Goal: Task Accomplishment & Management: Complete application form

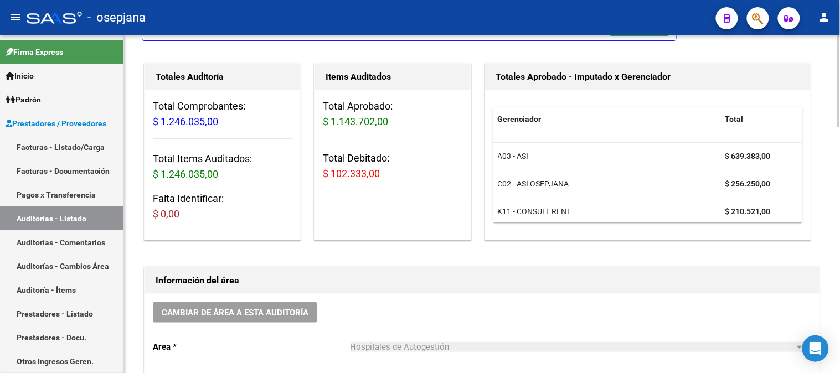
scroll to position [122, 0]
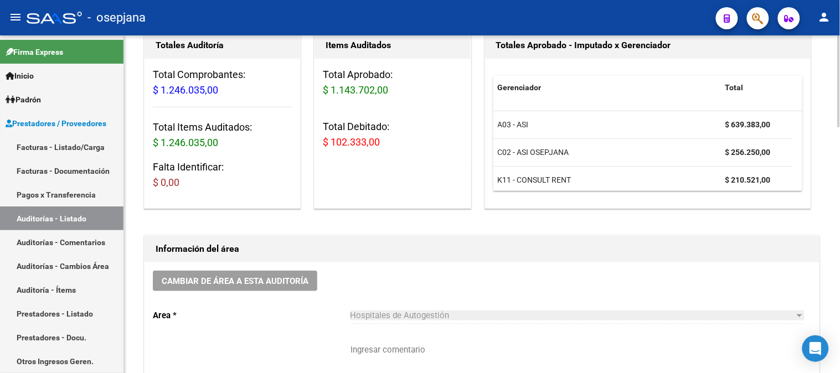
click at [839, 135] on div at bounding box center [838, 115] width 3 height 92
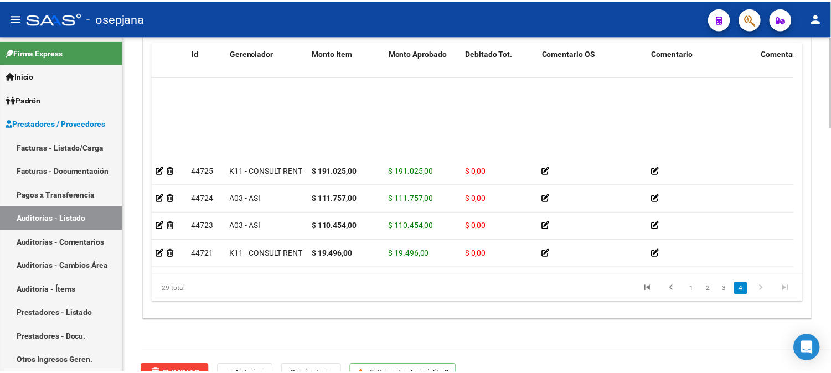
scroll to position [617, 0]
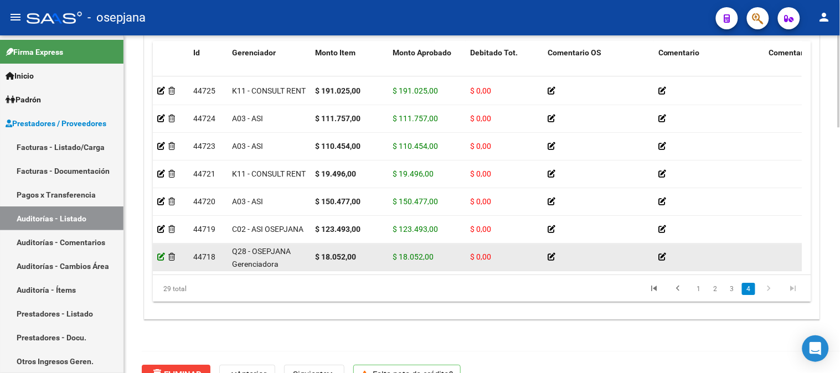
click at [159, 253] on icon at bounding box center [161, 257] width 8 height 8
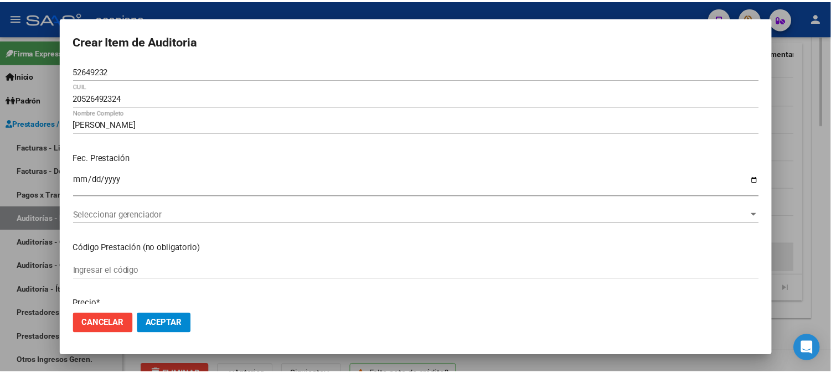
scroll to position [905, 0]
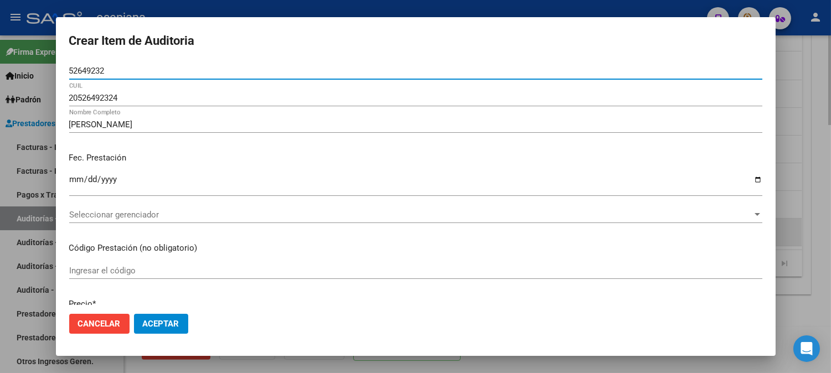
click at [159, 249] on div "Crear Item de Auditoria 52649232 Nro Documento 20526492324 CUIL [PERSON_NAME] N…" at bounding box center [416, 186] width 720 height 339
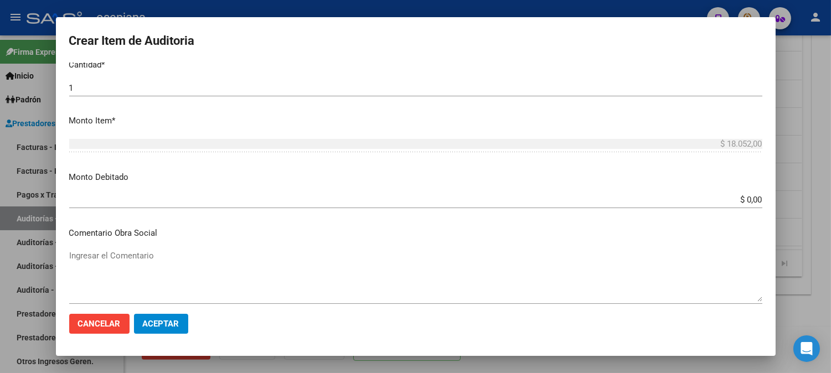
scroll to position [319, 0]
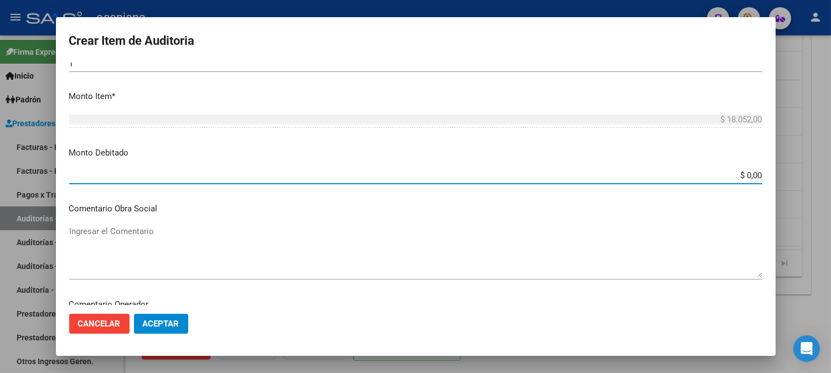
drag, startPoint x: 718, startPoint y: 176, endPoint x: 805, endPoint y: 187, distance: 87.5
click at [805, 187] on div "Crear Item de Auditoria 52649232 Nro Documento 20526492324 CUIL [PERSON_NAME] N…" at bounding box center [415, 186] width 831 height 373
type input "$ 18.052,00"
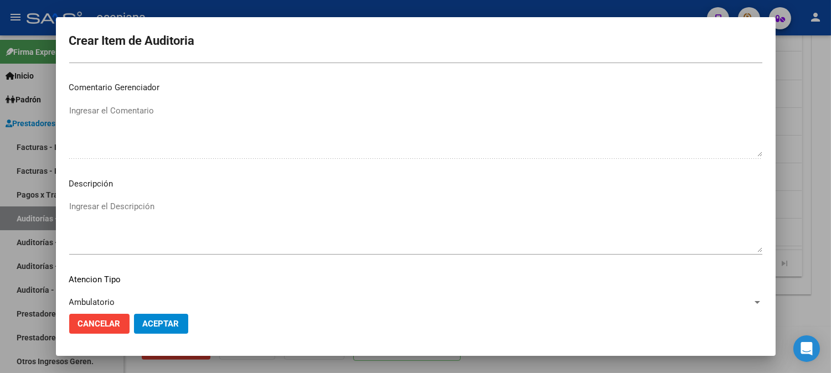
scroll to position [704, 0]
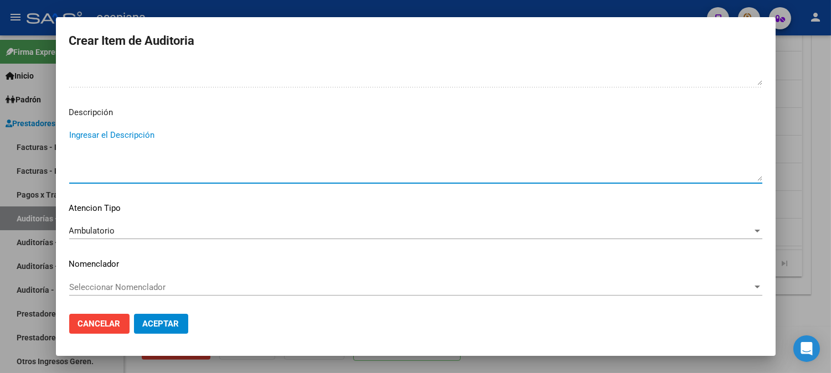
click at [375, 157] on textarea "Ingresar el Descripción" at bounding box center [415, 155] width 693 height 52
type textarea "PACIENTE DE BAJA 2023"
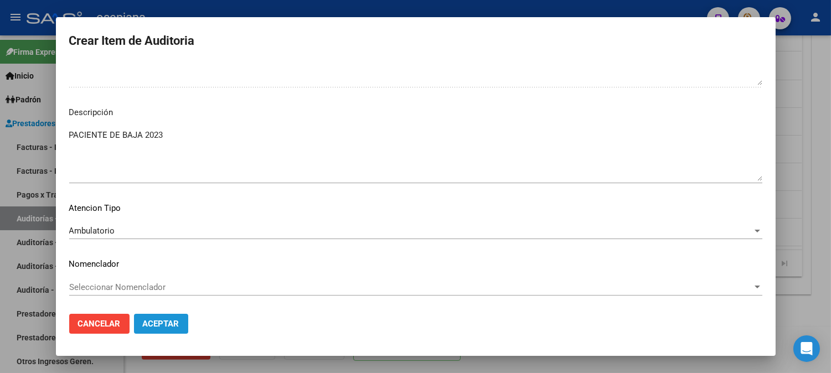
click at [173, 316] on button "Aceptar" at bounding box center [161, 324] width 54 height 20
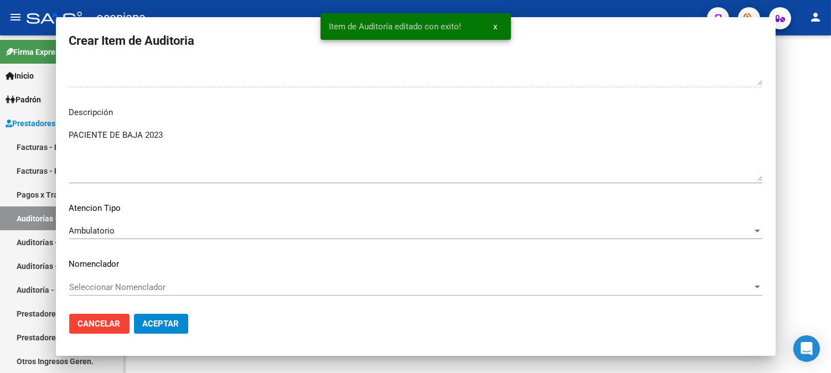
scroll to position [0, 0]
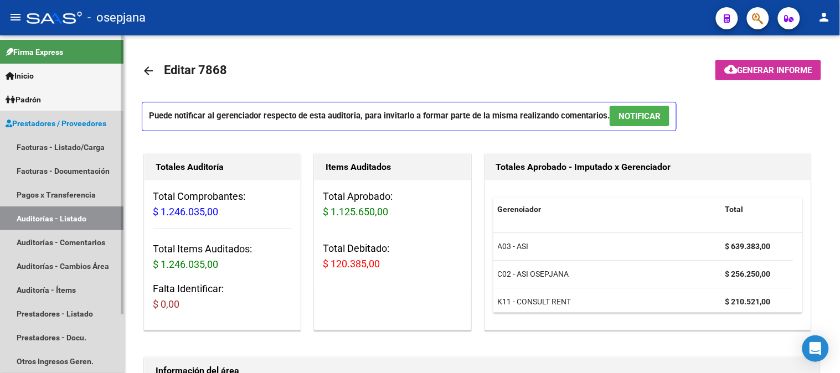
click at [74, 119] on span "Prestadores / Proveedores" at bounding box center [56, 123] width 101 height 12
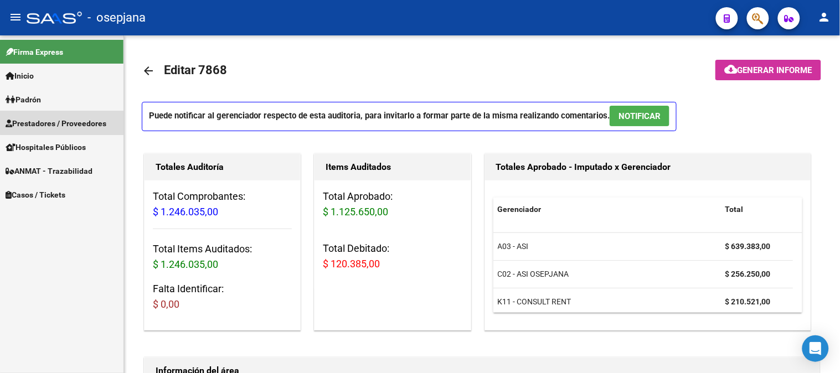
click at [82, 117] on span "Prestadores / Proveedores" at bounding box center [56, 123] width 101 height 12
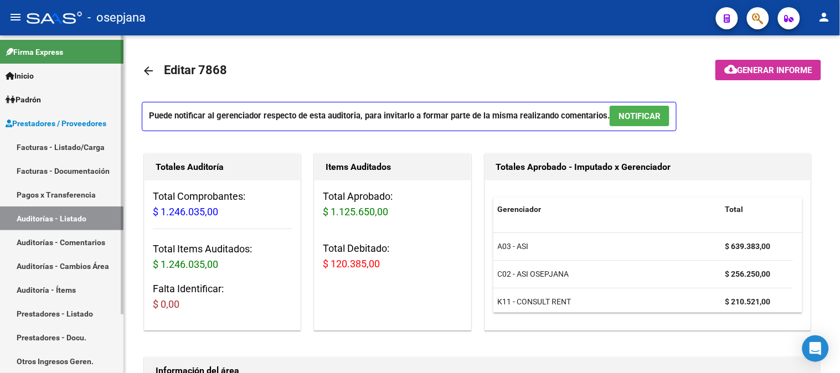
click at [64, 139] on link "Facturas - Listado/Carga" at bounding box center [61, 147] width 123 height 24
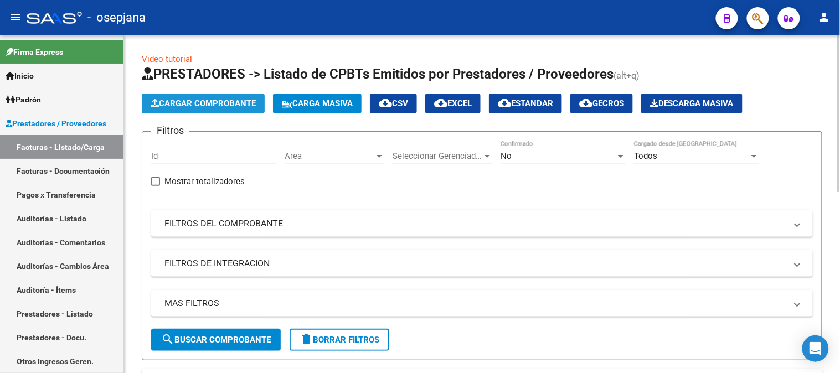
click at [194, 96] on button "Cargar Comprobante" at bounding box center [203, 104] width 123 height 20
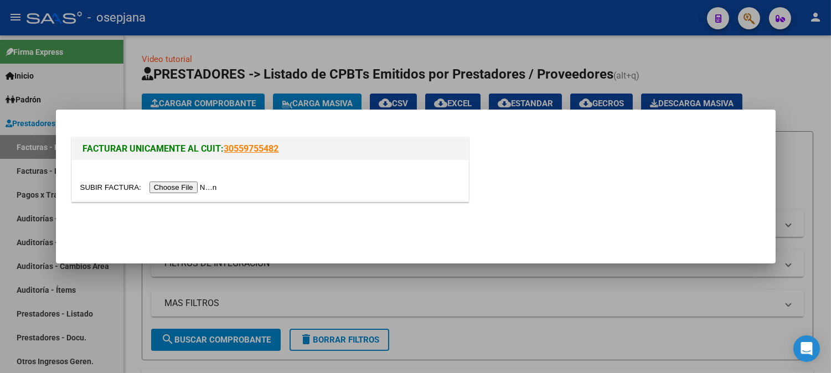
click at [205, 189] on input "file" at bounding box center [150, 188] width 140 height 12
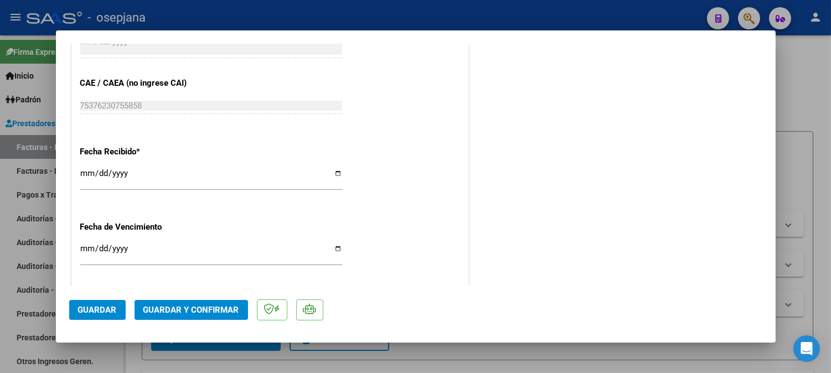
scroll to position [694, 0]
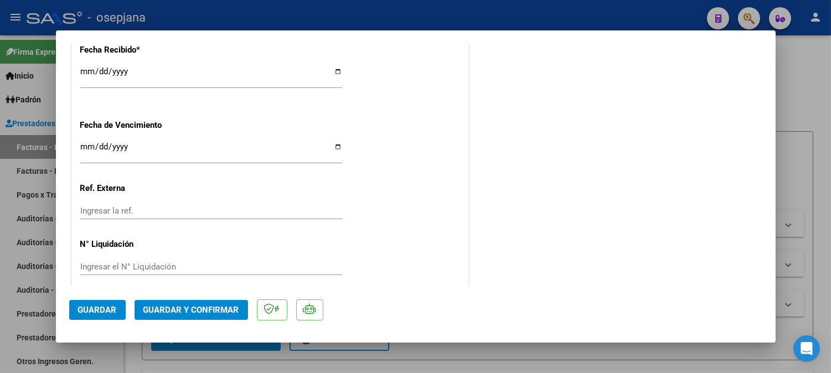
click at [87, 72] on input "[DATE]" at bounding box center [211, 76] width 262 height 18
type input "[DATE]"
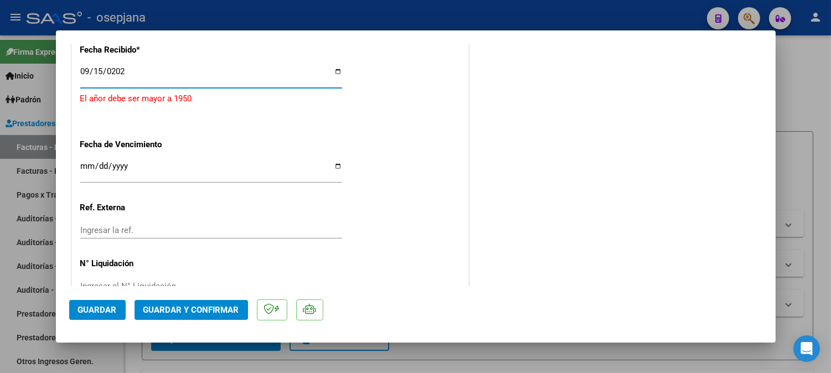
type input "[DATE]"
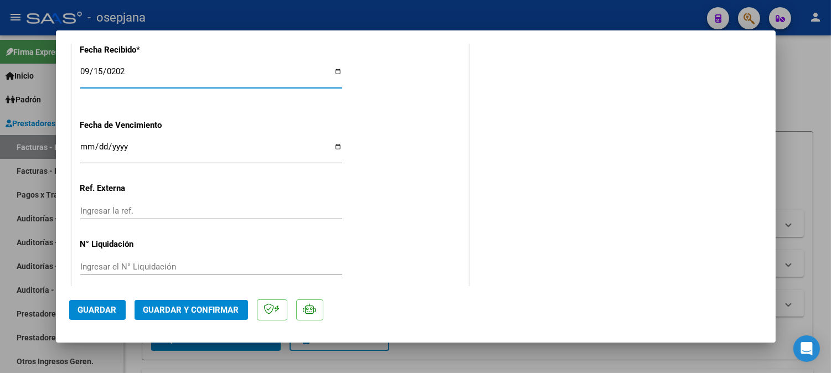
click at [84, 144] on input "Ingresar la fecha" at bounding box center [211, 151] width 262 height 18
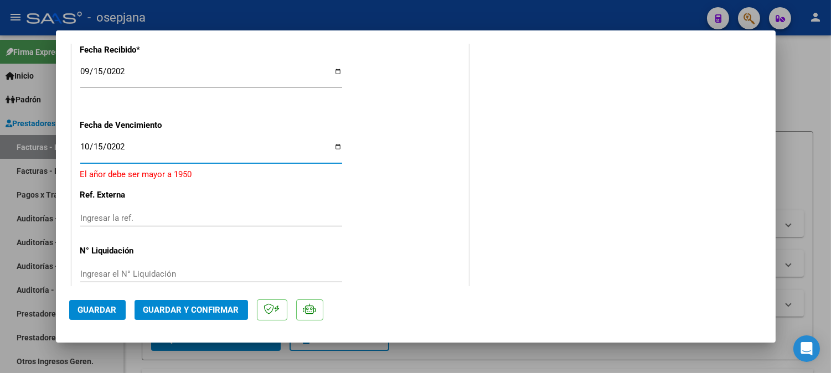
type input "[DATE]"
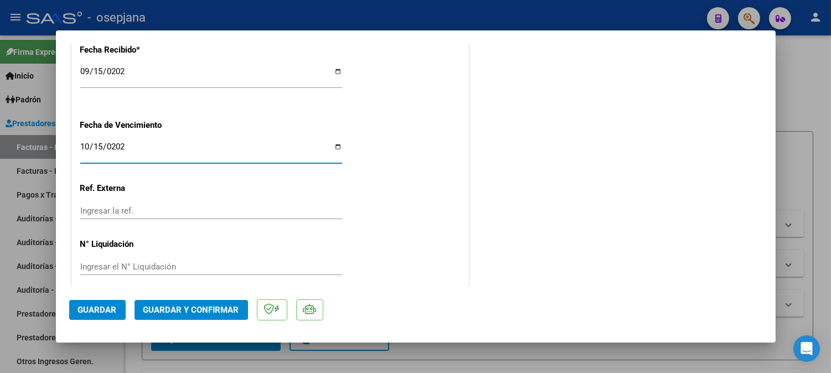
click at [104, 208] on input "Ingresar la ref." at bounding box center [211, 211] width 262 height 10
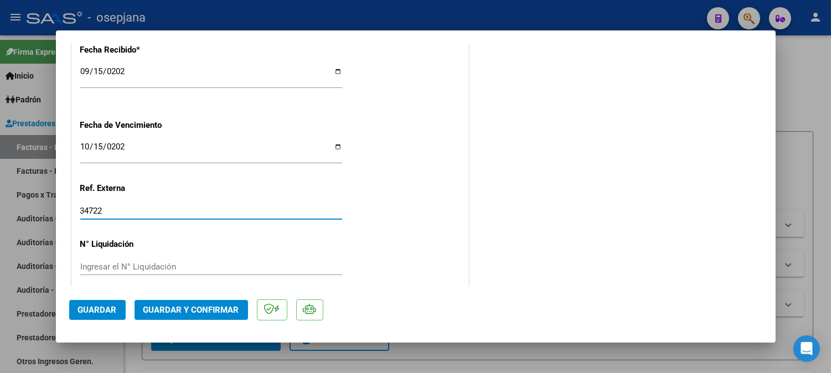
type input "34722"
click at [81, 307] on span "Guardar" at bounding box center [97, 310] width 39 height 10
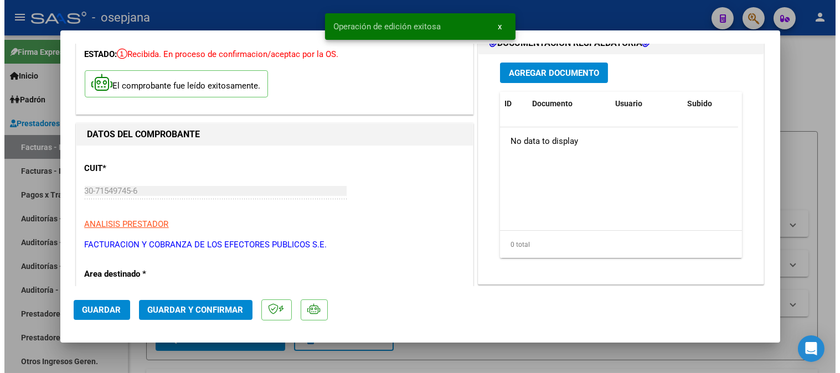
scroll to position [0, 0]
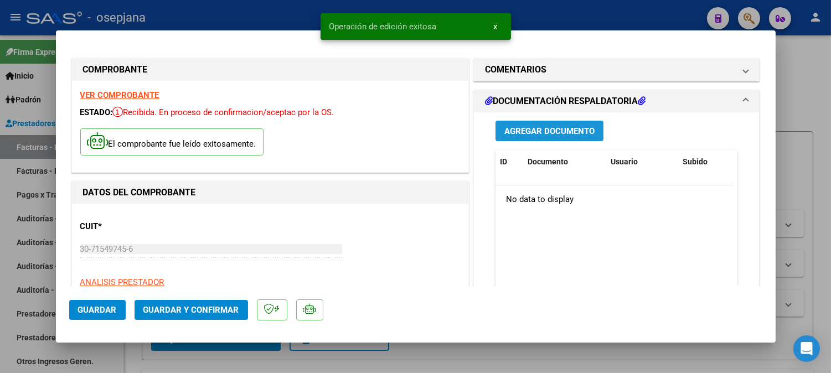
click at [527, 131] on span "Agregar Documento" at bounding box center [549, 131] width 90 height 10
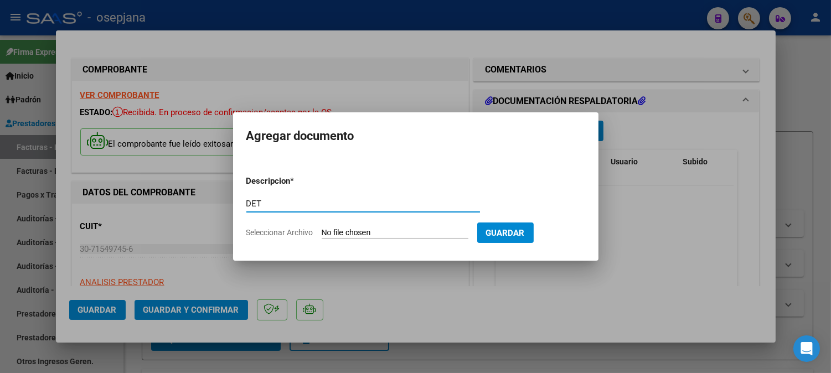
type input "DET"
click at [347, 231] on input "Seleccionar Archivo" at bounding box center [395, 233] width 147 height 11
type input "C:\fakepath\Escáner_20251014 (19).pdf"
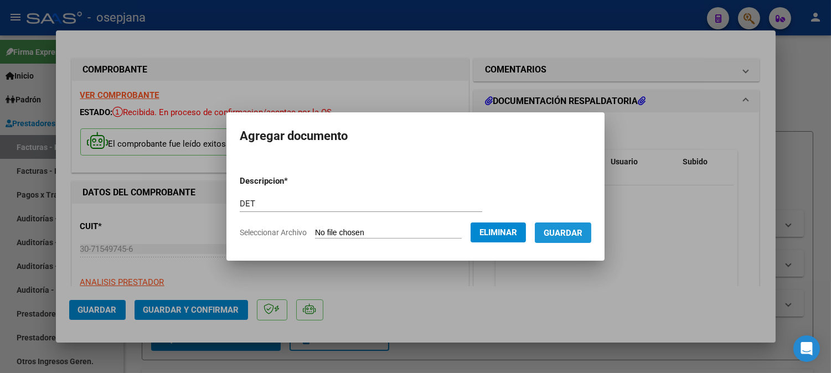
click at [585, 242] on button "Guardar" at bounding box center [563, 233] width 56 height 20
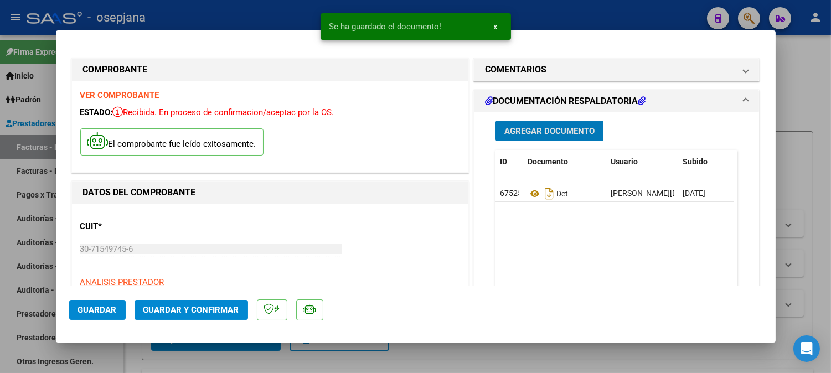
click at [551, 130] on span "Agregar Documento" at bounding box center [549, 131] width 90 height 10
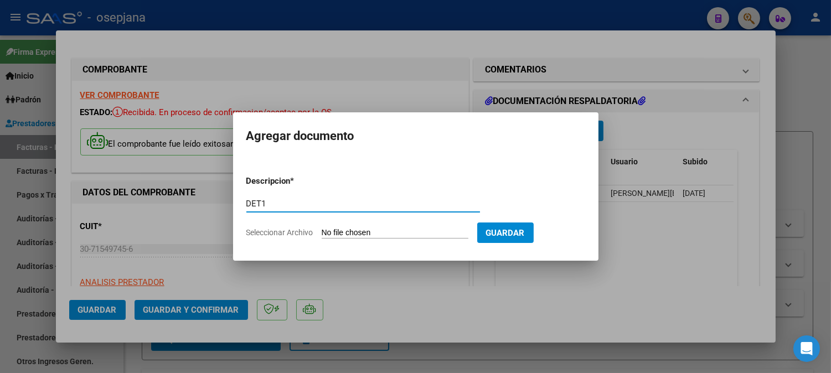
type input "DET1"
click at [399, 231] on input "Seleccionar Archivo" at bounding box center [395, 233] width 147 height 11
type input "C:\fakepath\Escáner_20251014 (20).pdf"
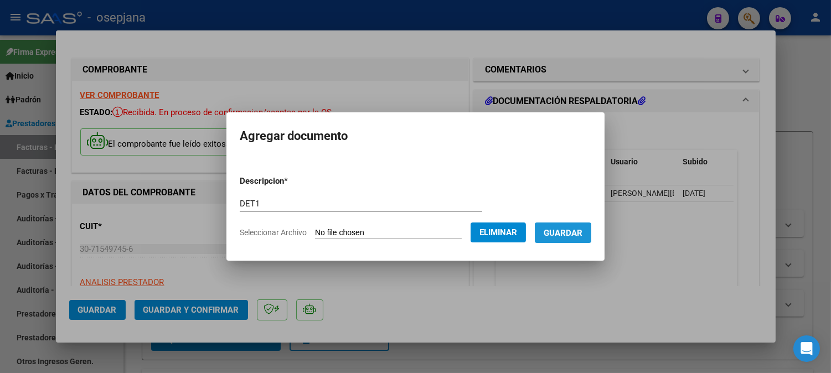
click at [591, 241] on button "Guardar" at bounding box center [563, 233] width 56 height 20
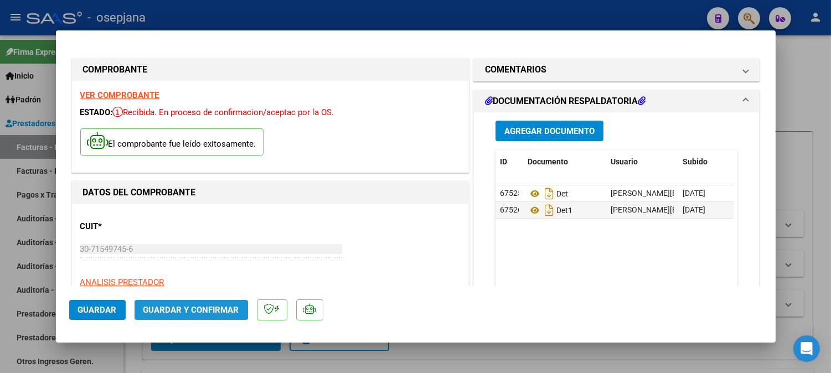
click at [219, 306] on span "Guardar y Confirmar" at bounding box center [191, 310] width 96 height 10
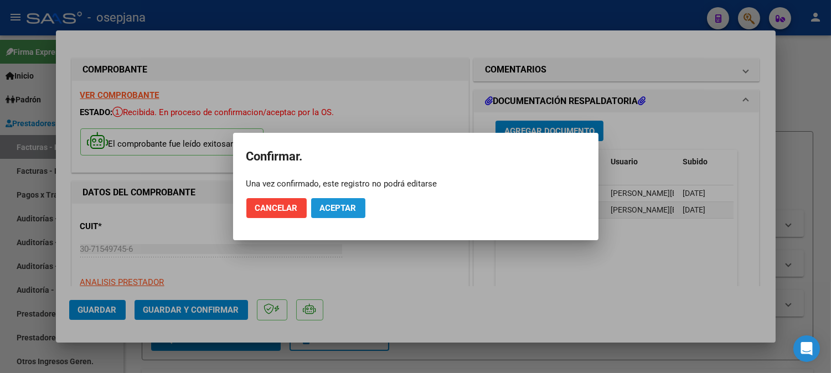
click at [354, 201] on button "Aceptar" at bounding box center [338, 208] width 54 height 20
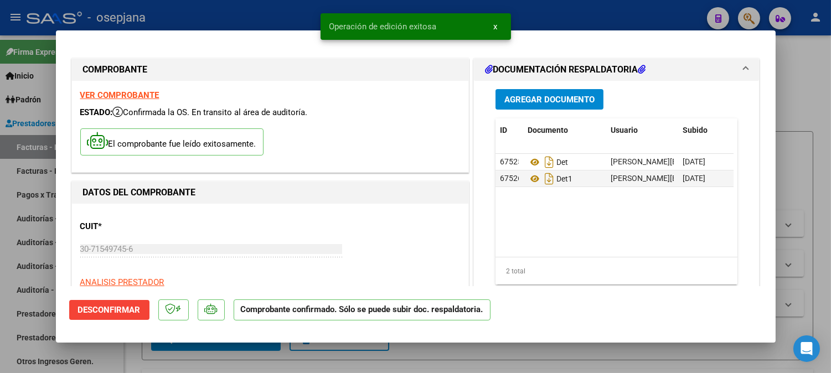
click at [247, 17] on div at bounding box center [415, 186] width 831 height 373
type input "$ 0,00"
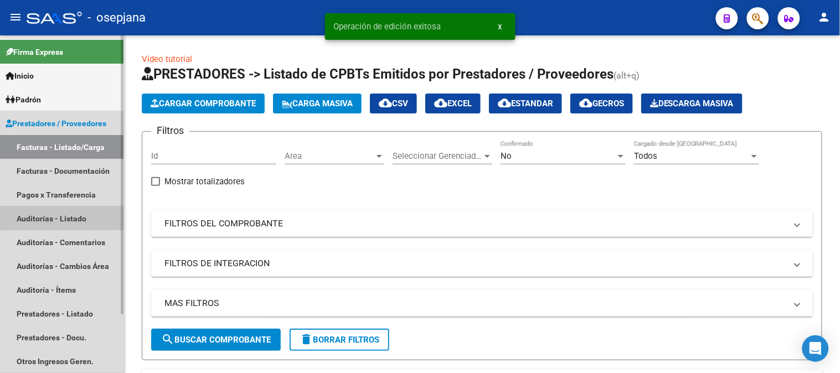
click at [39, 211] on link "Auditorías - Listado" at bounding box center [61, 218] width 123 height 24
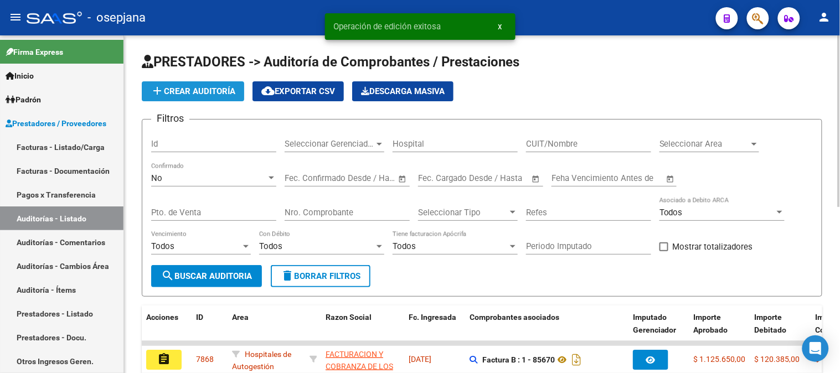
click at [195, 92] on span "add Crear Auditoría" at bounding box center [193, 91] width 85 height 10
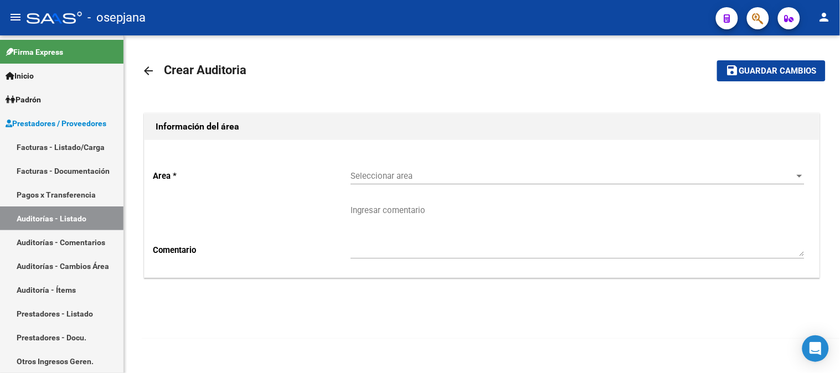
click at [383, 176] on span "Seleccionar area" at bounding box center [572, 176] width 444 height 10
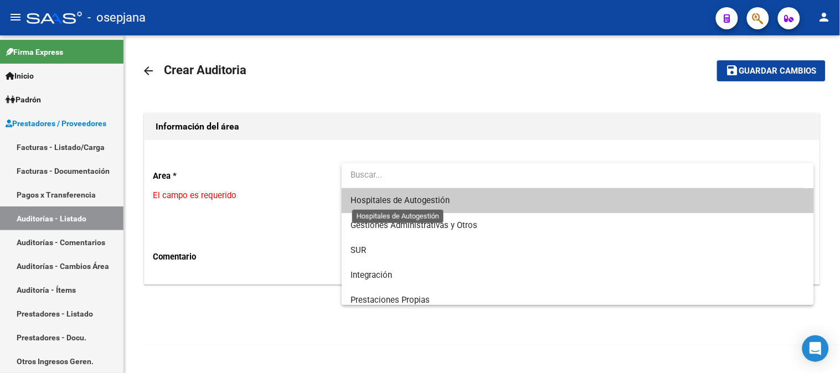
click at [380, 198] on span "Hospitales de Autogestión" at bounding box center [399, 200] width 99 height 10
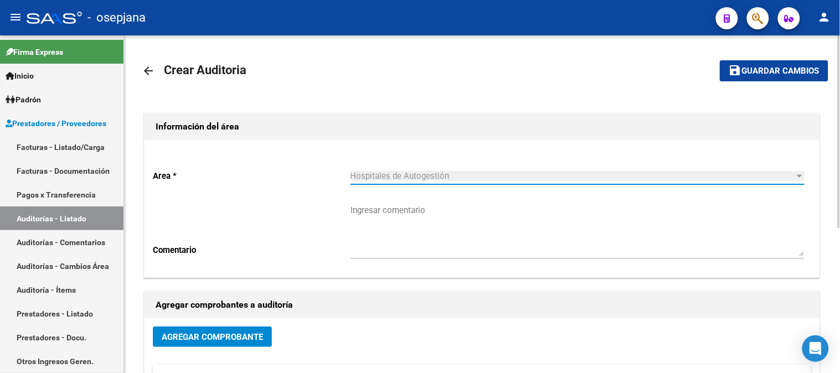
click at [255, 339] on span "Agregar Comprobante" at bounding box center [212, 337] width 101 height 10
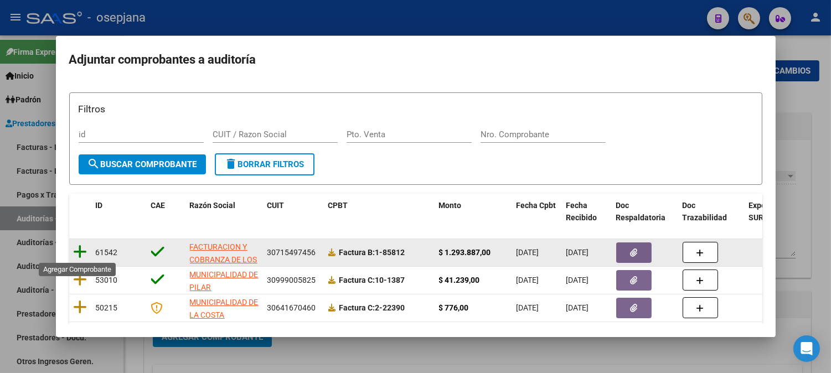
click at [81, 256] on icon at bounding box center [81, 251] width 14 height 15
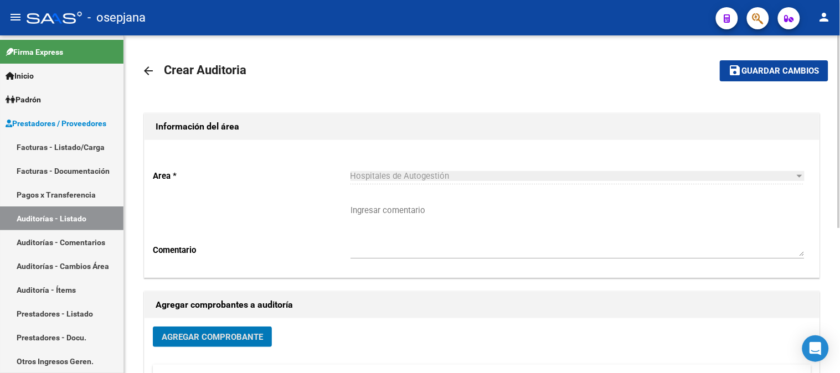
click at [804, 70] on span "Guardar cambios" at bounding box center [780, 71] width 77 height 10
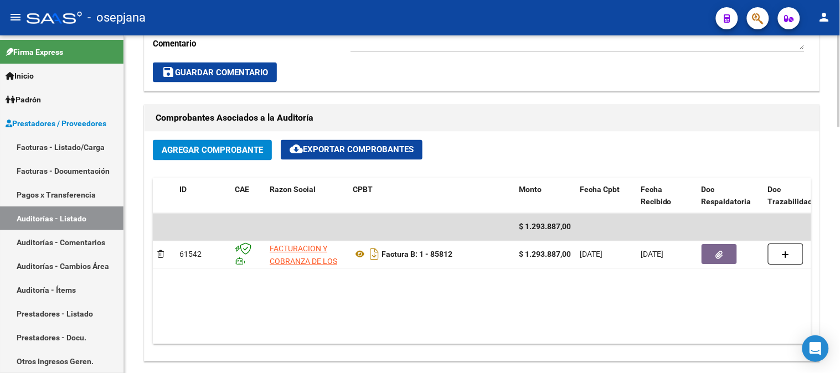
scroll to position [489, 0]
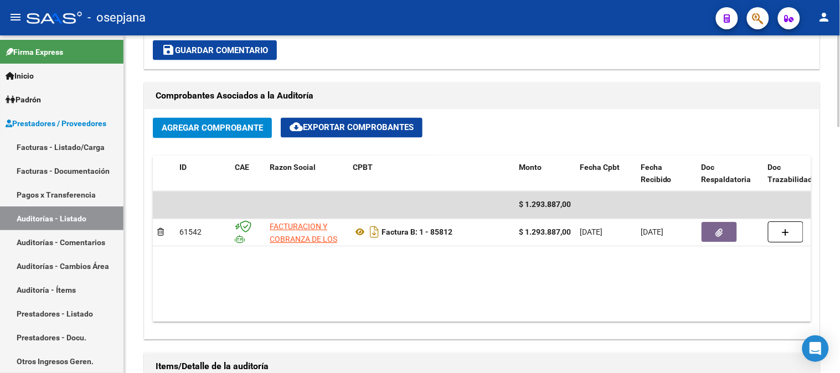
click at [833, 250] on div "arrow_back Editar 7869 cloud_download Generar informe Puede notificar al gerenc…" at bounding box center [483, 165] width 718 height 1238
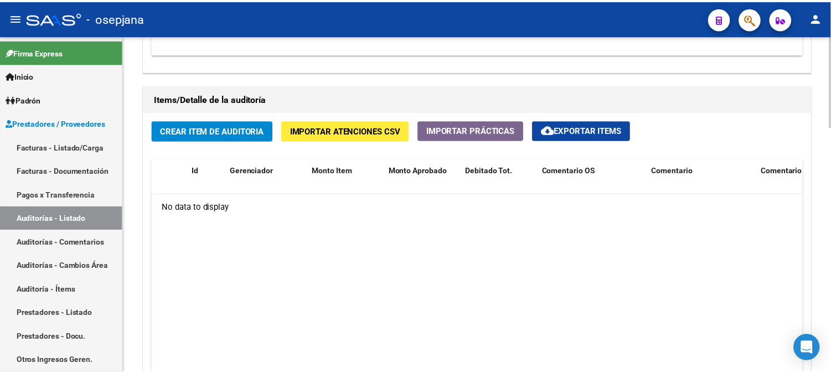
scroll to position [762, 0]
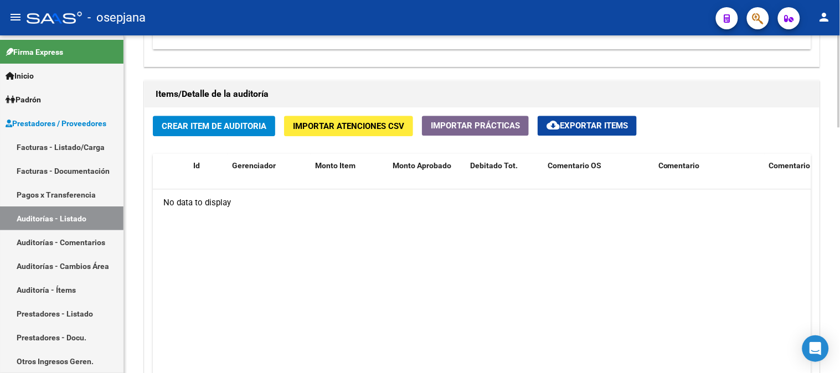
click at [211, 130] on span "Crear Item de Auditoria" at bounding box center [214, 126] width 105 height 10
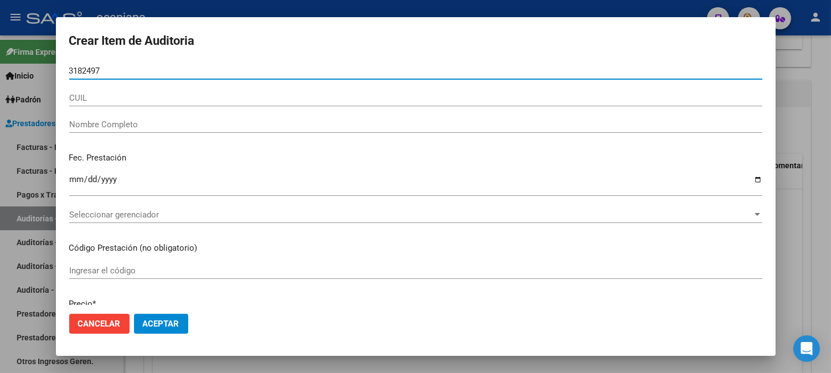
type input "31824978"
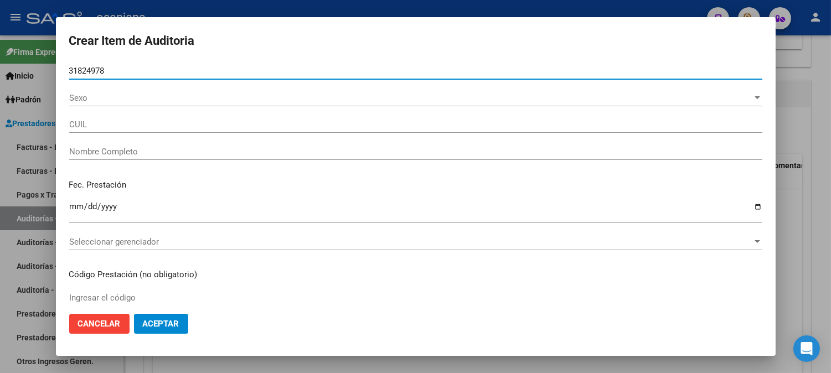
type input "23318249784"
type input "BRACACCINI [PERSON_NAME]"
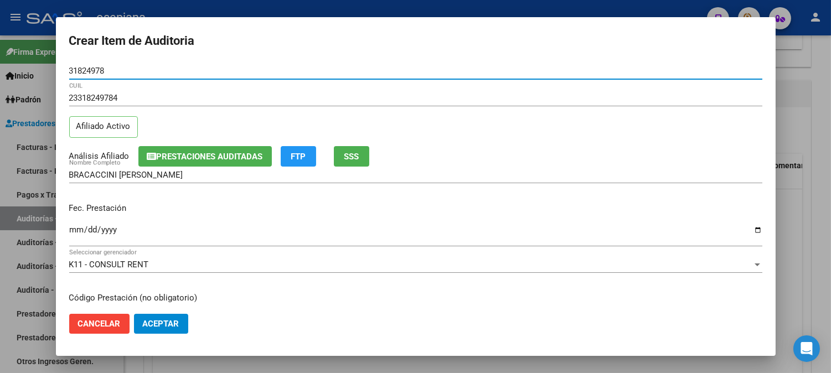
type input "31824978"
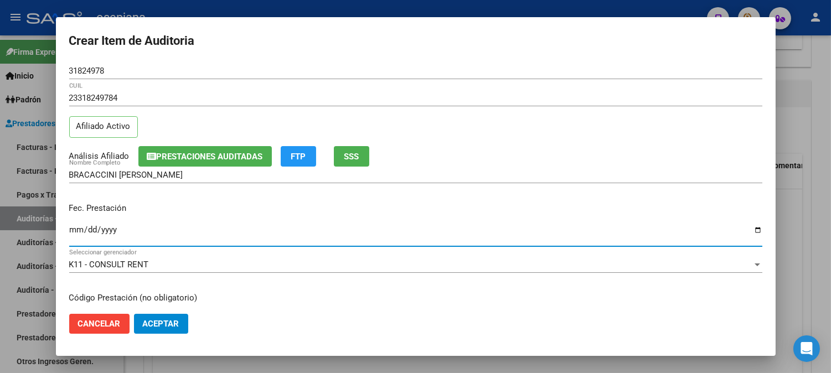
click at [70, 232] on input "Ingresar la fecha" at bounding box center [415, 234] width 693 height 18
type input "0205-04-03"
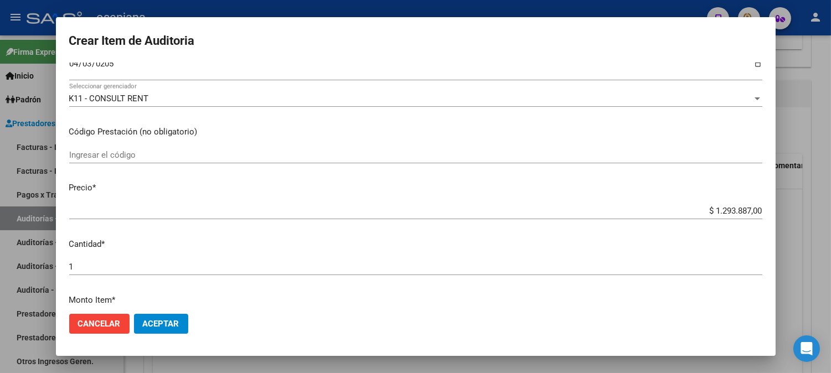
scroll to position [196, 0]
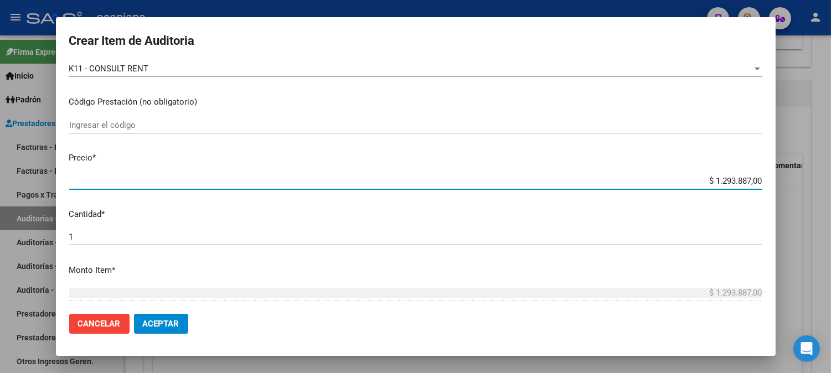
drag, startPoint x: 693, startPoint y: 183, endPoint x: 837, endPoint y: 168, distance: 145.2
click at [831, 168] on html "menu - osepjana person Firma Express Inicio Calendario SSS Instructivos Contact…" at bounding box center [415, 186] width 831 height 373
type input "$ 0,02"
type input "$ 0,25"
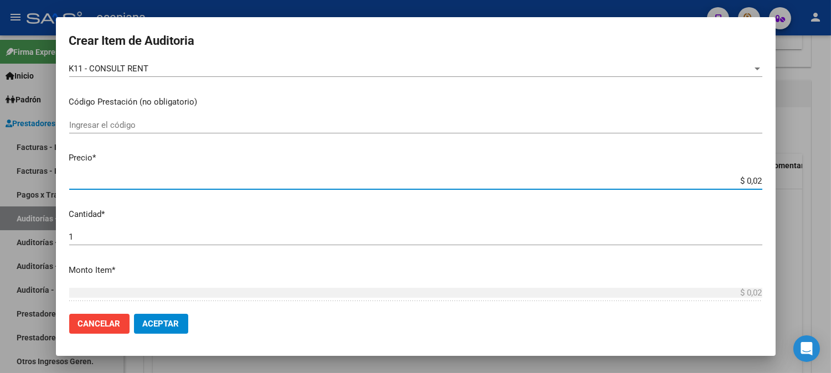
type input "$ 0,25"
type input "$ 2,50"
type input "$ 25,09"
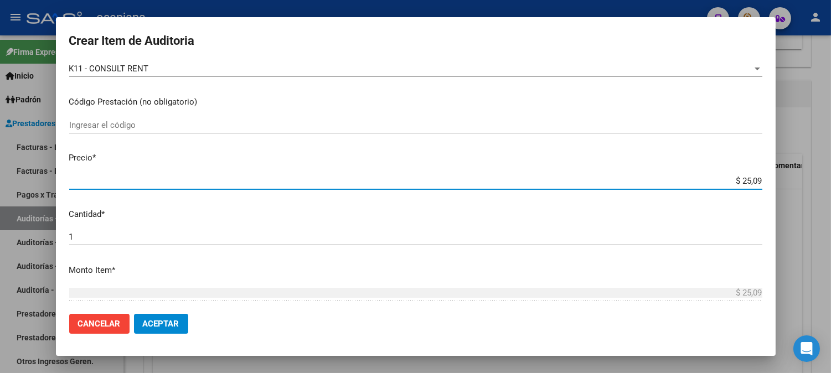
type input "$ 250,98"
type input "$ 2.509,80"
type input "$ 25.098,00"
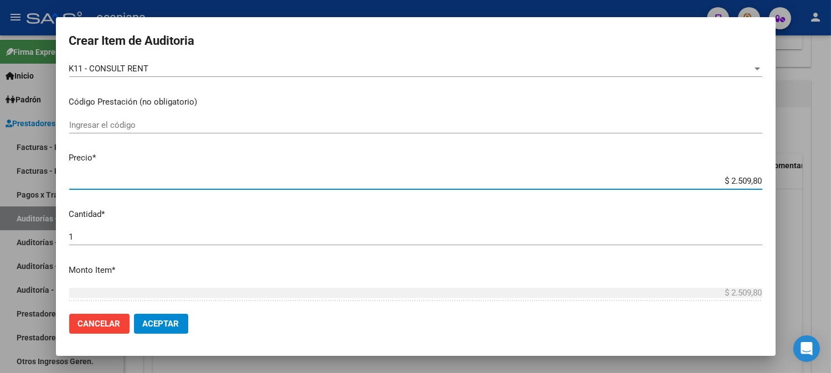
type input "$ 25.098,00"
type input "$ 250.980,00"
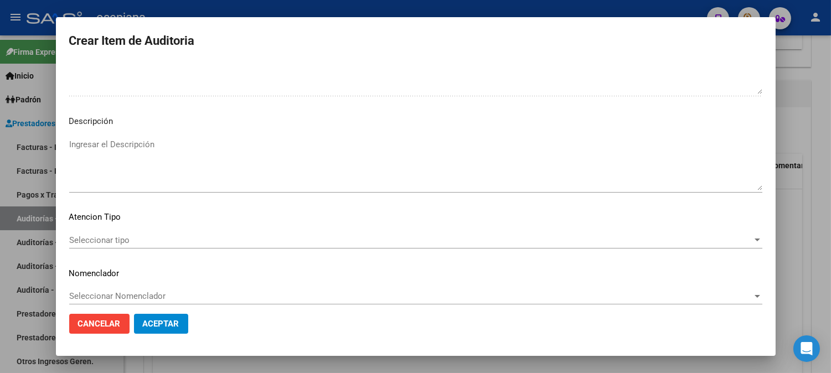
scroll to position [754, 0]
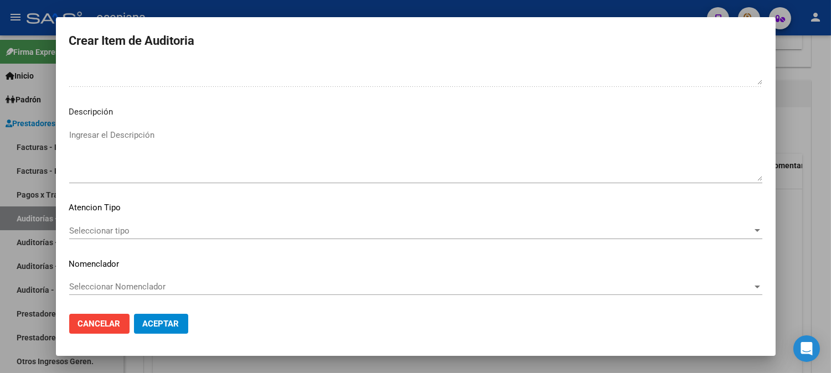
click at [107, 231] on span "Seleccionar tipo" at bounding box center [410, 231] width 683 height 10
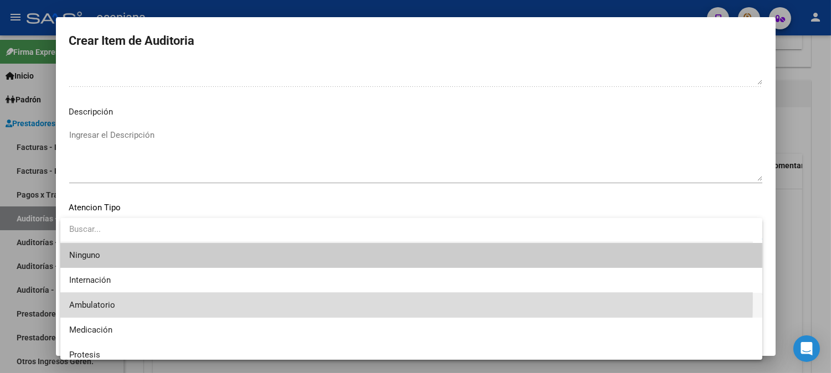
click at [93, 298] on span "Ambulatorio" at bounding box center [411, 305] width 684 height 25
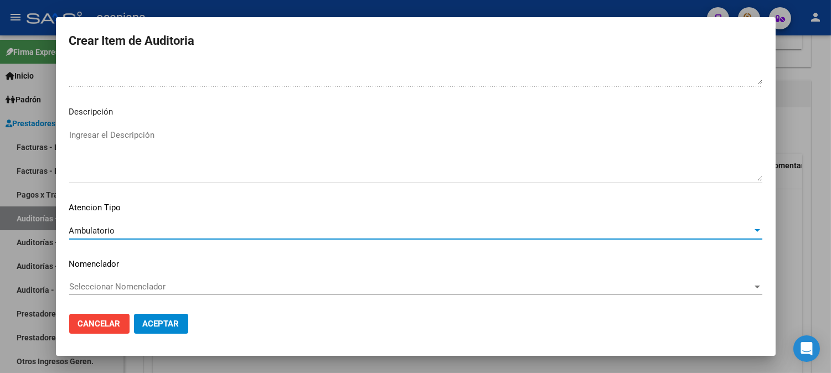
click at [111, 281] on div "Seleccionar Nomenclador Seleccionar Nomenclador" at bounding box center [415, 286] width 693 height 17
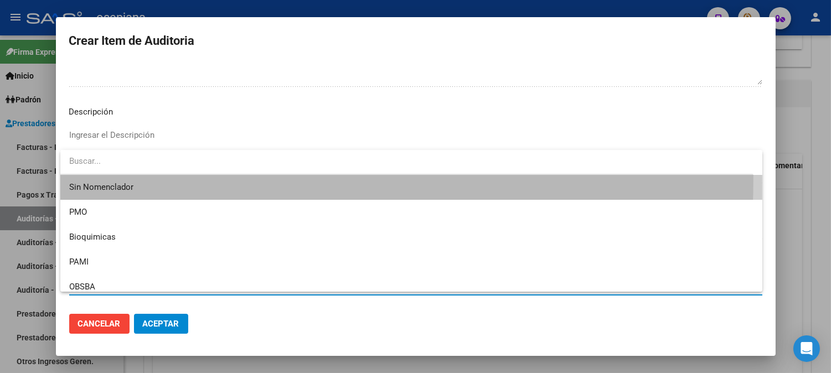
click at [113, 177] on span "Sin Nomenclador" at bounding box center [411, 187] width 684 height 25
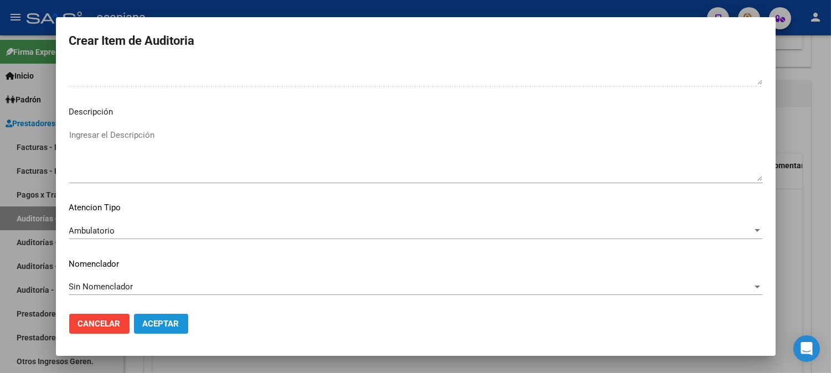
click at [175, 329] on button "Aceptar" at bounding box center [161, 324] width 54 height 20
click at [167, 317] on button "Aceptar" at bounding box center [161, 324] width 54 height 20
click at [178, 329] on button "Aceptar" at bounding box center [161, 324] width 54 height 20
click at [185, 318] on button "Aceptar" at bounding box center [161, 324] width 54 height 20
click at [153, 319] on span "Aceptar" at bounding box center [161, 324] width 37 height 10
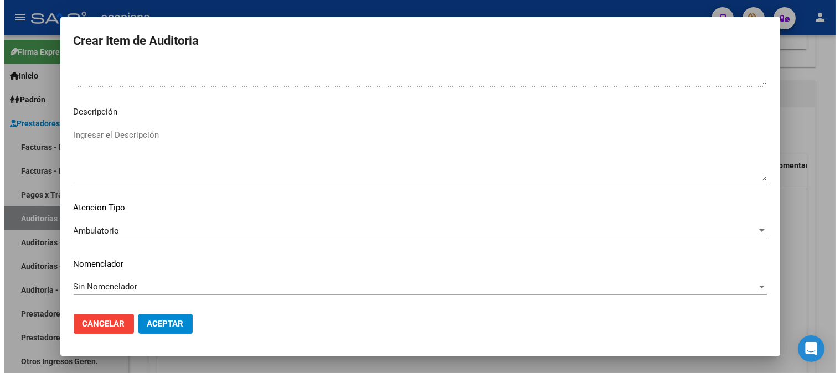
scroll to position [0, 0]
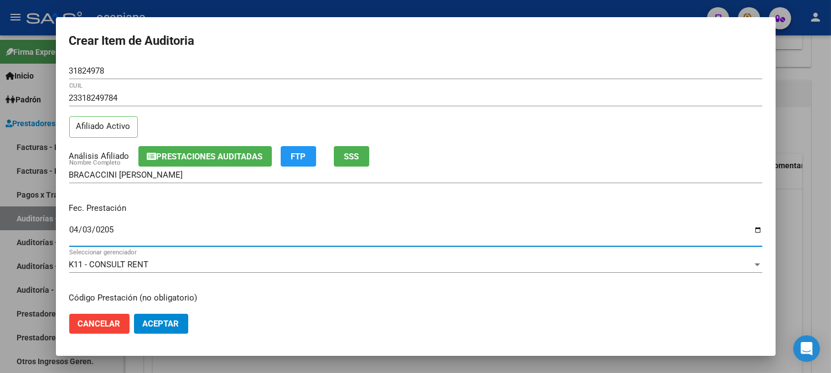
click at [105, 235] on input "0205-04-03" at bounding box center [415, 234] width 693 height 18
click at [112, 231] on input "0205-04-03" at bounding box center [415, 234] width 693 height 18
type input "[DATE]"
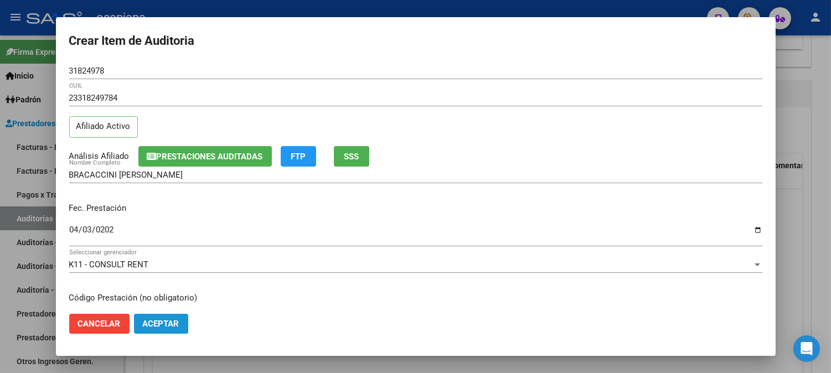
click at [174, 322] on span "Aceptar" at bounding box center [161, 324] width 37 height 10
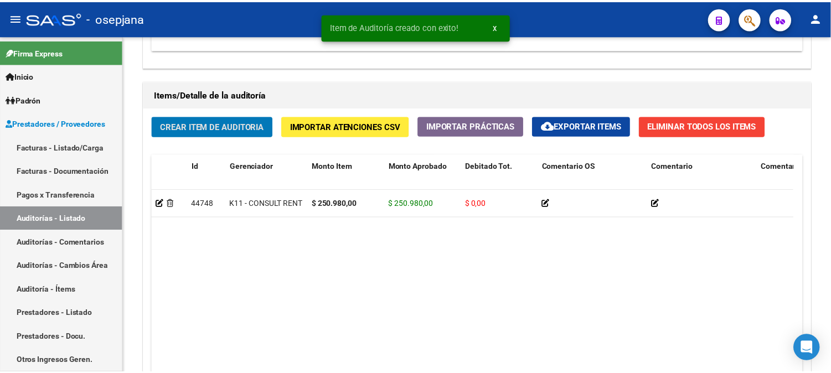
scroll to position [763, 0]
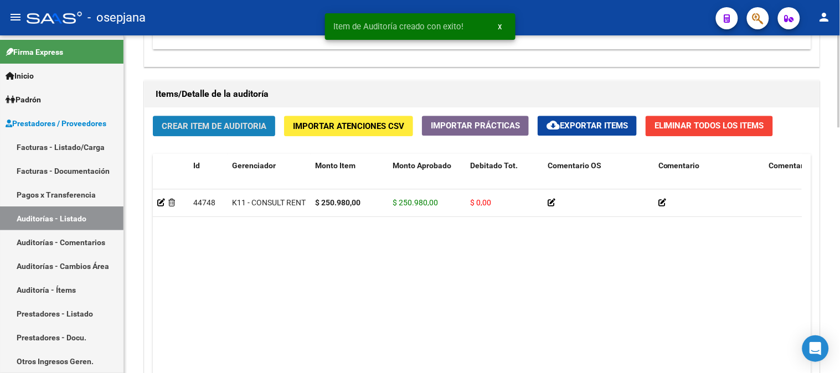
click at [246, 128] on span "Crear Item de Auditoria" at bounding box center [214, 126] width 105 height 10
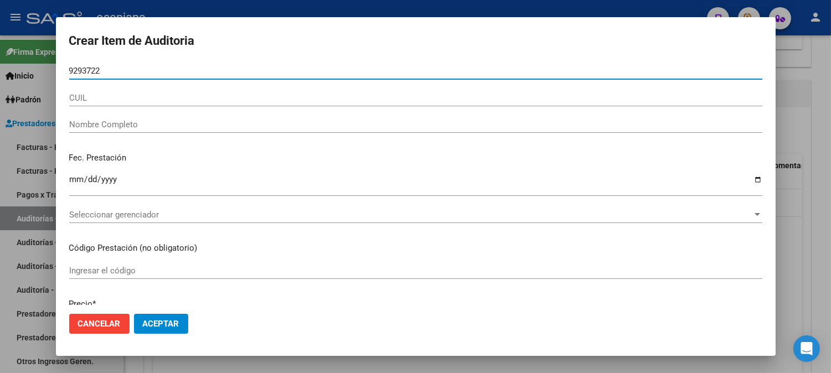
type input "92937222"
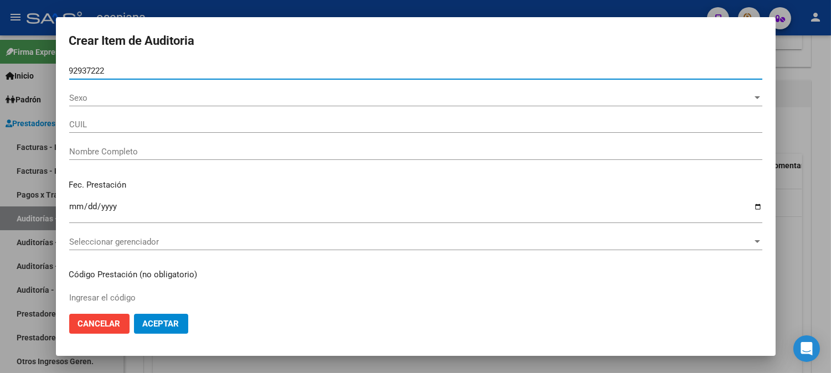
type input "20929372221"
type input "PASCAJA [PERSON_NAME]"
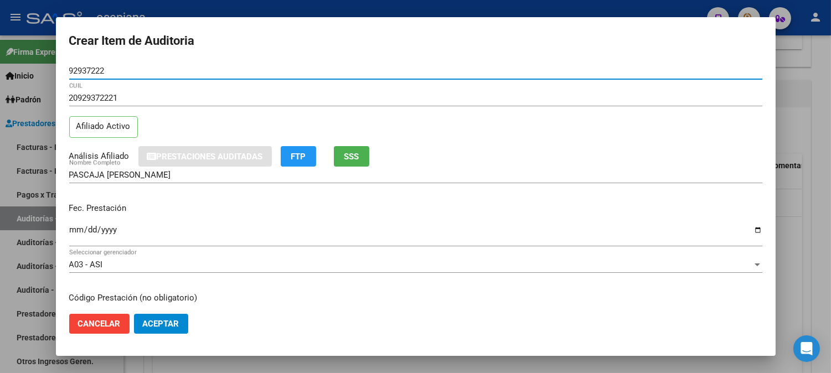
type input "92937222"
click at [76, 231] on input "Ingresar la fecha" at bounding box center [415, 234] width 693 height 18
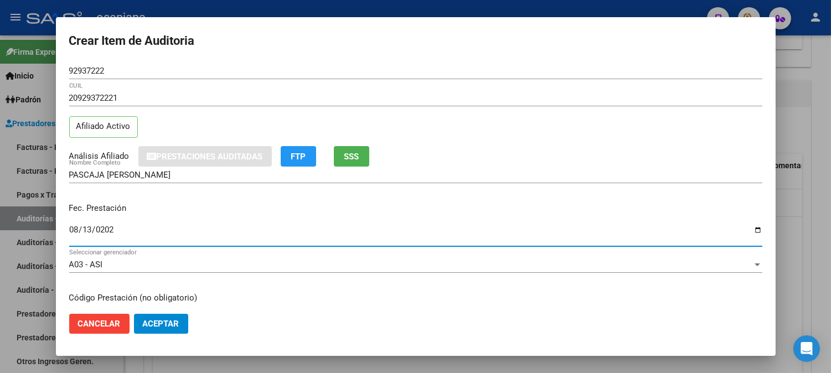
type input "[DATE]"
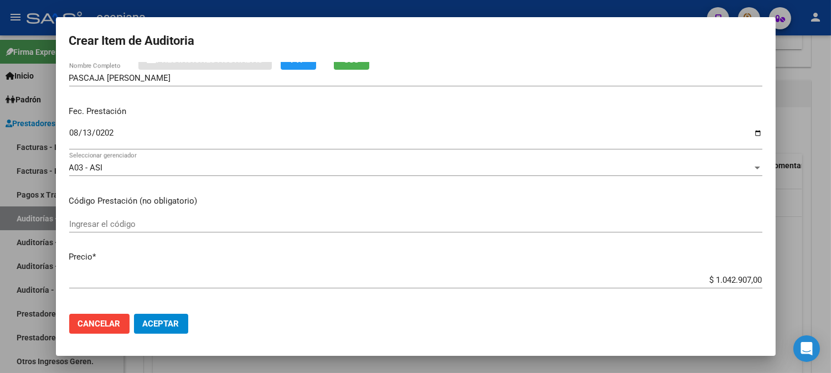
scroll to position [187, 0]
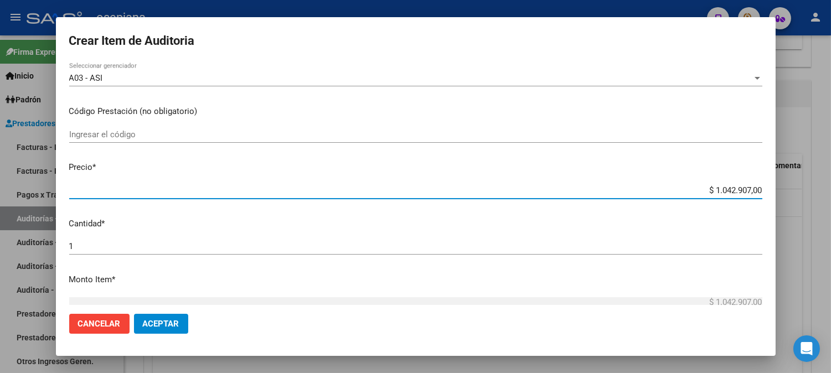
drag, startPoint x: 694, startPoint y: 190, endPoint x: 834, endPoint y: 194, distance: 140.1
click at [831, 194] on html "menu - osepjana person Firma Express Inicio Calendario SSS Instructivos Contact…" at bounding box center [415, 186] width 831 height 373
type input "$ 0,01"
type input "$ 0,19"
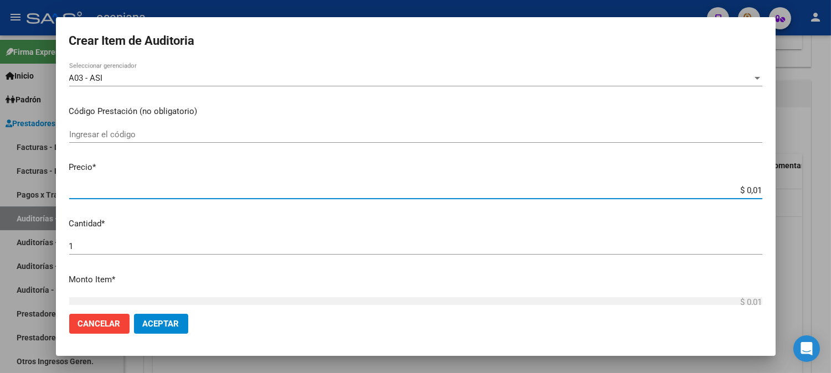
type input "$ 0,19"
type input "$ 1,91"
type input "$ 19,15"
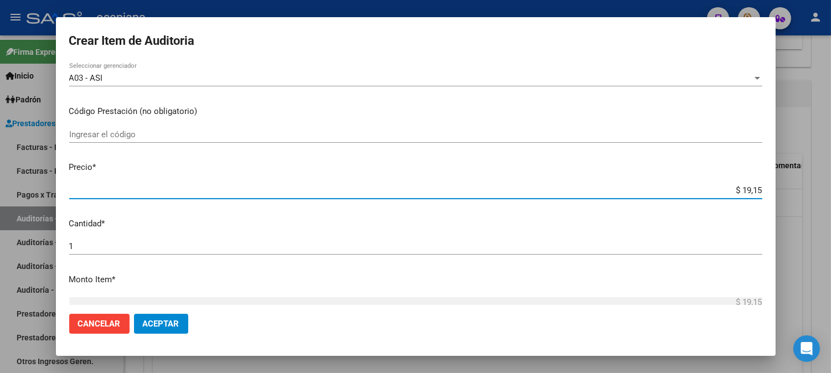
type input "$ 191,51"
type input "$ 1.915,10"
type input "$ 19.151,00"
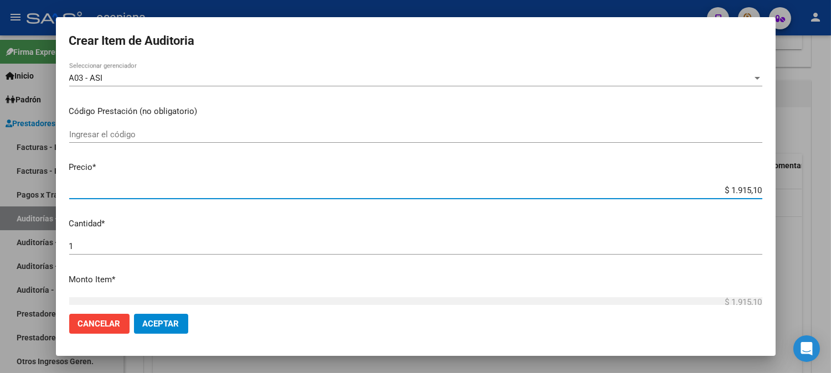
type input "$ 19.151,00"
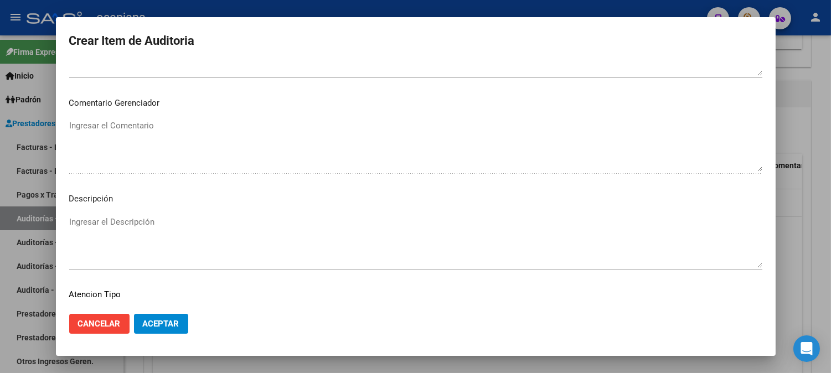
scroll to position [754, 0]
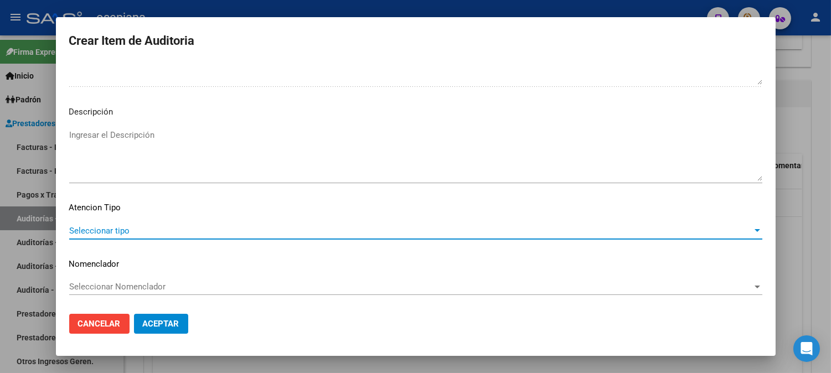
click at [83, 228] on span "Seleccionar tipo" at bounding box center [410, 231] width 683 height 10
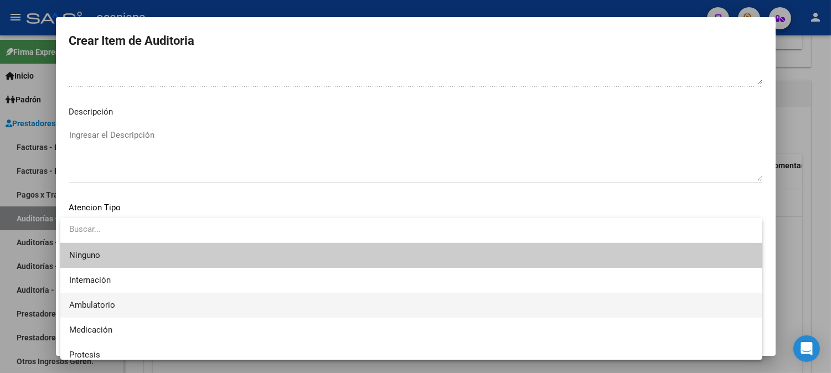
click at [81, 295] on span "Ambulatorio" at bounding box center [411, 305] width 684 height 25
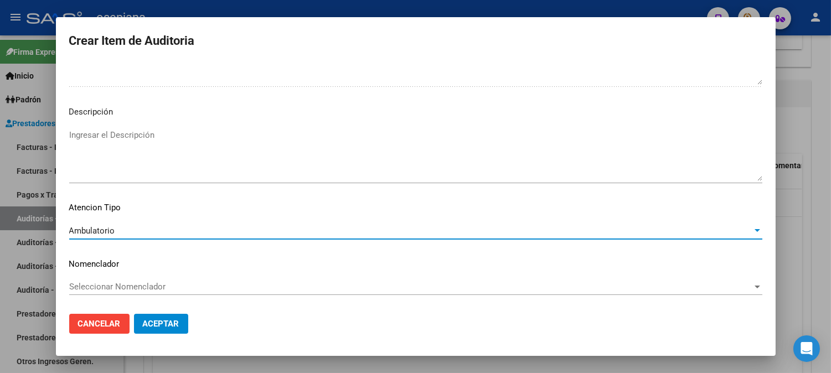
click at [108, 285] on span "Seleccionar Nomenclador" at bounding box center [410, 287] width 683 height 10
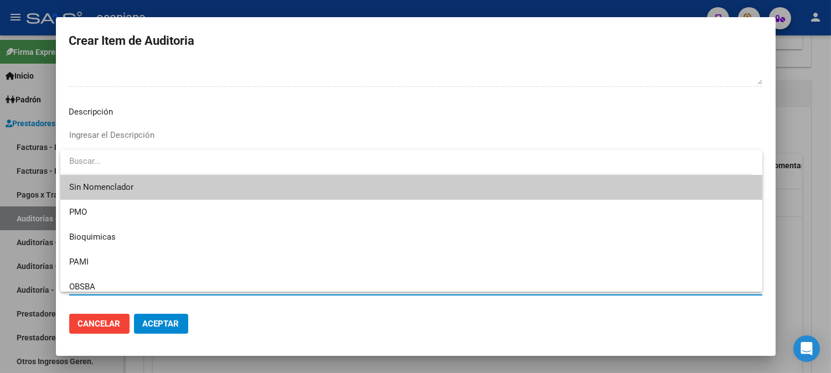
click at [109, 190] on span "Sin Nomenclador" at bounding box center [411, 187] width 684 height 25
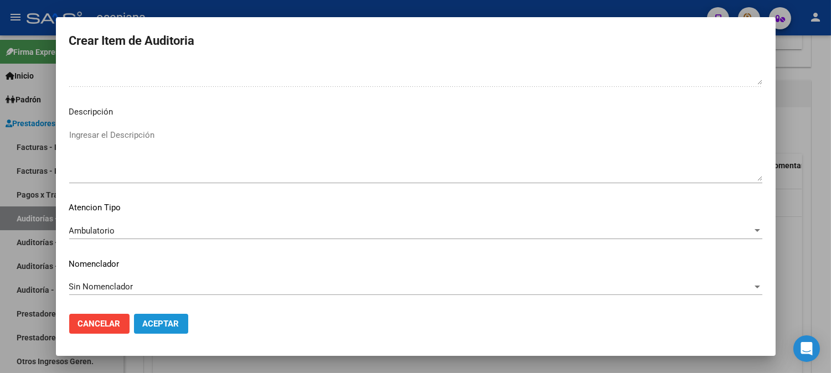
click at [175, 322] on span "Aceptar" at bounding box center [161, 324] width 37 height 10
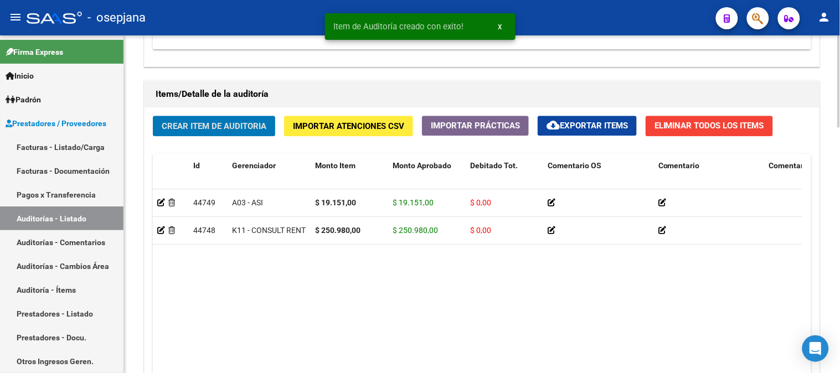
click at [201, 121] on span "Crear Item de Auditoria" at bounding box center [214, 126] width 105 height 10
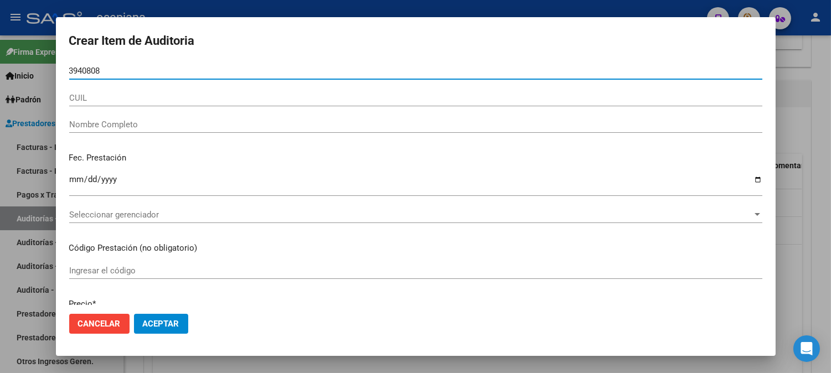
type input "39408089"
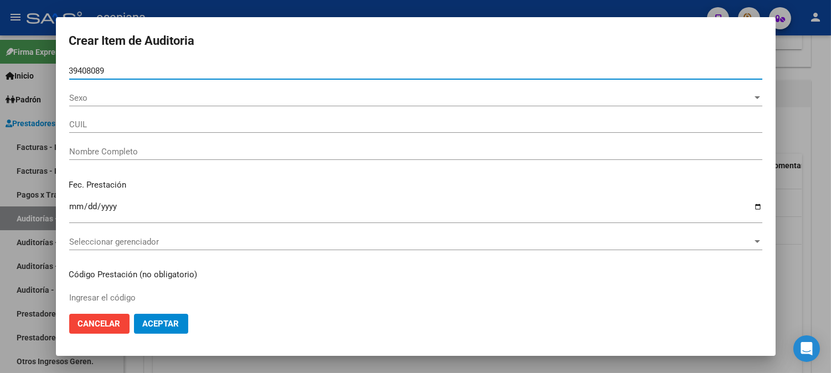
type input "27394080891"
type input "[PERSON_NAME]"
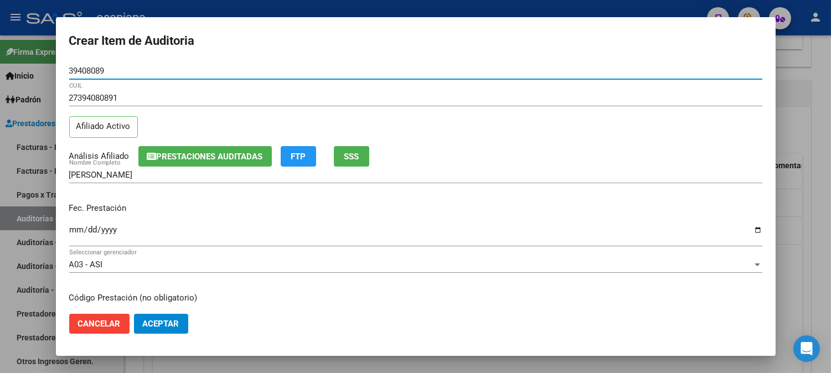
type input "39408089"
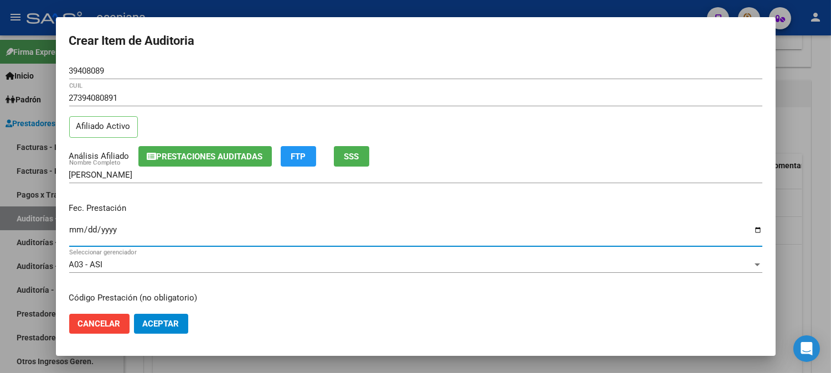
click at [74, 234] on input "Ingresar la fecha" at bounding box center [415, 234] width 693 height 18
type input "[DATE]"
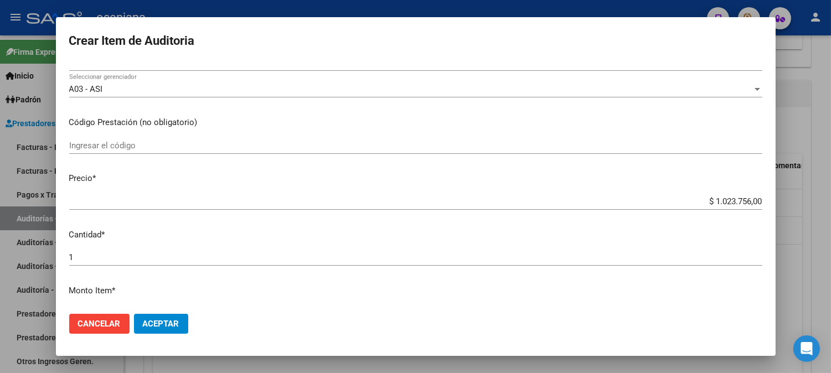
scroll to position [206, 0]
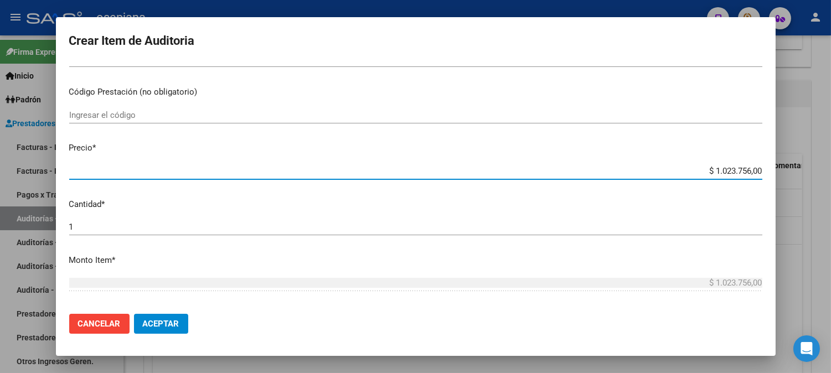
drag, startPoint x: 690, startPoint y: 173, endPoint x: 813, endPoint y: 158, distance: 123.2
click at [813, 158] on div "Crear Item de Auditoria 39408089 Nro Documento 27394080891 CUIL Afiliado Activo…" at bounding box center [415, 186] width 831 height 373
type input "$ 0,01"
type input "$ 0,18"
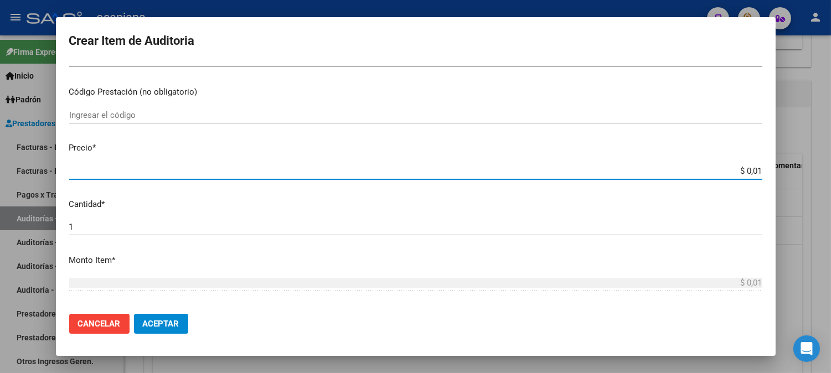
type input "$ 0,18"
type input "$ 1,80"
type input "$ 18,05"
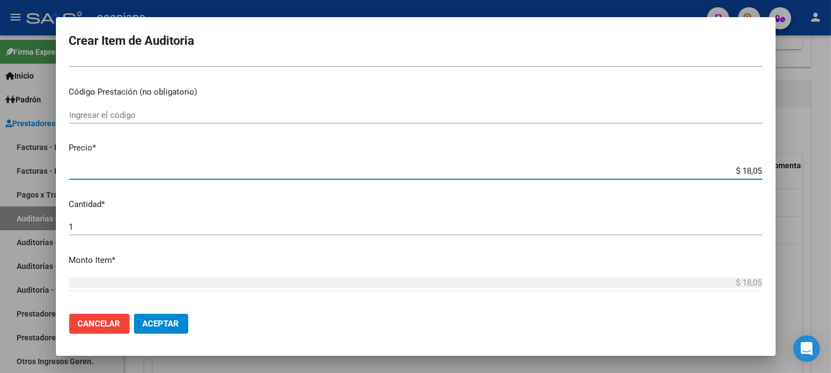
type input "$ 180,52"
type input "$ 1.805,20"
type input "$ 18.052,00"
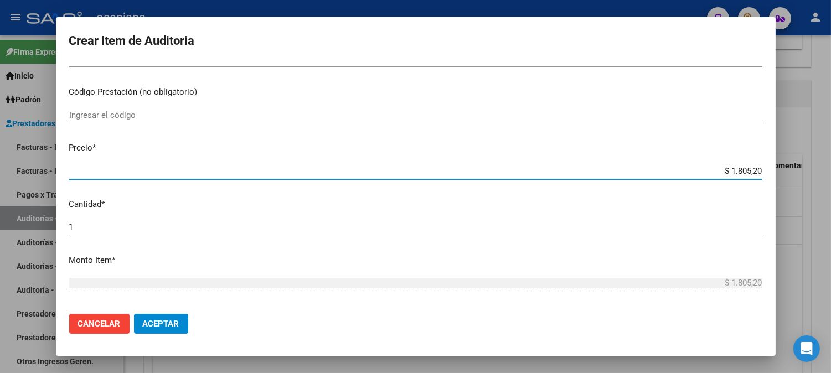
type input "$ 18.052,00"
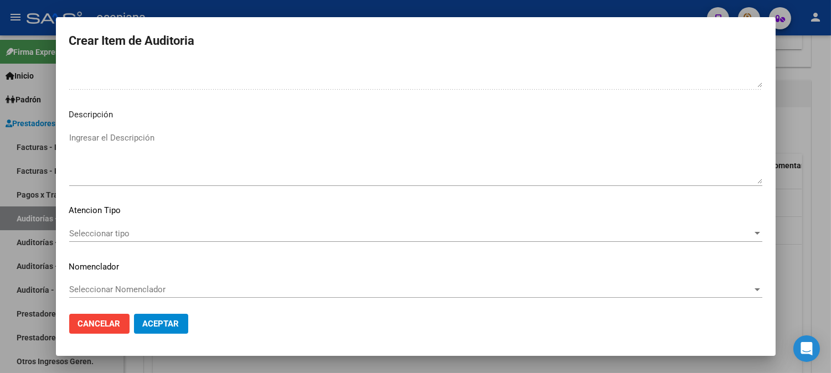
scroll to position [754, 0]
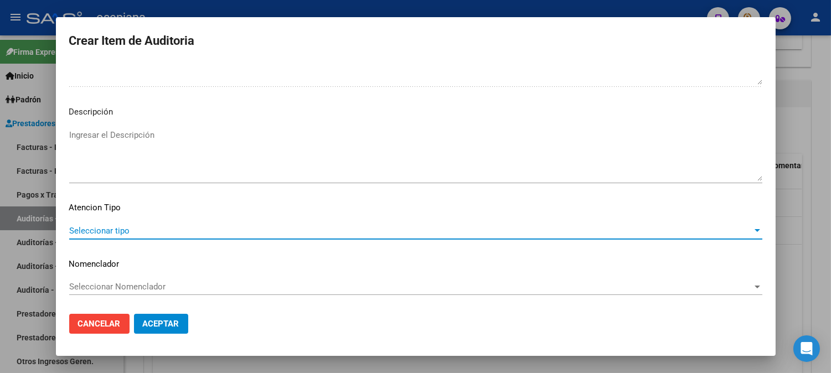
click at [103, 228] on span "Seleccionar tipo" at bounding box center [410, 231] width 683 height 10
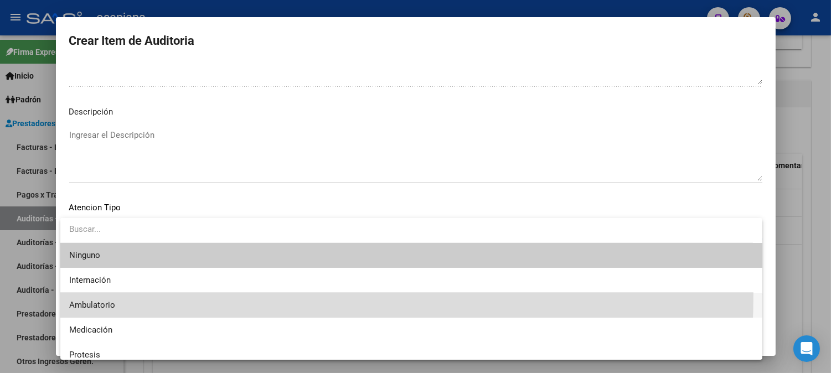
click at [84, 294] on span "Ambulatorio" at bounding box center [411, 305] width 684 height 25
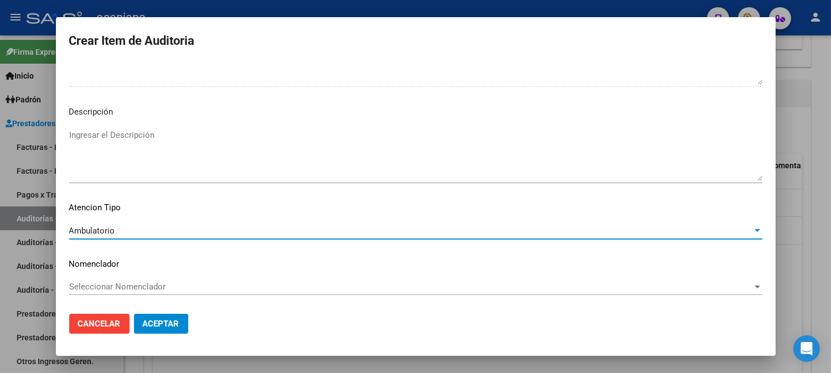
click at [100, 283] on span "Seleccionar Nomenclador" at bounding box center [410, 287] width 683 height 10
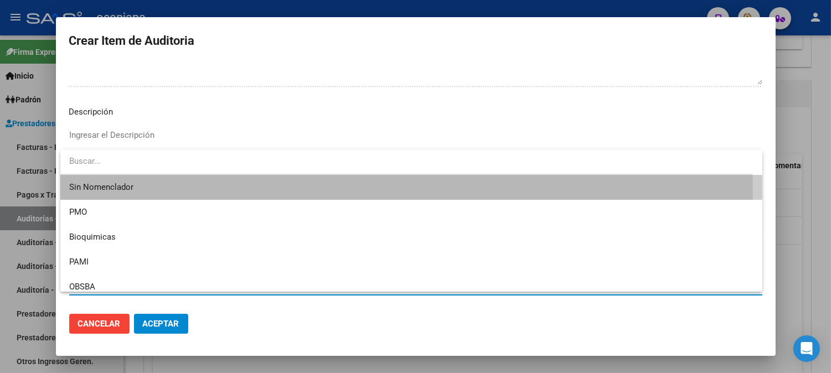
click at [104, 189] on span "Sin Nomenclador" at bounding box center [411, 187] width 684 height 25
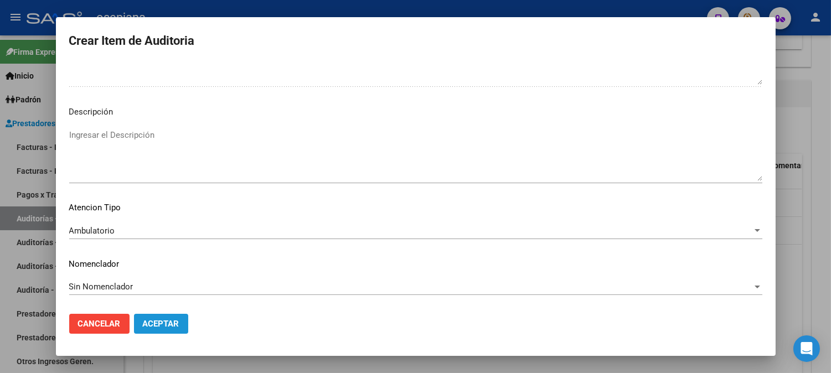
click at [179, 325] on span "Aceptar" at bounding box center [161, 324] width 37 height 10
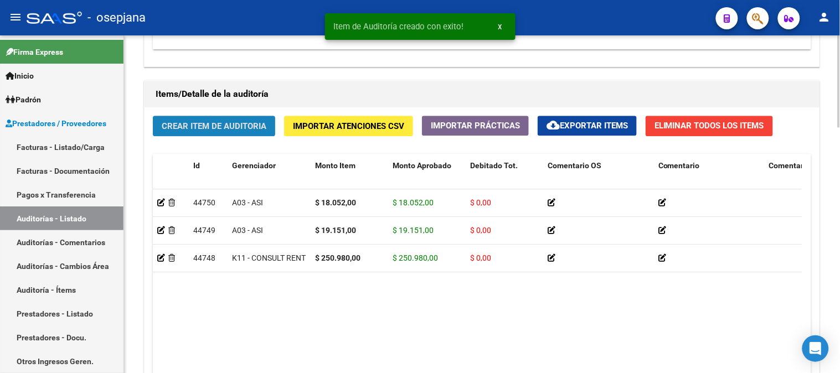
click at [228, 127] on span "Crear Item de Auditoria" at bounding box center [214, 126] width 105 height 10
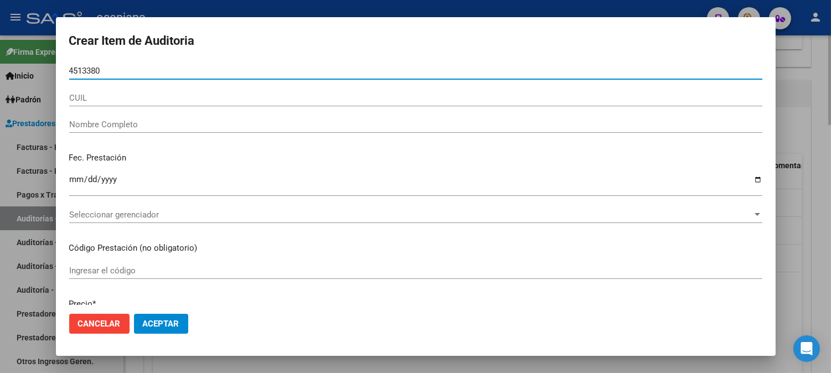
type input "45133807"
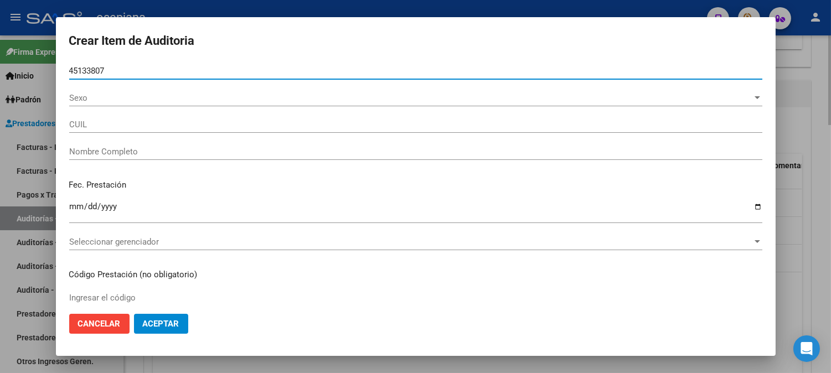
type input "20451338073"
type input "DA [PERSON_NAME]"
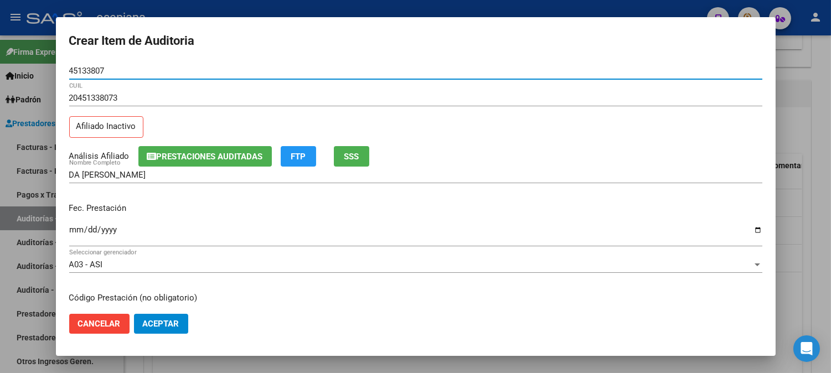
type input "45133807"
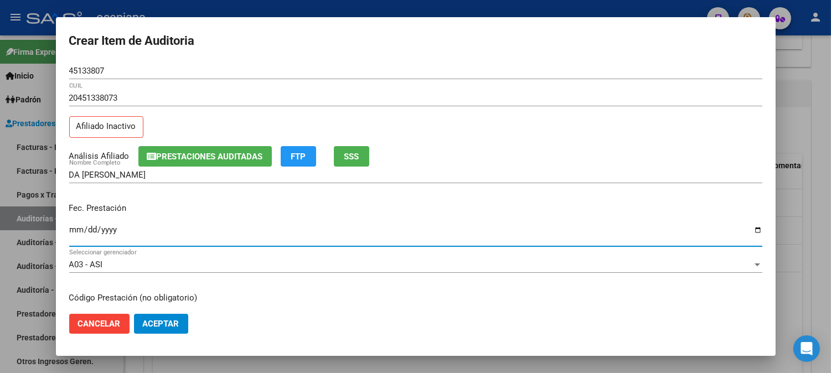
click at [76, 234] on input "Ingresar la fecha" at bounding box center [415, 234] width 693 height 18
type input "[DATE]"
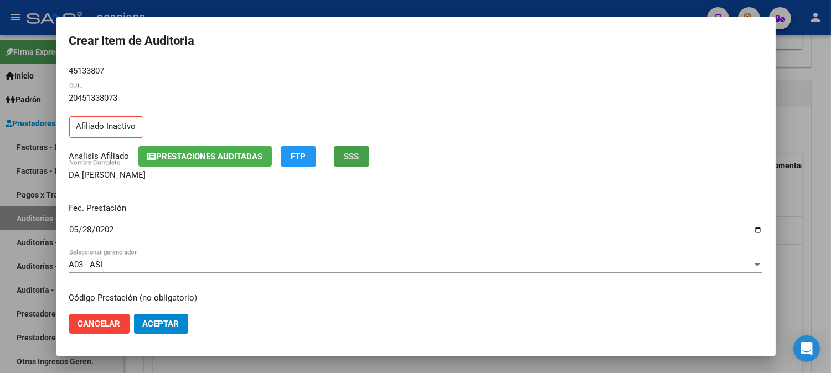
click at [366, 152] on button "SSS" at bounding box center [351, 156] width 35 height 20
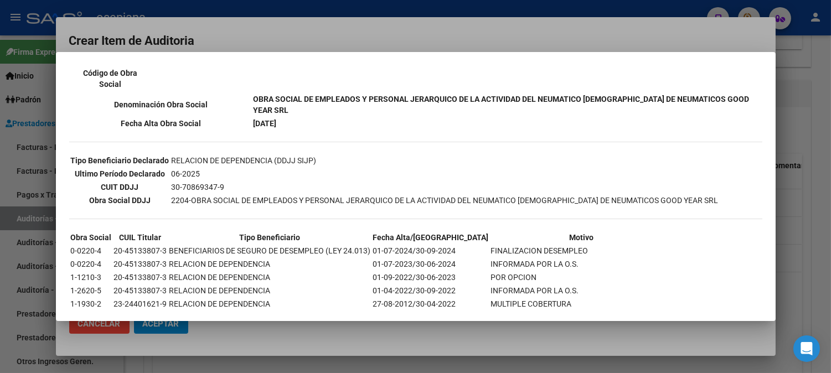
scroll to position [270, 0]
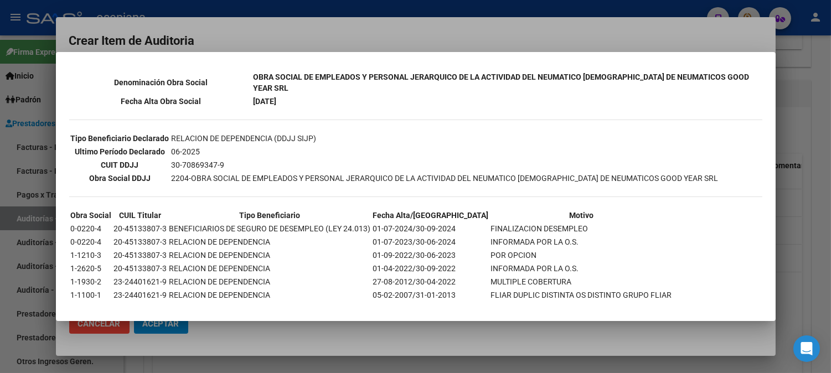
click at [556, 21] on div at bounding box center [415, 186] width 831 height 373
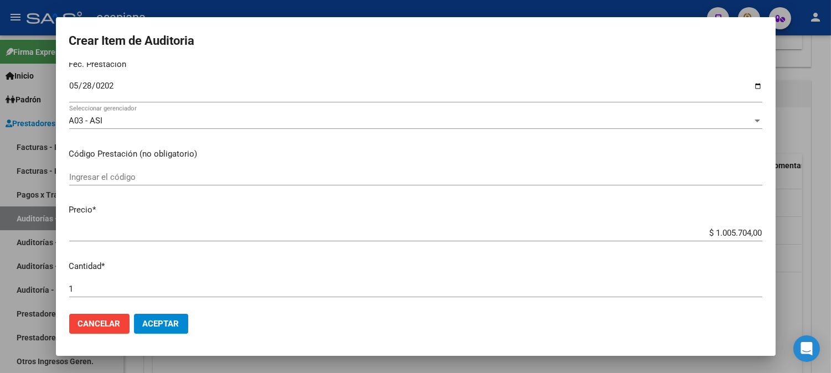
scroll to position [205, 0]
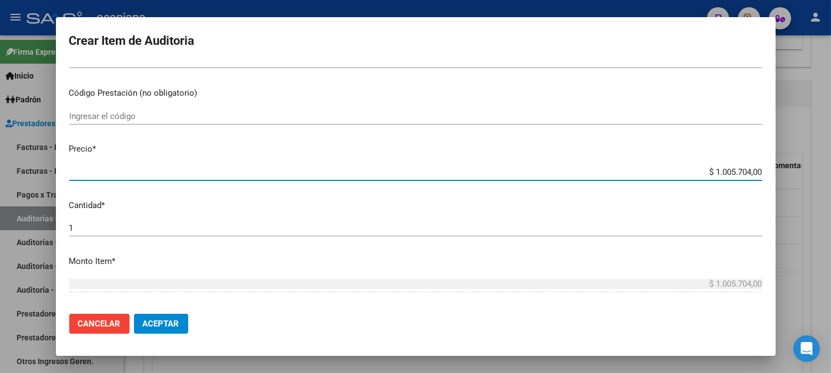
drag, startPoint x: 686, startPoint y: 175, endPoint x: 826, endPoint y: 172, distance: 140.1
click at [826, 172] on div "Crear Item de Auditoria 45133807 Nro Documento 20451338073 CUIL Afiliado Inacti…" at bounding box center [415, 186] width 831 height 373
type input "$ 0,09"
type input "$ 0,94"
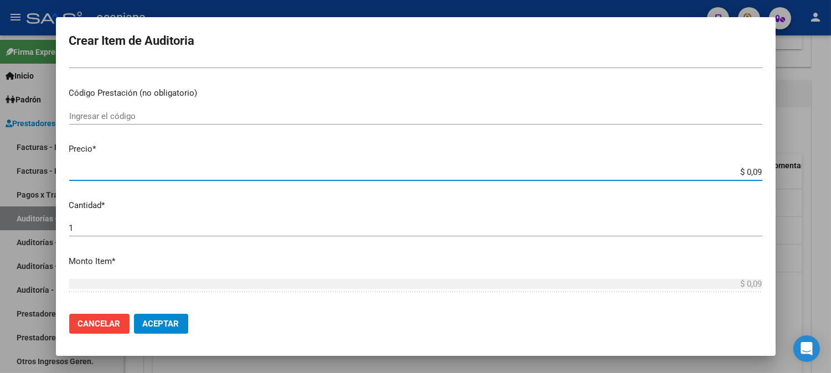
type input "$ 0,94"
type input "$ 9,44"
type input "$ 94,44"
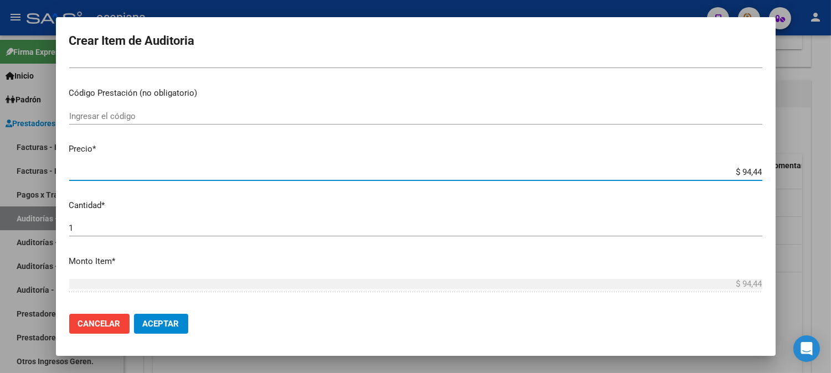
type input "$ 944,46"
type input "$ 9.444,66"
type input "$ 94.446,60"
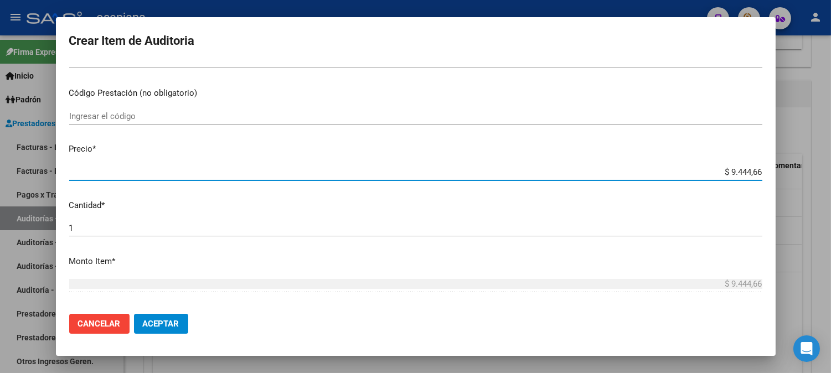
type input "$ 94.446,60"
type input "$ 944.466,00"
type input "$ 94.446,60"
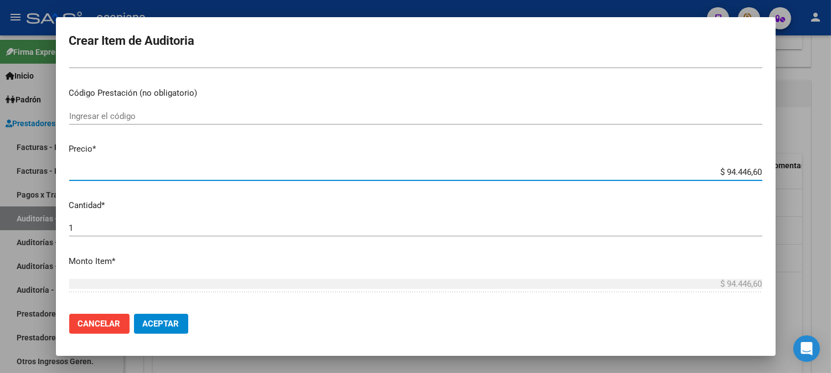
type input "$ 9.444,66"
type input "$ 944,46"
type input "$ 9.444,60"
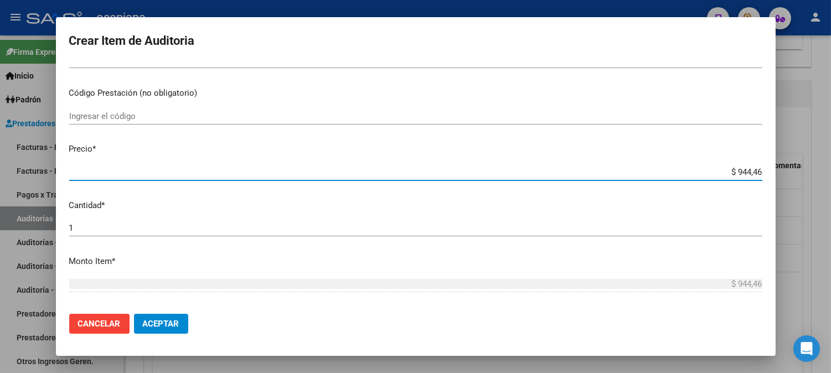
type input "$ 9.444,60"
type input "$ 94.446,00"
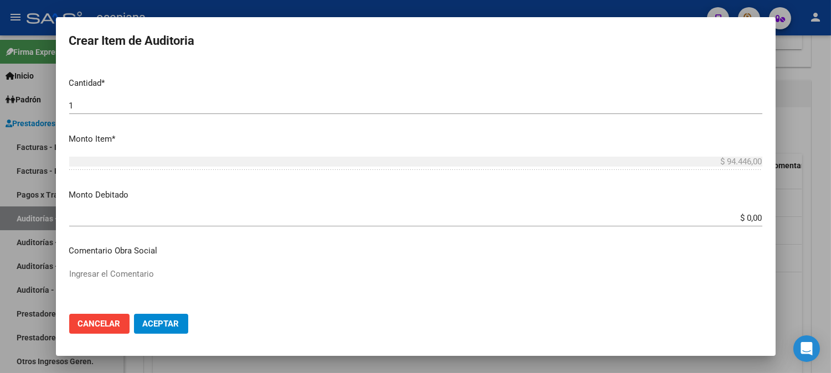
scroll to position [357, 0]
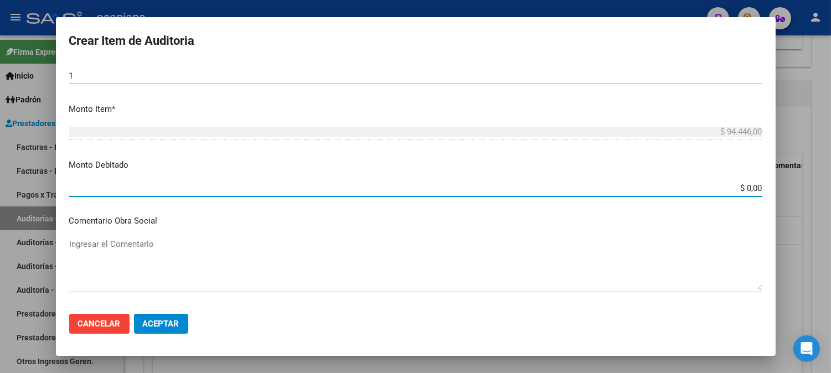
drag, startPoint x: 731, startPoint y: 184, endPoint x: 836, endPoint y: 179, distance: 105.3
click at [831, 179] on html "menu - osepjana person Firma Express Inicio Calendario SSS Instructivos Contact…" at bounding box center [415, 186] width 831 height 373
type input "$ 94.446,00"
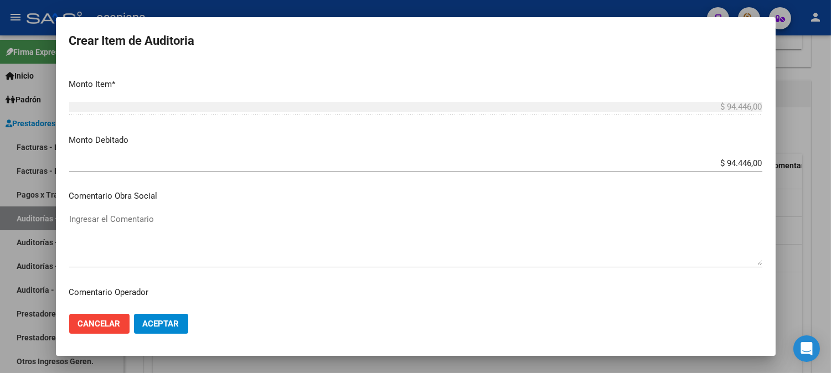
scroll to position [471, 0]
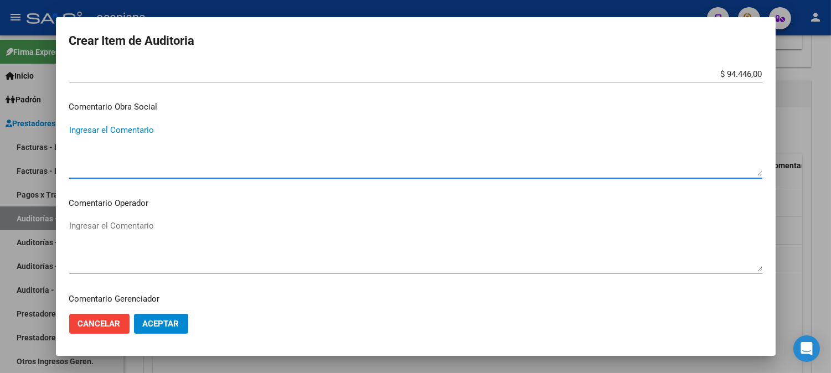
click at [380, 166] on textarea "Ingresar el Comentario" at bounding box center [415, 150] width 693 height 52
type textarea "PACIENET BAJA 2024"
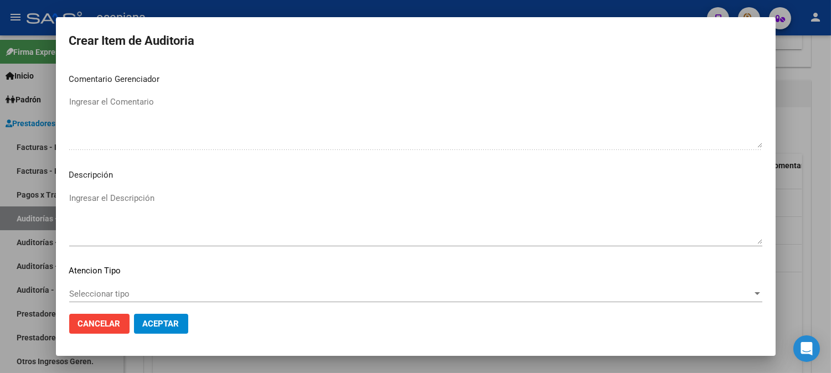
scroll to position [754, 0]
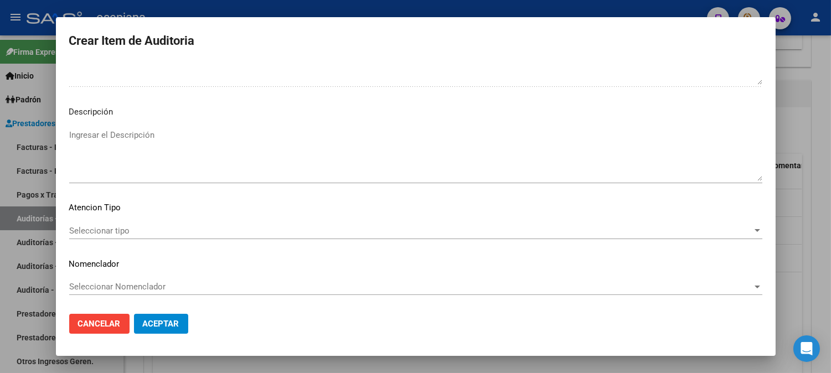
click at [285, 226] on span "Seleccionar tipo" at bounding box center [410, 231] width 683 height 10
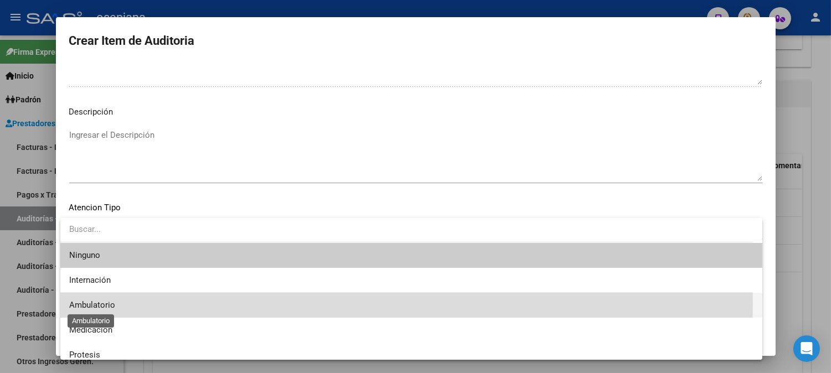
click at [80, 302] on span "Ambulatorio" at bounding box center [92, 305] width 46 height 10
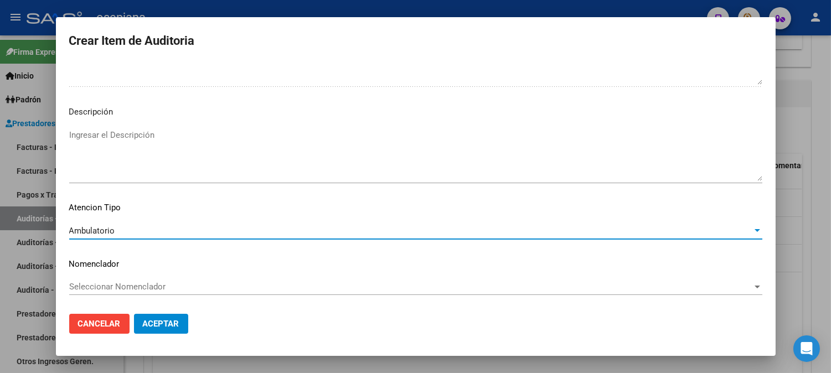
click at [102, 287] on span "Seleccionar Nomenclador" at bounding box center [410, 287] width 683 height 10
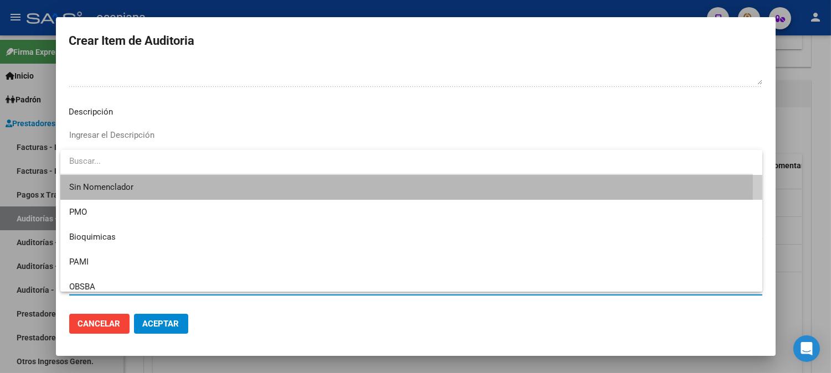
click at [136, 185] on span "Sin Nomenclador" at bounding box center [411, 187] width 684 height 25
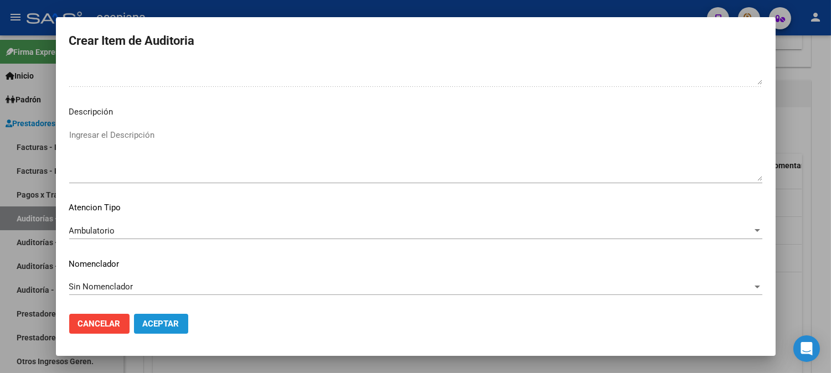
click at [168, 318] on button "Aceptar" at bounding box center [161, 324] width 54 height 20
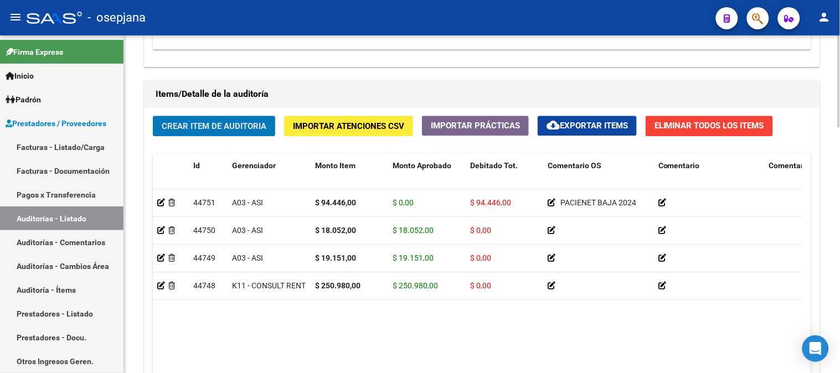
click at [209, 128] on span "Crear Item de Auditoria" at bounding box center [214, 126] width 105 height 10
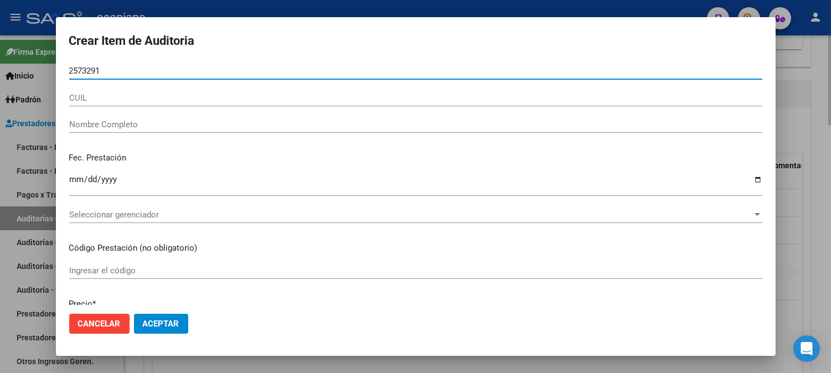
type input "25732915"
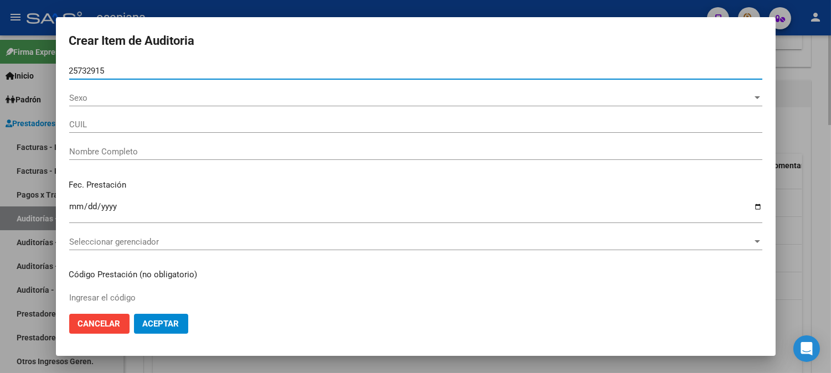
type input "20257329152"
type input "[PERSON_NAME]"
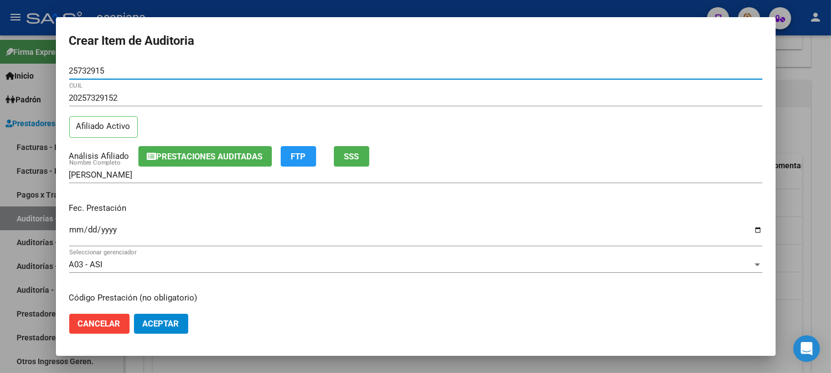
type input "25732915"
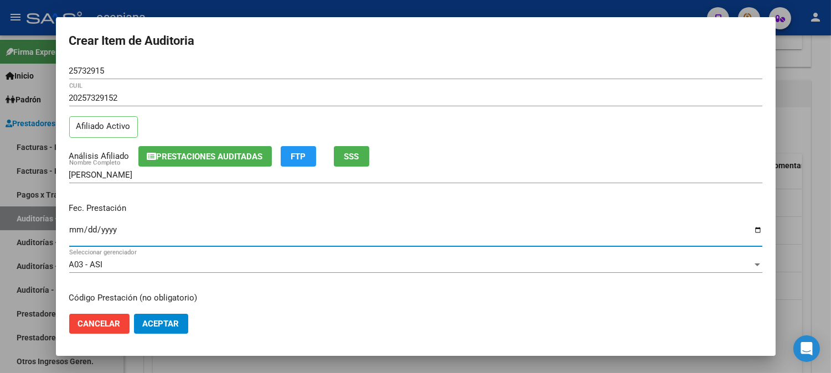
click at [75, 236] on input "Ingresar la fecha" at bounding box center [415, 234] width 693 height 18
type input "[DATE]"
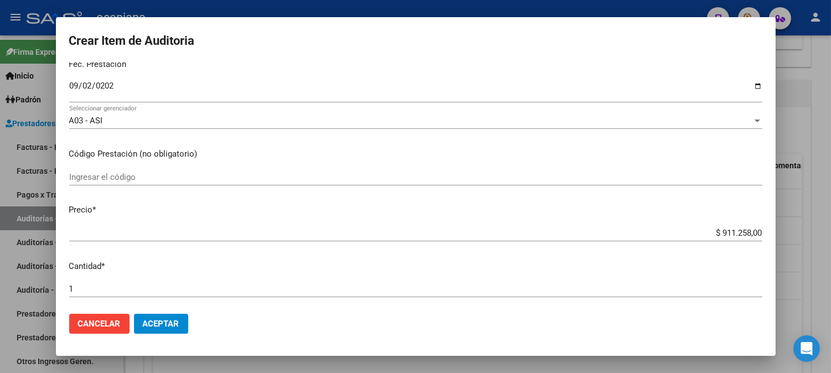
scroll to position [174, 0]
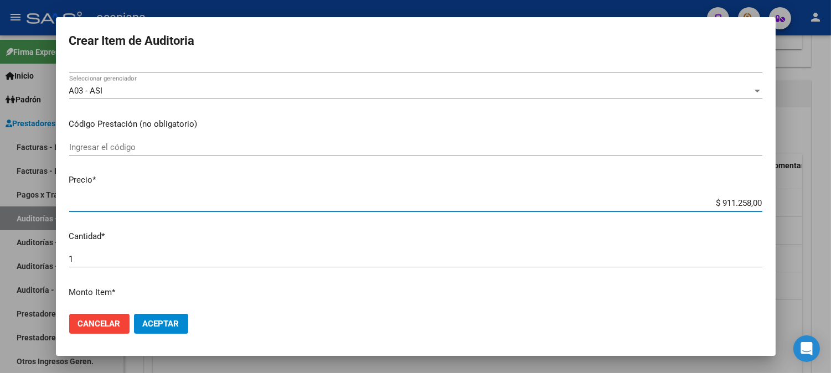
drag, startPoint x: 706, startPoint y: 201, endPoint x: 836, endPoint y: 186, distance: 131.0
click at [831, 186] on html "menu - osepjana person Firma Express Inicio Calendario SSS Instructivos Contact…" at bounding box center [415, 186] width 831 height 373
type input "$ 0,01"
type input "$ 0,11"
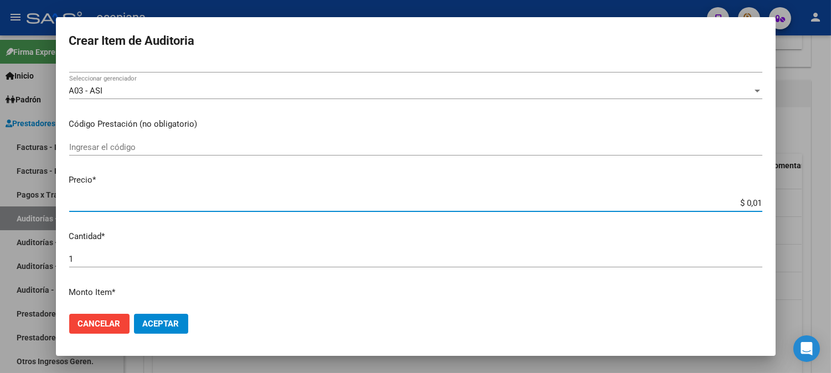
type input "$ 0,11"
type input "$ 1,11"
type input "$ 11,17"
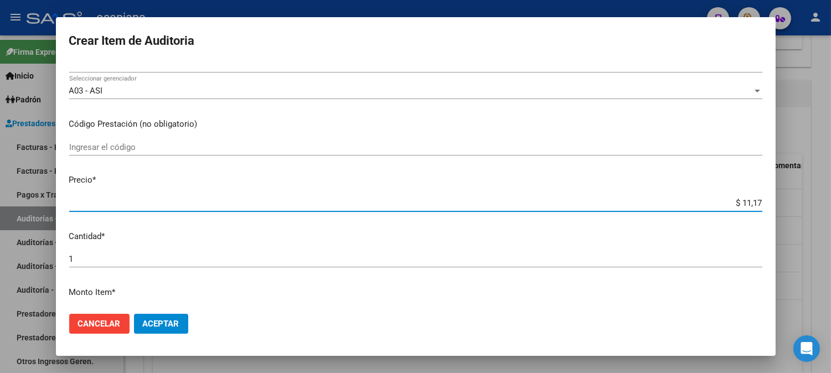
type input "$ 111,75"
type input "$ 1.117,57"
type input "$ 11.175,70"
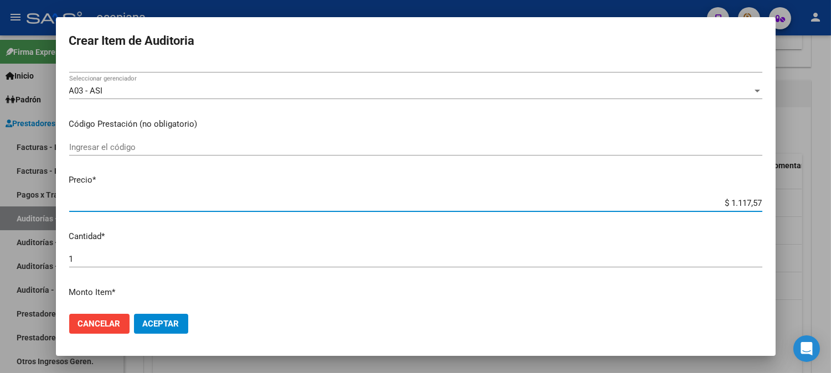
type input "$ 11.175,70"
type input "$ 111.757,00"
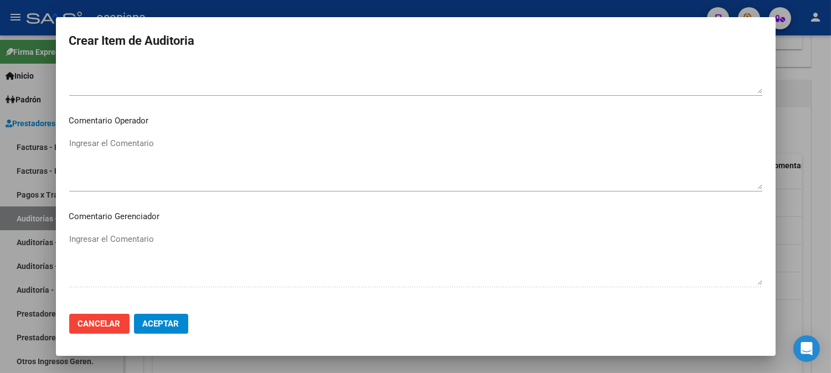
scroll to position [754, 0]
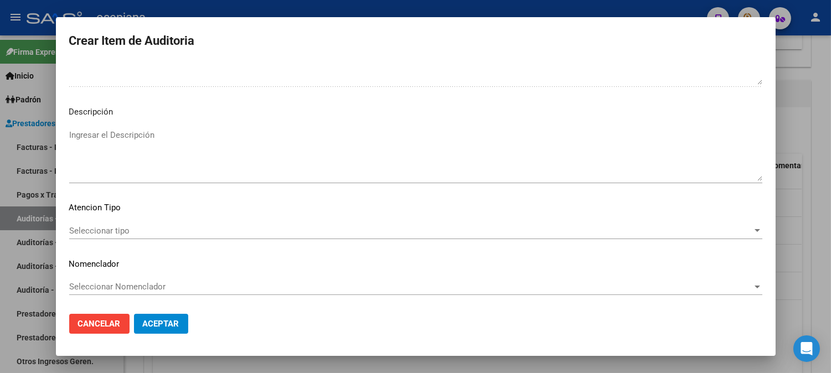
click at [96, 224] on div "Seleccionar tipo Seleccionar tipo" at bounding box center [415, 231] width 693 height 17
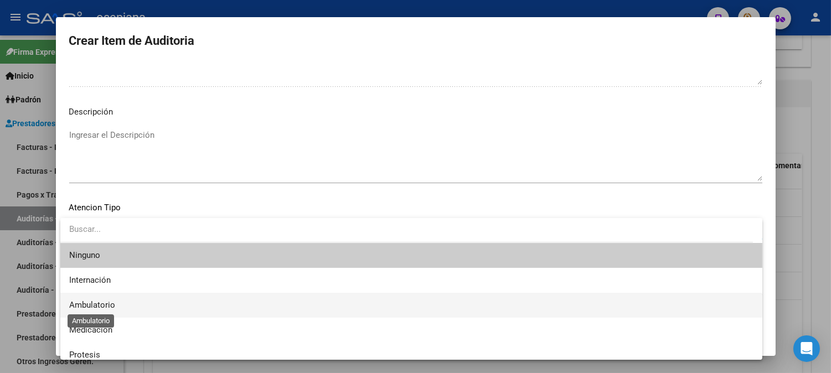
click at [87, 302] on span "Ambulatorio" at bounding box center [92, 305] width 46 height 10
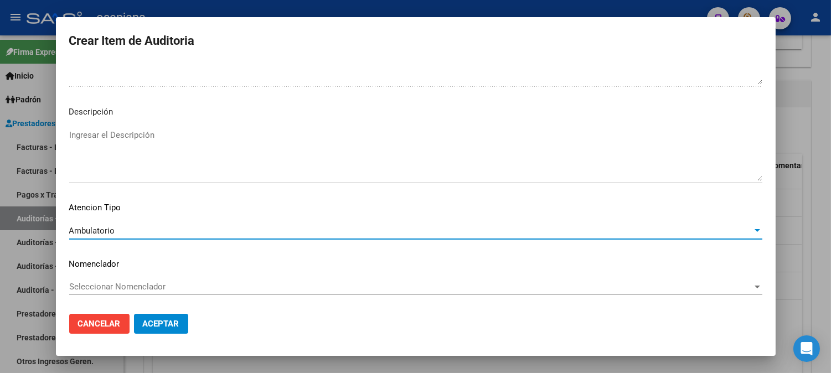
click at [115, 284] on span "Seleccionar Nomenclador" at bounding box center [410, 287] width 683 height 10
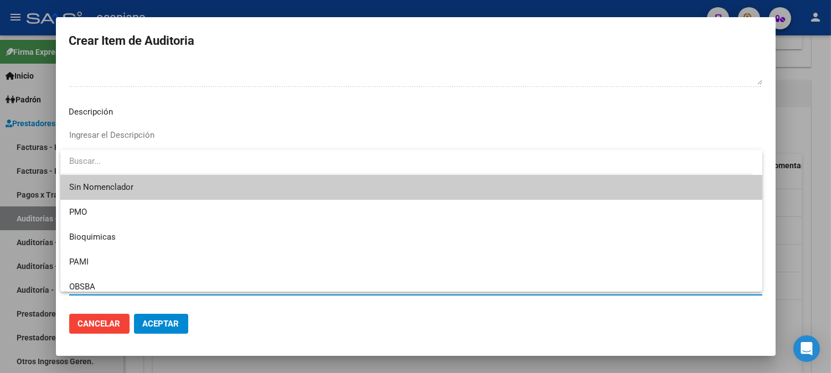
click at [123, 185] on span "Sin Nomenclador" at bounding box center [411, 187] width 684 height 25
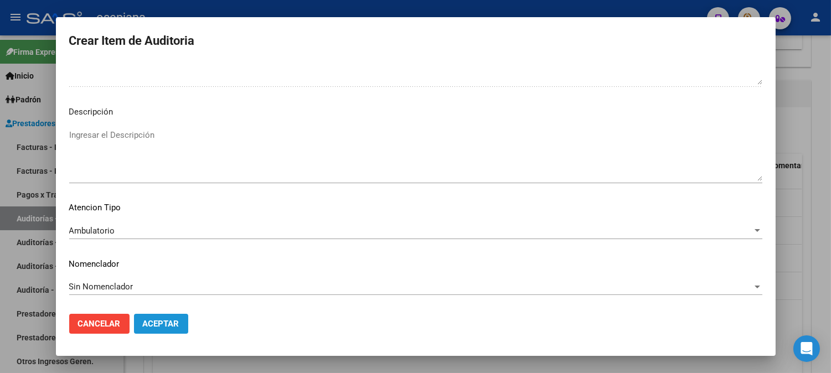
click at [156, 318] on button "Aceptar" at bounding box center [161, 324] width 54 height 20
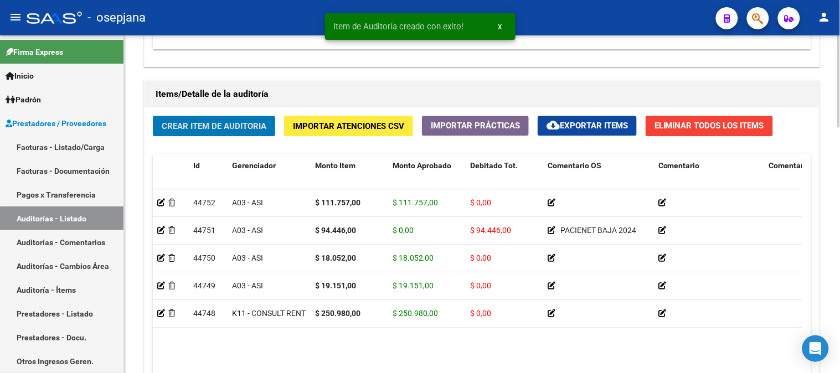
click at [201, 125] on span "Crear Item de Auditoria" at bounding box center [214, 126] width 105 height 10
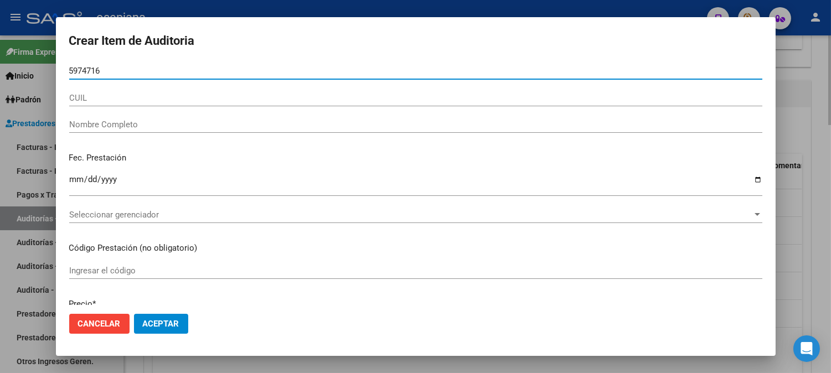
type input "59747167"
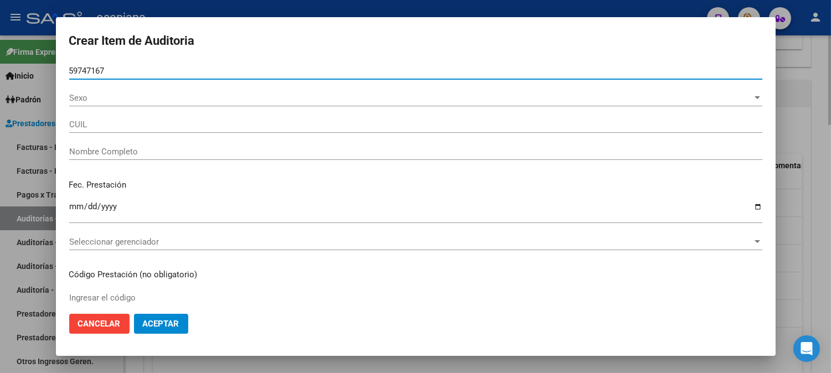
type input "27597471675"
type input "[PERSON_NAME]"
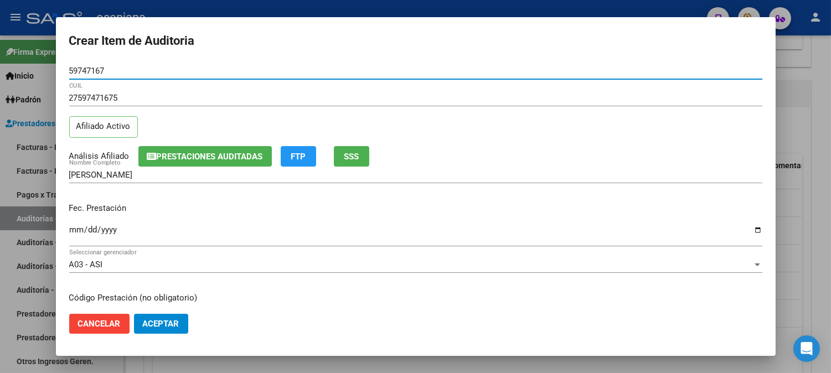
type input "59747167"
click at [79, 231] on input "Ingresar la fecha" at bounding box center [415, 234] width 693 height 18
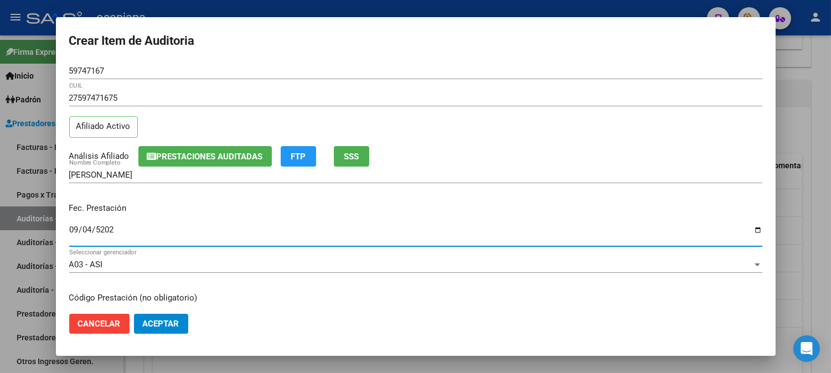
type input "[DATE]"
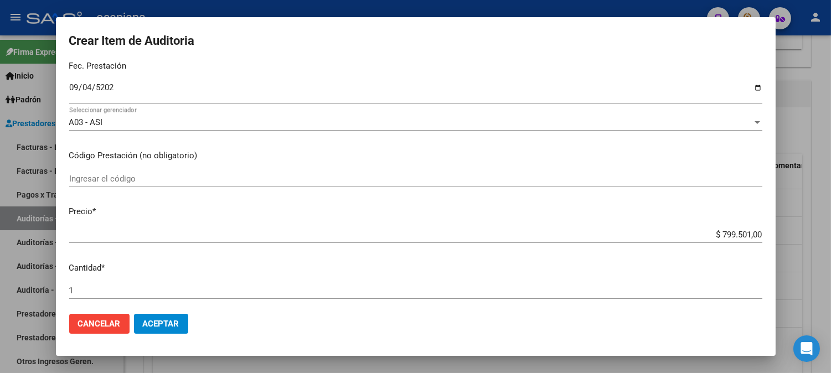
scroll to position [188, 0]
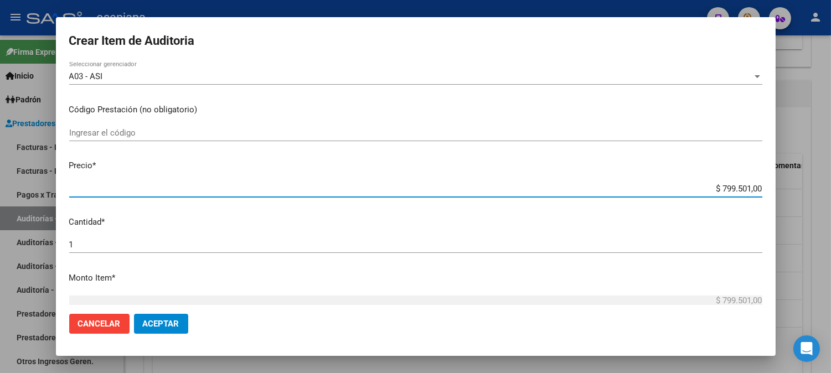
drag, startPoint x: 704, startPoint y: 190, endPoint x: 821, endPoint y: 192, distance: 117.9
click at [821, 192] on div "Crear Item de Auditoria 59747167 Nro Documento 27597471675 CUIL Afiliado Activo…" at bounding box center [415, 186] width 831 height 373
type input "$ 0,02"
type input "$ 0,22"
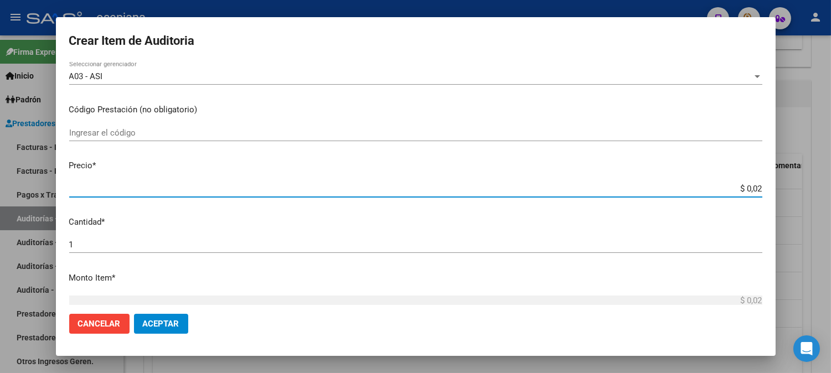
type input "$ 0,22"
type input "$ 2,22"
type input "$ 22,28"
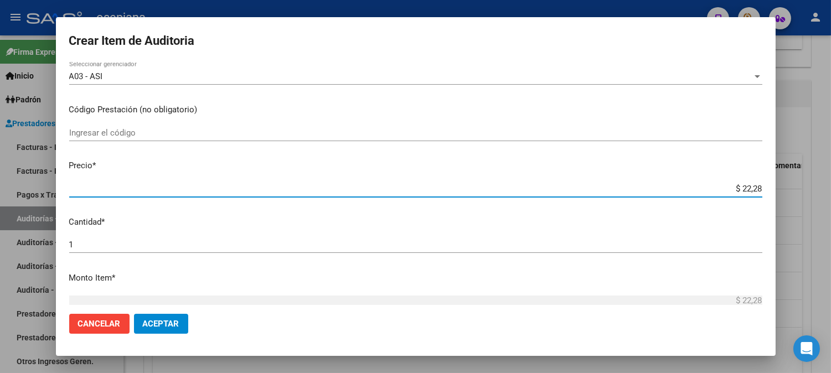
type input "$ 222,86"
type input "$ 2.228,68"
type input "$ 222,86"
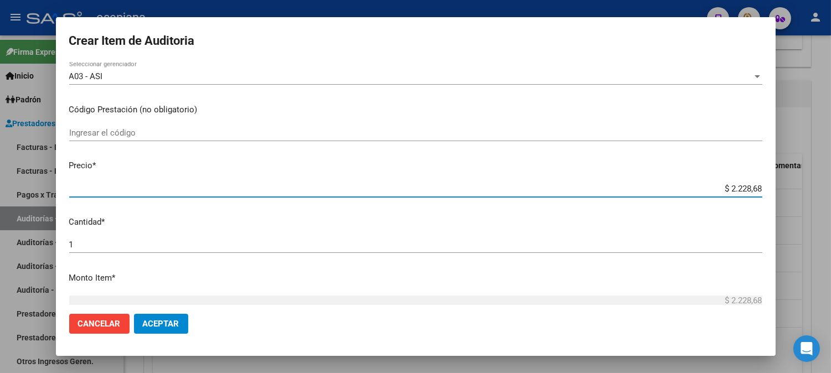
type input "$ 222,86"
type input "$ 22,28"
type input "$ 2,22"
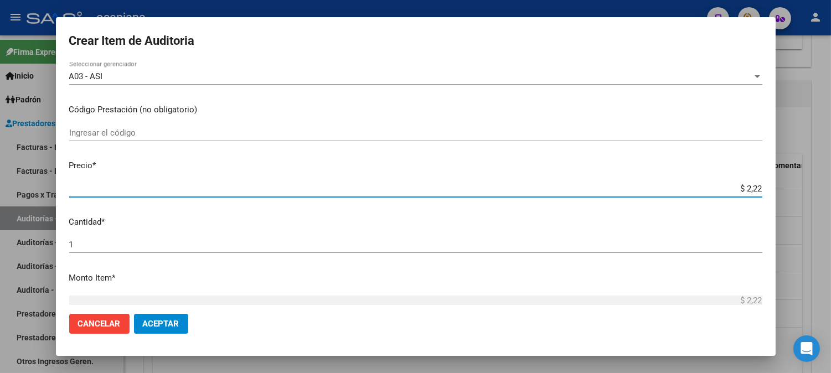
type input "$ 0,22"
type input "$ 0,02"
type input "$ 0,01"
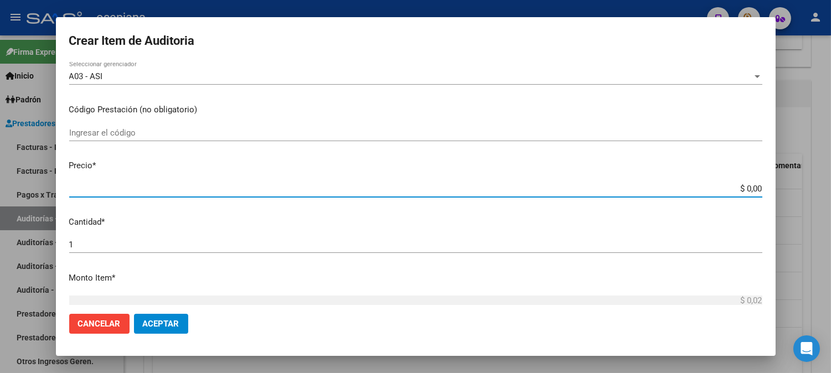
type input "$ 0,01"
type input "$ 0,11"
type input "$ 1,11"
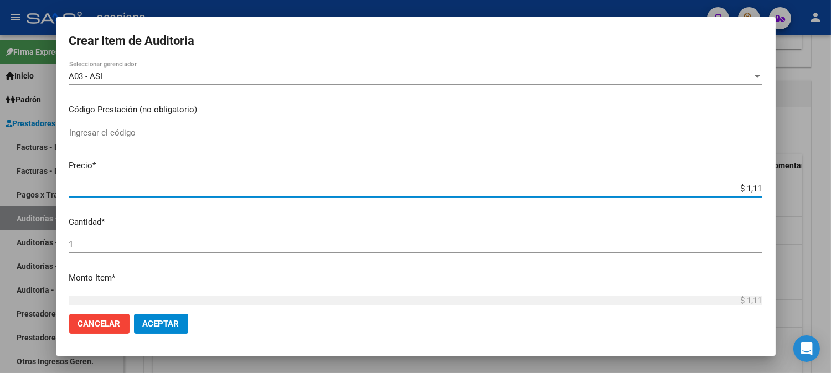
type input "$ 11,17"
type input "$ 111,75"
type input "$ 1.117,57"
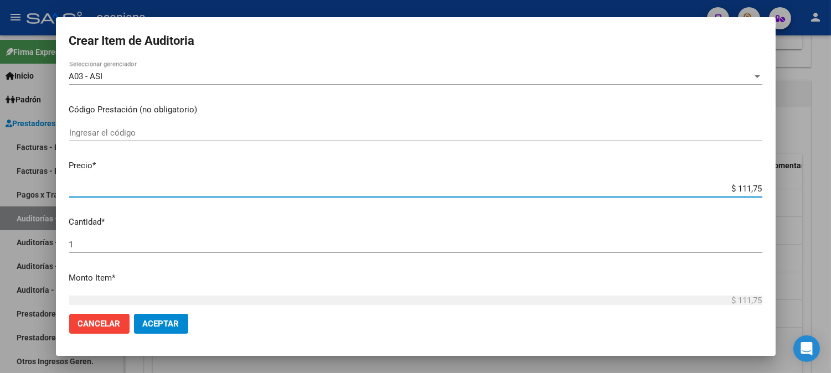
type input "$ 1.117,57"
type input "$ 11.175,70"
type input "$ 111.757,00"
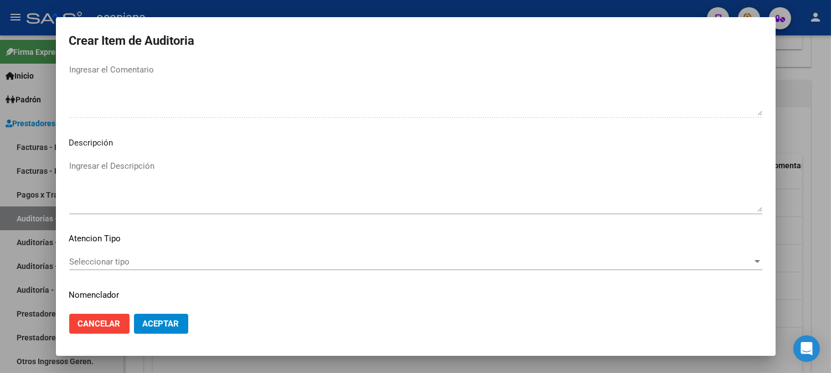
scroll to position [754, 0]
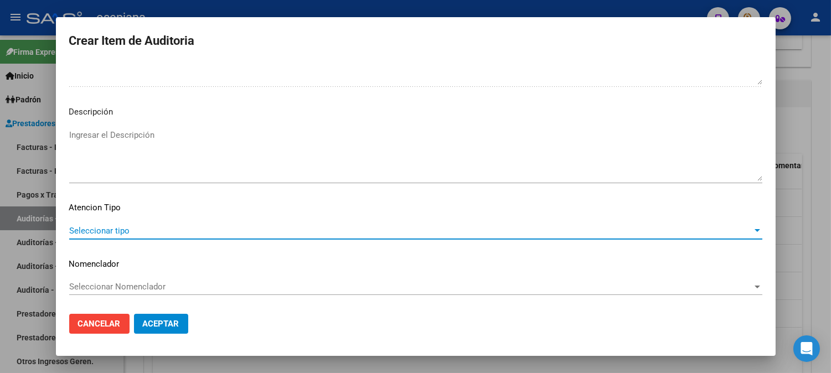
click at [115, 229] on span "Seleccionar tipo" at bounding box center [410, 231] width 683 height 10
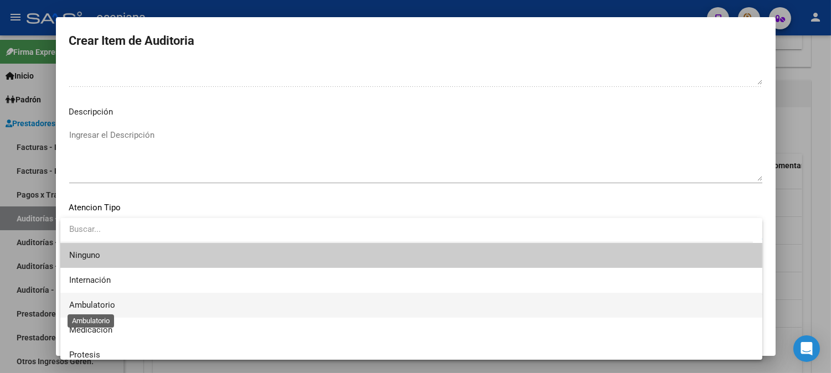
click at [89, 302] on span "Ambulatorio" at bounding box center [92, 305] width 46 height 10
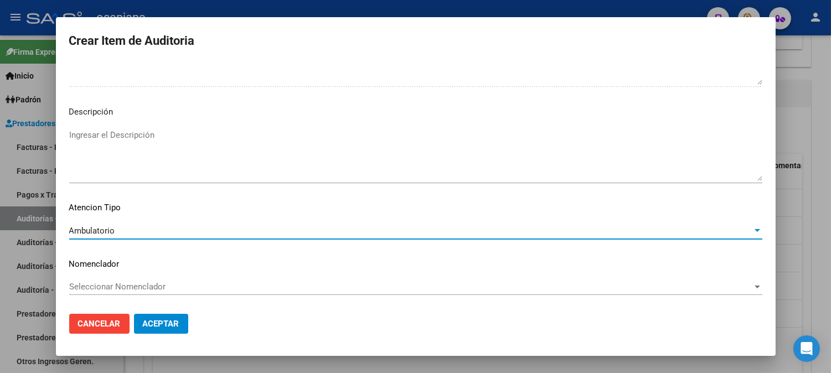
click at [104, 288] on span "Seleccionar Nomenclador" at bounding box center [410, 287] width 683 height 10
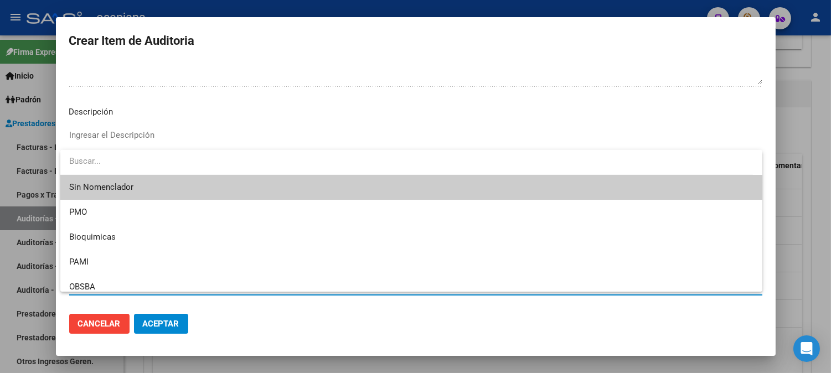
click at [103, 187] on span "Sin Nomenclador" at bounding box center [411, 187] width 684 height 25
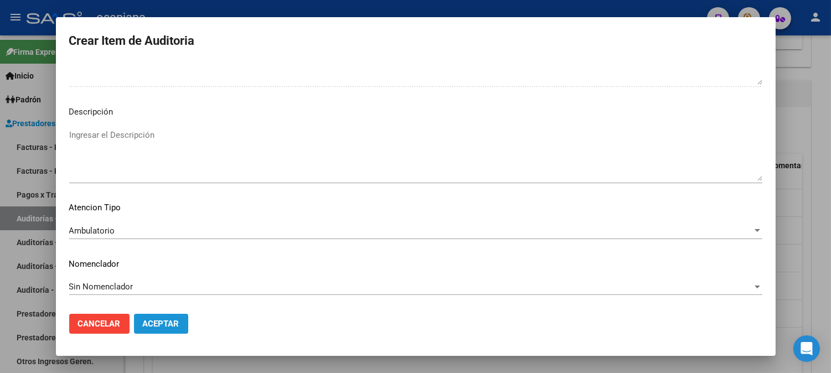
click at [170, 322] on span "Aceptar" at bounding box center [161, 324] width 37 height 10
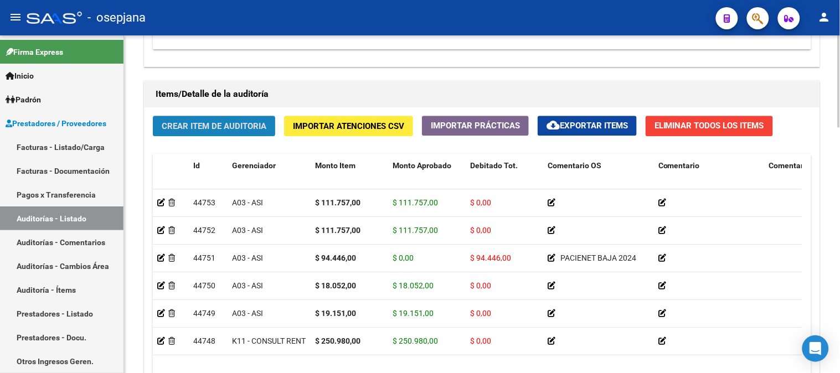
click at [259, 123] on span "Crear Item de Auditoria" at bounding box center [214, 126] width 105 height 10
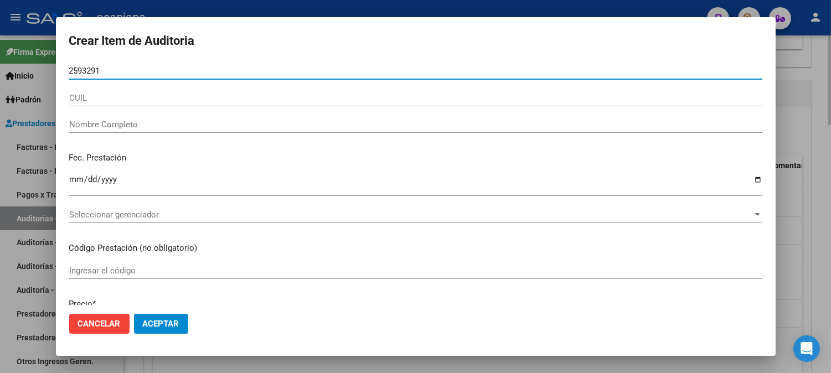
type input "25932915"
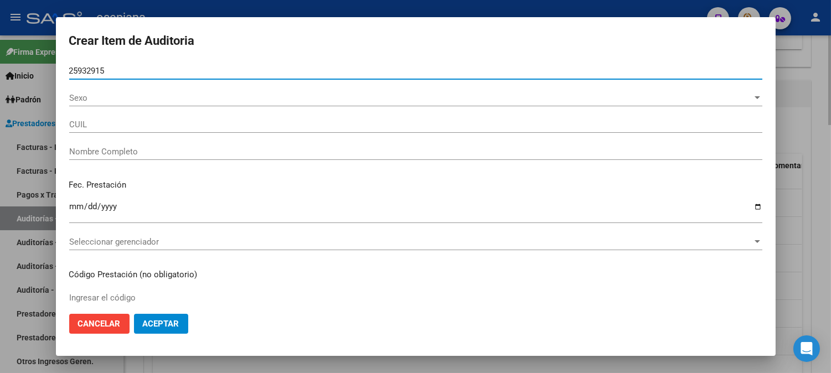
type input "27259329154"
type input "[PERSON_NAME]"
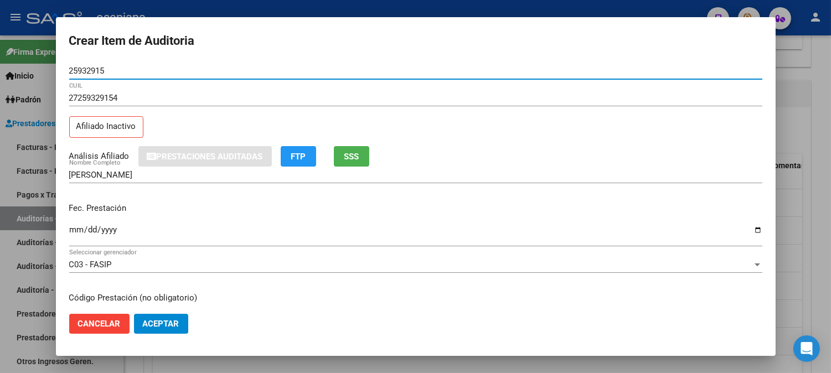
type input "25932915"
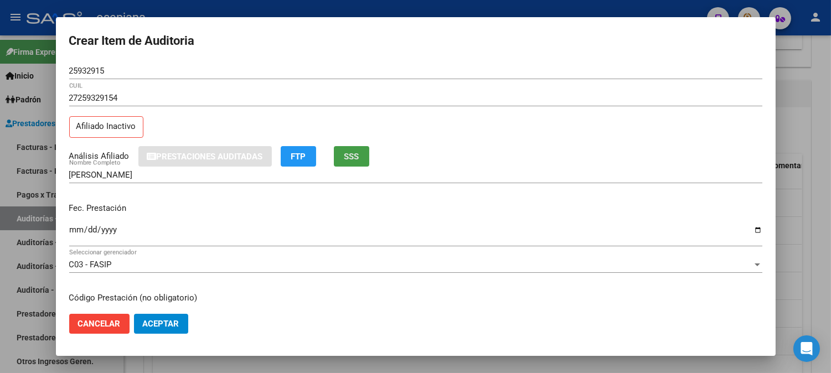
click at [355, 148] on button "SSS" at bounding box center [351, 156] width 35 height 20
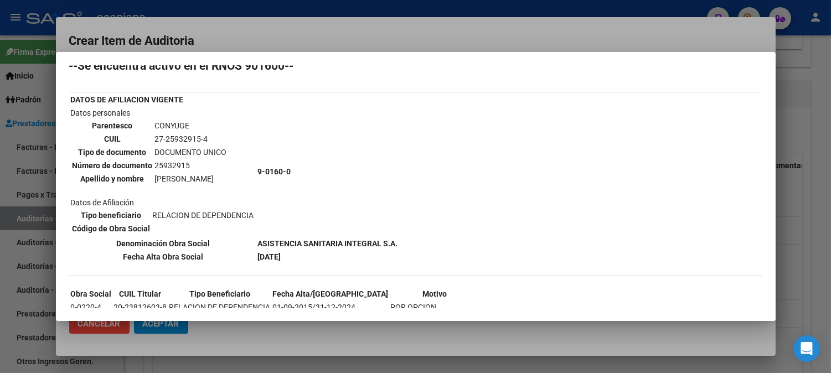
scroll to position [69, 0]
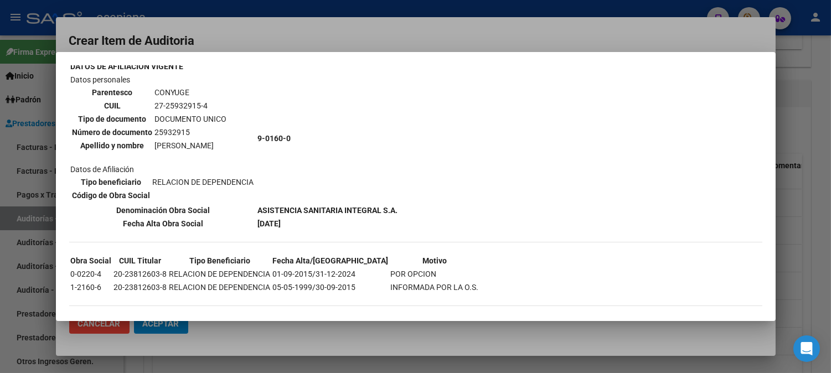
click at [383, 19] on div at bounding box center [415, 186] width 831 height 373
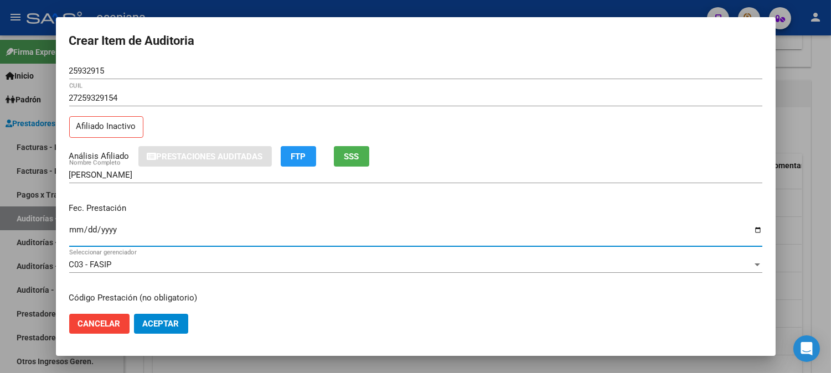
click at [77, 229] on input "Ingresar la fecha" at bounding box center [415, 234] width 693 height 18
type input "0057-12-11"
click at [77, 229] on input "0057-12-11" at bounding box center [415, 234] width 693 height 18
type input "0057-12-04"
type input "[DATE]"
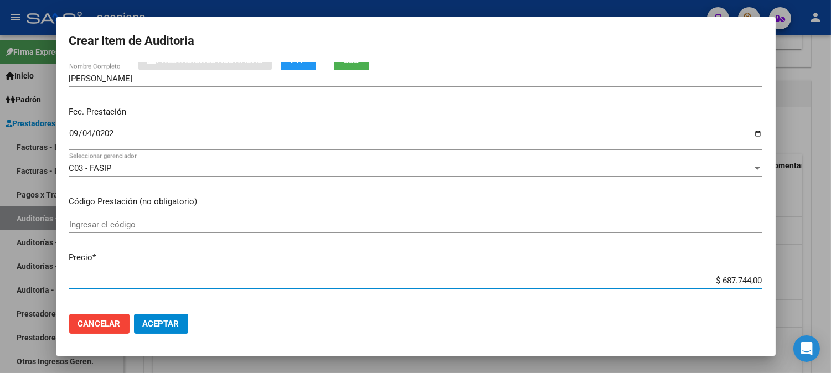
scroll to position [99, 0]
drag, startPoint x: 703, startPoint y: 297, endPoint x: 815, endPoint y: 292, distance: 112.5
click at [815, 292] on div "Crear Item de Auditoria 25932915 Nro Documento 27259329154 CUIL Afiliado Inacti…" at bounding box center [415, 186] width 831 height 373
type input "$ 0,01"
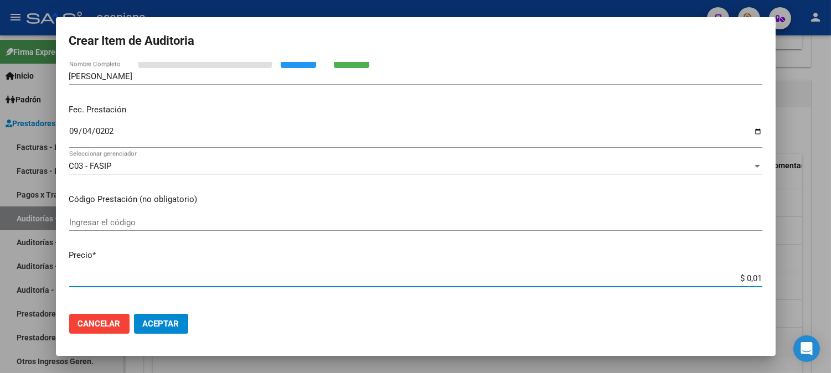
type input "$ 0,11"
type input "$ 1,11"
type input "$ 11,17"
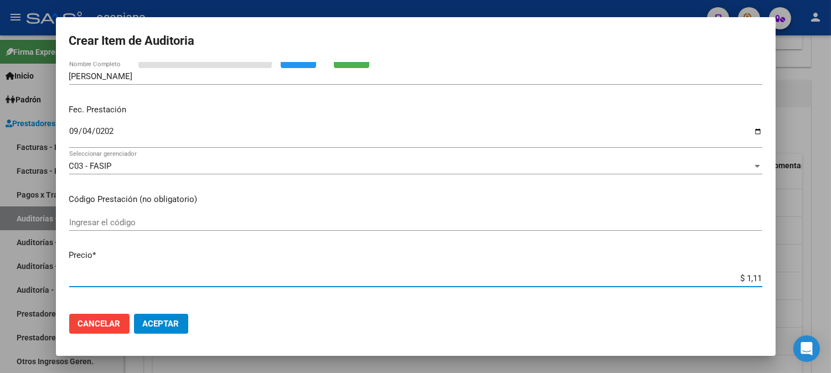
type input "$ 11,17"
type input "$ 111,75"
type input "$ 1.117,57"
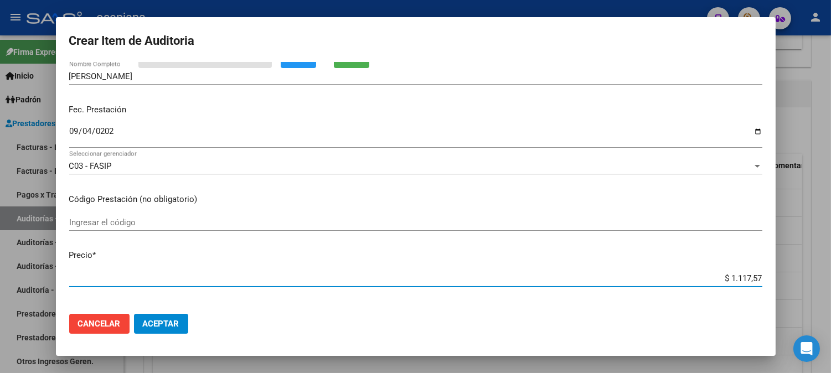
type input "$ 11.175,70"
type input "$ 111.757,00"
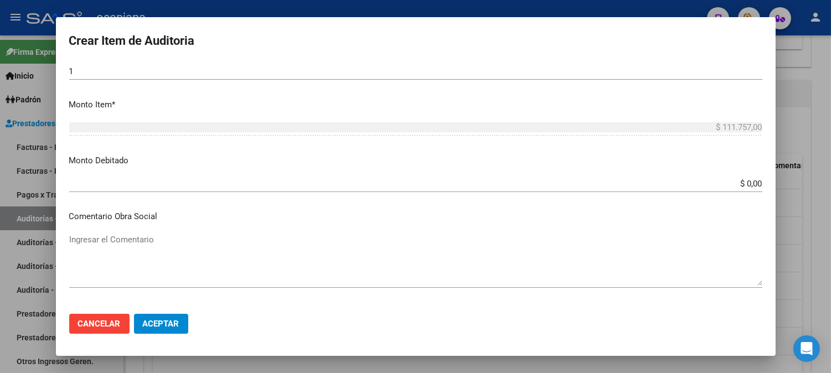
scroll to position [407, 0]
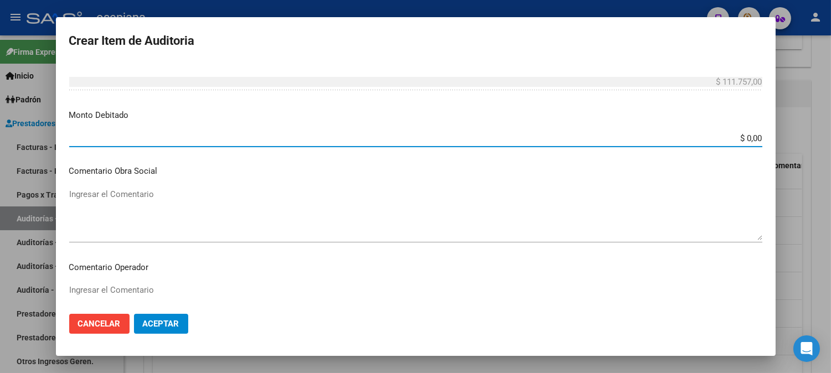
drag, startPoint x: 732, startPoint y: 134, endPoint x: 834, endPoint y: 123, distance: 102.4
click at [831, 123] on html "menu - osepjana person Firma Express Inicio Calendario SSS Instructivos Contact…" at bounding box center [415, 186] width 831 height 373
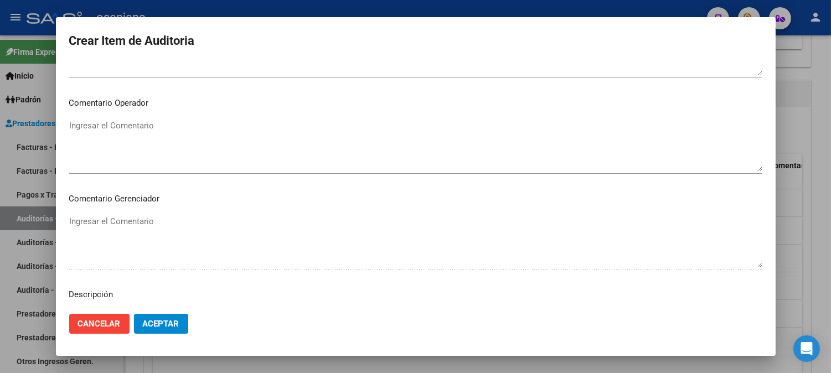
scroll to position [582, 0]
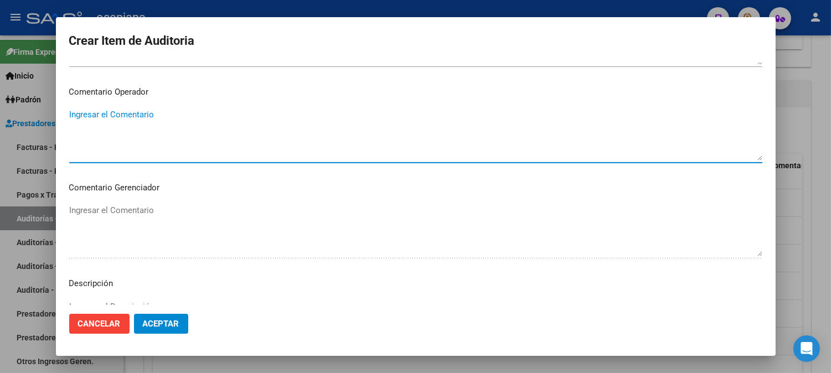
click at [355, 146] on textarea "Ingresar el Comentario" at bounding box center [415, 134] width 693 height 52
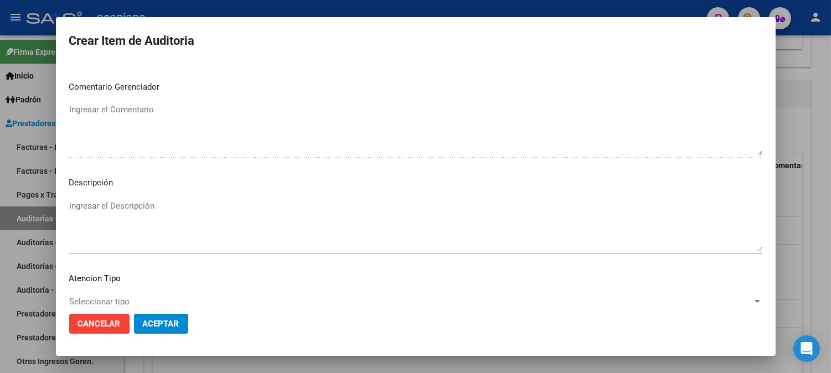
scroll to position [754, 0]
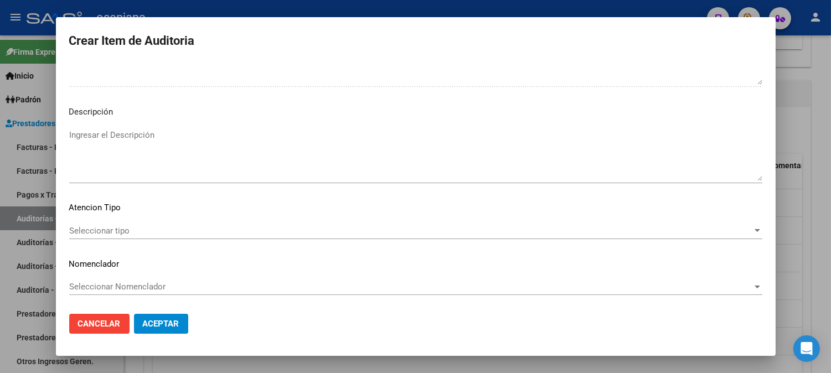
click at [92, 224] on div "Seleccionar tipo Seleccionar tipo" at bounding box center [415, 231] width 693 height 17
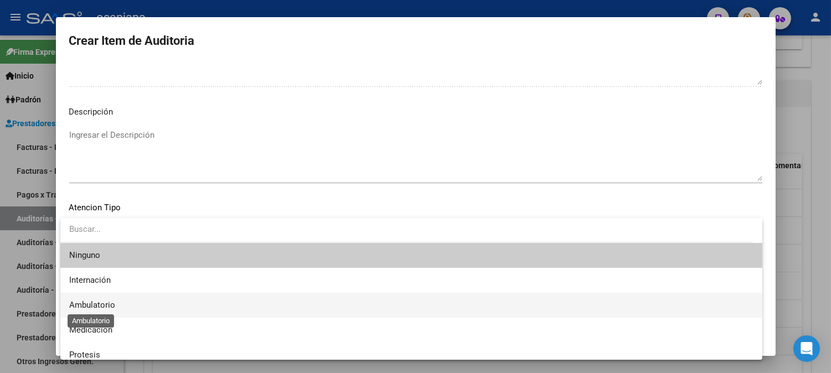
click at [87, 303] on span "Ambulatorio" at bounding box center [92, 305] width 46 height 10
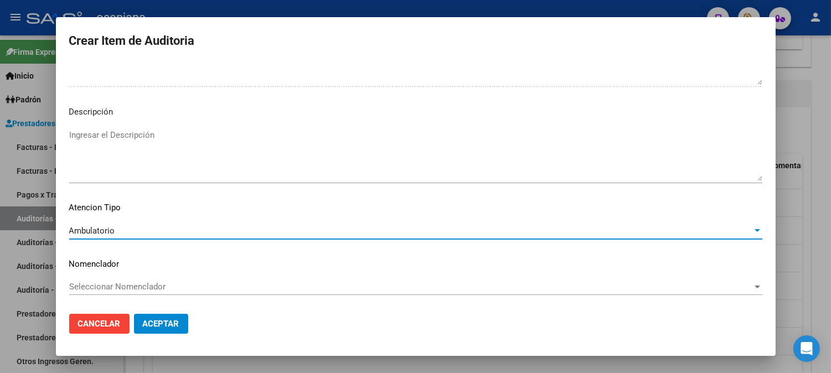
click at [112, 289] on span "Seleccionar Nomenclador" at bounding box center [410, 287] width 683 height 10
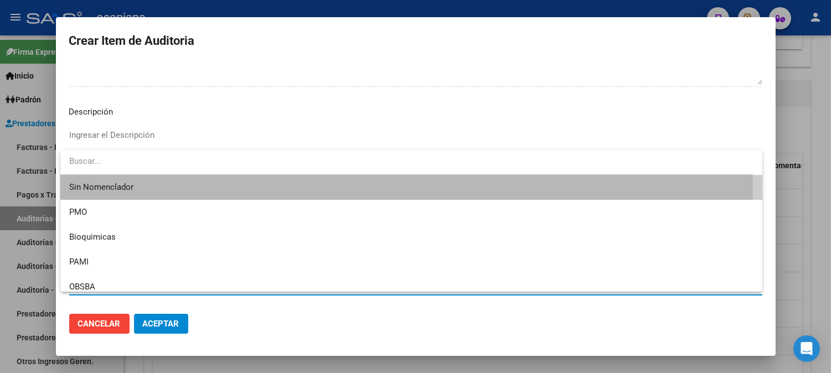
click at [122, 185] on span "Sin Nomenclador" at bounding box center [411, 187] width 684 height 25
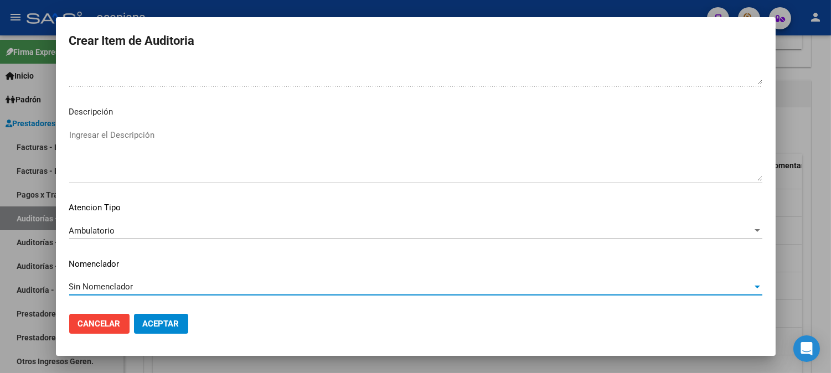
click at [163, 325] on span "Aceptar" at bounding box center [161, 324] width 37 height 10
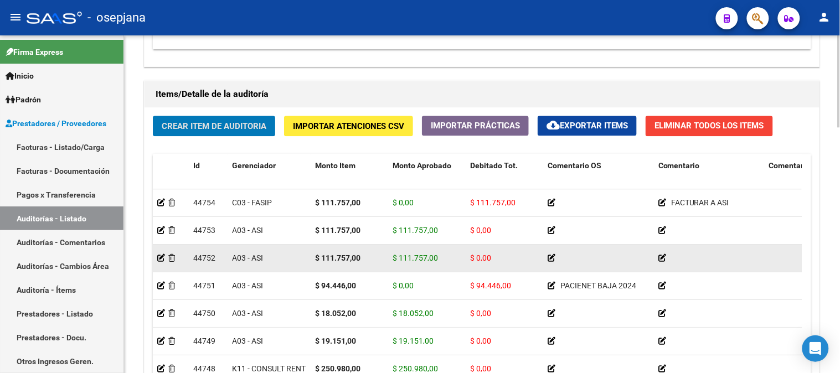
drag, startPoint x: 158, startPoint y: 255, endPoint x: 152, endPoint y: 255, distance: 6.1
click at [153, 255] on datatable-body-cell at bounding box center [171, 258] width 36 height 27
click at [159, 259] on icon at bounding box center [161, 258] width 8 height 8
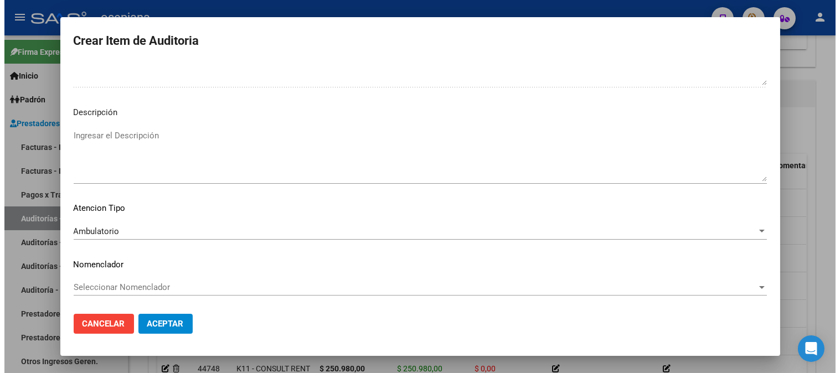
scroll to position [706, 0]
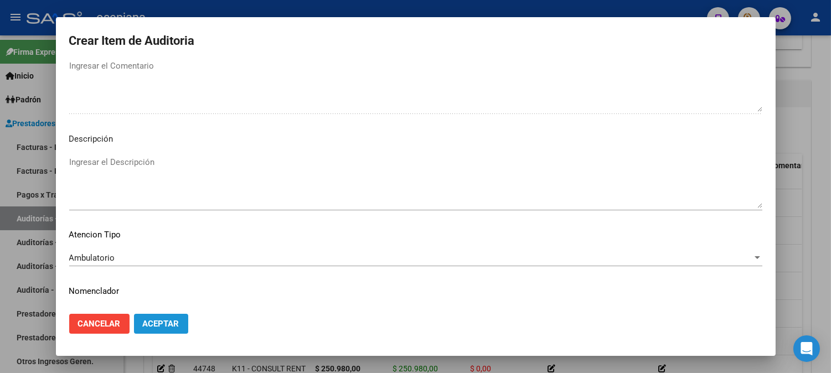
click at [170, 319] on span "Aceptar" at bounding box center [161, 324] width 37 height 10
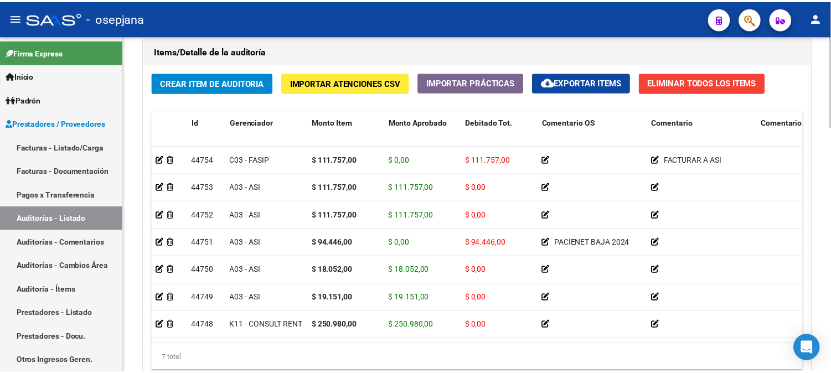
scroll to position [790, 0]
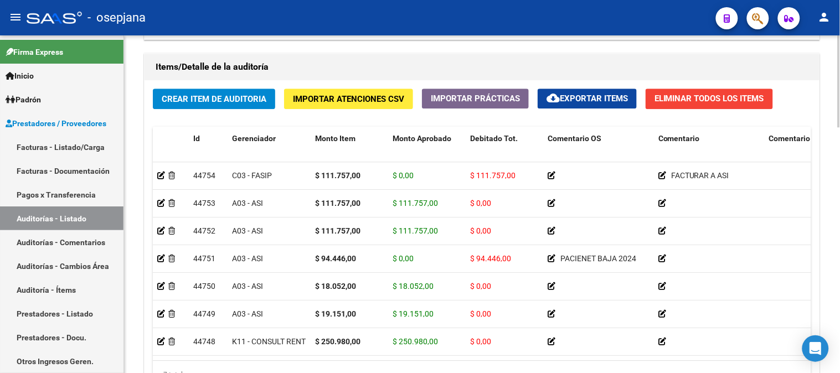
click at [838, 327] on div at bounding box center [838, 297] width 3 height 92
click at [227, 94] on span "Crear Item de Auditoria" at bounding box center [214, 99] width 105 height 10
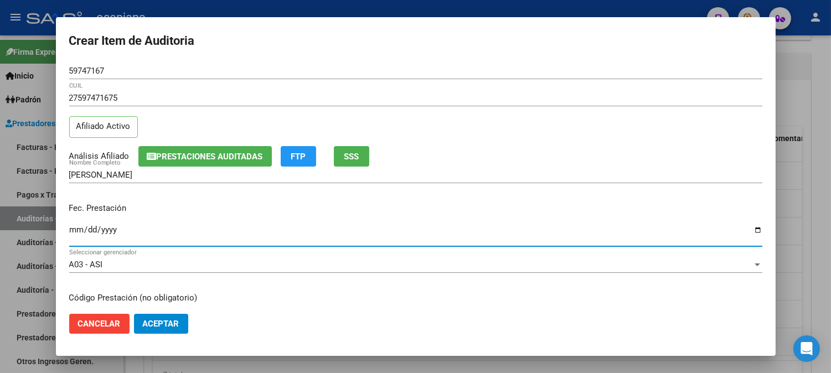
click at [76, 231] on input "Ingresar la fecha" at bounding box center [415, 234] width 693 height 18
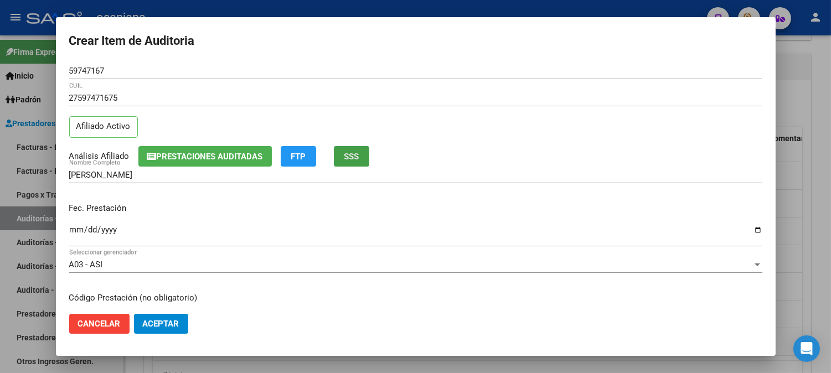
click at [353, 156] on span "SSS" at bounding box center [351, 157] width 15 height 10
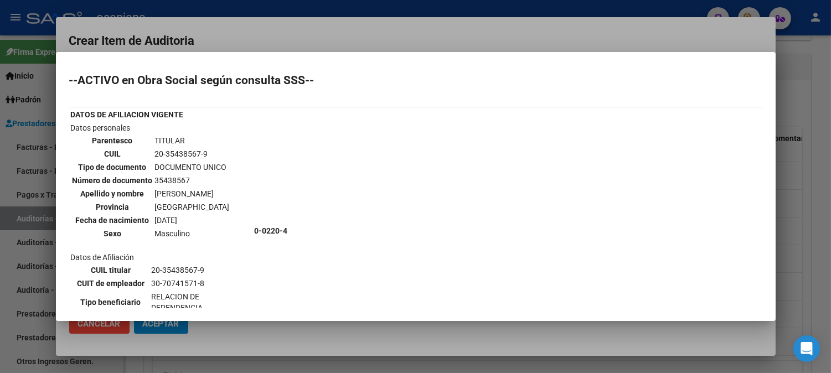
scroll to position [212, 0]
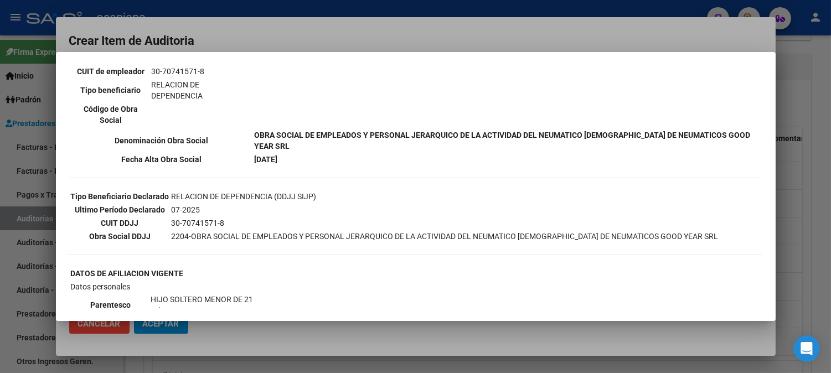
click at [584, 34] on div at bounding box center [415, 186] width 831 height 373
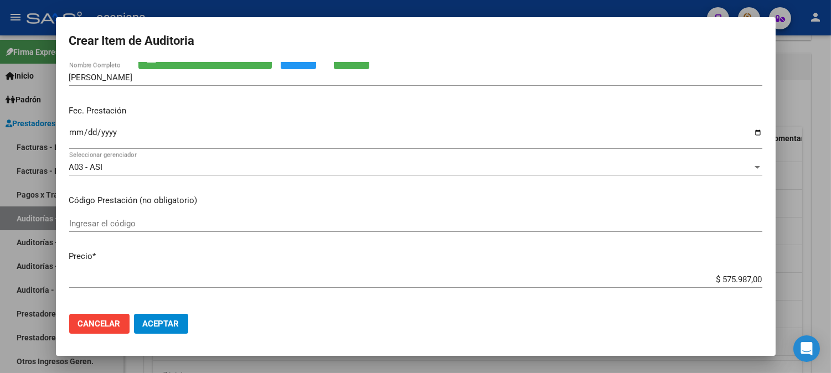
scroll to position [188, 0]
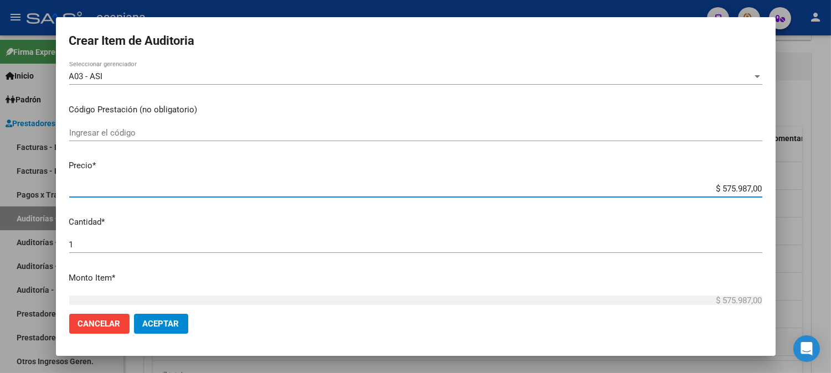
drag, startPoint x: 701, startPoint y: 189, endPoint x: 784, endPoint y: 188, distance: 82.5
click at [784, 188] on div "Crear Item de Auditoria 59747167 Nro Documento 27597471675 CUIL Afiliado Activo…" at bounding box center [415, 186] width 831 height 373
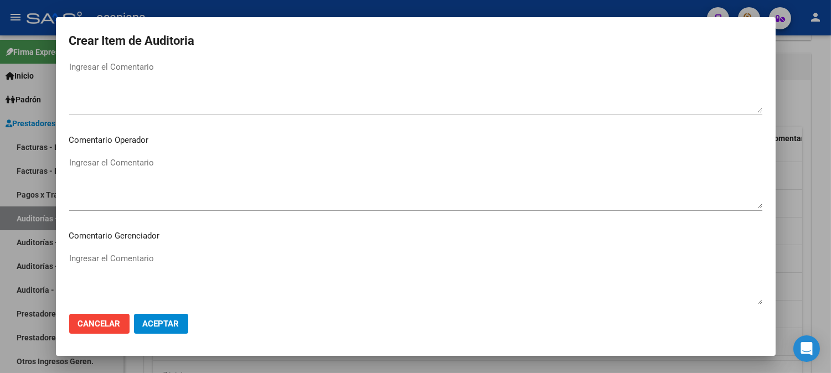
scroll to position [754, 0]
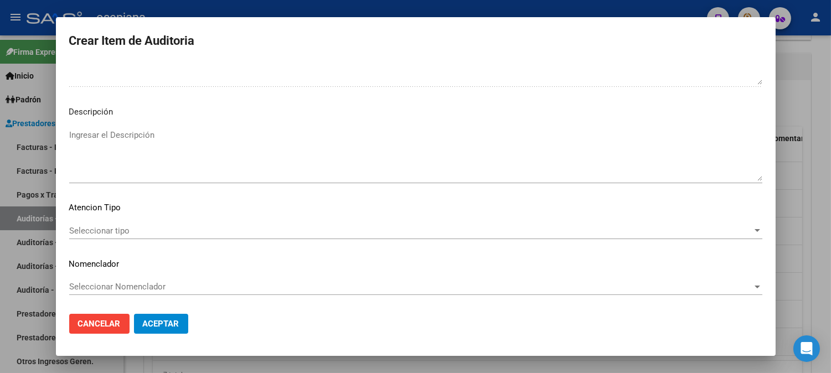
click at [96, 226] on span "Seleccionar tipo" at bounding box center [410, 231] width 683 height 10
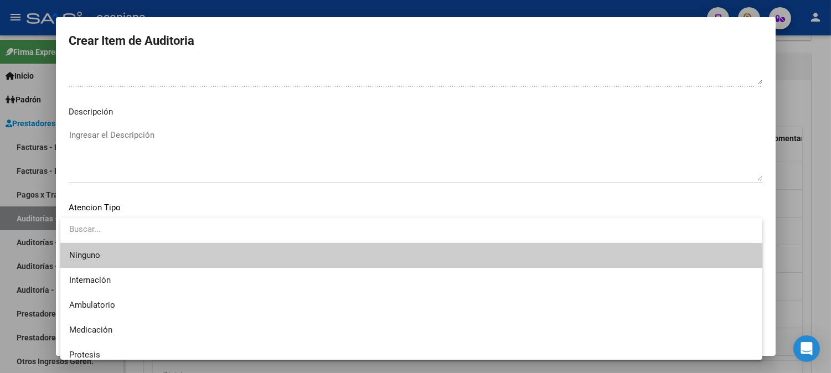
click at [106, 229] on input "dropdown search" at bounding box center [406, 229] width 692 height 25
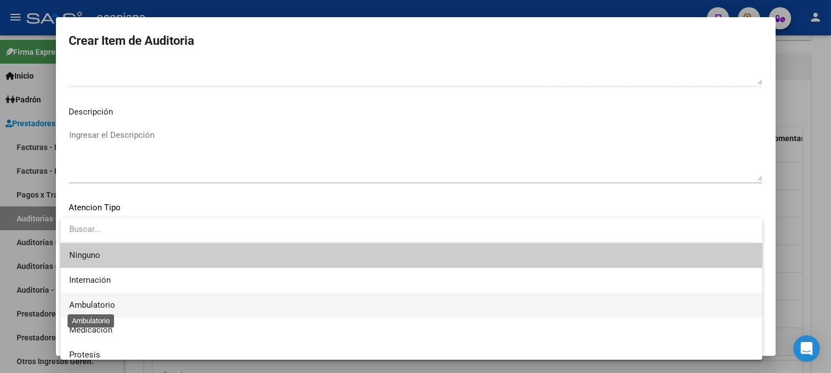
click at [84, 307] on span "Ambulatorio" at bounding box center [92, 305] width 46 height 10
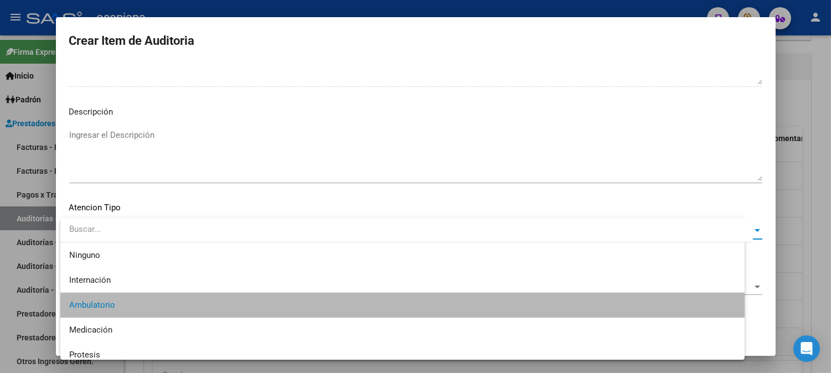
click at [108, 301] on div "Seleccionar Nomenclador Seleccionar Nomenclador" at bounding box center [415, 291] width 693 height 27
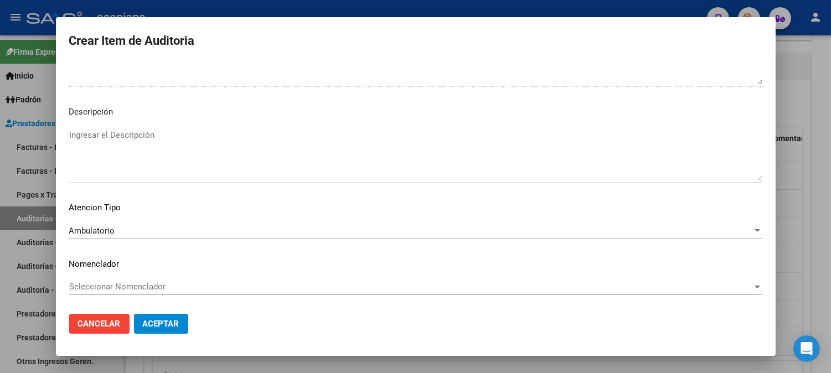
click at [237, 286] on span "Seleccionar Nomenclador" at bounding box center [410, 287] width 683 height 10
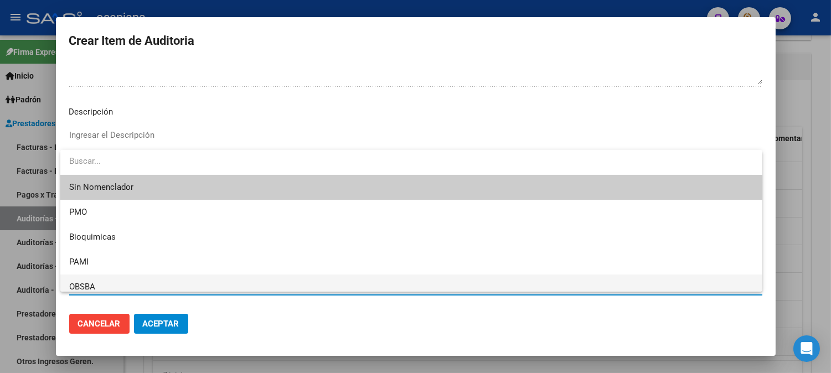
click at [103, 278] on span "OBSBA" at bounding box center [411, 287] width 684 height 25
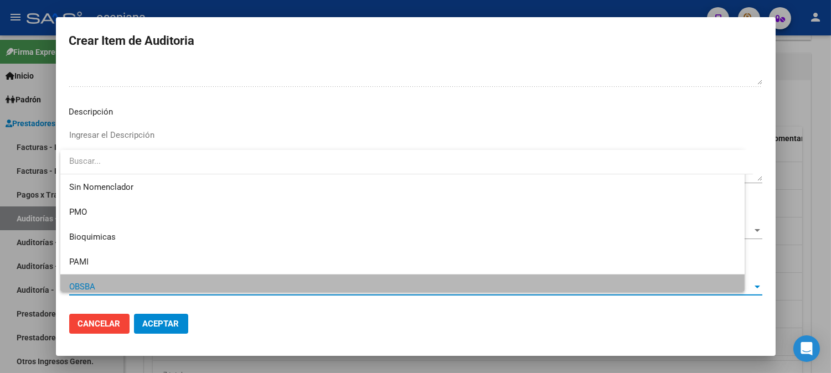
scroll to position [8, 0]
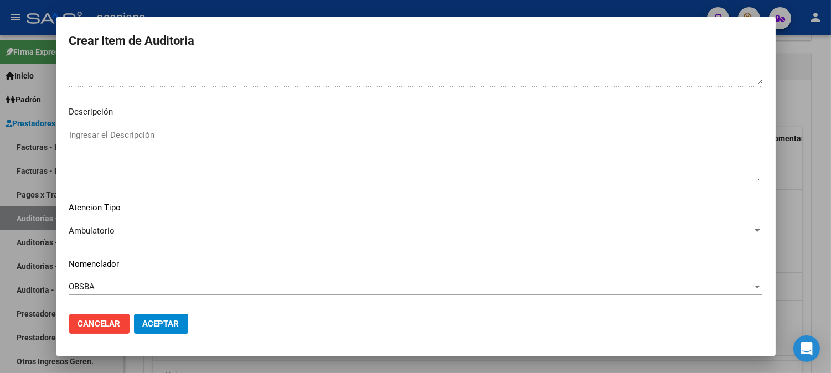
click at [80, 187] on div "Ingresar el Descripción" at bounding box center [415, 160] width 693 height 67
click at [84, 287] on span "OBSBA" at bounding box center [82, 287] width 26 height 10
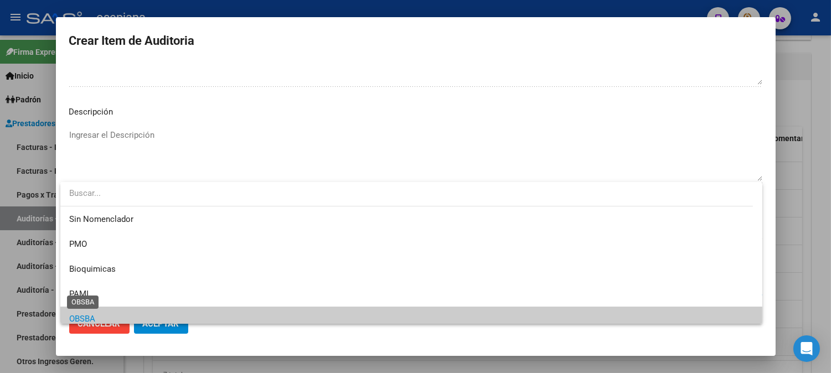
scroll to position [810, 0]
click at [101, 307] on span "OBSBA" at bounding box center [411, 319] width 684 height 25
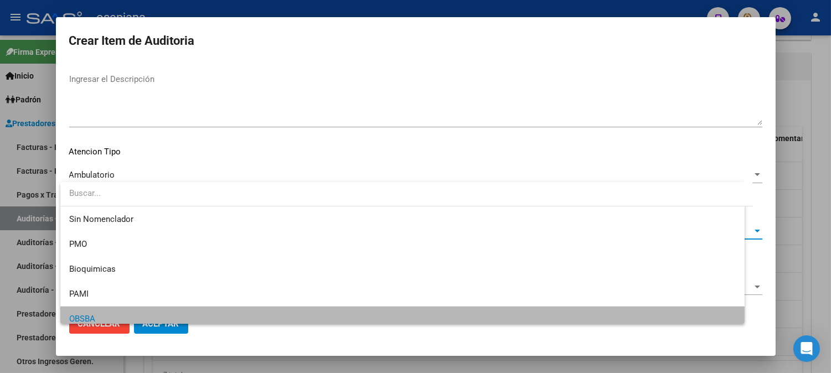
scroll to position [0, 0]
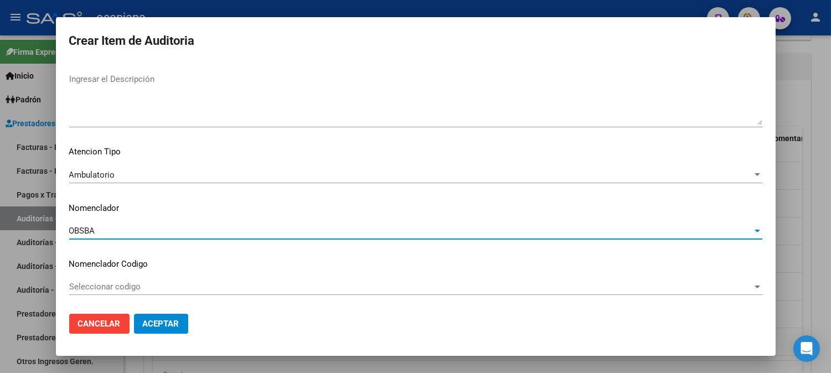
click at [132, 282] on span "Seleccionar codigo" at bounding box center [410, 287] width 683 height 10
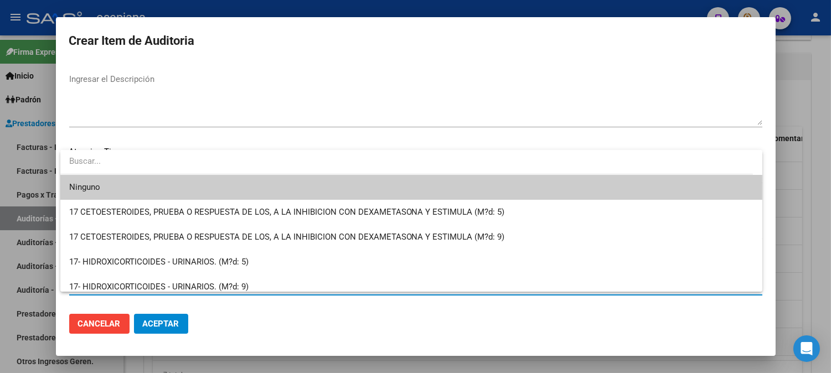
drag, startPoint x: 650, startPoint y: 106, endPoint x: 552, endPoint y: 115, distance: 98.3
click at [650, 104] on div at bounding box center [415, 186] width 831 height 373
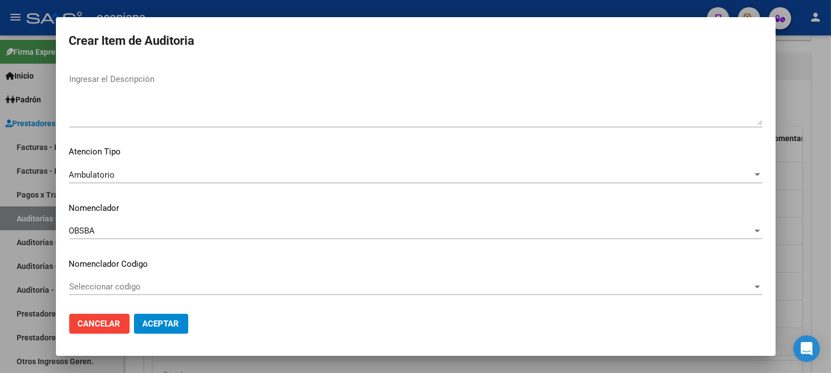
click at [142, 223] on div "OBSBA Seleccionar Nomenclador" at bounding box center [415, 231] width 693 height 17
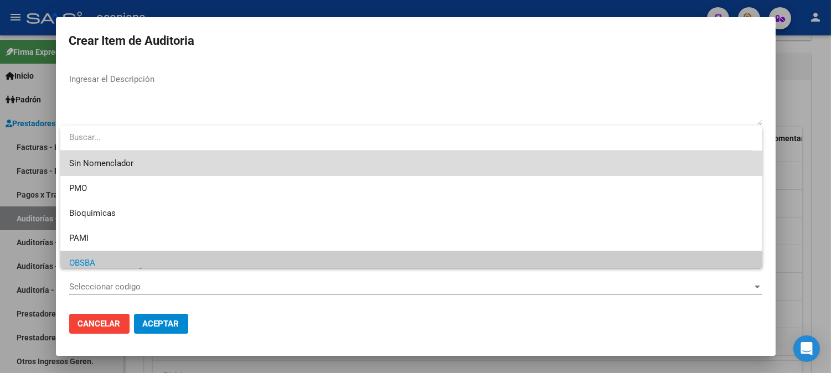
click at [676, 173] on span "Sin Nomenclador" at bounding box center [411, 163] width 684 height 25
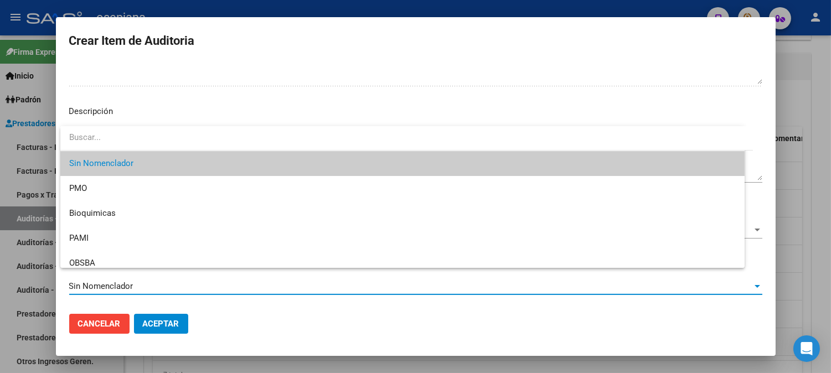
scroll to position [754, 0]
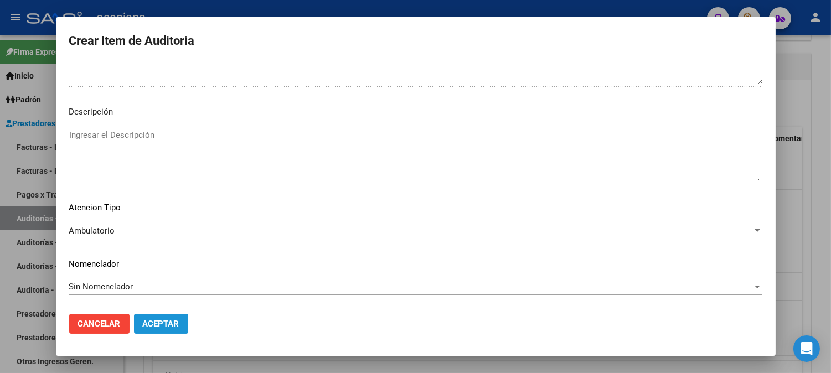
click at [172, 314] on button "Aceptar" at bounding box center [161, 324] width 54 height 20
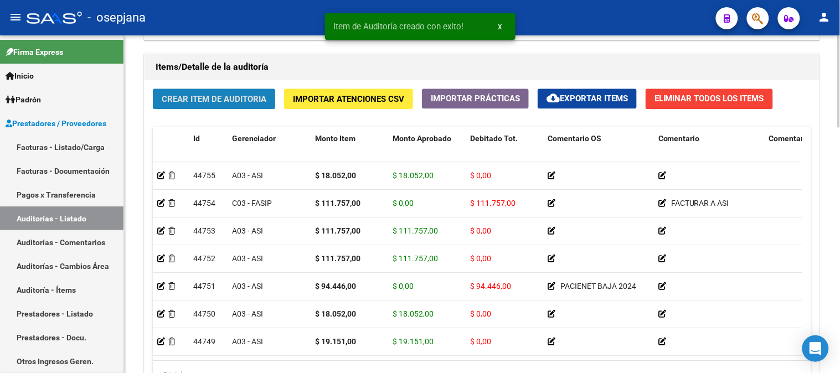
click at [221, 100] on span "Crear Item de Auditoria" at bounding box center [214, 99] width 105 height 10
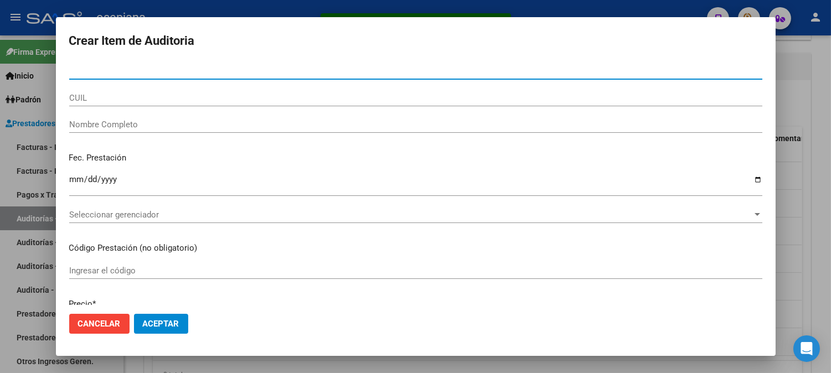
click at [266, 6] on div at bounding box center [415, 186] width 831 height 373
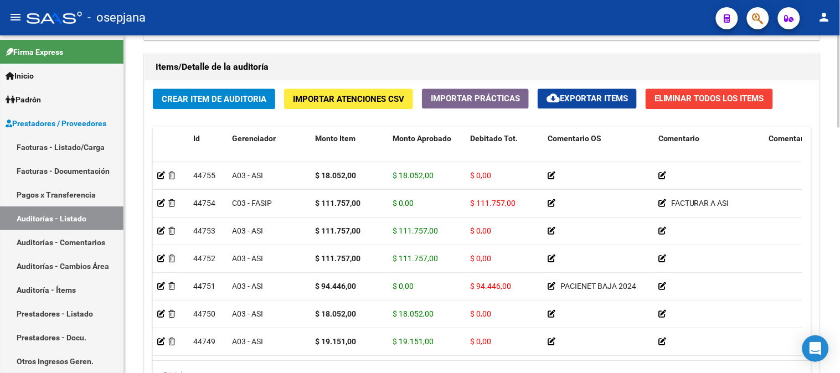
click at [224, 93] on button "Crear Item de Auditoria" at bounding box center [214, 99] width 122 height 20
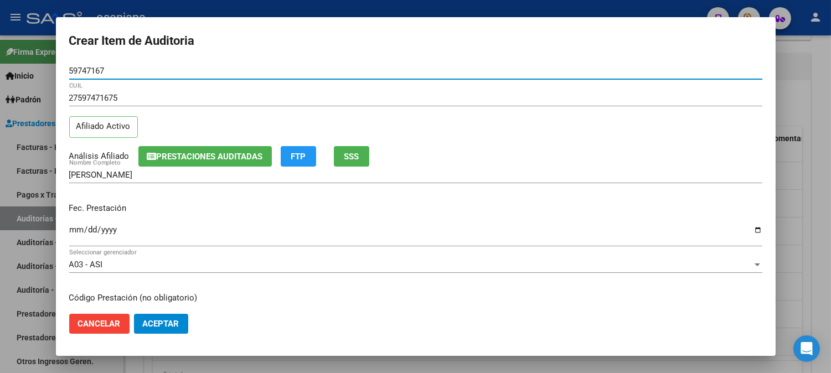
click at [73, 230] on input "Ingresar la fecha" at bounding box center [415, 234] width 693 height 18
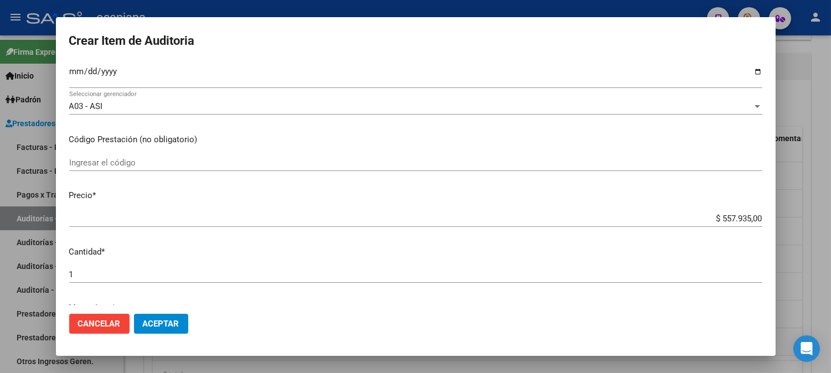
scroll to position [218, 0]
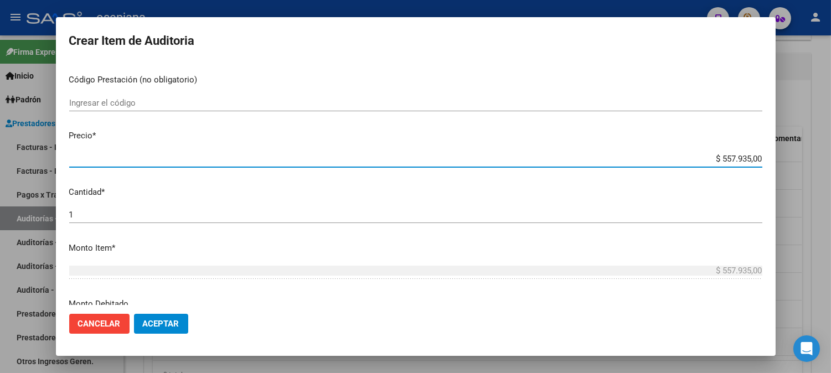
drag, startPoint x: 699, startPoint y: 158, endPoint x: 839, endPoint y: 167, distance: 140.3
click at [831, 167] on html "menu - osepjana person Firma Express Inicio Calendario SSS Instructivos Contact…" at bounding box center [415, 186] width 831 height 373
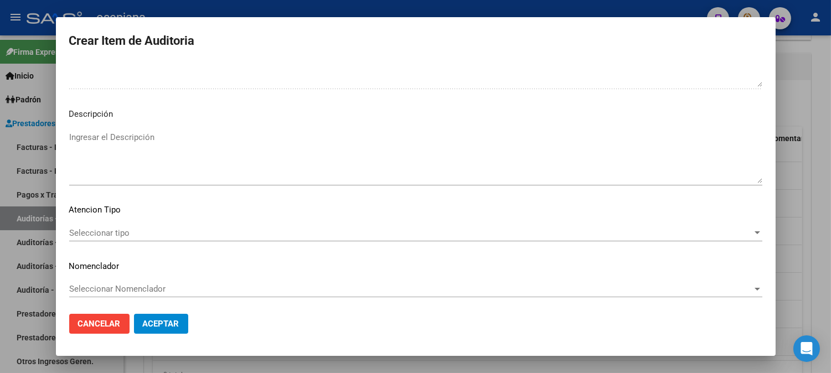
scroll to position [754, 0]
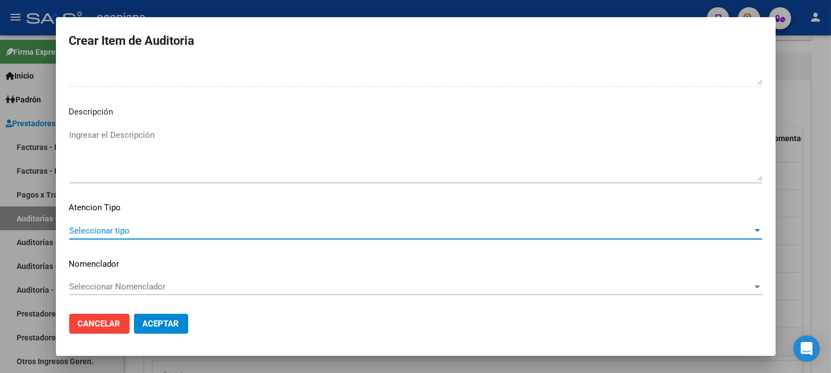
click at [130, 227] on span "Seleccionar tipo" at bounding box center [410, 231] width 683 height 10
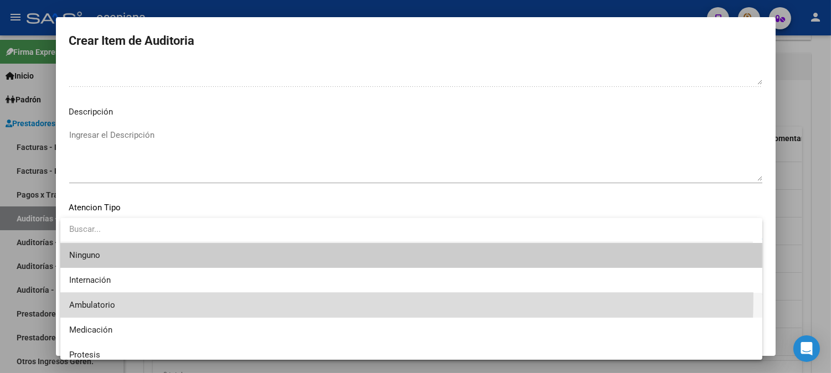
click at [90, 295] on span "Ambulatorio" at bounding box center [411, 305] width 684 height 25
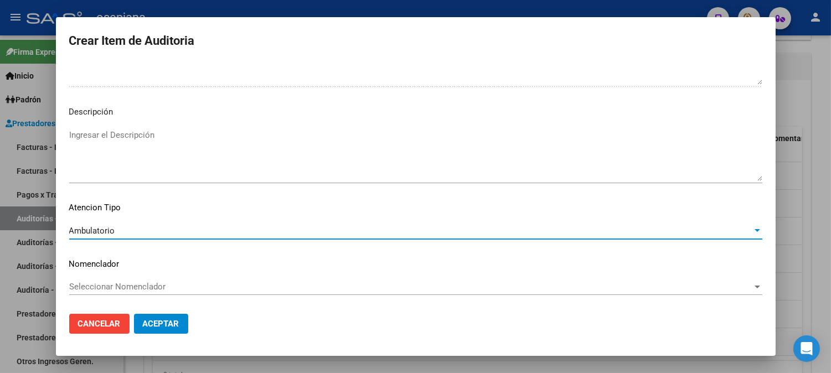
click at [120, 285] on span "Seleccionar Nomenclador" at bounding box center [410, 287] width 683 height 10
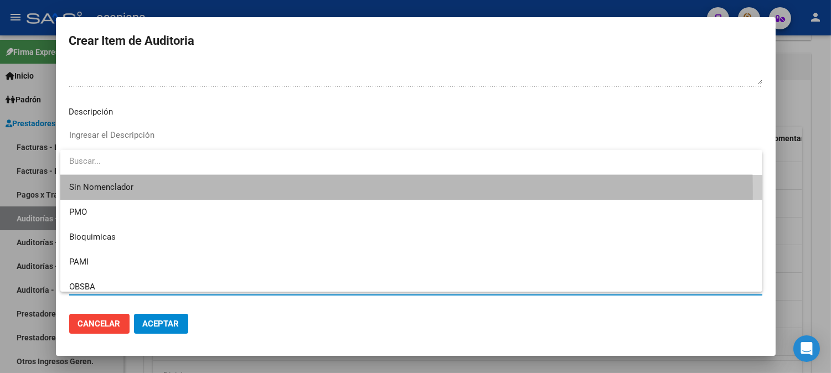
click at [138, 194] on span "Sin Nomenclador" at bounding box center [411, 187] width 684 height 25
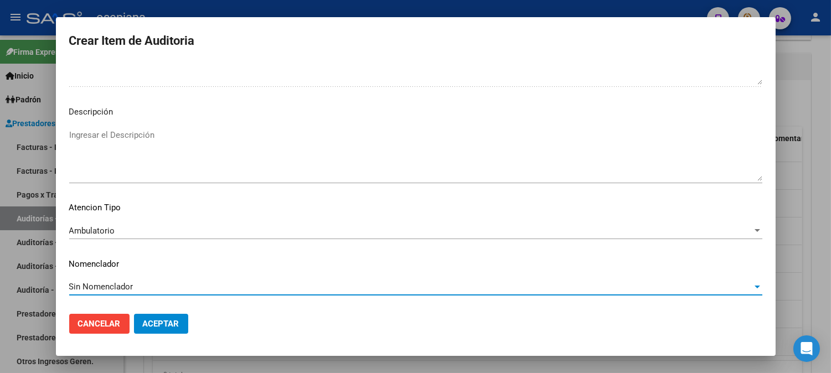
click at [159, 317] on button "Aceptar" at bounding box center [161, 324] width 54 height 20
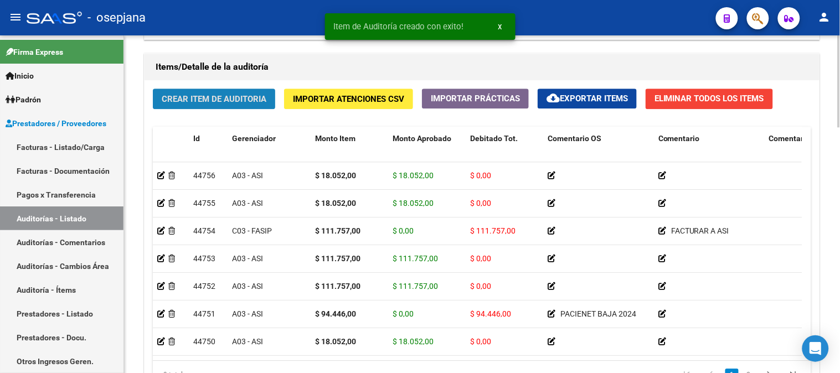
click at [219, 105] on button "Crear Item de Auditoria" at bounding box center [214, 99] width 122 height 20
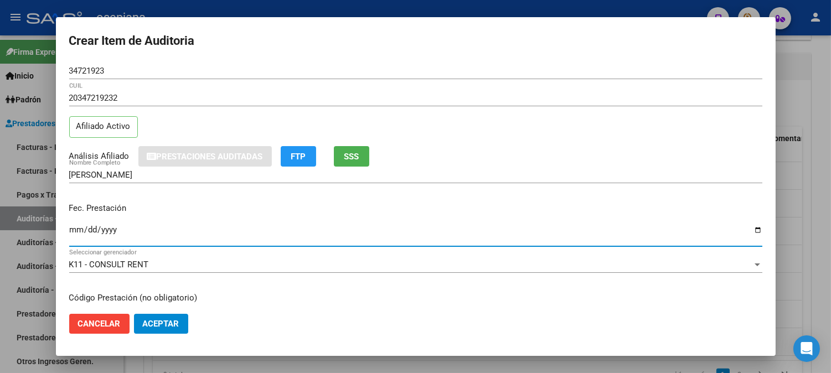
click at [80, 231] on input "Ingresar la fecha" at bounding box center [415, 234] width 693 height 18
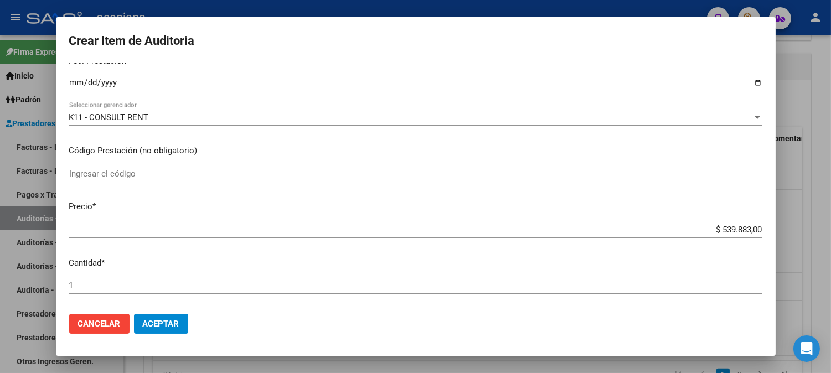
scroll to position [172, 0]
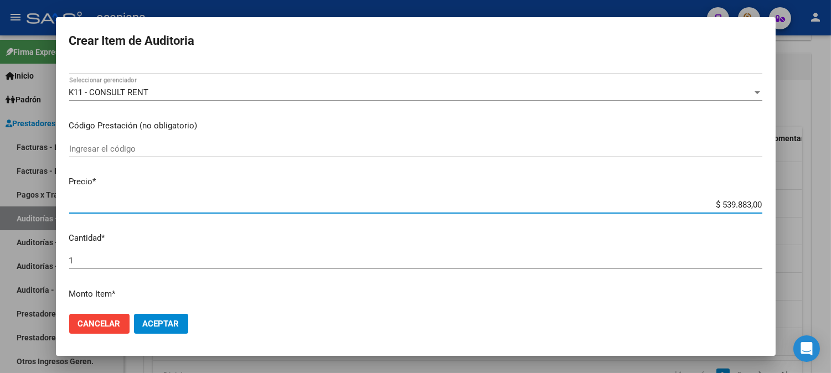
drag, startPoint x: 705, startPoint y: 207, endPoint x: 783, endPoint y: 195, distance: 78.4
click at [782, 195] on div "Crear Item de Auditoria 34721923 Nro Documento 20347219232 CUIL Afiliado Activo…" at bounding box center [415, 186] width 831 height 373
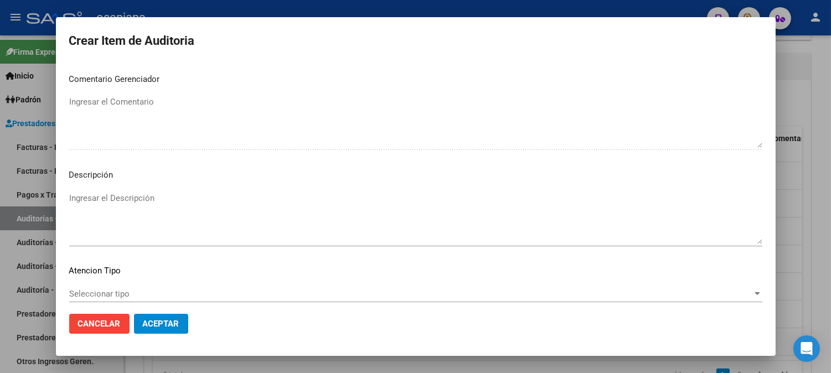
scroll to position [754, 0]
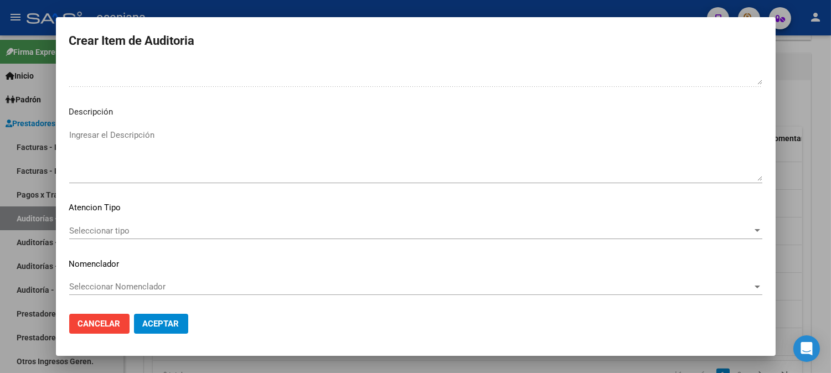
click at [104, 236] on div "Seleccionar tipo Seleccionar tipo" at bounding box center [415, 231] width 693 height 17
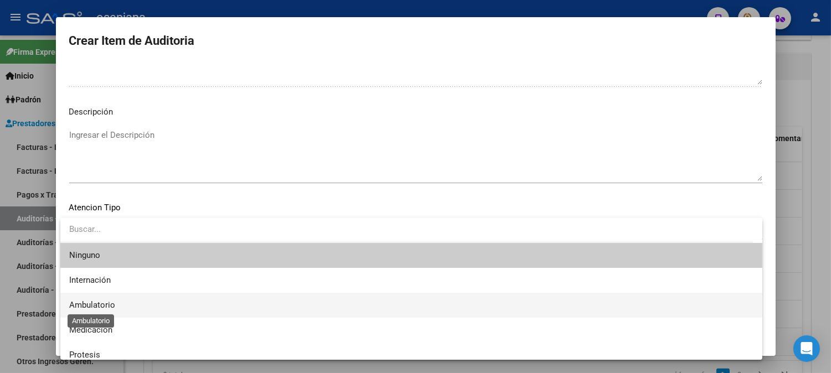
click at [96, 306] on span "Ambulatorio" at bounding box center [92, 305] width 46 height 10
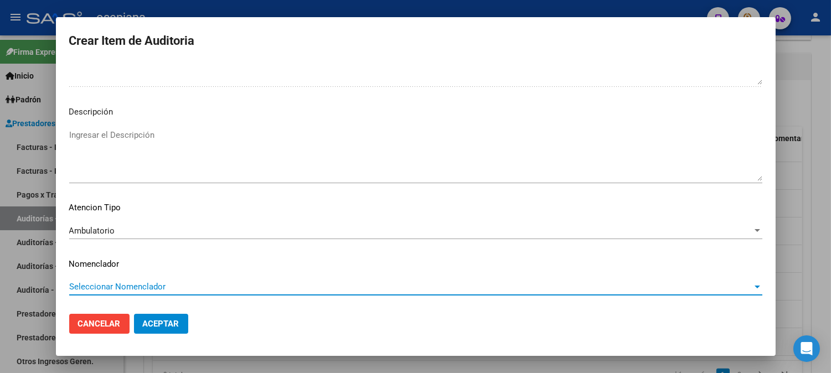
click at [123, 282] on span "Seleccionar Nomenclador" at bounding box center [410, 287] width 683 height 10
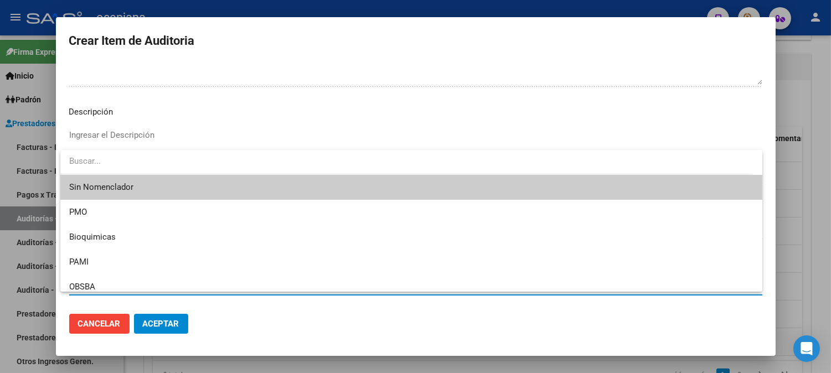
click at [122, 180] on span "Sin Nomenclador" at bounding box center [411, 187] width 684 height 25
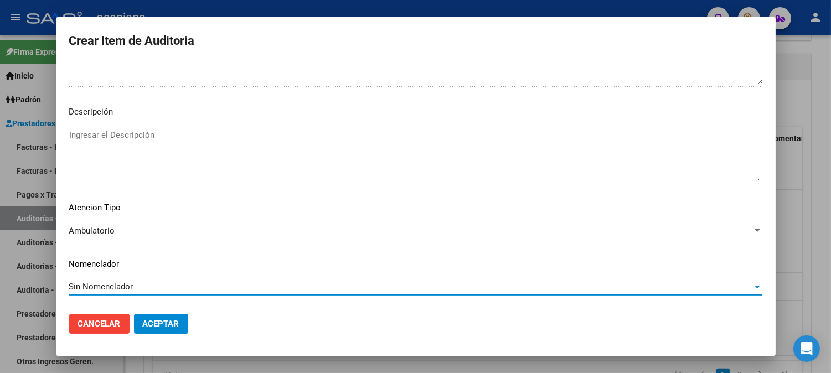
click at [165, 321] on span "Aceptar" at bounding box center [161, 324] width 37 height 10
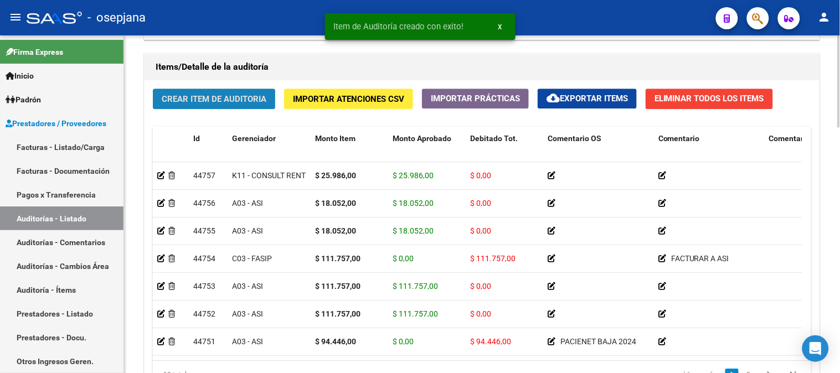
click at [220, 100] on span "Crear Item de Auditoria" at bounding box center [214, 99] width 105 height 10
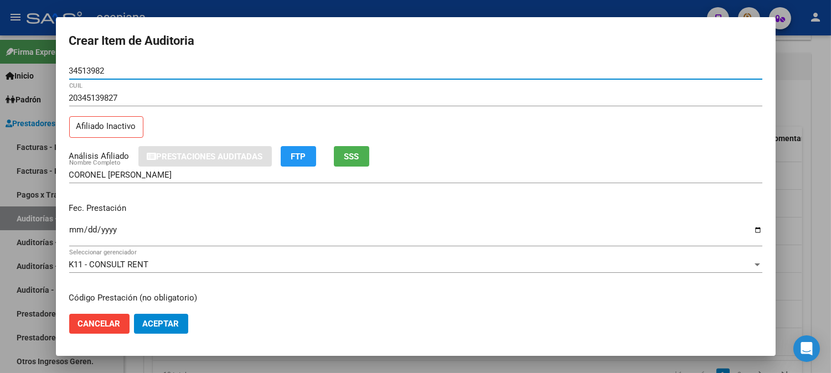
click at [80, 227] on input "Ingresar la fecha" at bounding box center [415, 234] width 693 height 18
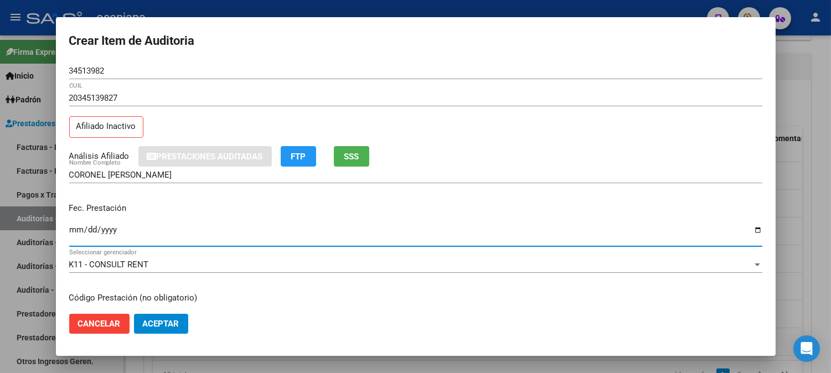
click at [355, 163] on button "SSS" at bounding box center [351, 156] width 35 height 20
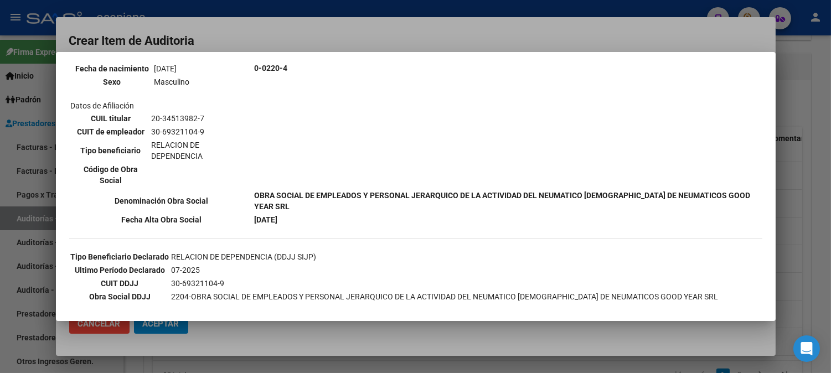
scroll to position [164, 0]
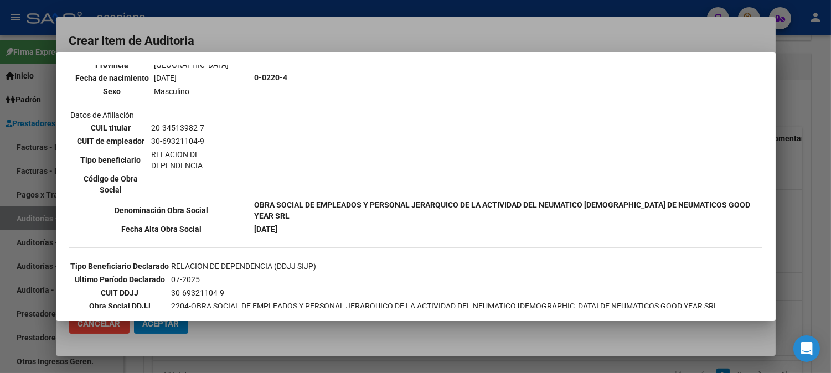
click at [516, 34] on div at bounding box center [415, 186] width 831 height 373
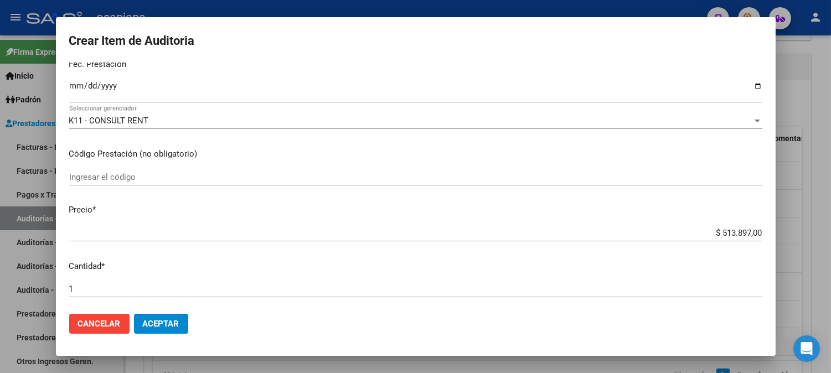
scroll to position [168, 0]
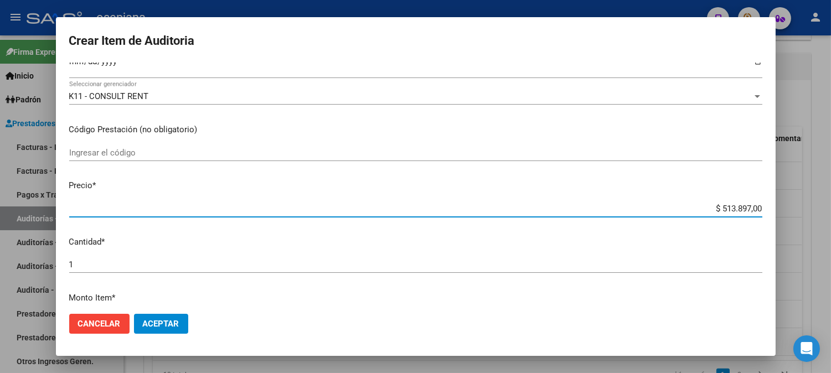
drag, startPoint x: 704, startPoint y: 211, endPoint x: 839, endPoint y: 214, distance: 135.6
click at [831, 214] on html "menu - osepjana person Firma Express Inicio Calendario SSS Instructivos Contact…" at bounding box center [415, 186] width 831 height 373
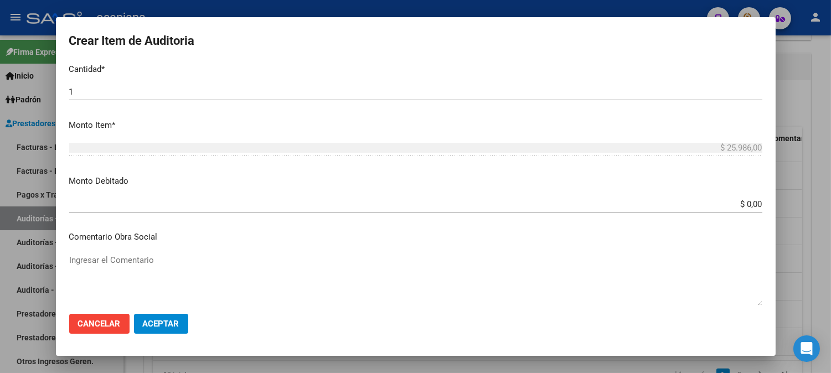
scroll to position [371, 0]
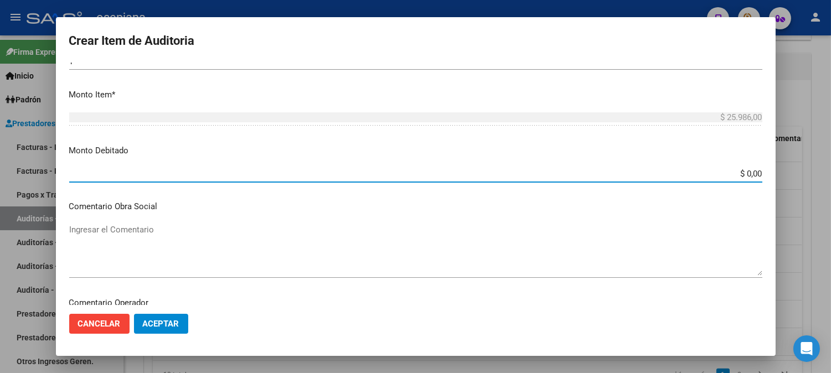
drag, startPoint x: 720, startPoint y: 175, endPoint x: 802, endPoint y: 177, distance: 82.0
click at [802, 177] on div "Crear Item de Auditoria 34513982 Nro Documento 20345139827 CUIL Afiliado Inacti…" at bounding box center [415, 186] width 831 height 373
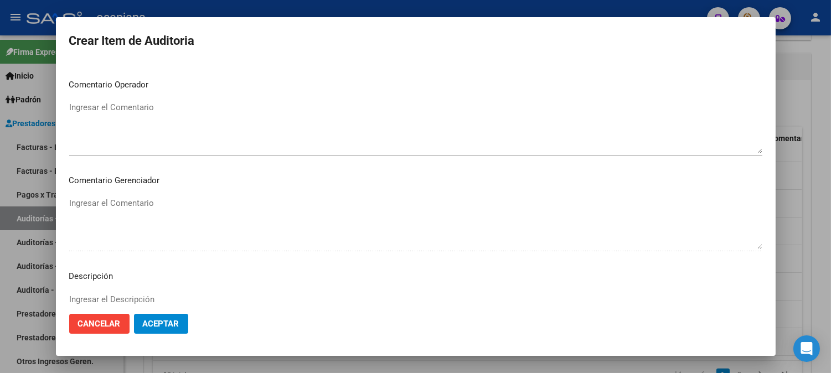
scroll to position [605, 0]
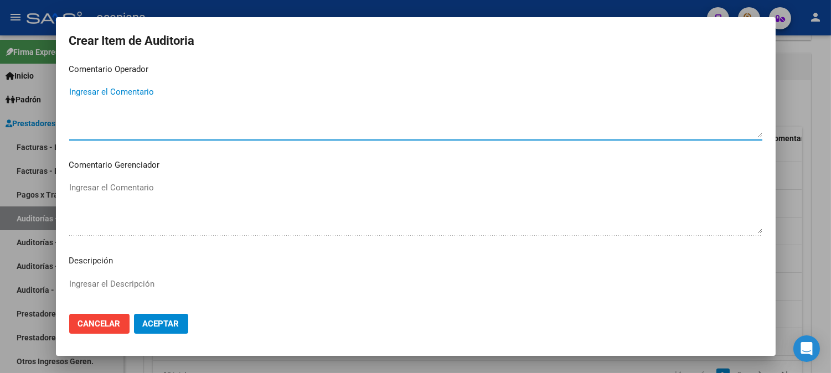
click at [183, 127] on textarea "Ingresar el Comentario" at bounding box center [415, 112] width 693 height 52
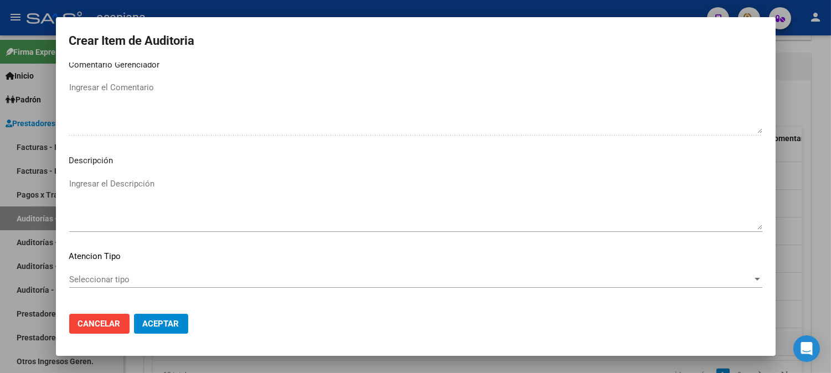
scroll to position [754, 0]
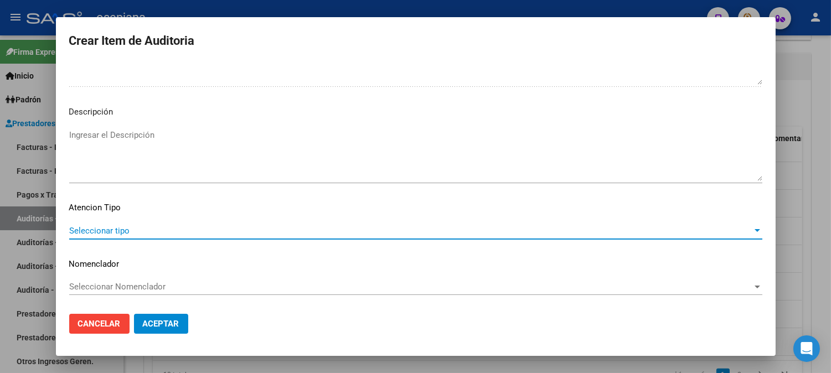
click at [106, 228] on span "Seleccionar tipo" at bounding box center [410, 231] width 683 height 10
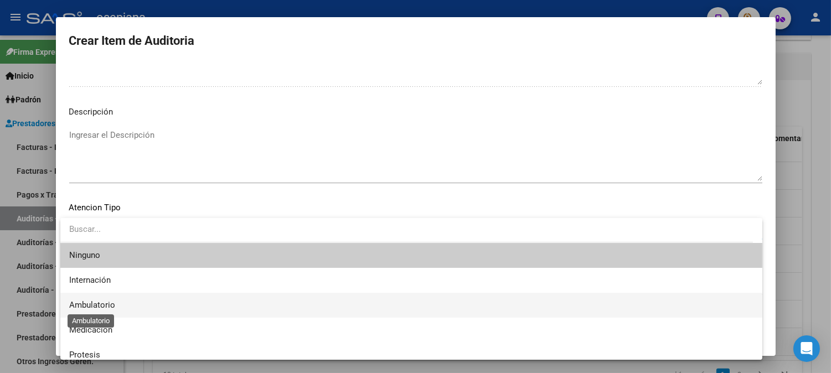
click at [106, 298] on span "Ambulatorio" at bounding box center [411, 305] width 684 height 25
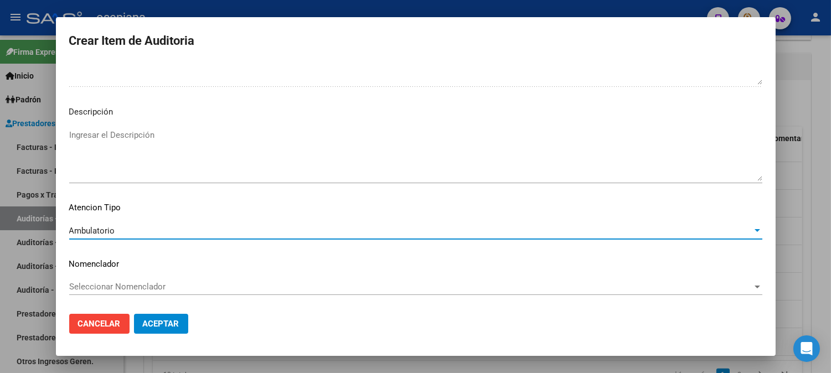
click at [123, 286] on span "Seleccionar Nomenclador" at bounding box center [410, 287] width 683 height 10
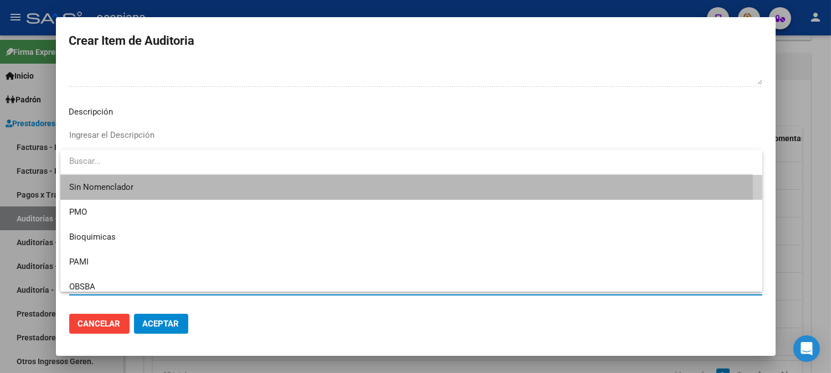
click at [115, 188] on span "Sin Nomenclador" at bounding box center [411, 187] width 684 height 25
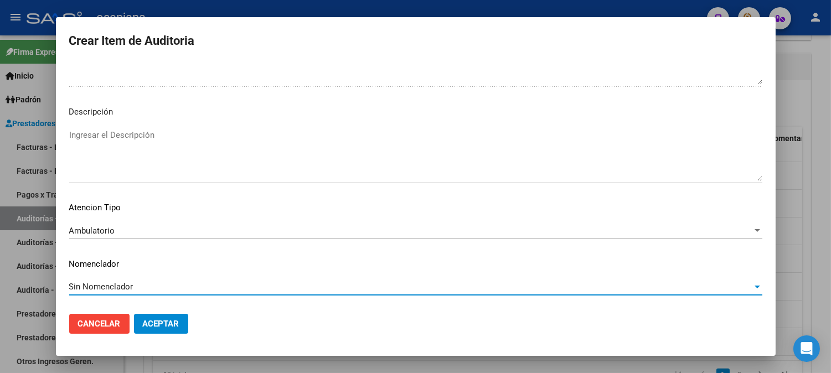
click at [158, 322] on span "Aceptar" at bounding box center [161, 324] width 37 height 10
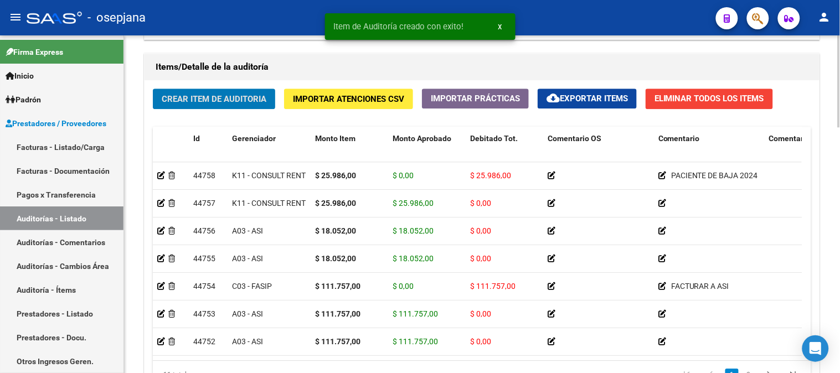
click at [218, 99] on span "Crear Item de Auditoria" at bounding box center [214, 99] width 105 height 10
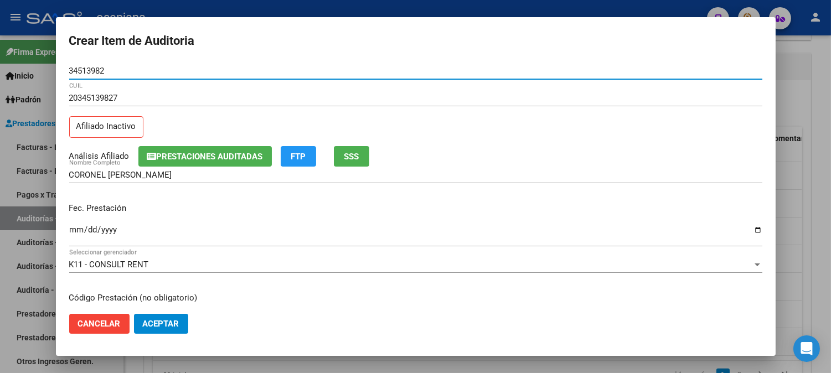
click at [73, 229] on input "Ingresar la fecha" at bounding box center [415, 234] width 693 height 18
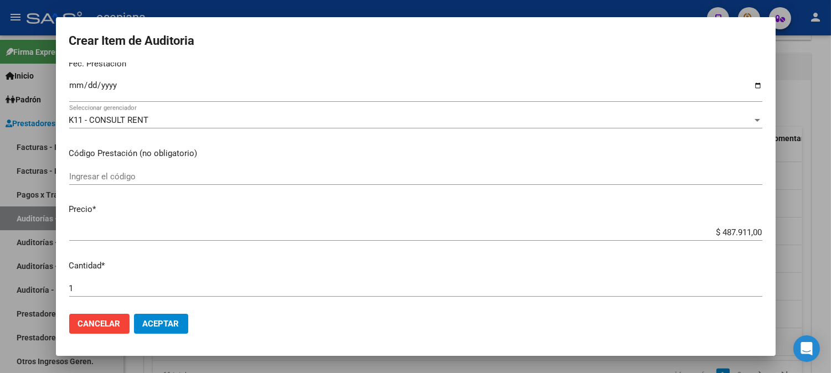
scroll to position [189, 0]
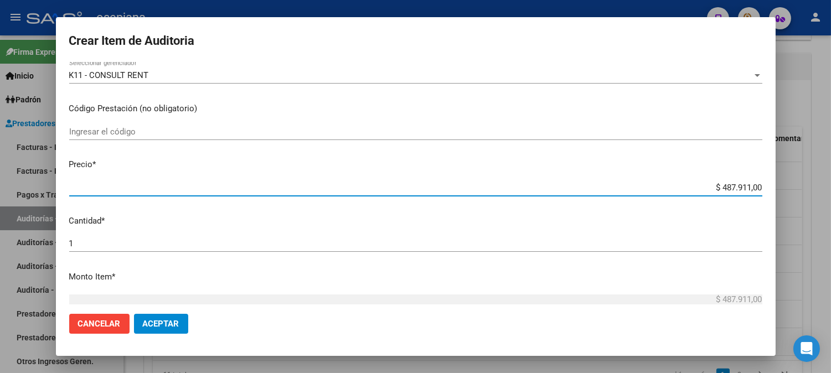
drag, startPoint x: 711, startPoint y: 185, endPoint x: 792, endPoint y: 195, distance: 81.5
click at [792, 195] on div "Crear Item de Auditoria 34513982 Nro Documento 20345139827 CUIL Afiliado Inacti…" at bounding box center [415, 186] width 831 height 373
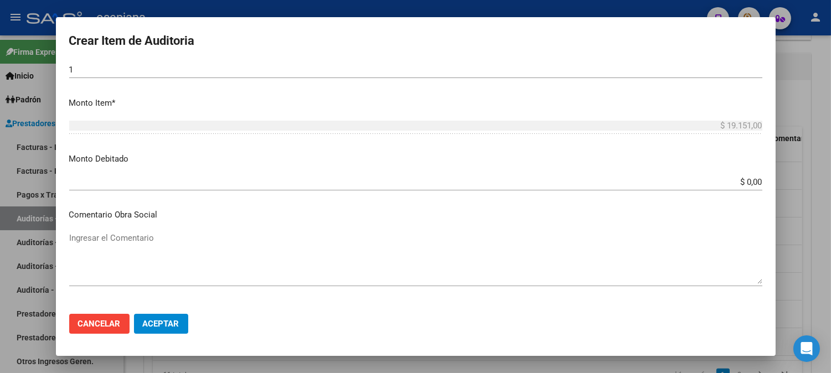
scroll to position [379, 0]
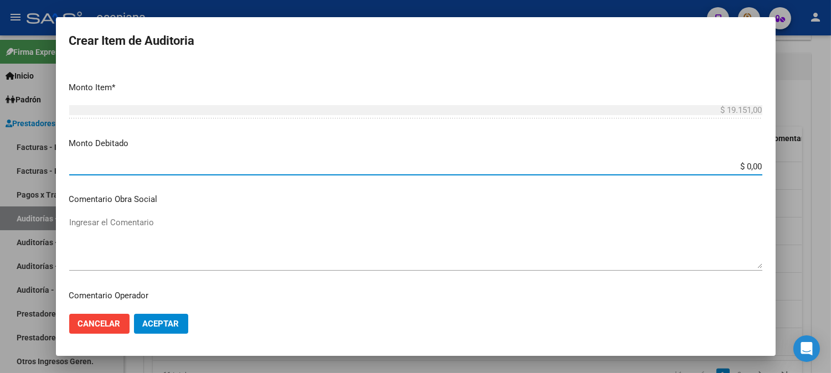
drag, startPoint x: 729, startPoint y: 165, endPoint x: 839, endPoint y: 144, distance: 112.0
click at [831, 144] on html "menu - osepjana person Firma Express Inicio Calendario SSS Instructivos Contact…" at bounding box center [415, 186] width 831 height 373
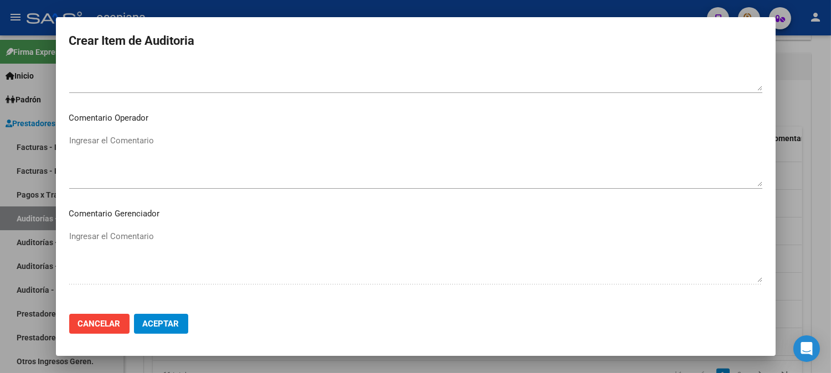
scroll to position [572, 0]
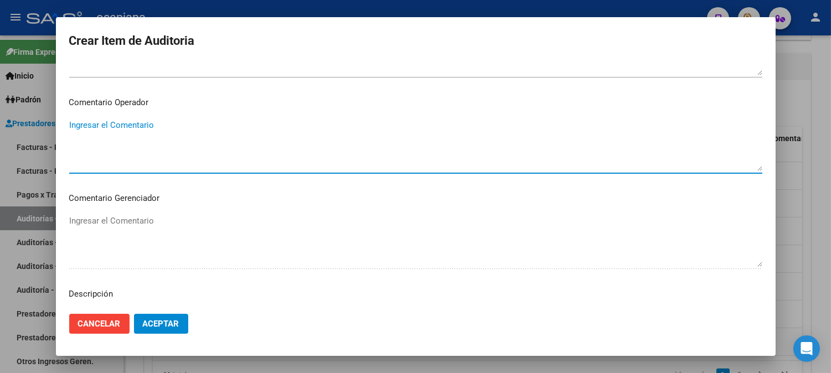
click at [351, 148] on textarea "Ingresar el Comentario" at bounding box center [415, 145] width 693 height 52
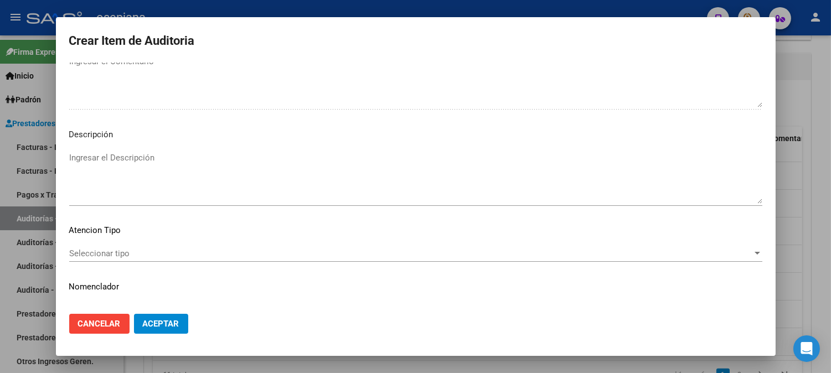
scroll to position [754, 0]
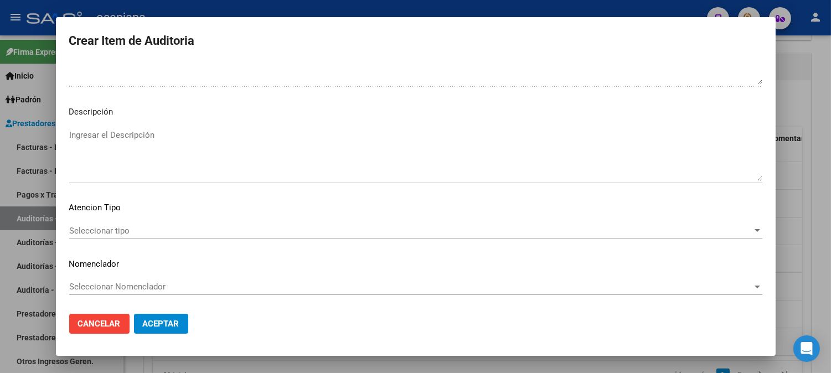
click at [91, 233] on span "Seleccionar tipo" at bounding box center [410, 231] width 683 height 10
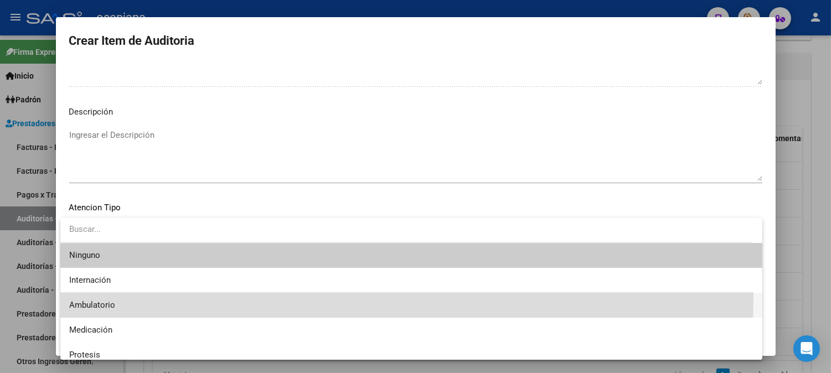
click at [84, 296] on span "Ambulatorio" at bounding box center [411, 305] width 684 height 25
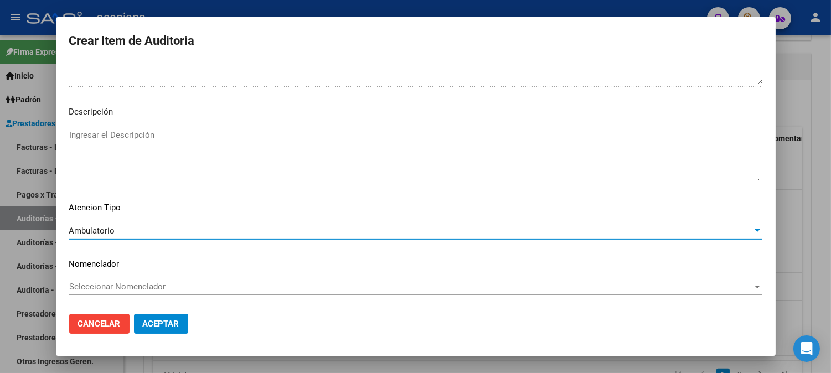
click at [108, 282] on span "Seleccionar Nomenclador" at bounding box center [410, 287] width 683 height 10
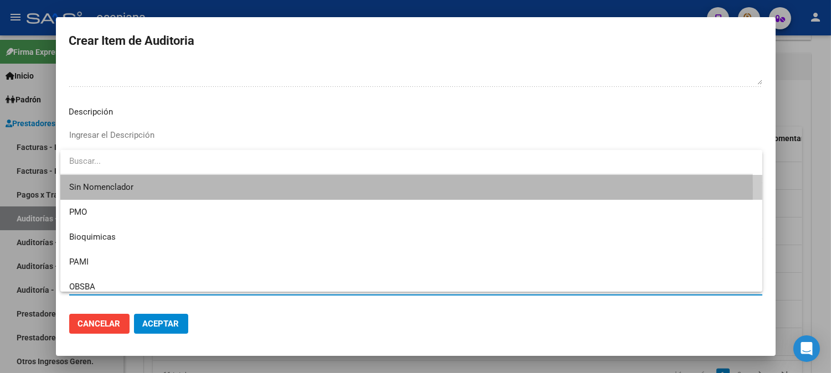
click at [104, 190] on span "Sin Nomenclador" at bounding box center [411, 187] width 684 height 25
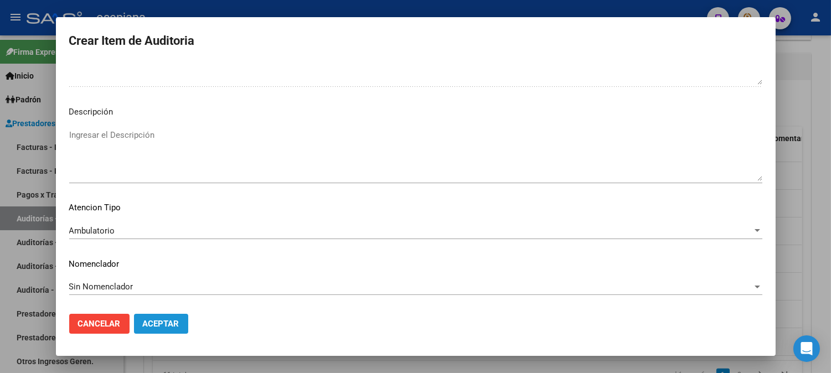
click at [156, 323] on span "Aceptar" at bounding box center [161, 324] width 37 height 10
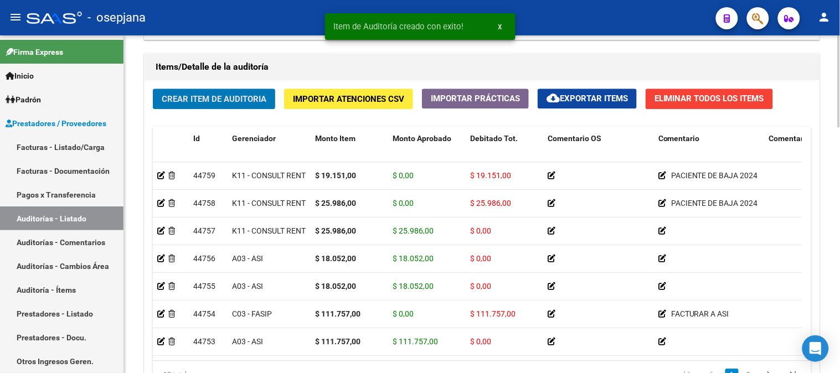
click at [213, 97] on span "Crear Item de Auditoria" at bounding box center [214, 99] width 105 height 10
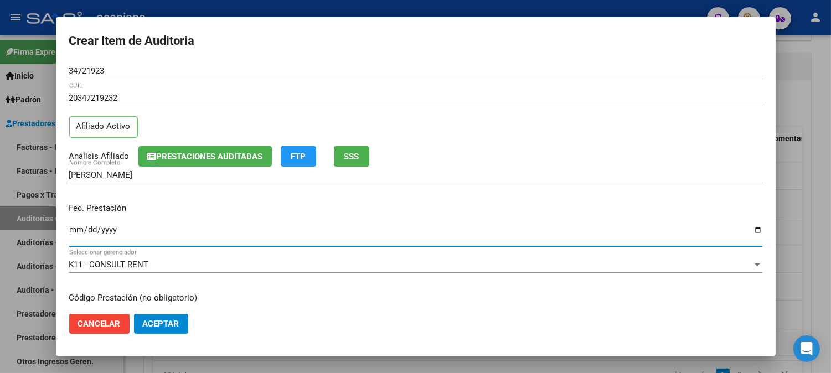
click at [74, 234] on input "Ingresar la fecha" at bounding box center [415, 234] width 693 height 18
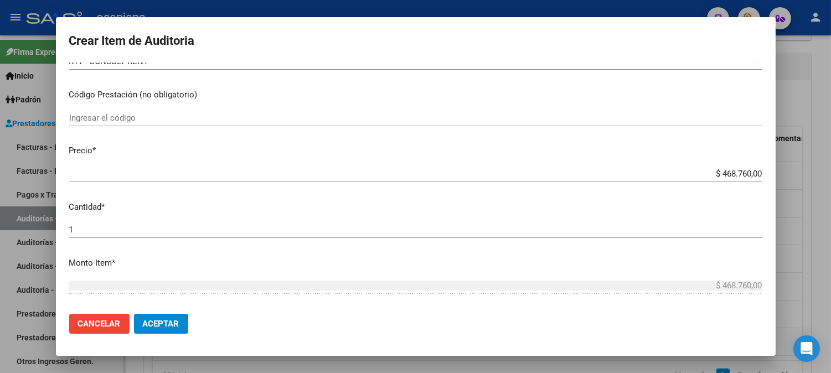
scroll to position [249, 0]
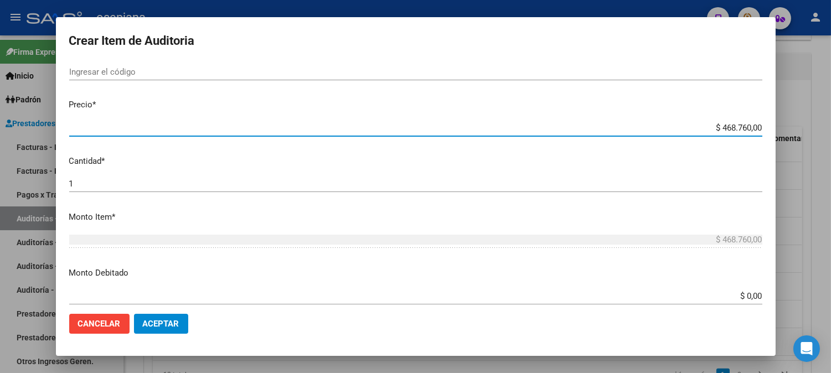
drag, startPoint x: 699, startPoint y: 128, endPoint x: 795, endPoint y: 135, distance: 97.1
click at [795, 133] on div "Crear Item de Auditoria 34721923 Nro Documento 20347219232 CUIL Afiliado Activo…" at bounding box center [415, 186] width 831 height 373
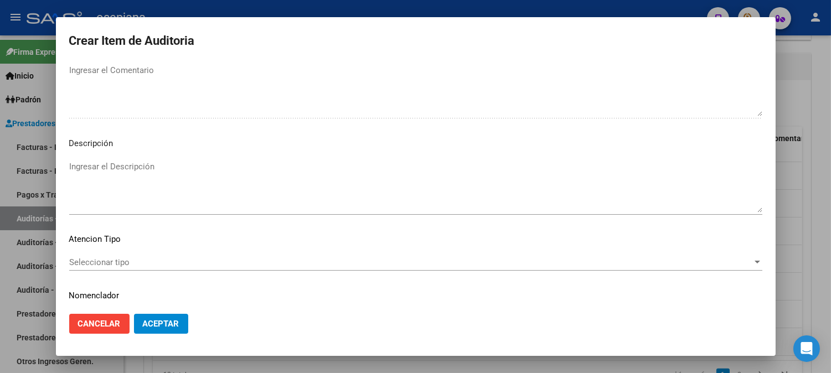
scroll to position [754, 0]
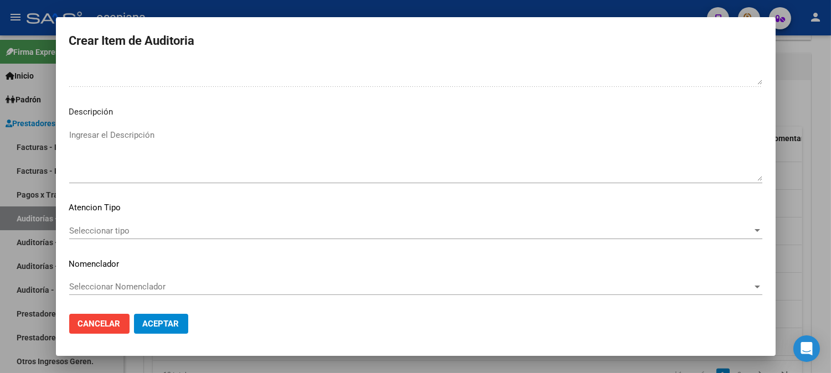
click at [118, 224] on div "Seleccionar tipo Seleccionar tipo" at bounding box center [415, 231] width 693 height 17
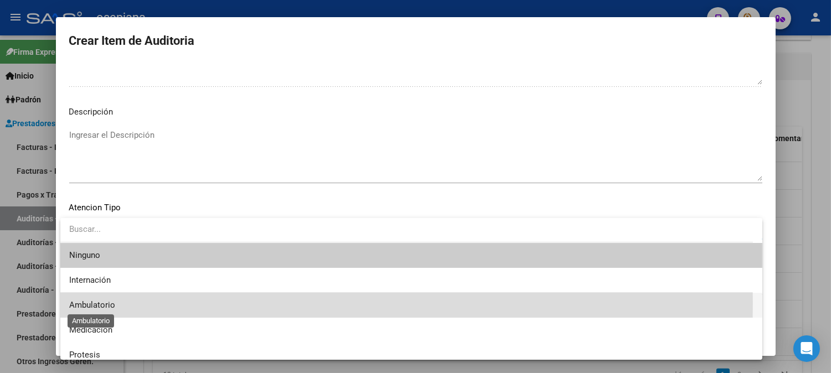
click at [87, 303] on span "Ambulatorio" at bounding box center [92, 305] width 46 height 10
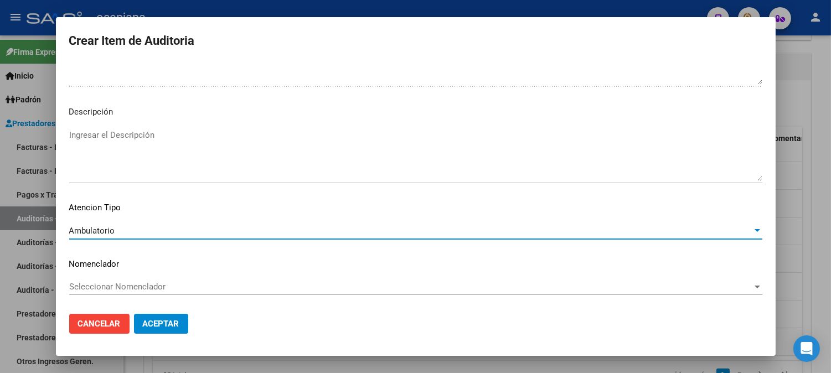
click at [99, 283] on span "Seleccionar Nomenclador" at bounding box center [410, 287] width 683 height 10
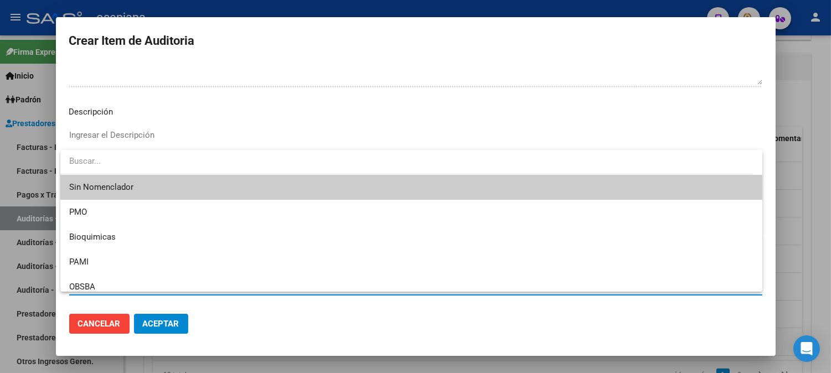
click at [113, 182] on span "Sin Nomenclador" at bounding box center [411, 187] width 684 height 25
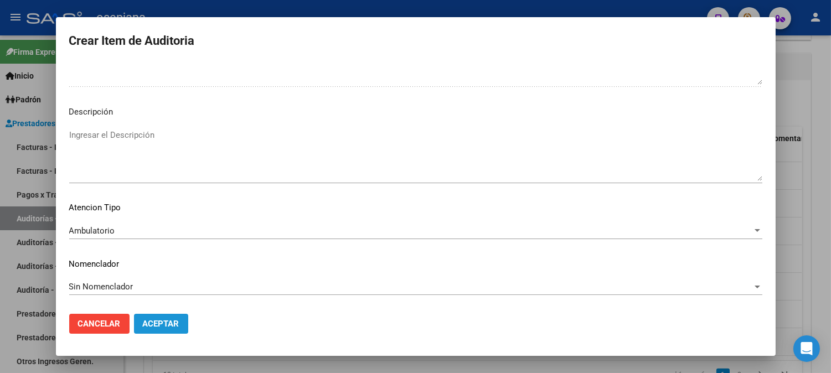
click at [169, 324] on span "Aceptar" at bounding box center [161, 324] width 37 height 10
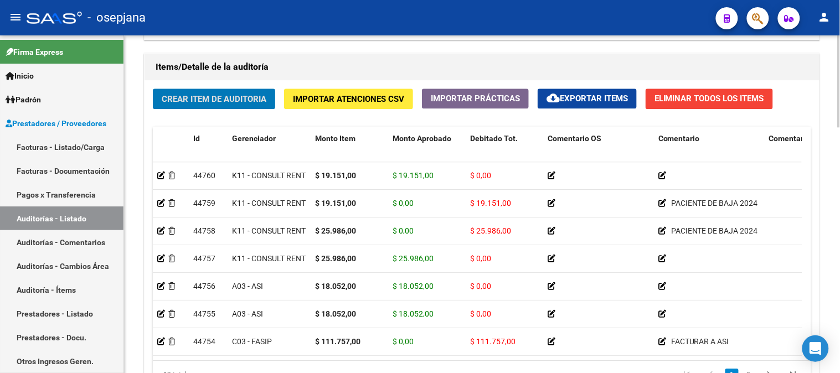
click at [205, 100] on span "Crear Item de Auditoria" at bounding box center [214, 99] width 105 height 10
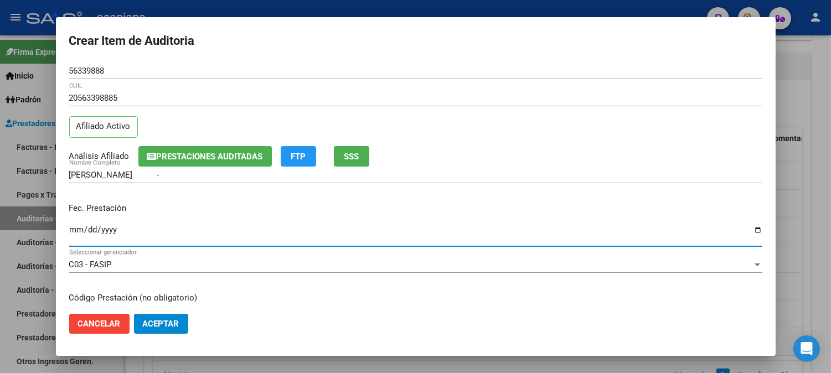
click at [80, 235] on input "Ingresar la fecha" at bounding box center [415, 234] width 693 height 18
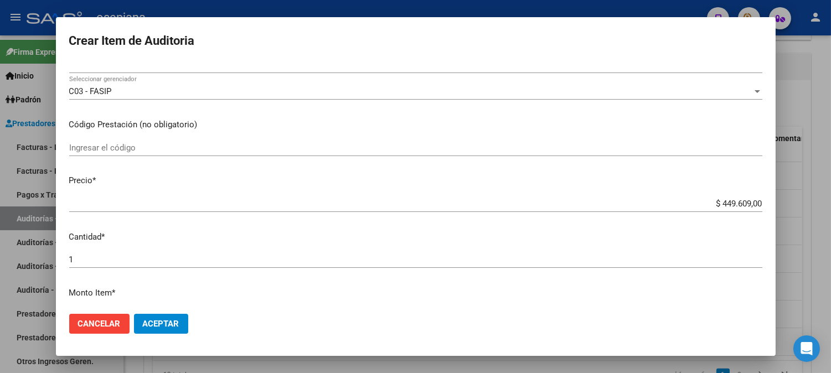
scroll to position [218, 0]
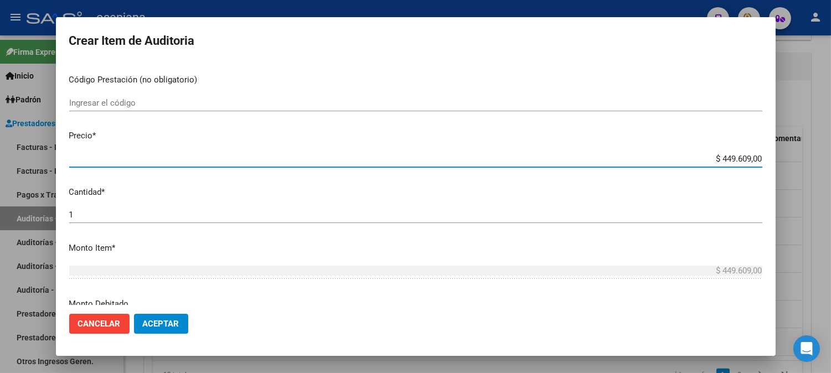
drag, startPoint x: 706, startPoint y: 159, endPoint x: 839, endPoint y: 153, distance: 132.4
click at [831, 153] on html "menu - osepjana person Firma Express Inicio Calendario SSS Instructivos Contact…" at bounding box center [415, 186] width 831 height 373
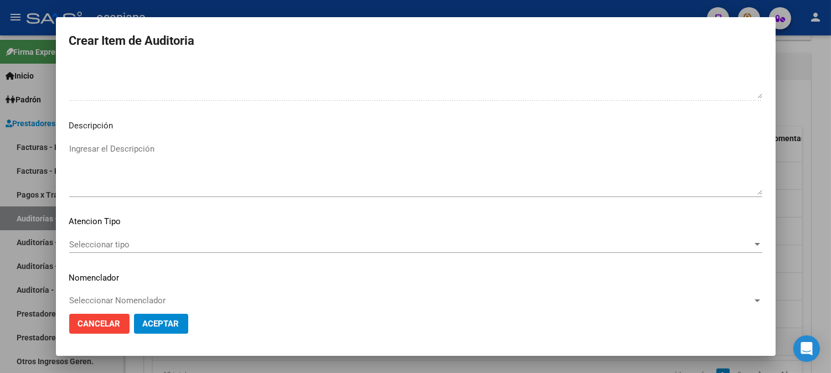
scroll to position [754, 0]
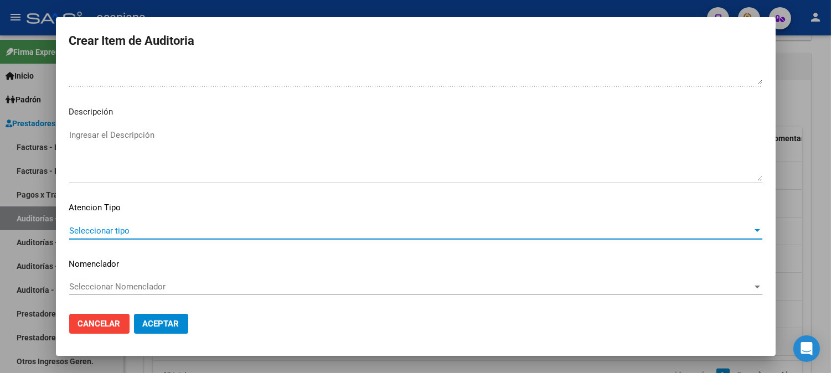
click at [95, 231] on span "Seleccionar tipo" at bounding box center [410, 231] width 683 height 10
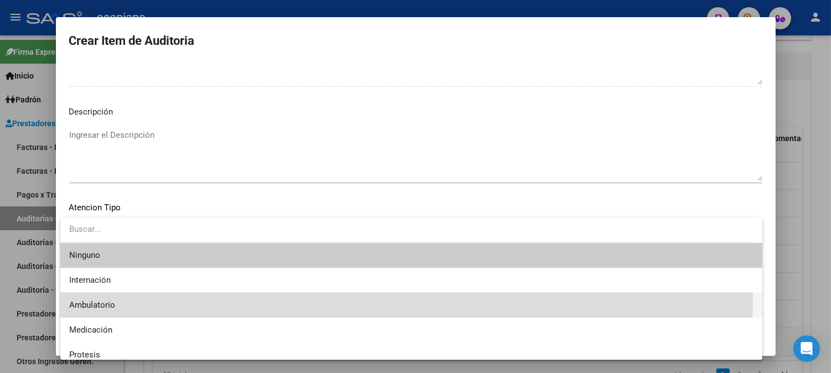
click at [81, 299] on span "Ambulatorio" at bounding box center [411, 305] width 684 height 25
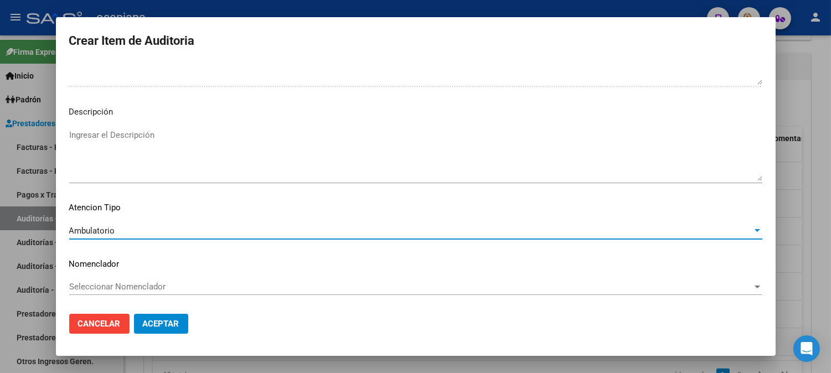
click at [107, 283] on span "Seleccionar Nomenclador" at bounding box center [410, 287] width 683 height 10
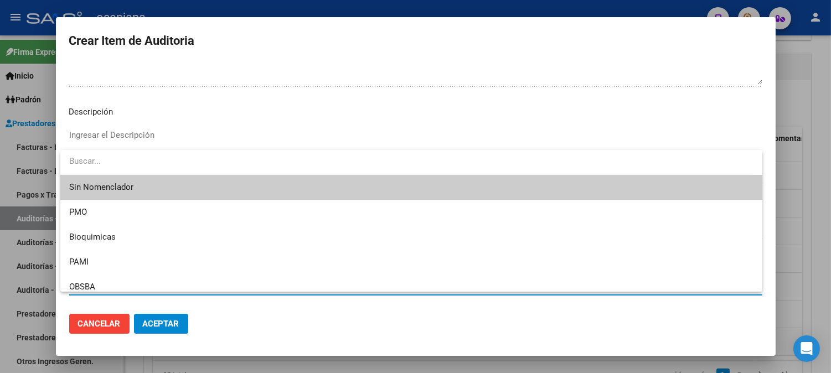
click at [105, 185] on span "Sin Nomenclador" at bounding box center [411, 187] width 684 height 25
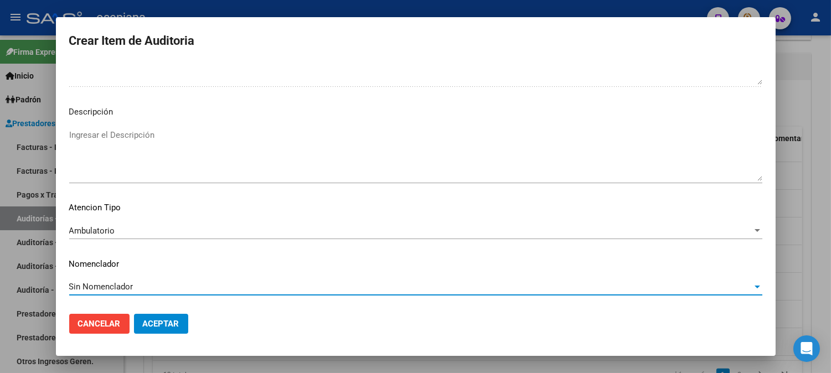
click at [146, 325] on span "Aceptar" at bounding box center [161, 324] width 37 height 10
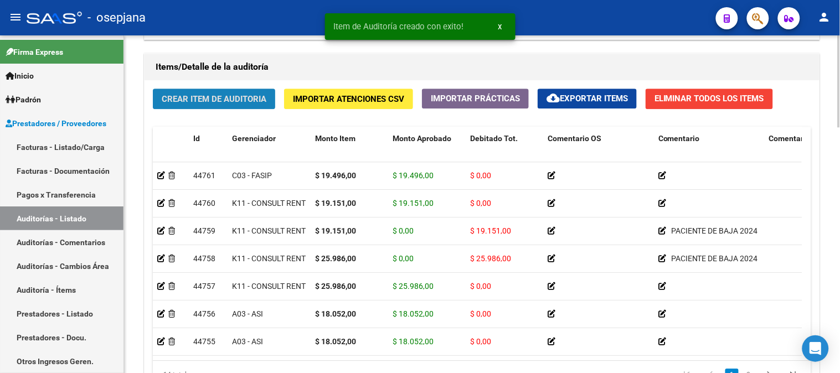
click at [228, 98] on span "Crear Item de Auditoria" at bounding box center [214, 99] width 105 height 10
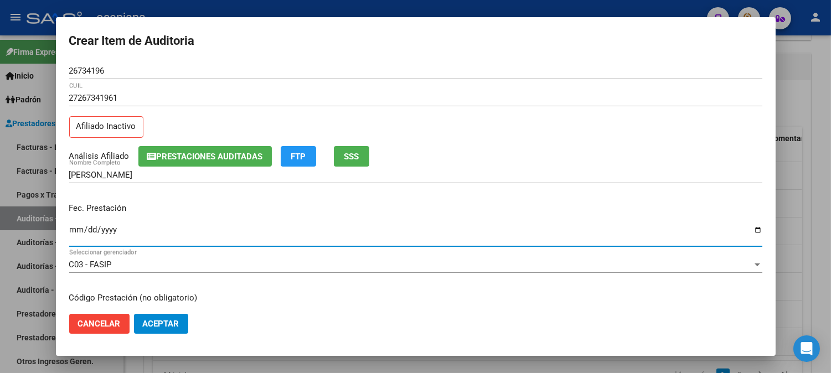
click at [75, 233] on input "Ingresar la fecha" at bounding box center [415, 234] width 693 height 18
click at [358, 157] on span "SSS" at bounding box center [351, 157] width 15 height 10
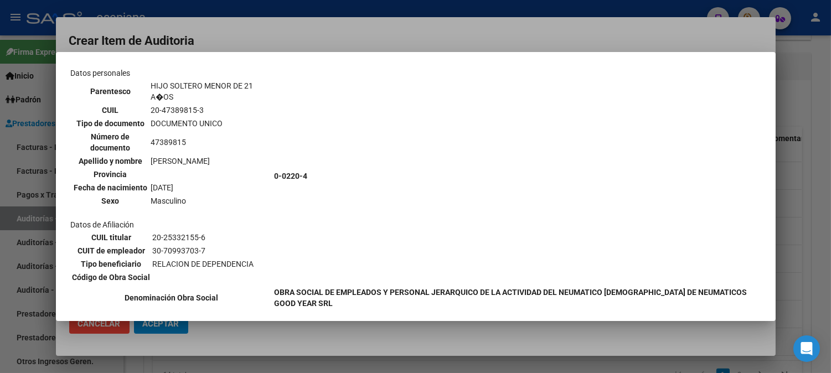
scroll to position [776, 0]
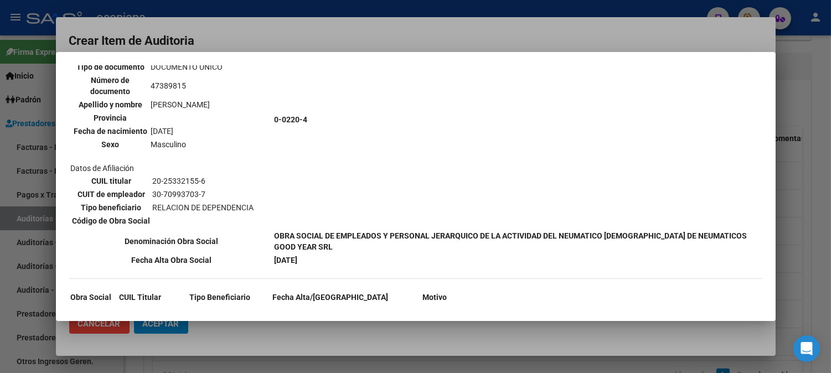
click at [395, 34] on div at bounding box center [415, 186] width 831 height 373
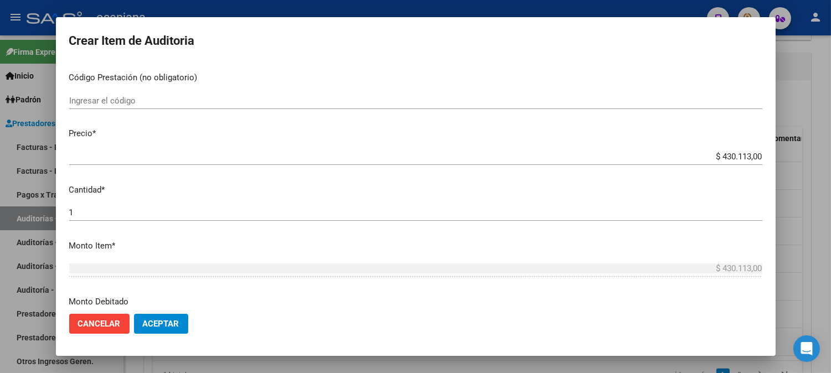
scroll to position [251, 0]
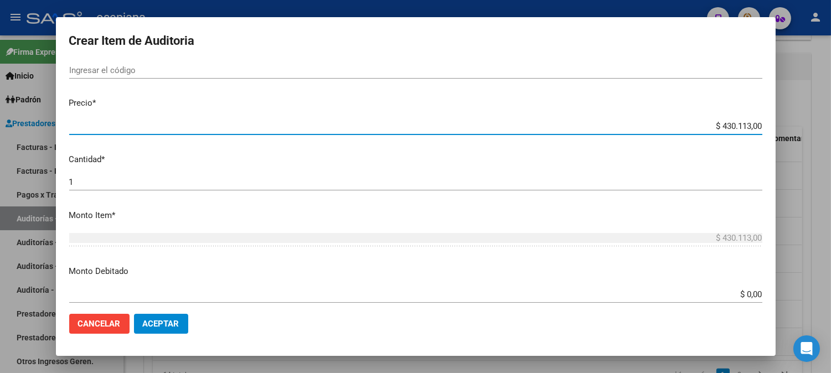
drag, startPoint x: 700, startPoint y: 125, endPoint x: 812, endPoint y: 130, distance: 112.5
click at [812, 130] on div "Crear Item de Auditoria 26734196 Nro Documento 27267341961 CUIL Afiliado Inacti…" at bounding box center [415, 186] width 831 height 373
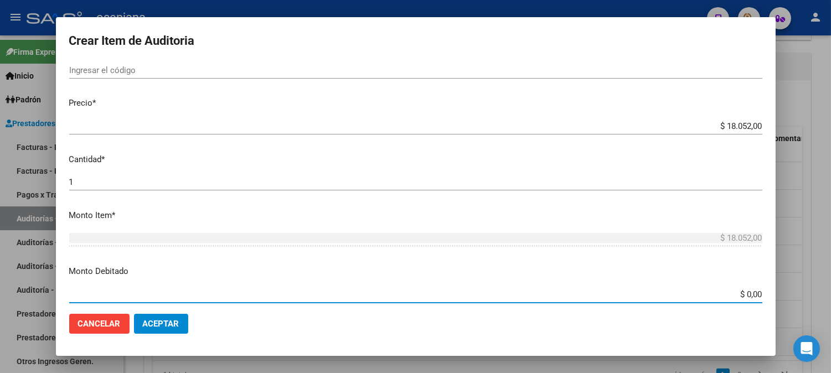
click at [734, 292] on input "$ 0,00" at bounding box center [415, 294] width 693 height 10
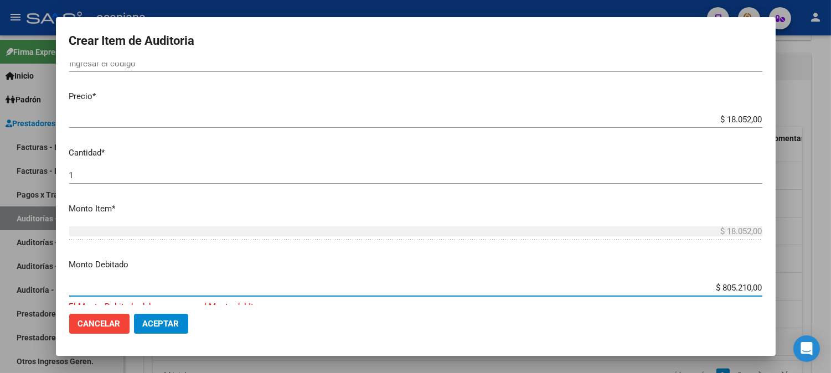
drag, startPoint x: 701, startPoint y: 296, endPoint x: 839, endPoint y: 294, distance: 138.4
click at [831, 294] on html "menu - osepjana person Firma Express Inicio Calendario SSS Instructivos Contact…" at bounding box center [415, 186] width 831 height 373
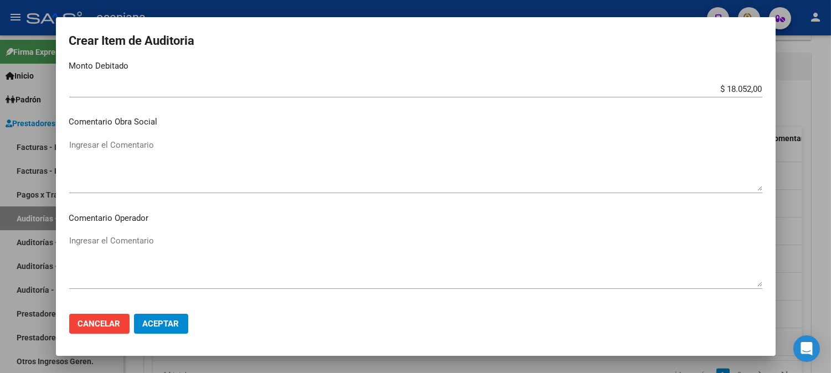
scroll to position [480, 0]
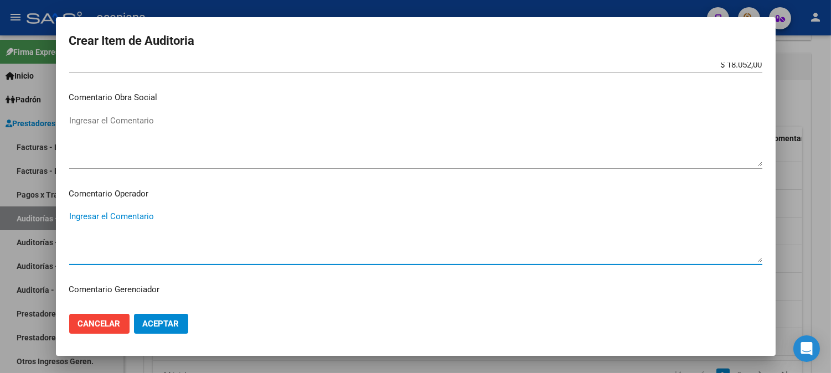
click at [581, 215] on textarea "Ingresar el Comentario" at bounding box center [415, 236] width 693 height 52
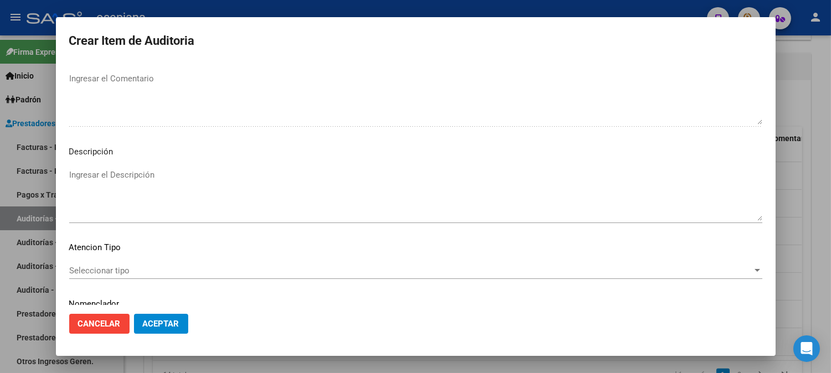
scroll to position [754, 0]
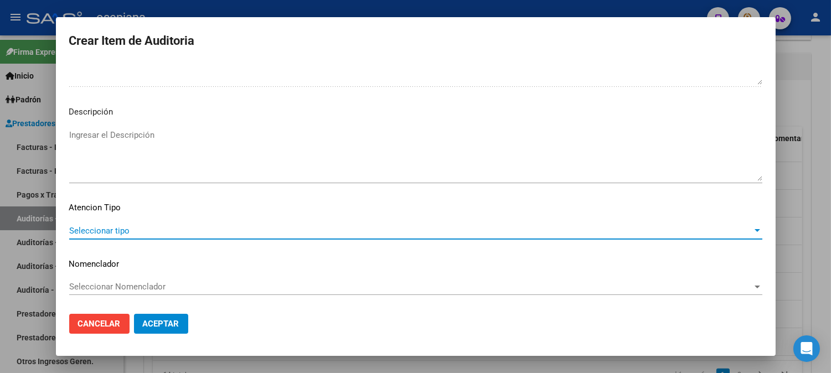
click at [107, 230] on span "Seleccionar tipo" at bounding box center [410, 231] width 683 height 10
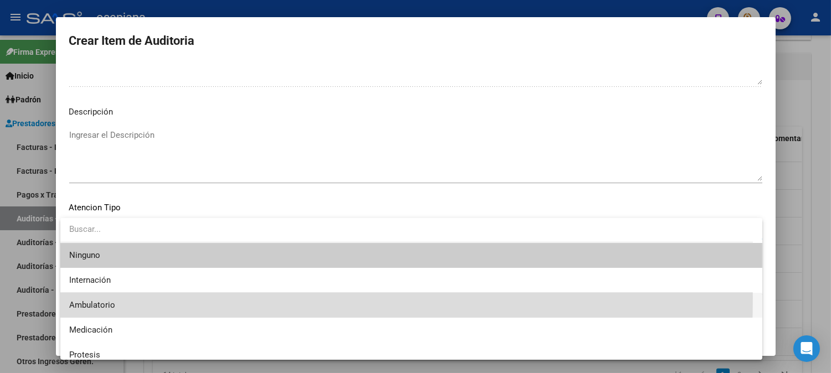
click at [81, 298] on span "Ambulatorio" at bounding box center [411, 305] width 684 height 25
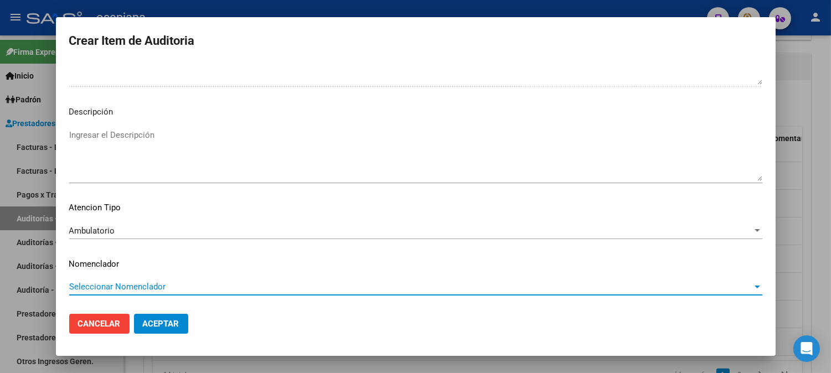
click at [100, 286] on span "Seleccionar Nomenclador" at bounding box center [410, 287] width 683 height 10
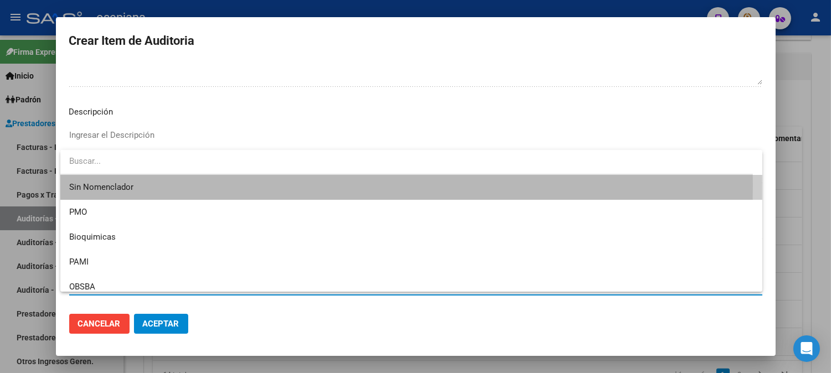
click at [115, 185] on span "Sin Nomenclador" at bounding box center [411, 187] width 684 height 25
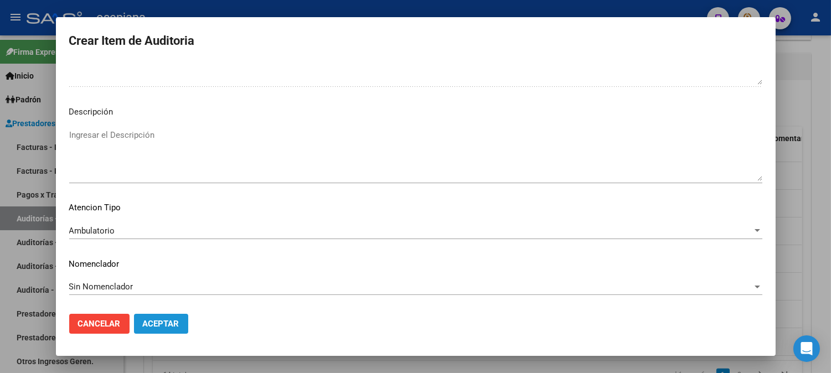
click at [158, 322] on span "Aceptar" at bounding box center [161, 324] width 37 height 10
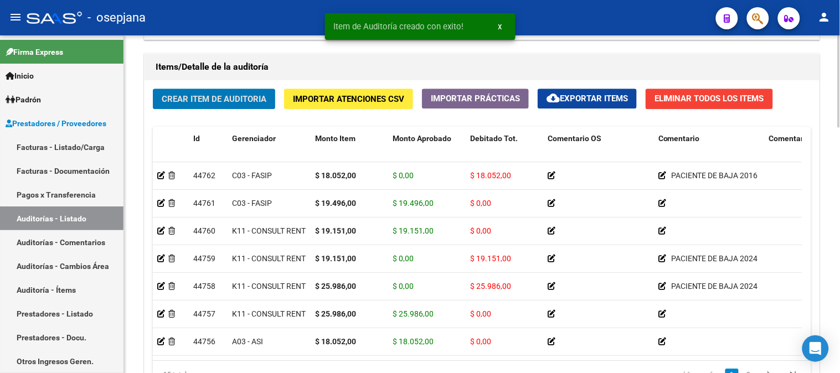
click at [261, 100] on span "Crear Item de Auditoria" at bounding box center [214, 99] width 105 height 10
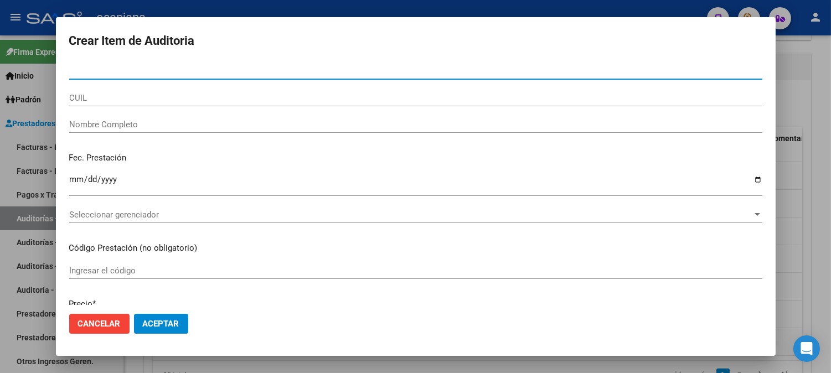
click at [260, 99] on input "CUIL" at bounding box center [415, 98] width 693 height 10
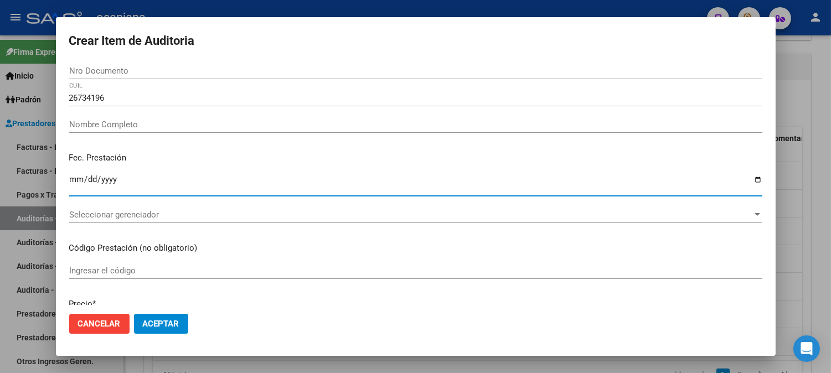
click at [79, 183] on input "Ingresar la fecha" at bounding box center [415, 184] width 693 height 18
click at [115, 69] on input "Nro Documento" at bounding box center [415, 71] width 693 height 10
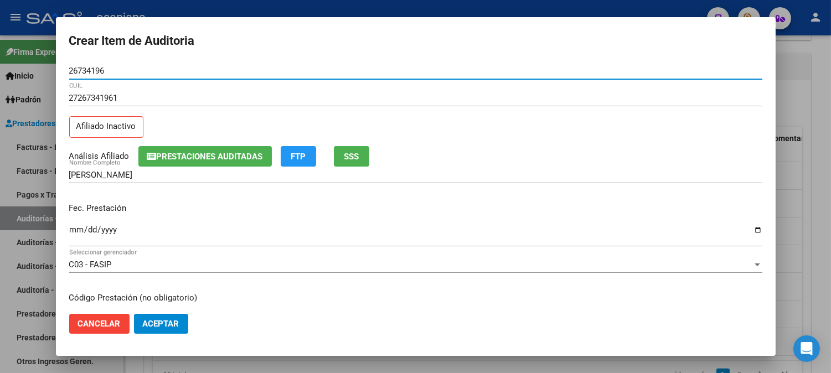
click at [76, 227] on input "Ingresar la fecha" at bounding box center [415, 234] width 693 height 18
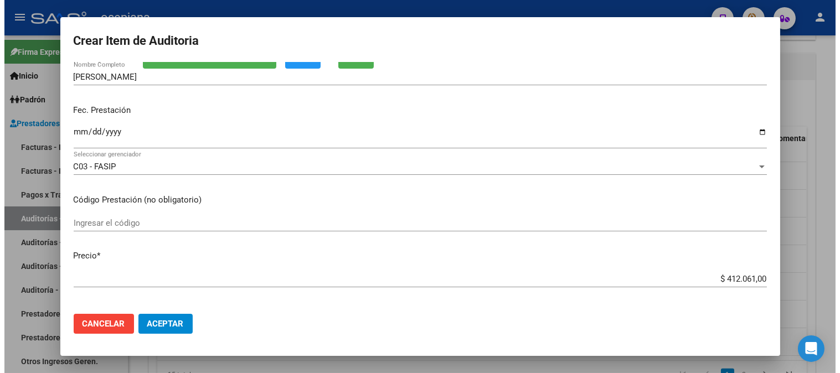
scroll to position [123, 0]
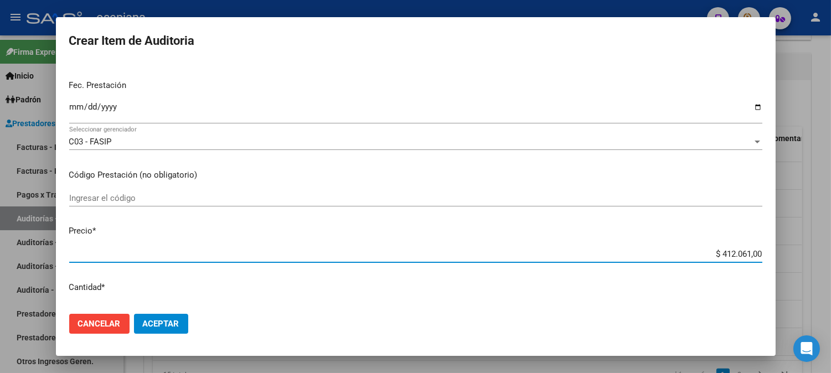
drag, startPoint x: 705, startPoint y: 255, endPoint x: 823, endPoint y: 261, distance: 117.5
click at [822, 260] on div "Crear Item de Auditoria 26734196 Nro Documento 27267341961 CUIL Afiliado Inacti…" at bounding box center [415, 186] width 831 height 373
click at [823, 261] on div at bounding box center [415, 186] width 831 height 373
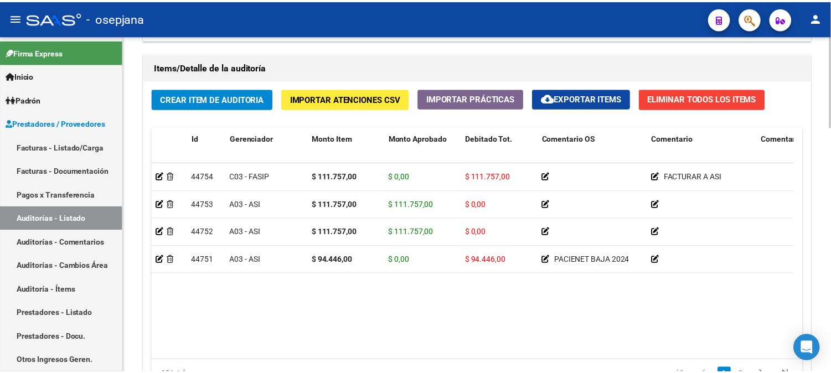
scroll to position [0, 0]
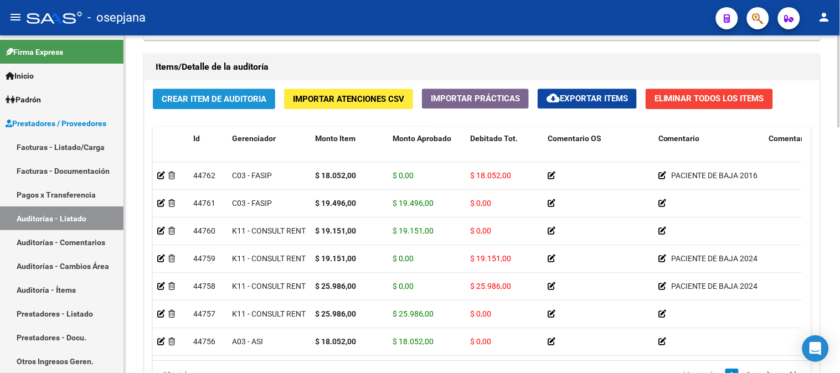
click at [200, 104] on span "Crear Item de Auditoria" at bounding box center [214, 99] width 105 height 10
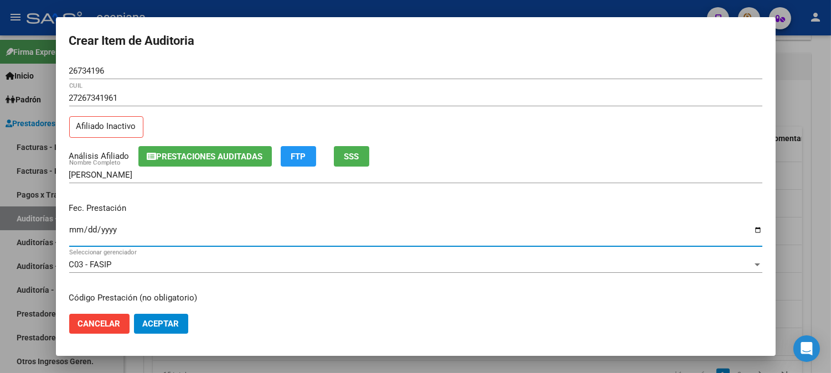
click at [75, 229] on input "Ingresar la fecha" at bounding box center [415, 234] width 693 height 18
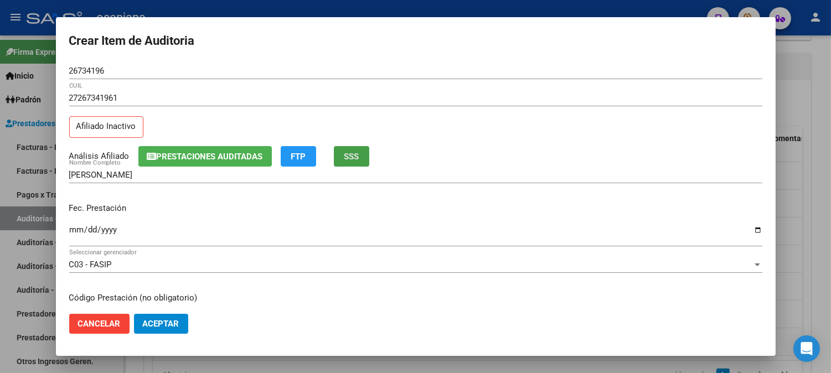
click at [343, 163] on button "SSS" at bounding box center [351, 156] width 35 height 20
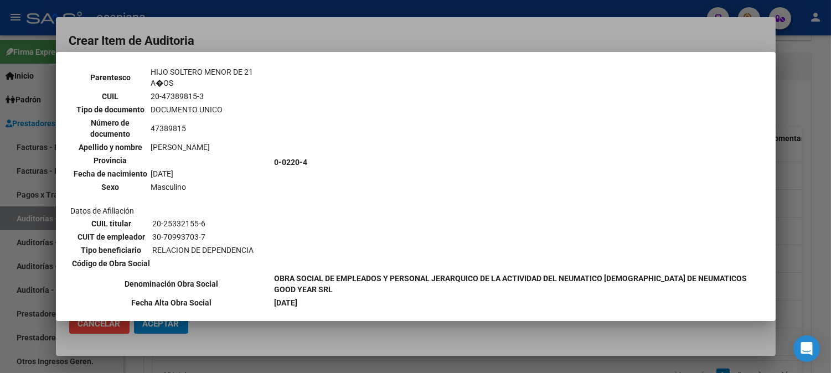
scroll to position [776, 0]
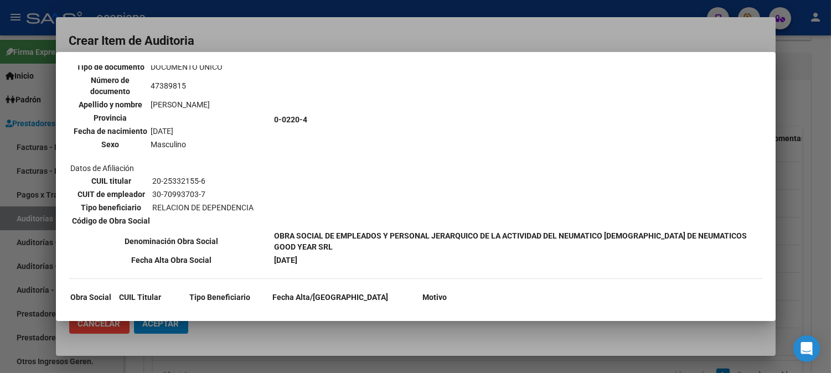
click at [425, 39] on div at bounding box center [415, 186] width 831 height 373
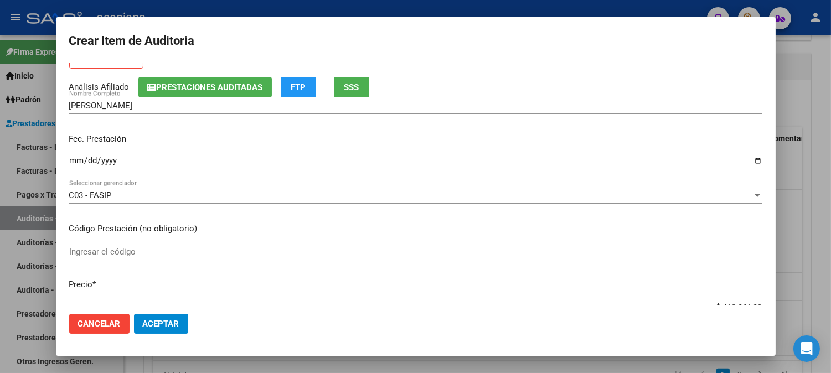
scroll to position [143, 0]
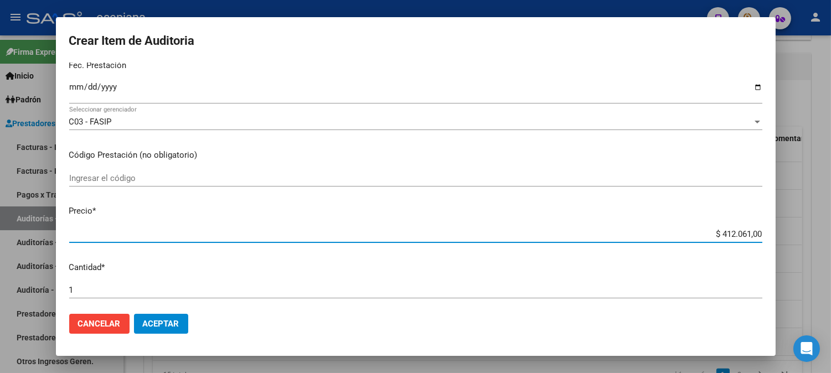
drag, startPoint x: 702, startPoint y: 238, endPoint x: 794, endPoint y: 230, distance: 92.8
click at [794, 230] on div "Crear Item de Auditoria 26734196 Nro Documento 27267341961 CUIL Afiliado Inacti…" at bounding box center [415, 186] width 831 height 373
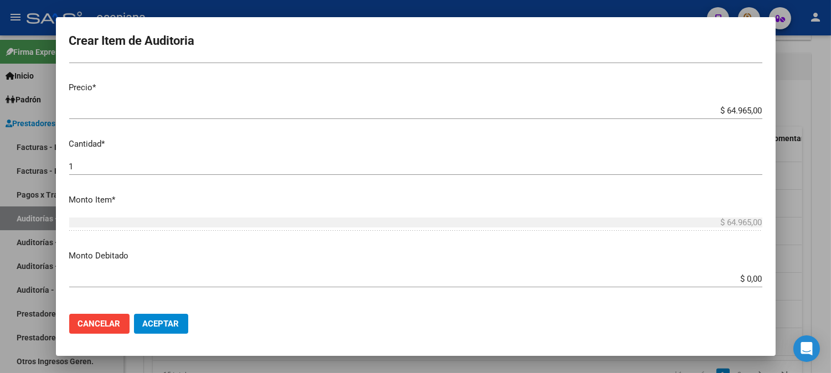
scroll to position [291, 0]
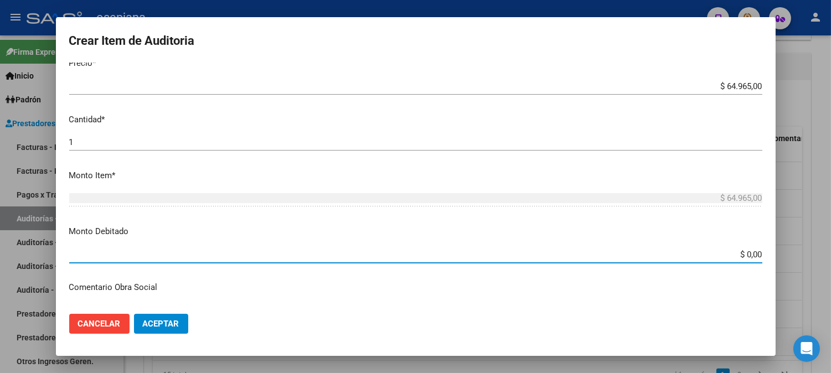
drag, startPoint x: 724, startPoint y: 256, endPoint x: 798, endPoint y: 259, distance: 74.2
click at [798, 259] on div "Crear Item de Auditoria 26734196 Nro Documento 27267341961 CUIL Afiliado Inacti…" at bounding box center [415, 186] width 831 height 373
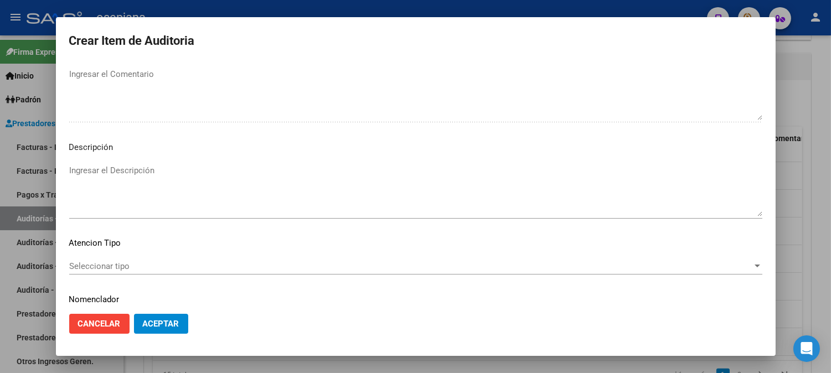
scroll to position [754, 0]
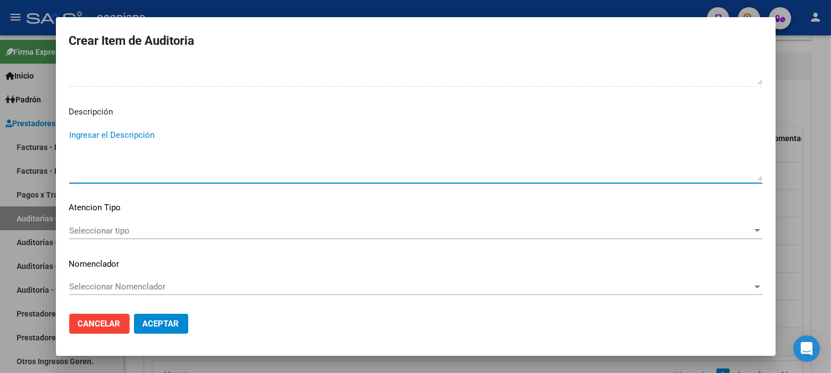
click at [289, 168] on textarea "Ingresar el Descripción" at bounding box center [415, 155] width 693 height 52
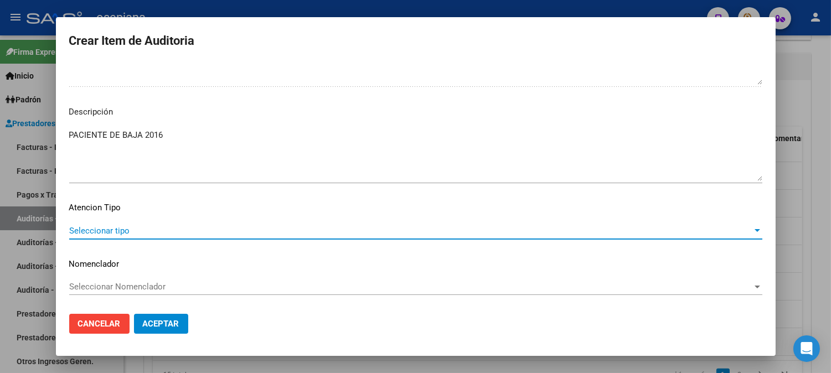
click at [124, 235] on span "Seleccionar tipo" at bounding box center [410, 231] width 683 height 10
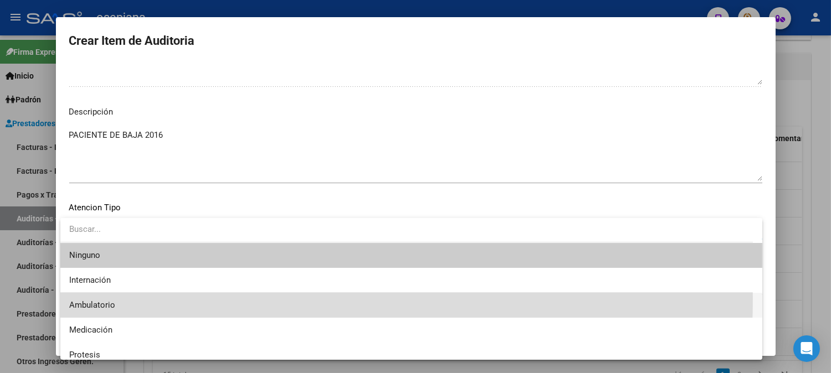
click at [76, 298] on span "Ambulatorio" at bounding box center [411, 305] width 684 height 25
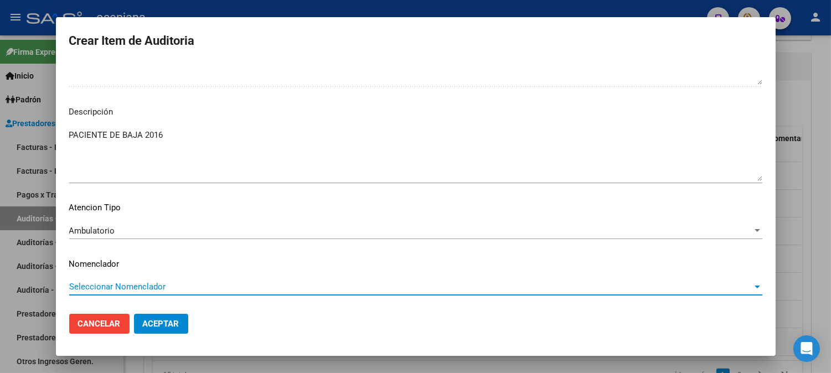
click at [96, 285] on span "Seleccionar Nomenclador" at bounding box center [410, 287] width 683 height 10
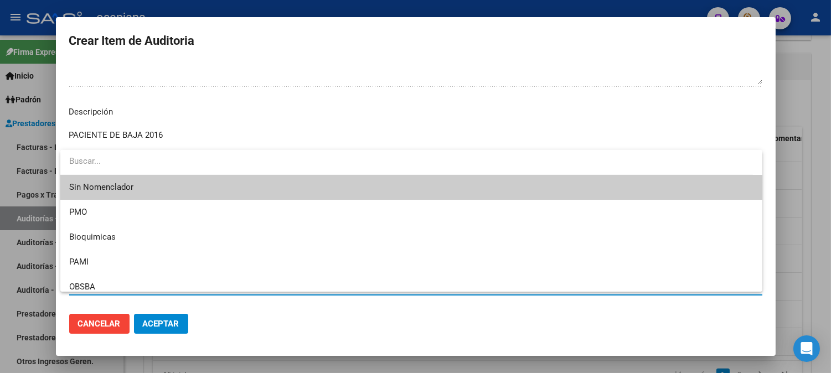
click at [108, 184] on span "Sin Nomenclador" at bounding box center [411, 187] width 684 height 25
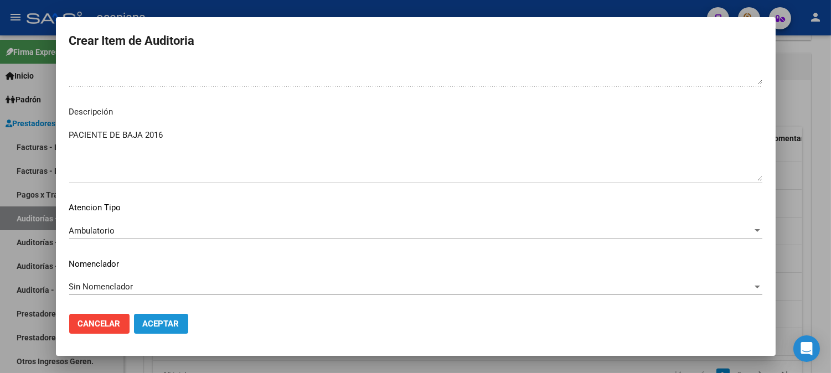
click at [168, 318] on button "Aceptar" at bounding box center [161, 324] width 54 height 20
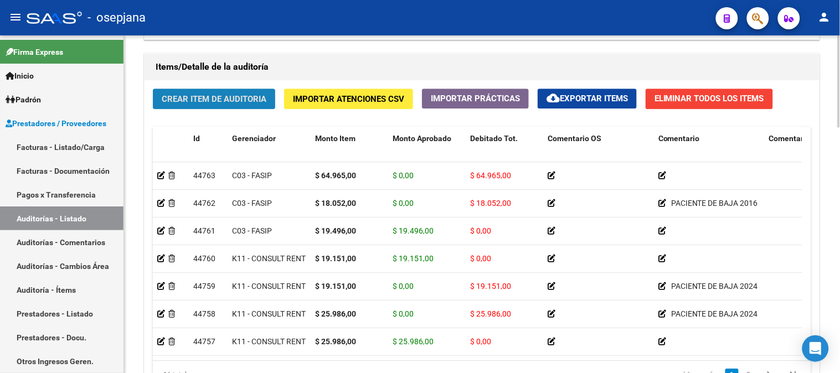
click at [195, 100] on button "Crear Item de Auditoria" at bounding box center [214, 99] width 122 height 20
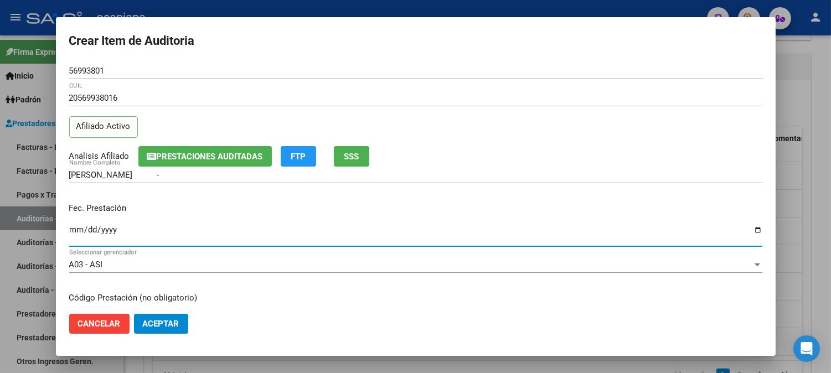
click at [75, 235] on input "Ingresar la fecha" at bounding box center [415, 234] width 693 height 18
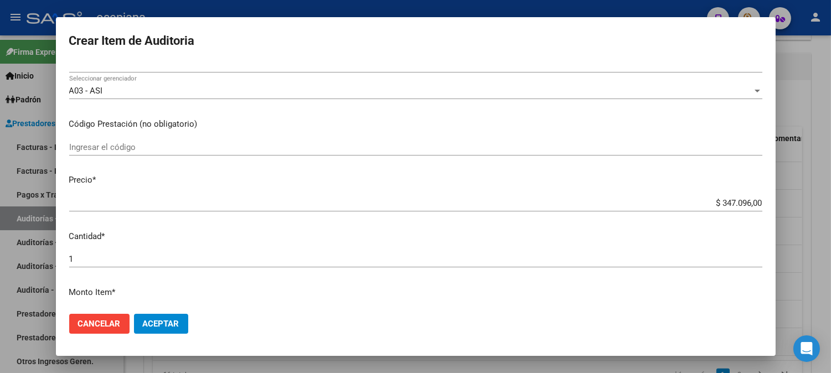
scroll to position [205, 0]
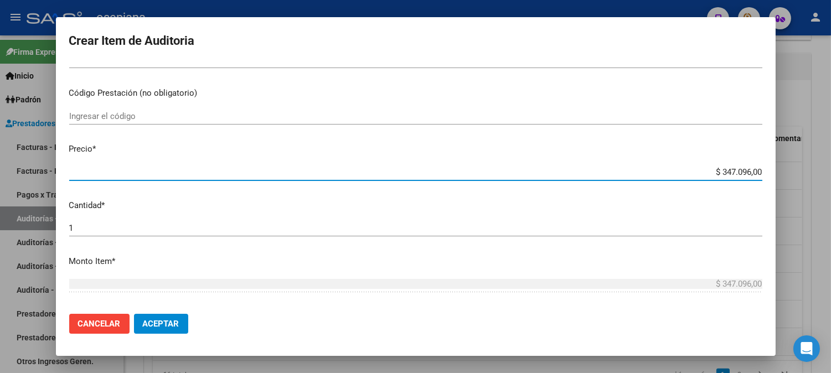
drag, startPoint x: 702, startPoint y: 169, endPoint x: 839, endPoint y: 151, distance: 138.5
click at [831, 151] on html "menu - osepjana person Firma Express Inicio Calendario SSS Instructivos Contact…" at bounding box center [415, 186] width 831 height 373
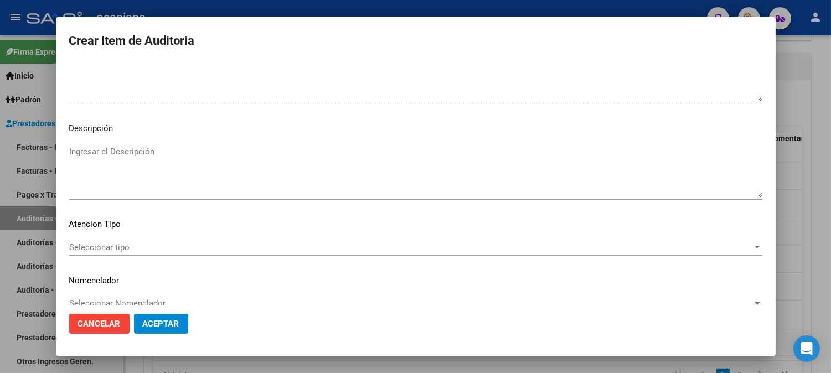
scroll to position [754, 0]
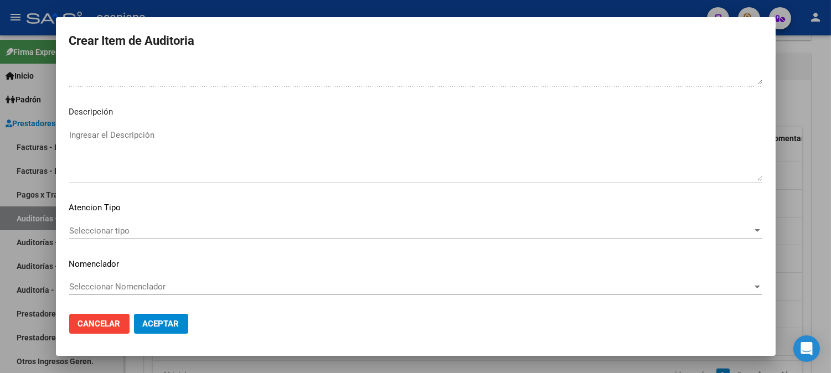
click at [105, 228] on span "Seleccionar tipo" at bounding box center [410, 231] width 683 height 10
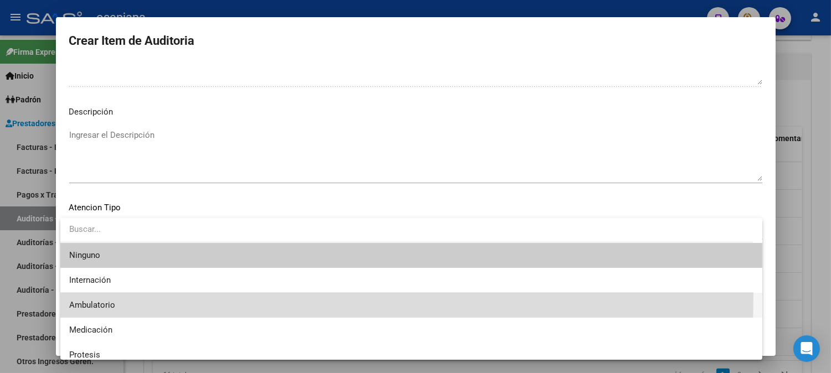
click at [87, 294] on span "Ambulatorio" at bounding box center [411, 305] width 684 height 25
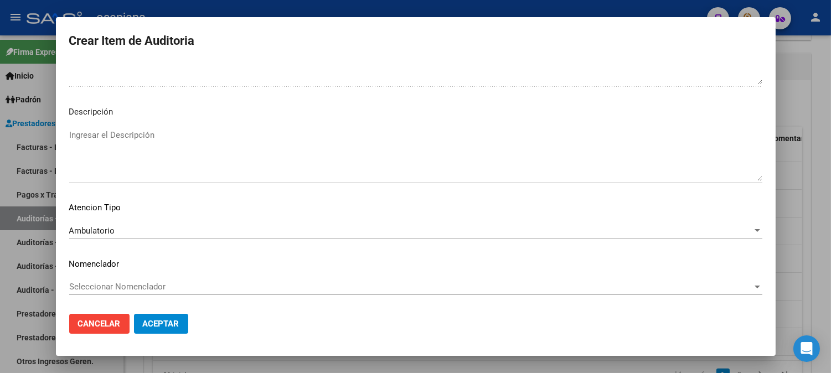
click at [108, 275] on mat-dialog-content "56993801 Nro Documento 20569938016 CUIL Afiliado Activo Análisis Afiliado Prest…" at bounding box center [416, 184] width 720 height 242
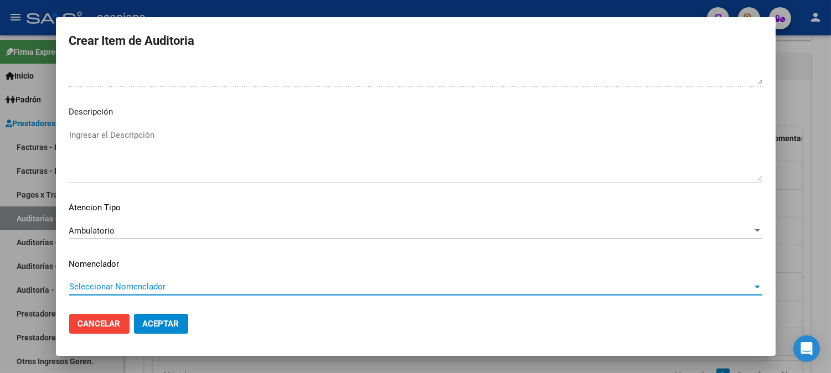
click at [107, 282] on span "Seleccionar Nomenclador" at bounding box center [410, 287] width 683 height 10
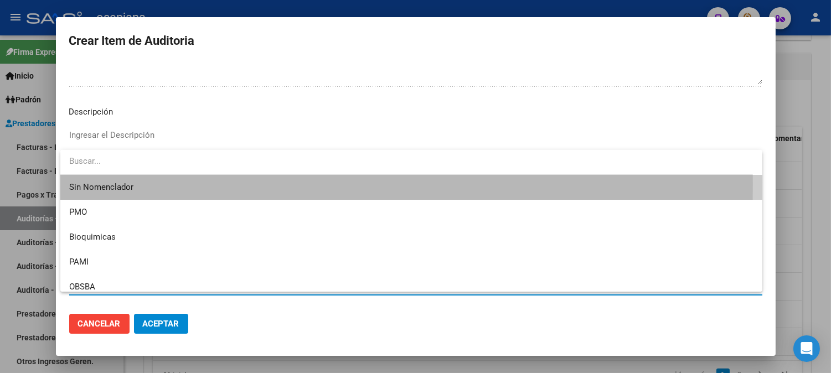
click at [112, 184] on span "Sin Nomenclador" at bounding box center [411, 187] width 684 height 25
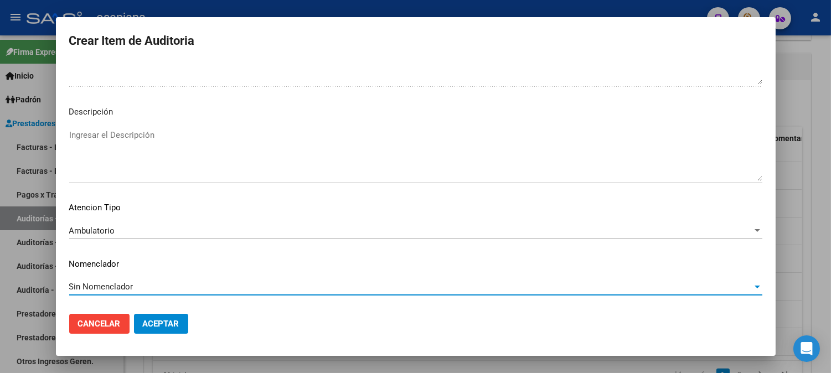
click at [161, 327] on span "Aceptar" at bounding box center [161, 324] width 37 height 10
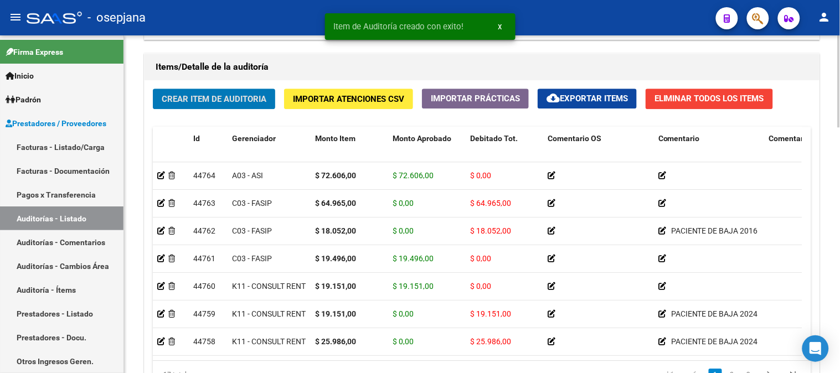
click at [213, 95] on span "Crear Item de Auditoria" at bounding box center [214, 99] width 105 height 10
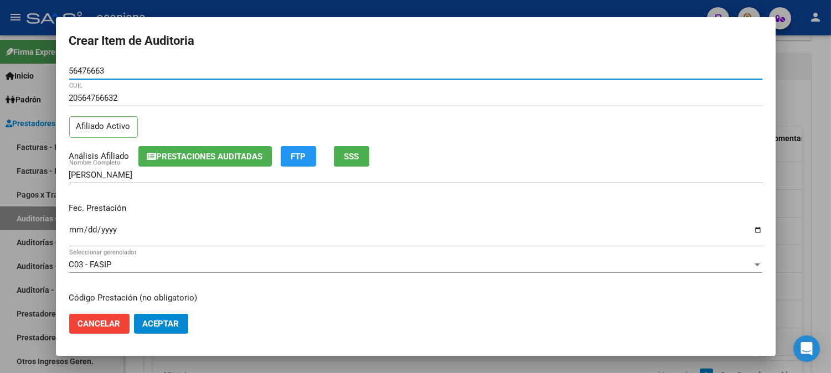
click at [75, 231] on input "Ingresar la fecha" at bounding box center [415, 234] width 693 height 18
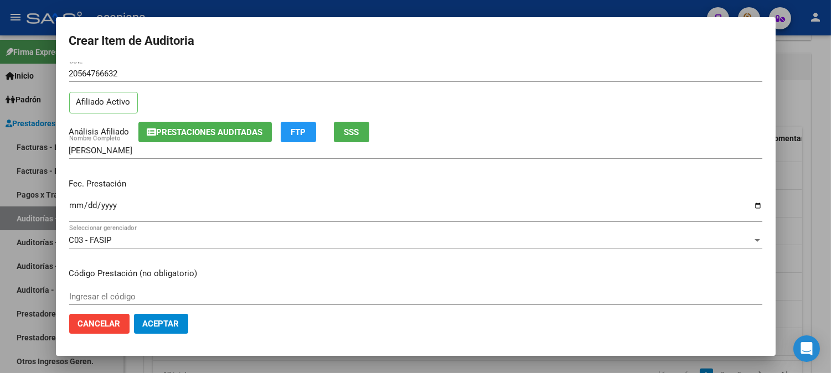
scroll to position [100, 0]
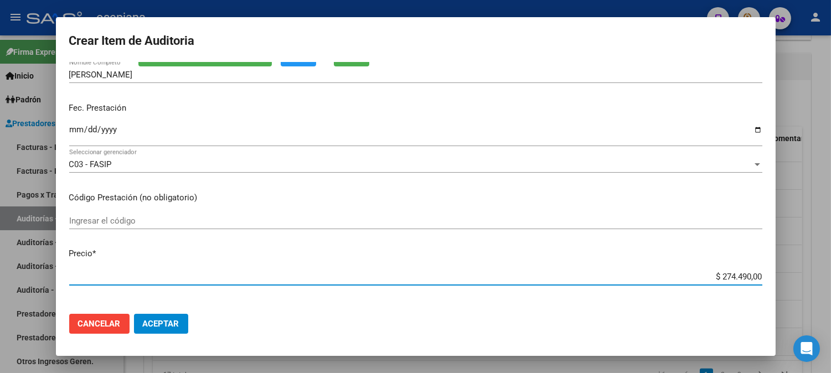
drag, startPoint x: 698, startPoint y: 280, endPoint x: 826, endPoint y: 268, distance: 128.3
click at [826, 268] on div "Crear Item de Auditoria 56476663 Nro Documento 20564766632 CUIL Afiliado Activo…" at bounding box center [415, 186] width 831 height 373
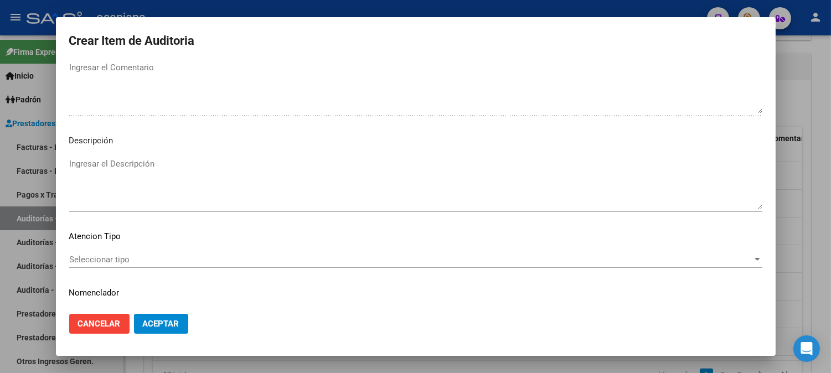
scroll to position [754, 0]
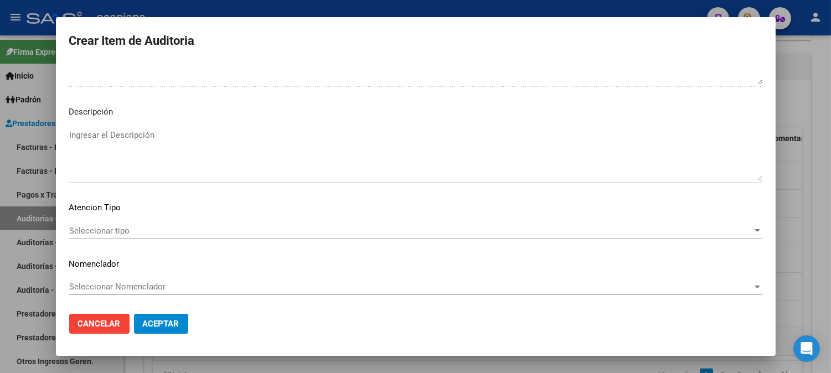
click at [104, 225] on div "Seleccionar tipo Seleccionar tipo" at bounding box center [415, 231] width 693 height 17
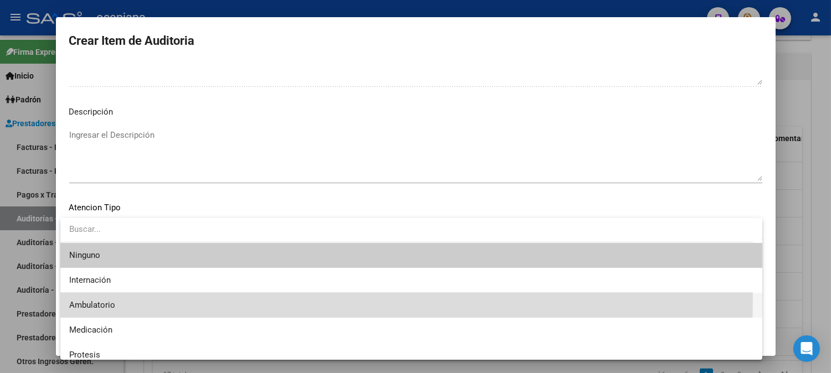
click at [83, 297] on span "Ambulatorio" at bounding box center [411, 305] width 684 height 25
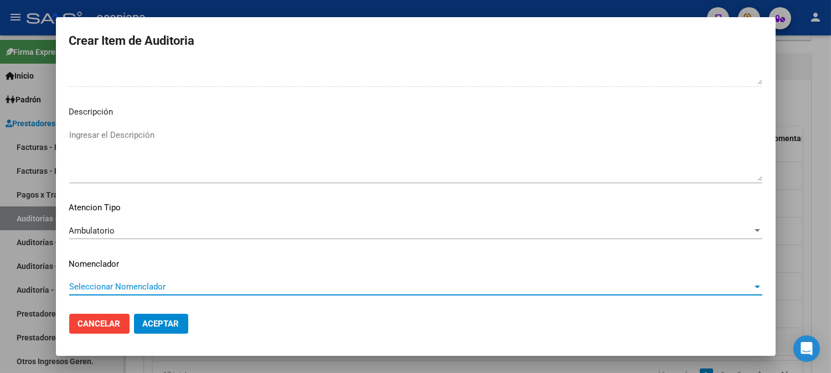
click at [100, 291] on span "Seleccionar Nomenclador" at bounding box center [410, 287] width 683 height 10
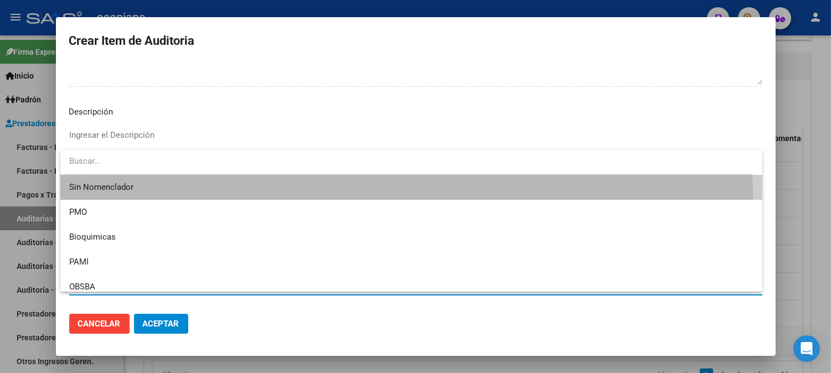
click at [125, 192] on span "Sin Nomenclador" at bounding box center [411, 187] width 684 height 25
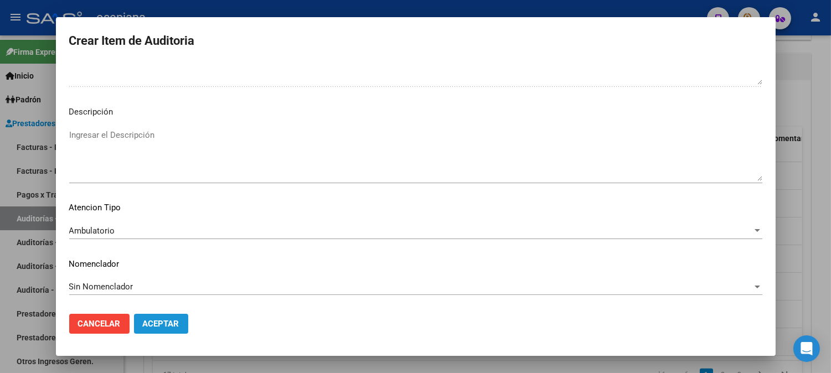
click at [149, 319] on span "Aceptar" at bounding box center [161, 324] width 37 height 10
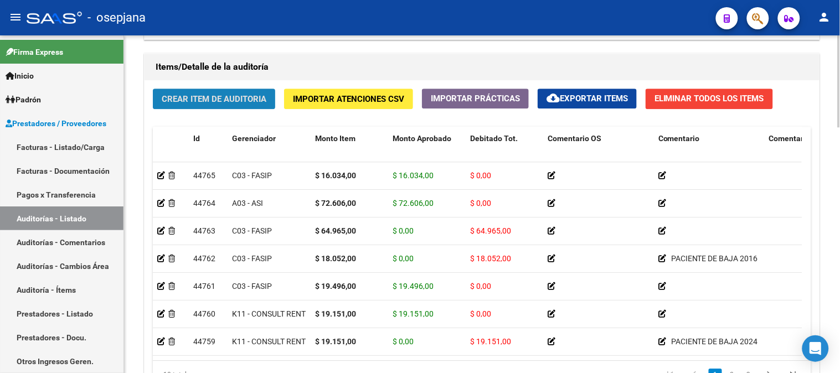
click at [204, 97] on span "Crear Item de Auditoria" at bounding box center [214, 99] width 105 height 10
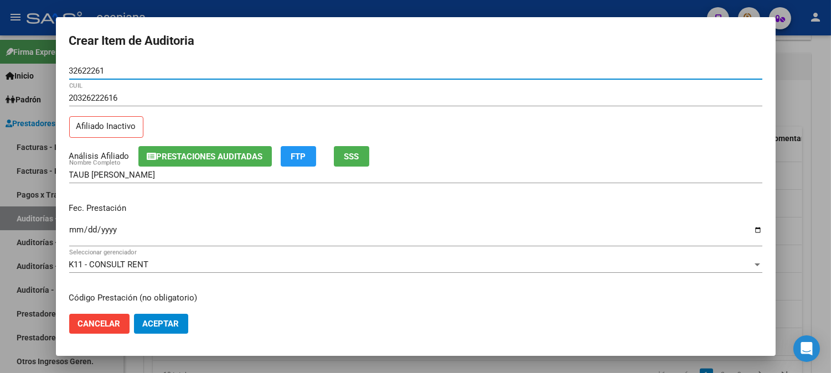
click at [353, 161] on span "SSS" at bounding box center [351, 157] width 15 height 10
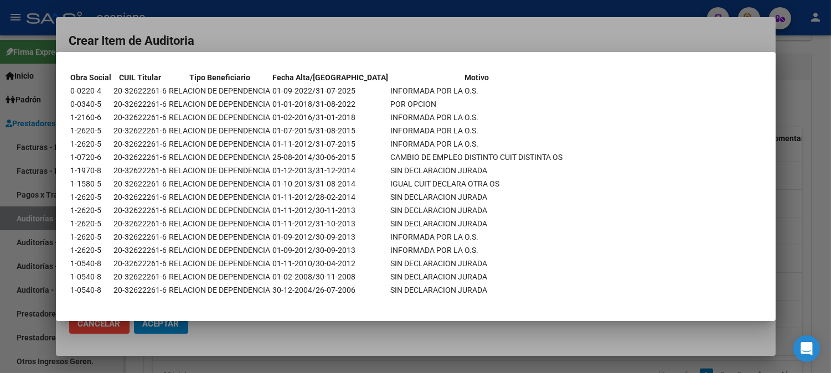
scroll to position [109, 0]
click at [416, 40] on div at bounding box center [415, 186] width 831 height 373
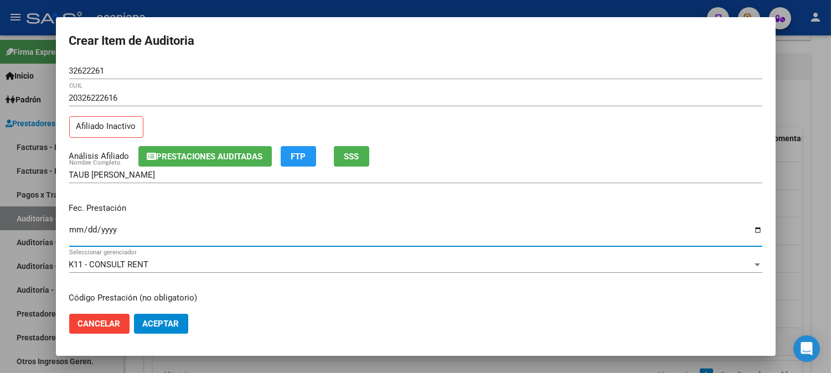
click at [76, 236] on input "Ingresar la fecha" at bounding box center [415, 234] width 693 height 18
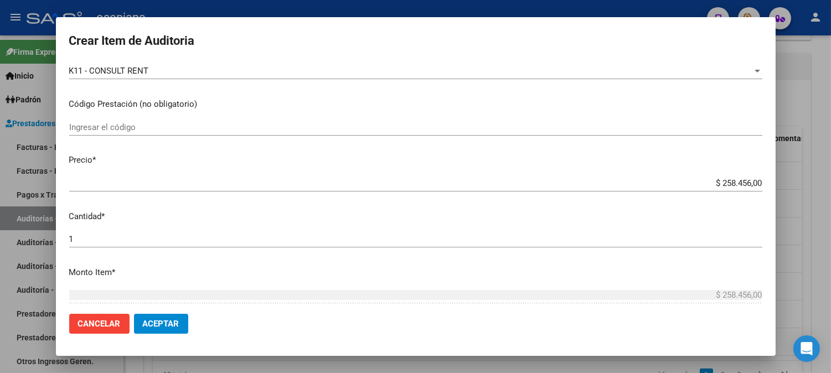
scroll to position [218, 0]
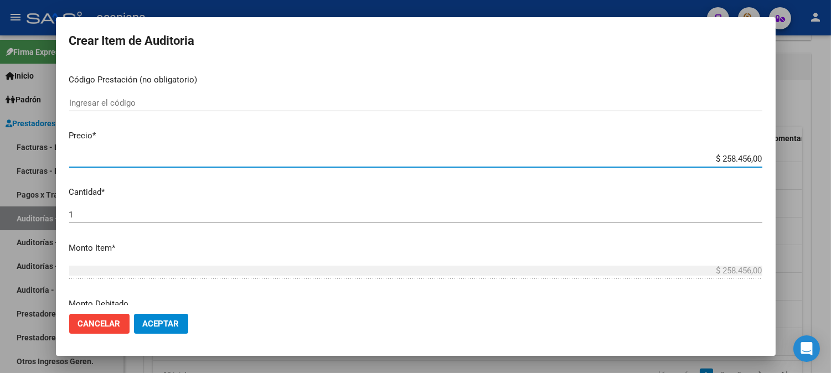
drag, startPoint x: 706, startPoint y: 163, endPoint x: 766, endPoint y: 167, distance: 60.5
click at [766, 167] on mat-dialog-content "32622261 Nro Documento 20326222616 CUIL Afiliado Inactivo Análisis Afiliado Pre…" at bounding box center [416, 184] width 720 height 242
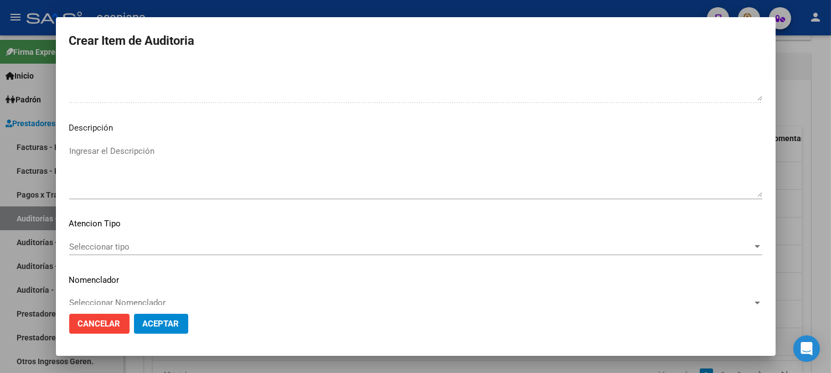
scroll to position [754, 0]
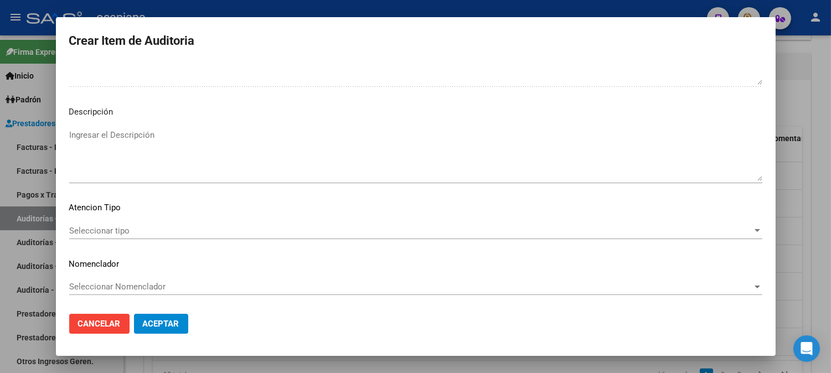
click at [90, 221] on mat-dialog-content "32622261 Nro Documento 20326222616 CUIL Afiliado Inactivo Análisis Afiliado Pre…" at bounding box center [416, 184] width 720 height 242
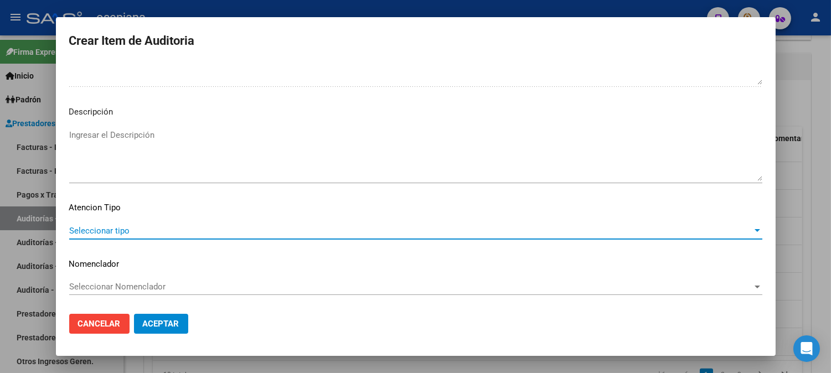
click at [89, 228] on span "Seleccionar tipo" at bounding box center [410, 231] width 683 height 10
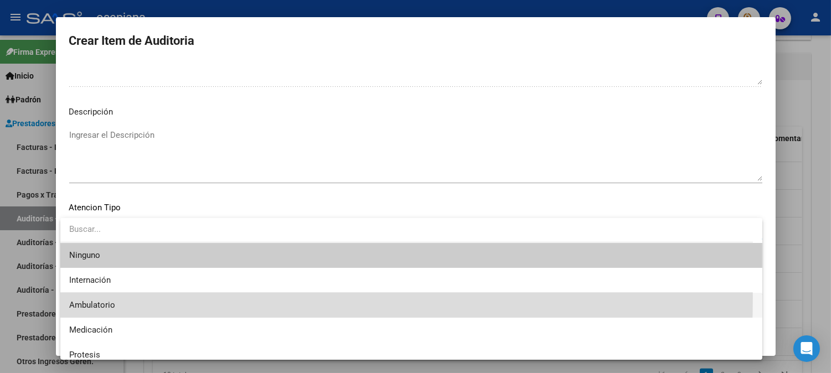
click at [86, 297] on span "Ambulatorio" at bounding box center [411, 305] width 684 height 25
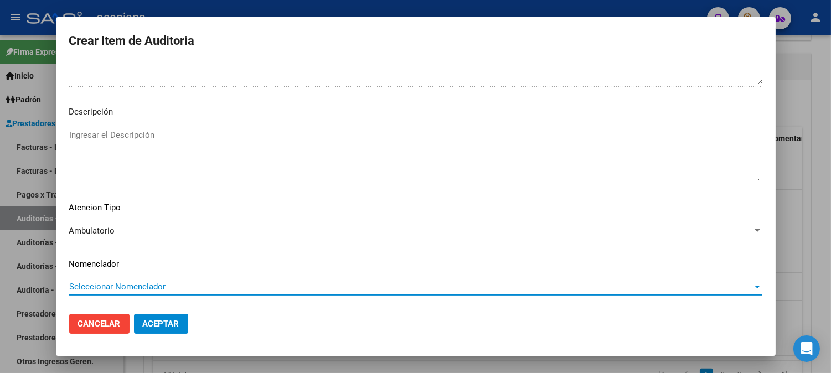
click at [117, 283] on span "Seleccionar Nomenclador" at bounding box center [410, 287] width 683 height 10
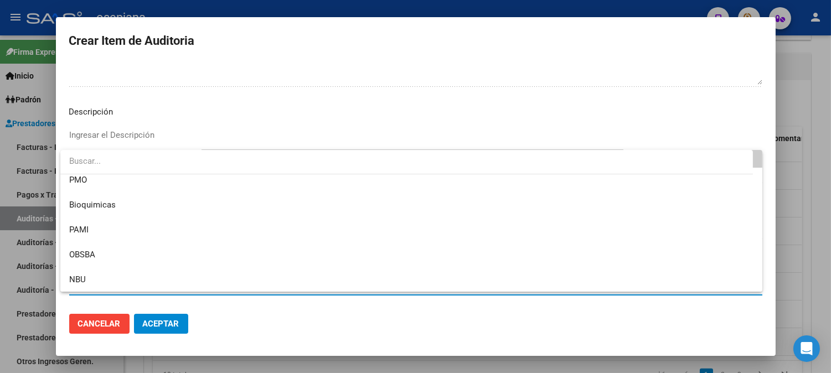
scroll to position [0, 0]
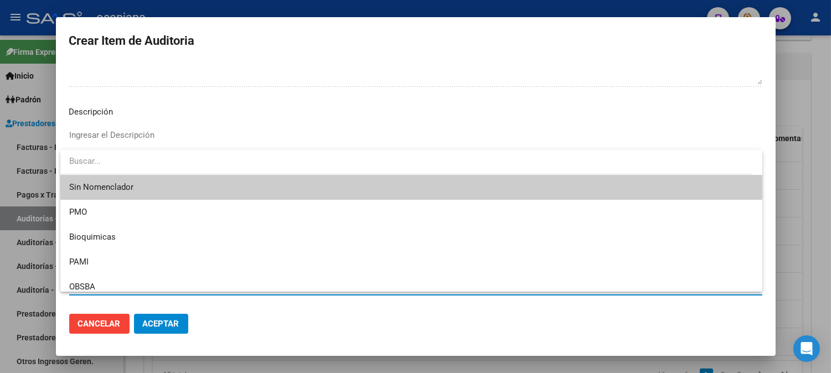
click at [281, 189] on span "Sin Nomenclador" at bounding box center [411, 187] width 684 height 25
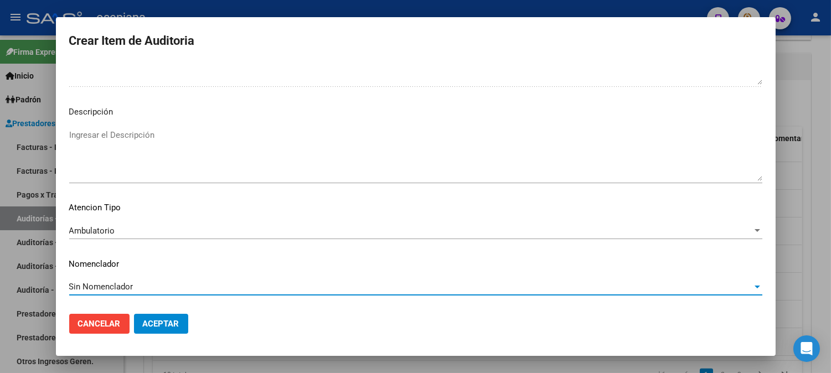
click at [150, 331] on button "Aceptar" at bounding box center [161, 324] width 54 height 20
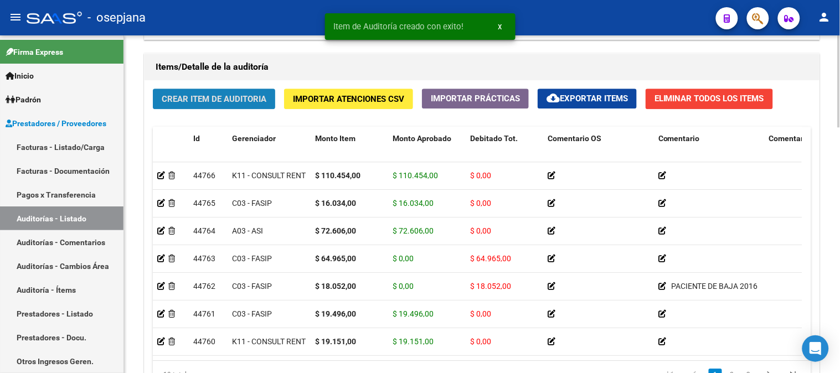
click at [228, 98] on span "Crear Item de Auditoria" at bounding box center [214, 99] width 105 height 10
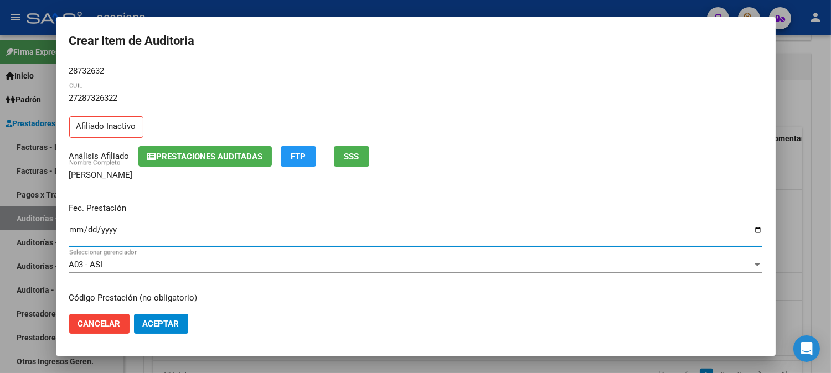
click at [75, 229] on input "Ingresar la fecha" at bounding box center [415, 234] width 693 height 18
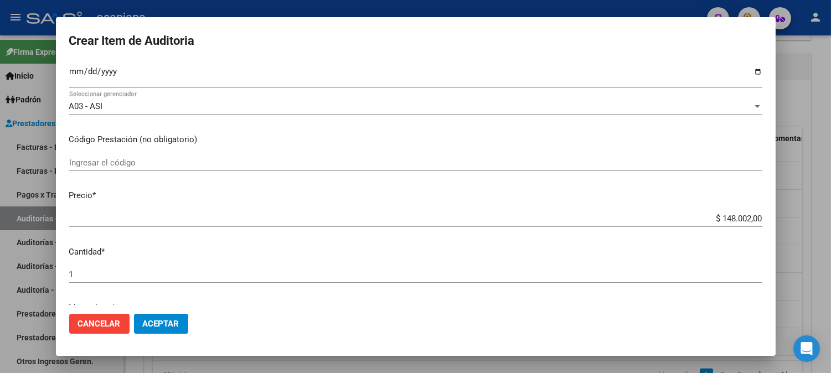
scroll to position [177, 0]
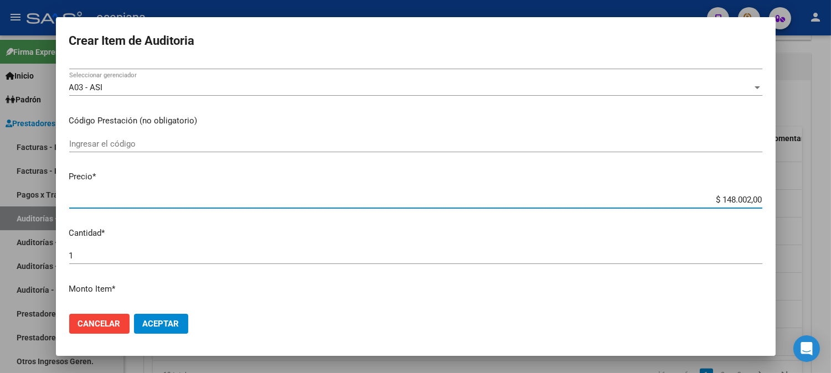
drag, startPoint x: 705, startPoint y: 201, endPoint x: 777, endPoint y: 222, distance: 74.8
click at [777, 222] on div "Crear Item de Auditoria 28732632 Nro Documento 27287326322 CUIL Afiliado Inacti…" at bounding box center [415, 186] width 831 height 373
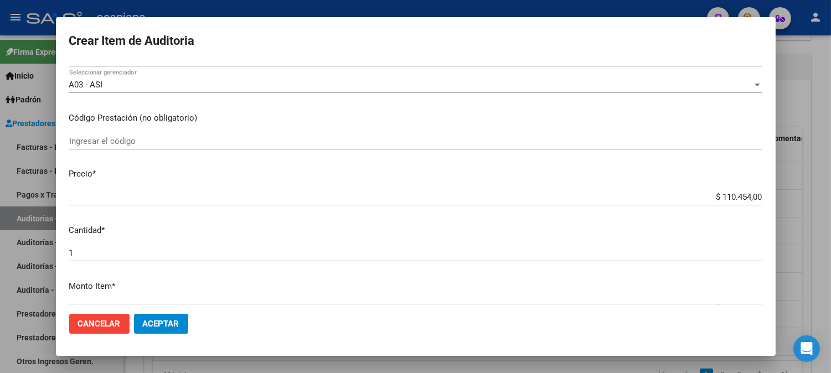
scroll to position [0, 0]
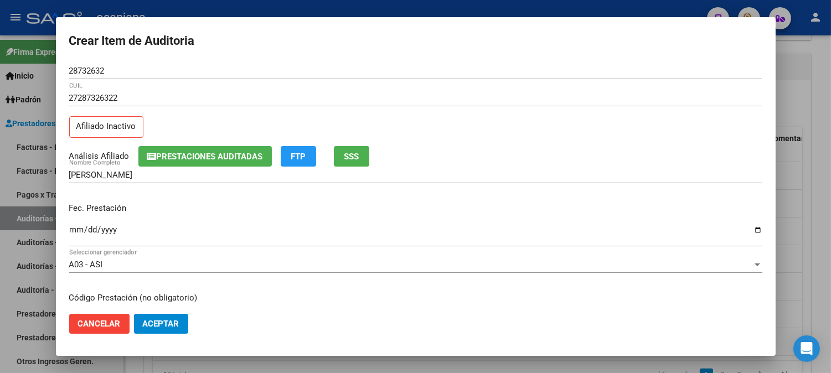
click at [351, 154] on span "SSS" at bounding box center [351, 157] width 15 height 10
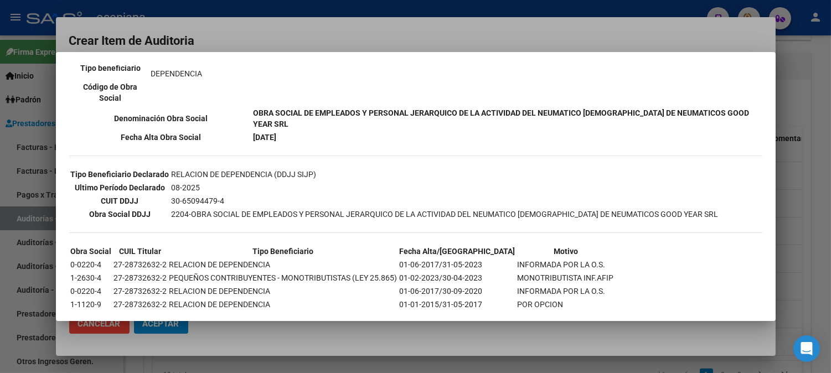
scroll to position [258, 0]
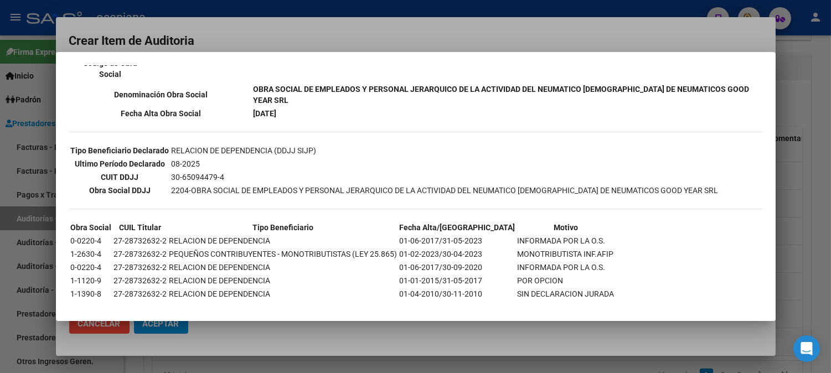
click at [386, 29] on div at bounding box center [415, 186] width 831 height 373
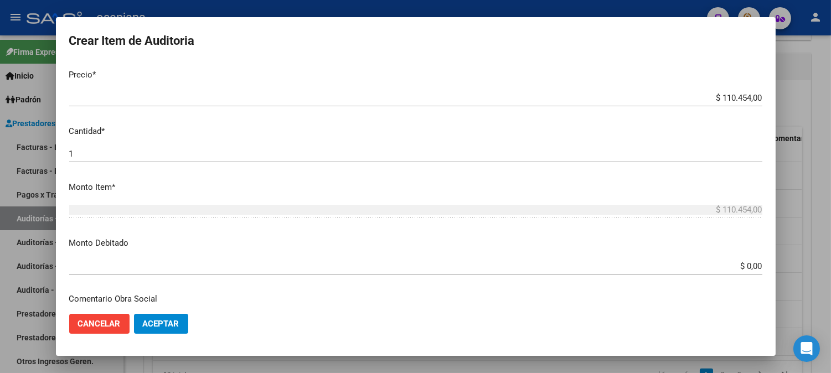
scroll to position [295, 0]
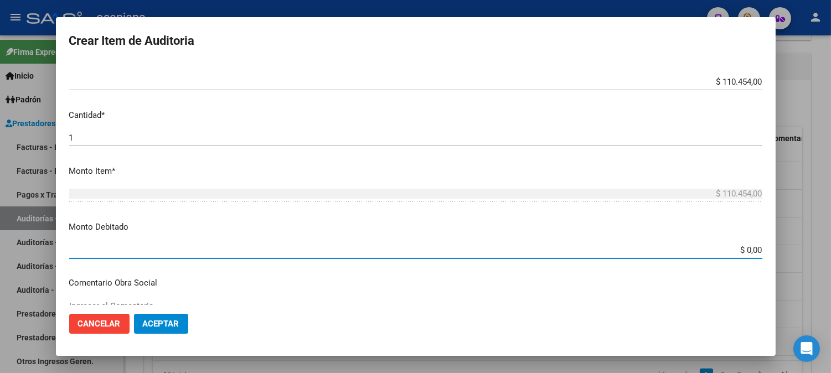
drag, startPoint x: 727, startPoint y: 249, endPoint x: 823, endPoint y: 262, distance: 96.6
click at [820, 262] on div "Crear Item de Auditoria 28732632 Nro Documento 27287326322 CUIL Afiliado Inacti…" at bounding box center [415, 186] width 831 height 373
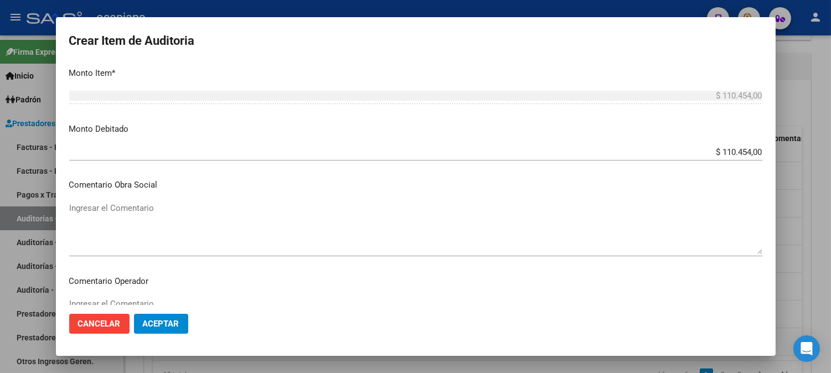
scroll to position [484, 0]
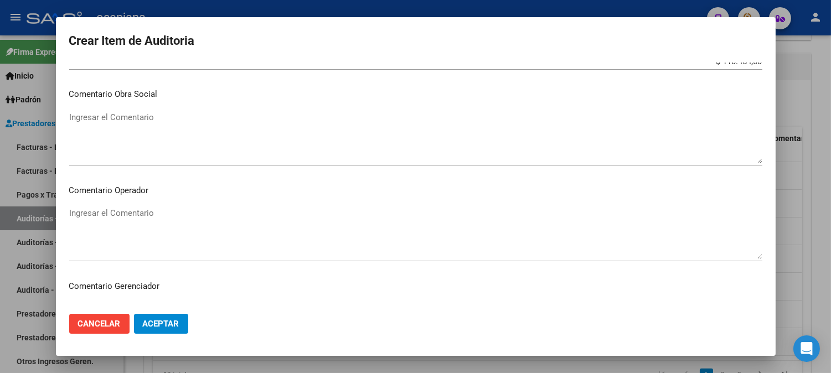
click at [614, 238] on textarea "Ingresar el Comentario" at bounding box center [415, 233] width 693 height 52
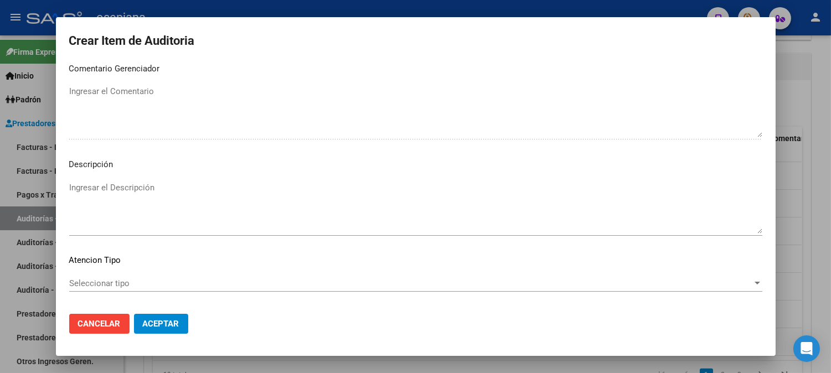
scroll to position [754, 0]
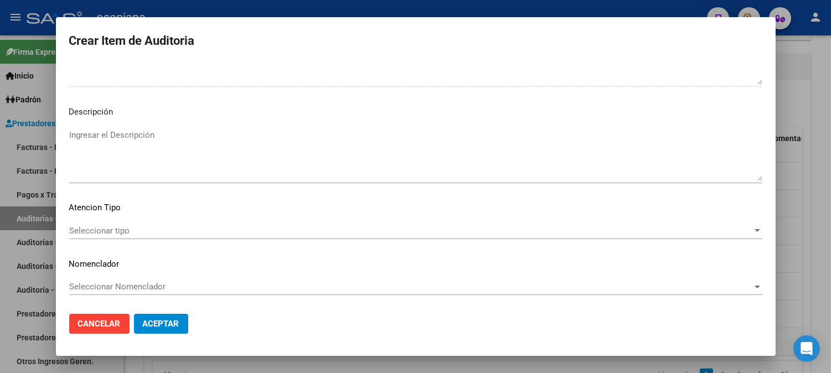
click at [120, 226] on span "Seleccionar tipo" at bounding box center [410, 231] width 683 height 10
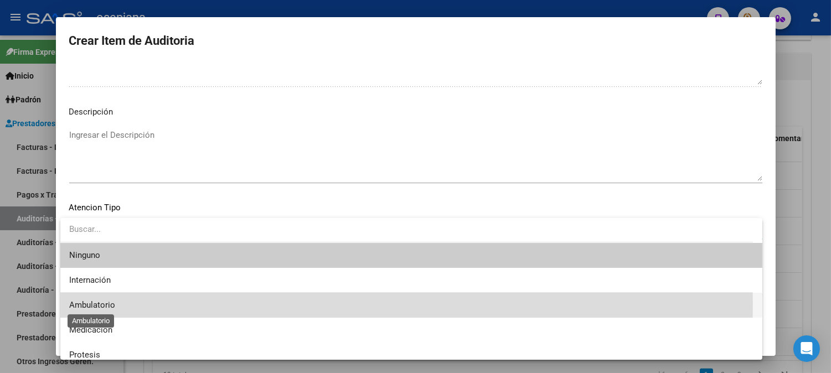
click at [93, 304] on span "Ambulatorio" at bounding box center [92, 305] width 46 height 10
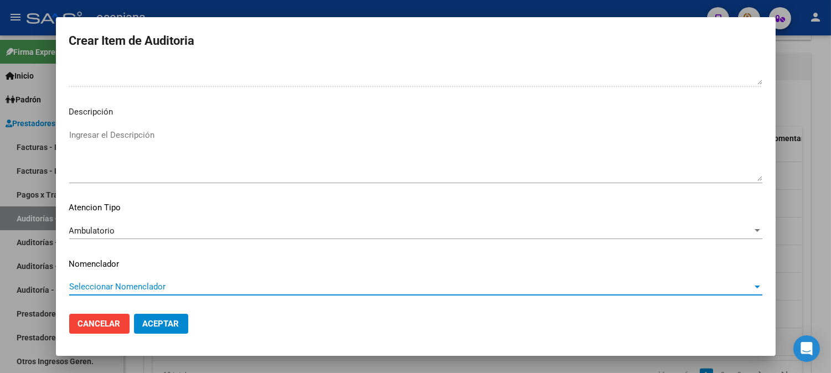
click at [116, 289] on span "Seleccionar Nomenclador" at bounding box center [410, 287] width 683 height 10
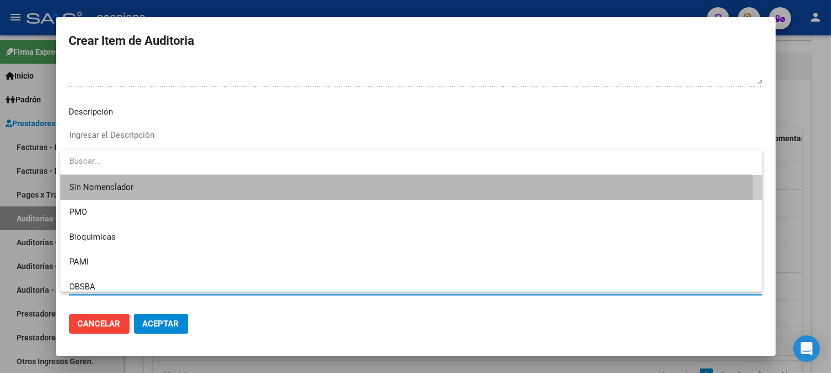
click at [115, 189] on span "Sin Nomenclador" at bounding box center [411, 187] width 684 height 25
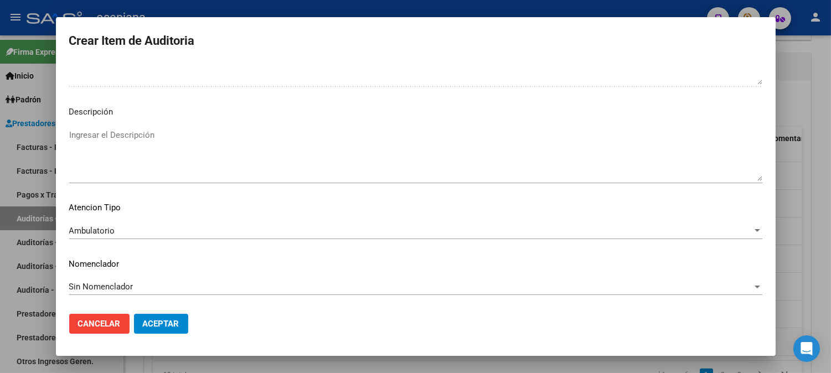
drag, startPoint x: 154, startPoint y: 331, endPoint x: 175, endPoint y: 309, distance: 30.9
click at [175, 309] on mat-dialog-actions "Cancelar Aceptar" at bounding box center [415, 324] width 693 height 38
click at [175, 311] on mat-dialog-actions "Cancelar Aceptar" at bounding box center [415, 324] width 693 height 38
click at [175, 318] on button "Aceptar" at bounding box center [161, 324] width 54 height 20
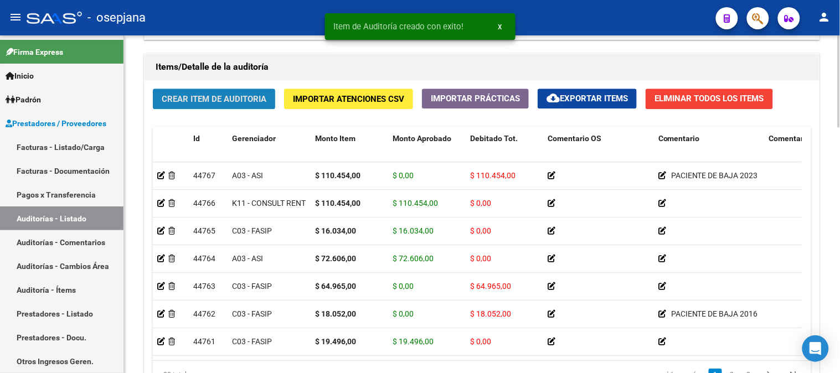
click at [217, 101] on span "Crear Item de Auditoria" at bounding box center [214, 99] width 105 height 10
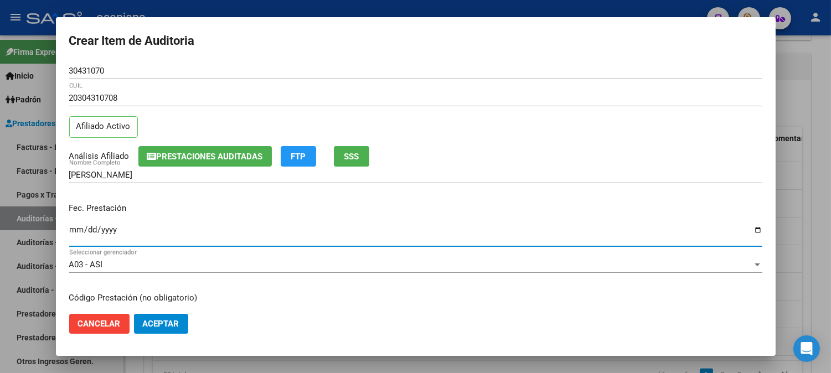
click at [73, 236] on input "Ingresar la fecha" at bounding box center [415, 234] width 693 height 18
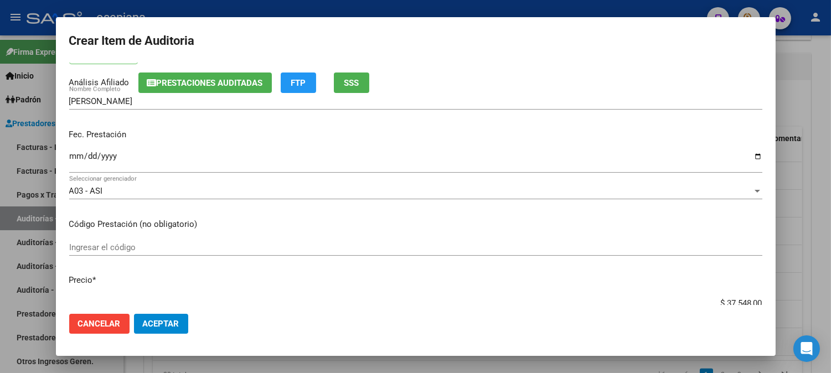
scroll to position [172, 0]
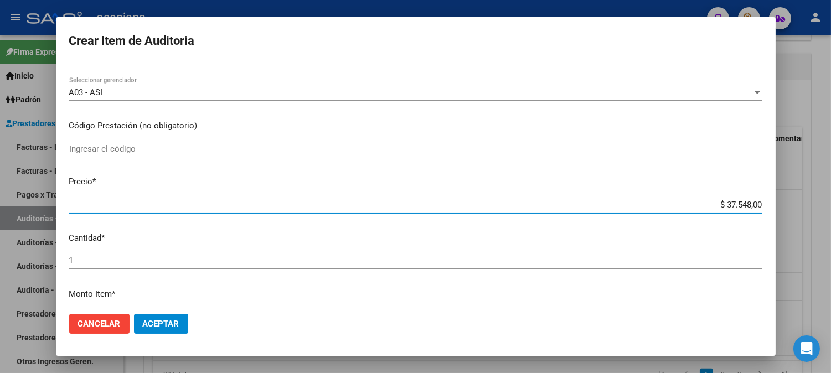
drag, startPoint x: 711, startPoint y: 206, endPoint x: 790, endPoint y: 208, distance: 78.6
click at [790, 208] on div "Crear Item de Auditoria 30431070 Nro Documento 20304310708 CUIL Afiliado Activo…" at bounding box center [415, 186] width 831 height 373
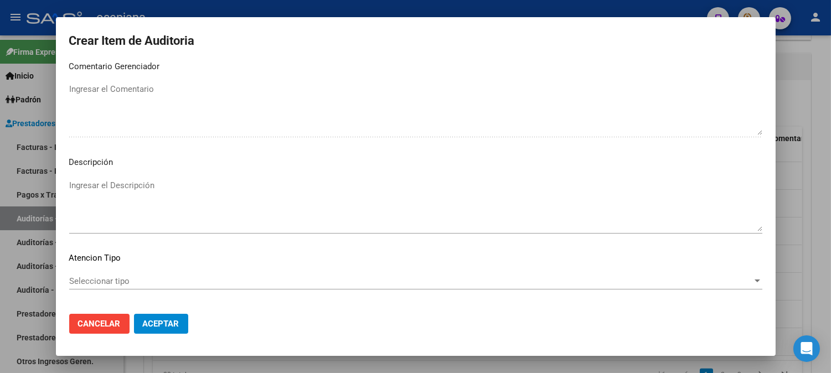
scroll to position [754, 0]
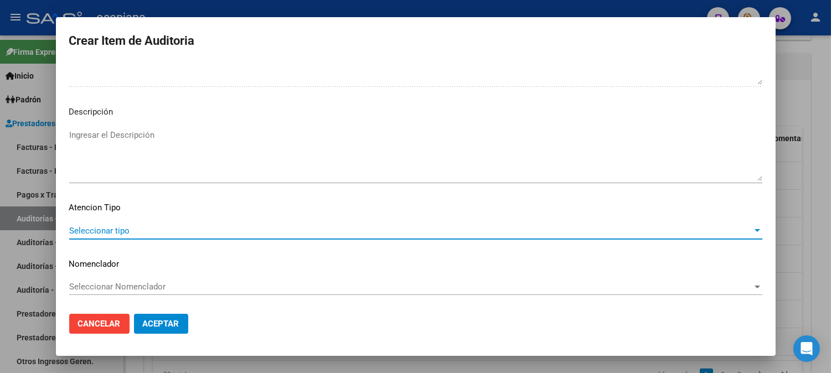
click at [113, 226] on span "Seleccionar tipo" at bounding box center [410, 231] width 683 height 10
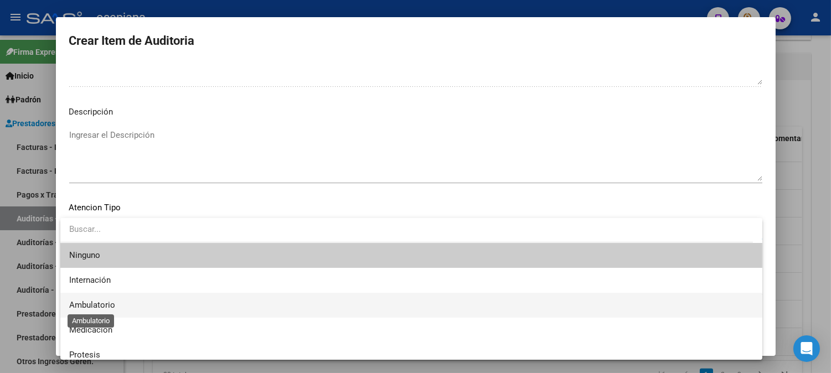
click at [86, 304] on span "Ambulatorio" at bounding box center [92, 305] width 46 height 10
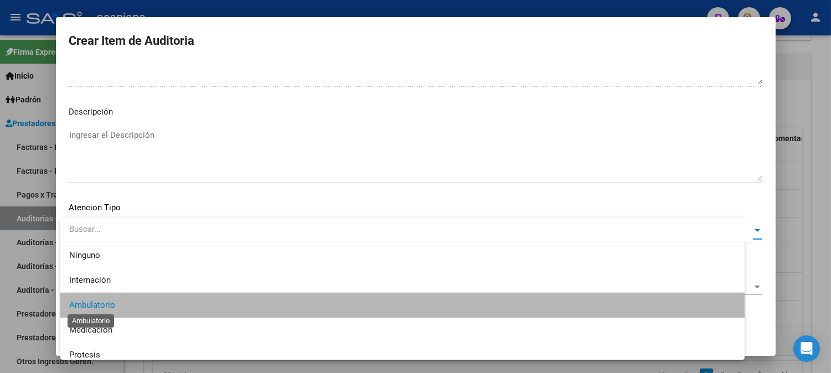
click at [115, 303] on div "Seleccionar Nomenclador Seleccionar Nomenclador" at bounding box center [415, 291] width 693 height 27
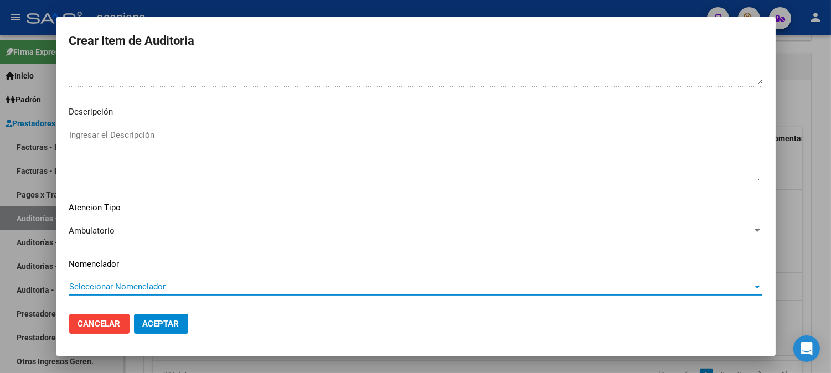
click at [117, 284] on span "Seleccionar Nomenclador" at bounding box center [410, 287] width 683 height 10
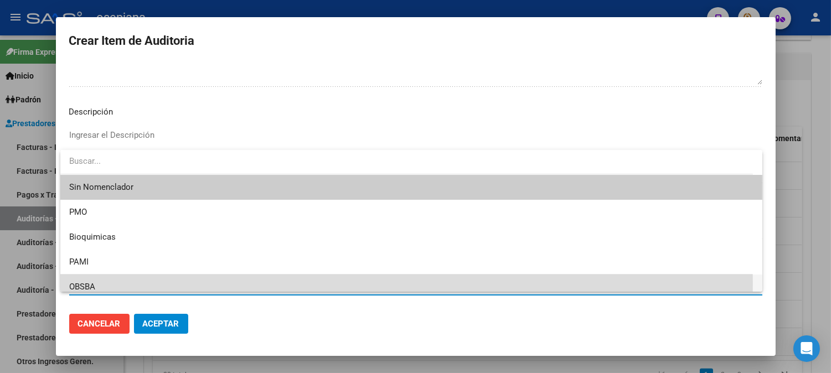
click at [117, 284] on span "OBSBA" at bounding box center [411, 287] width 684 height 25
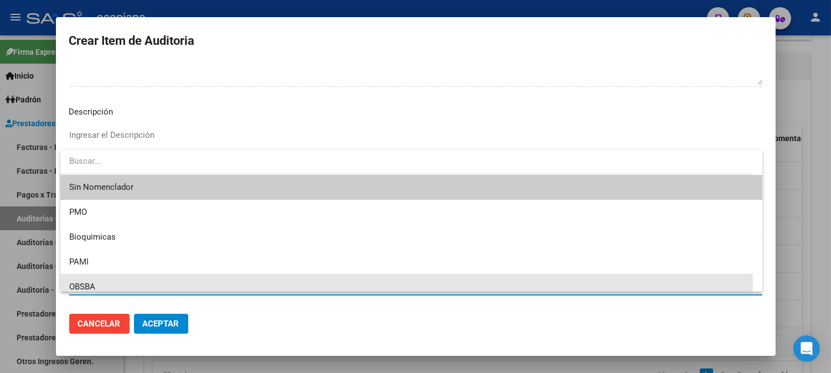
scroll to position [8, 0]
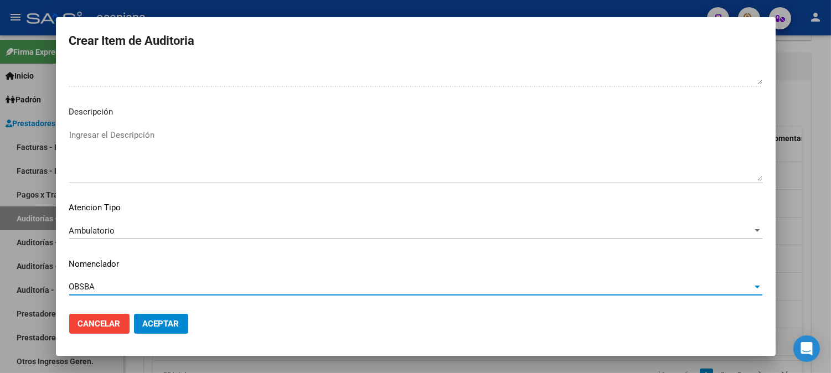
click at [112, 338] on span "Seleccionar codigo" at bounding box center [410, 343] width 683 height 10
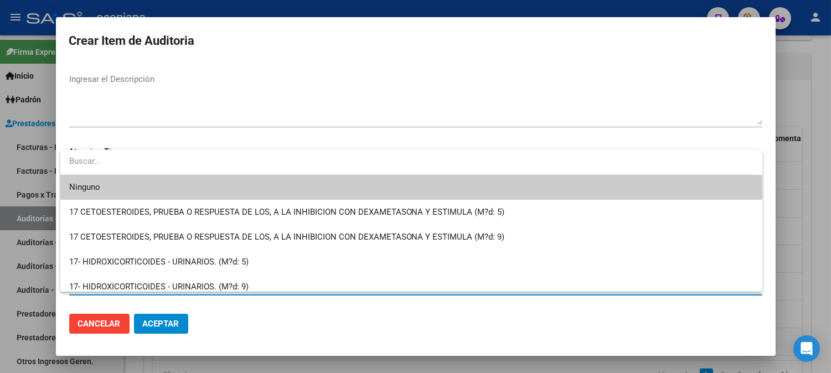
scroll to position [124, 0]
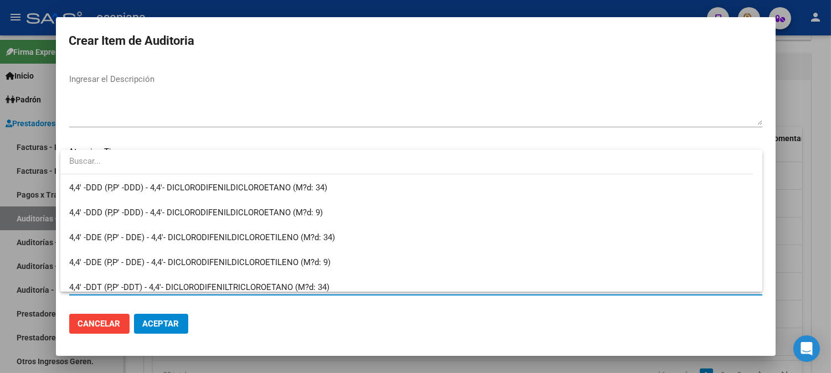
click at [617, 81] on div at bounding box center [415, 186] width 831 height 373
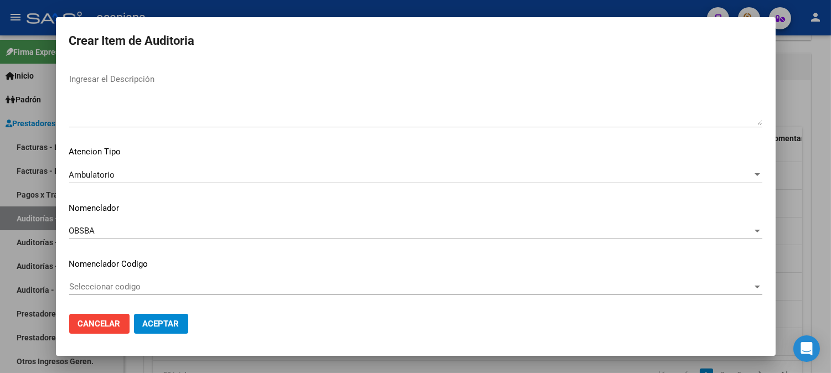
click at [133, 224] on div "OBSBA Seleccionar Nomenclador" at bounding box center [415, 231] width 693 height 17
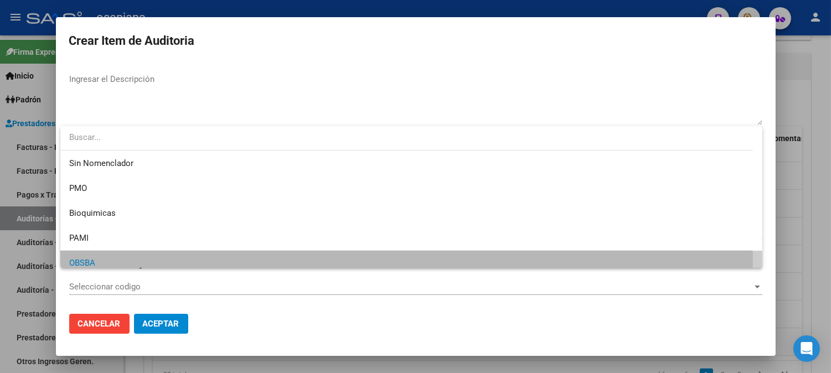
scroll to position [32, 0]
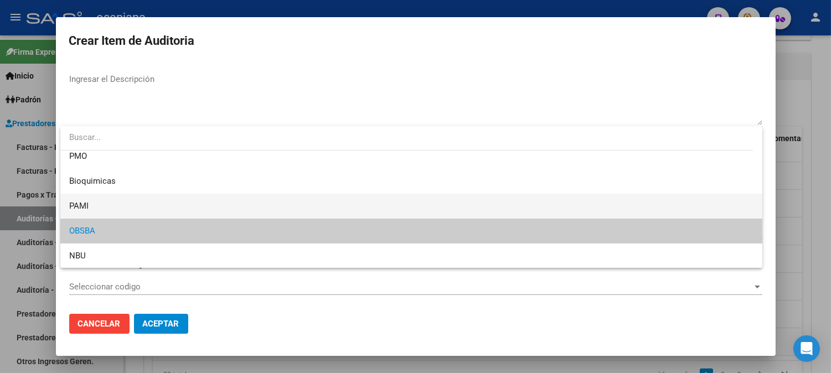
drag, startPoint x: 133, startPoint y: 224, endPoint x: 366, endPoint y: 197, distance: 234.0
click at [366, 197] on div "Sin Nomenclador PMO Bioquimicas PAMI OBSBA NBU" at bounding box center [411, 197] width 702 height 142
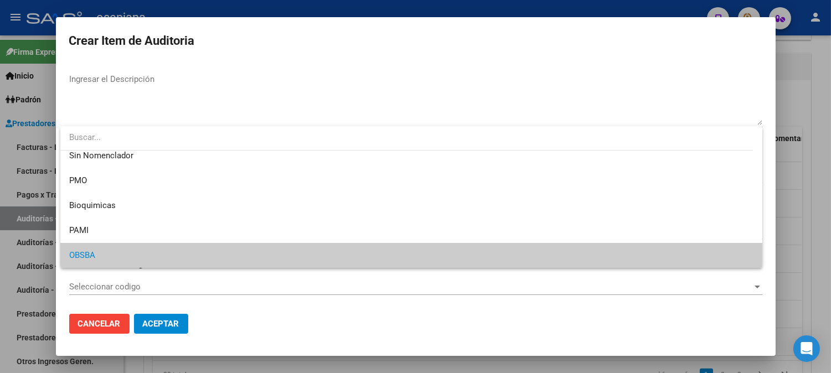
scroll to position [0, 0]
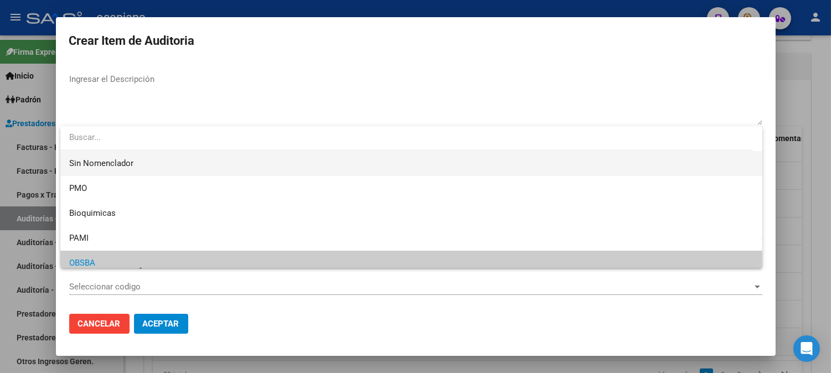
click at [79, 162] on span "Sin Nomenclador" at bounding box center [411, 163] width 684 height 25
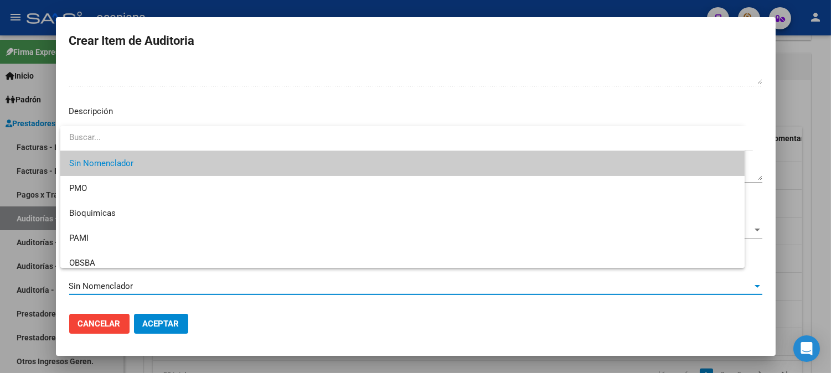
scroll to position [754, 0]
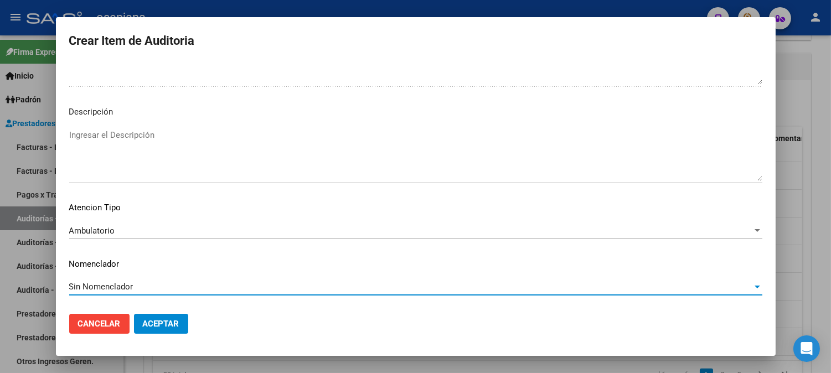
click at [173, 317] on button "Aceptar" at bounding box center [161, 324] width 54 height 20
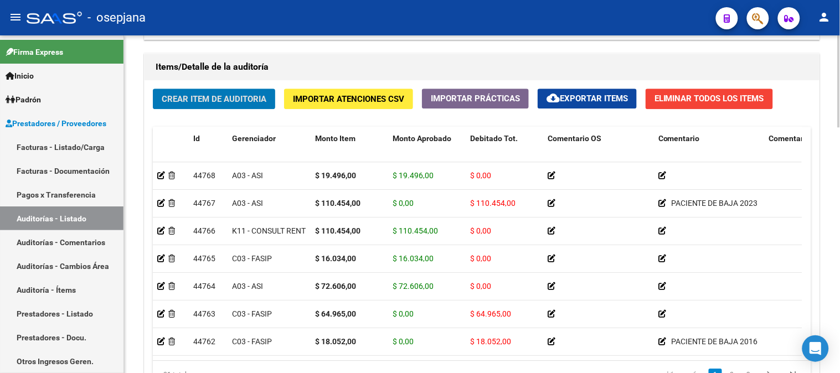
click at [230, 102] on span "Crear Item de Auditoria" at bounding box center [214, 99] width 105 height 10
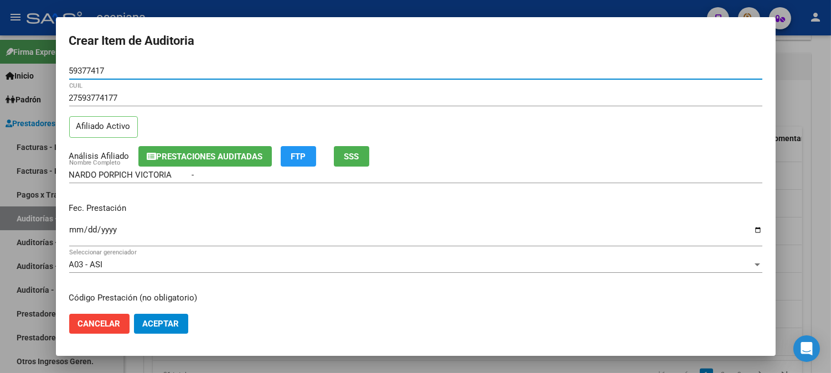
click at [76, 228] on input "Ingresar la fecha" at bounding box center [415, 234] width 693 height 18
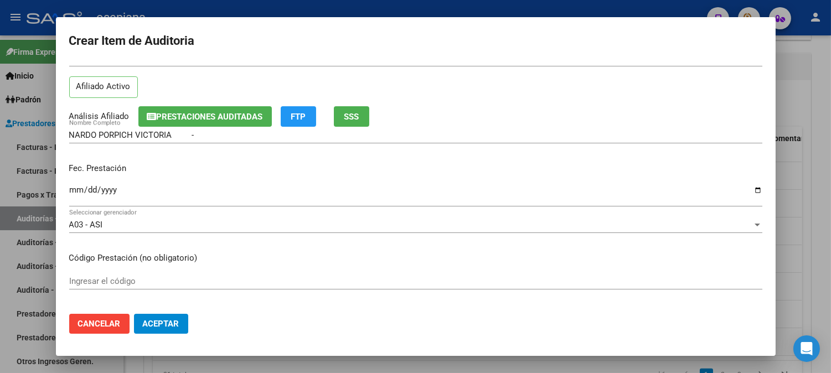
scroll to position [132, 0]
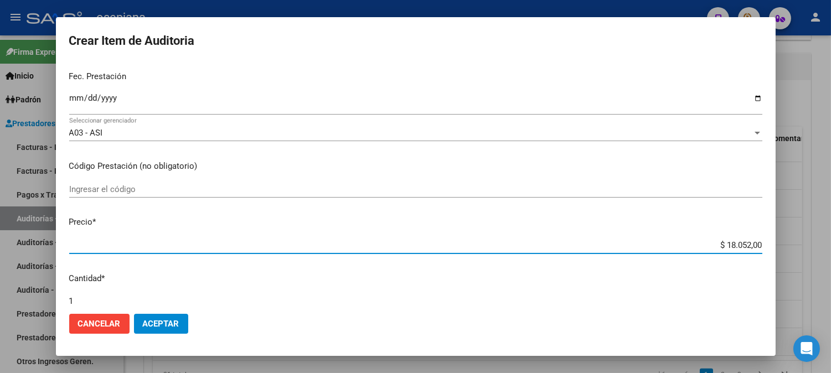
drag, startPoint x: 714, startPoint y: 242, endPoint x: 837, endPoint y: 222, distance: 124.5
click at [831, 222] on html "menu - osepjana person Firma Express Inicio Calendario SSS Instructivos Contact…" at bounding box center [415, 186] width 831 height 373
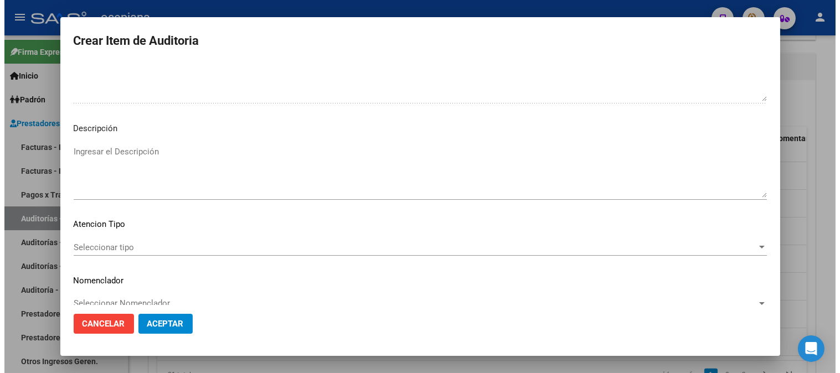
scroll to position [754, 0]
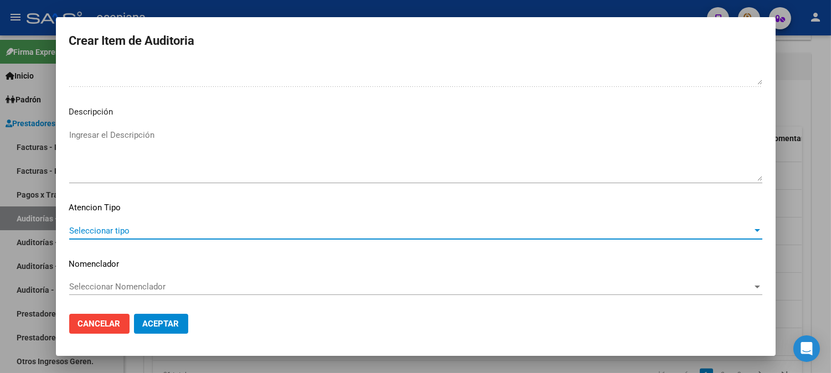
click at [133, 227] on span "Seleccionar tipo" at bounding box center [410, 231] width 683 height 10
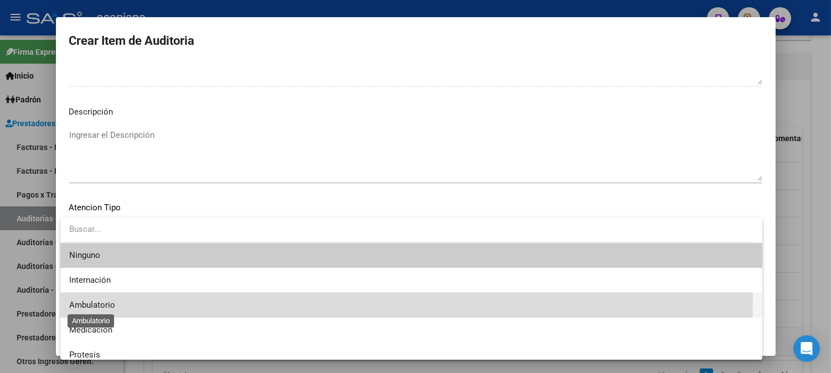
click at [96, 300] on span "Ambulatorio" at bounding box center [92, 305] width 46 height 10
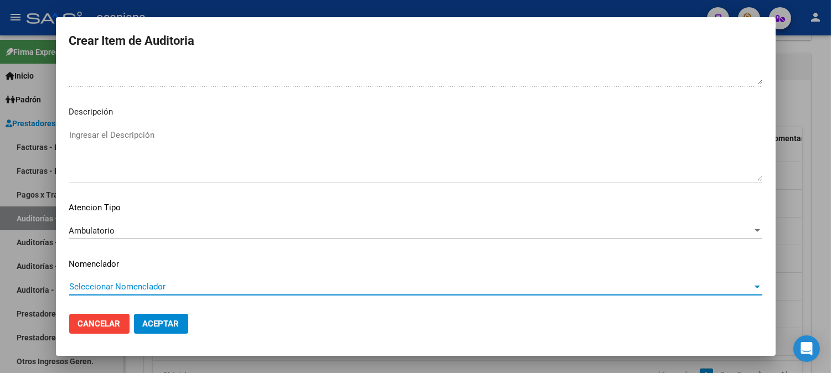
click at [113, 282] on span "Seleccionar Nomenclador" at bounding box center [410, 287] width 683 height 10
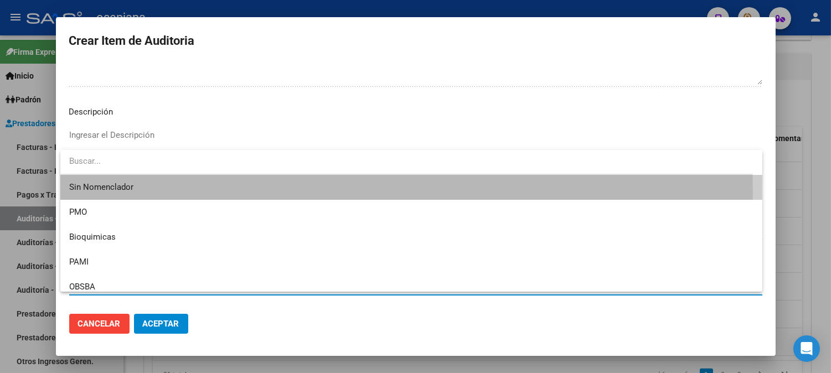
click at [116, 193] on span "Sin Nomenclador" at bounding box center [411, 187] width 684 height 25
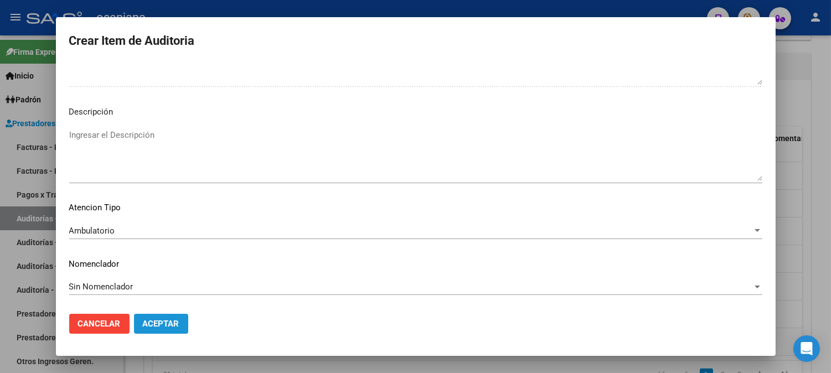
click at [162, 316] on button "Aceptar" at bounding box center [161, 324] width 54 height 20
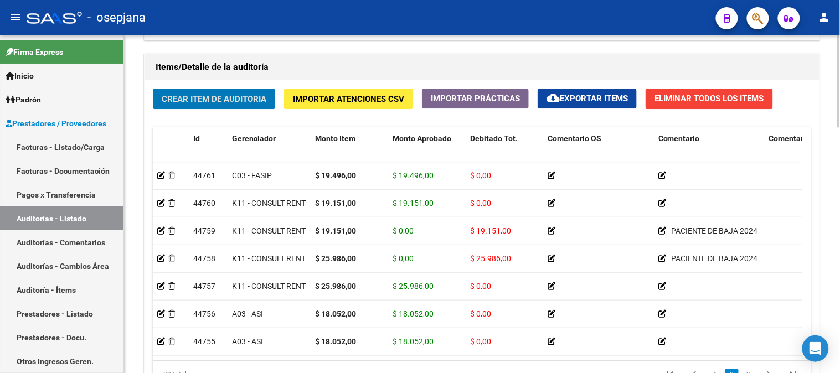
scroll to position [246, 0]
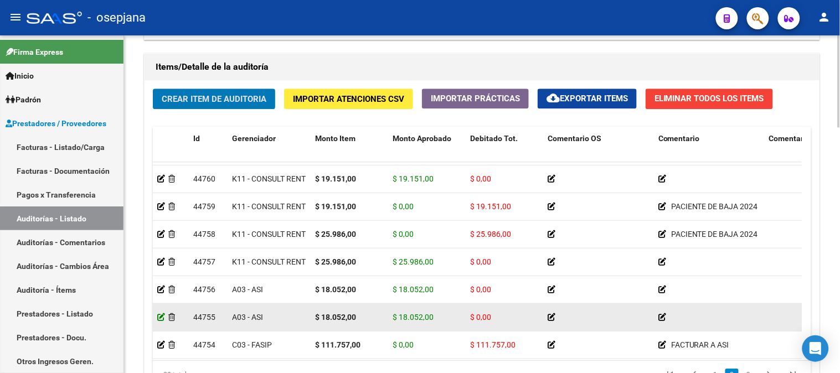
click at [158, 317] on icon at bounding box center [161, 317] width 8 height 8
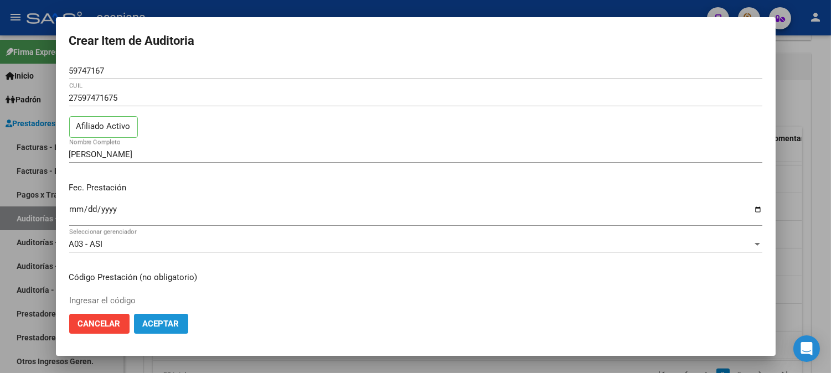
click at [179, 319] on span "Aceptar" at bounding box center [161, 324] width 37 height 10
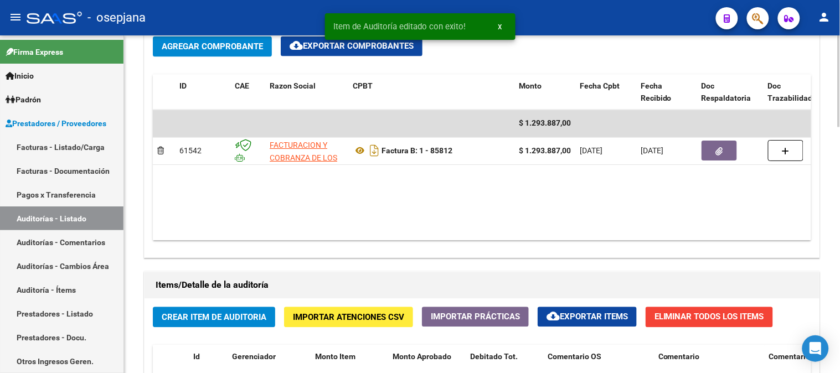
scroll to position [614, 0]
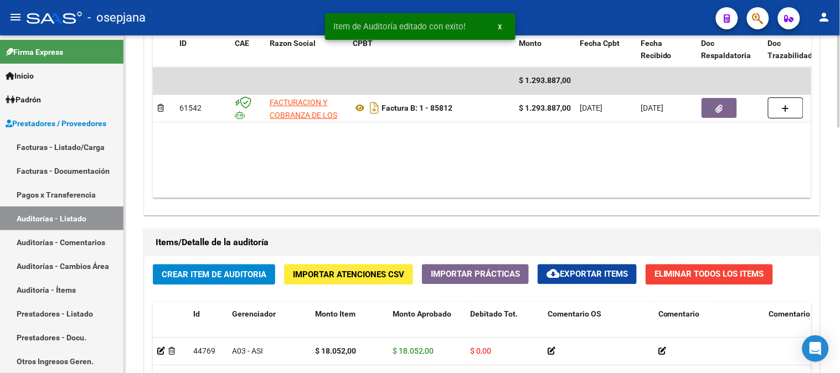
click at [839, 220] on div at bounding box center [838, 249] width 3 height 92
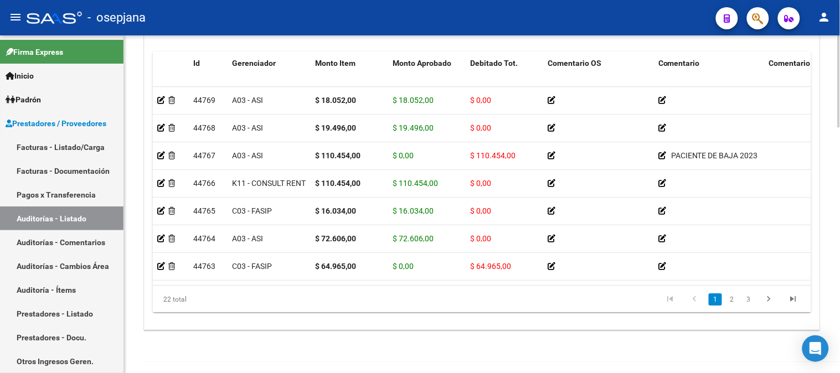
scroll to position [902, 0]
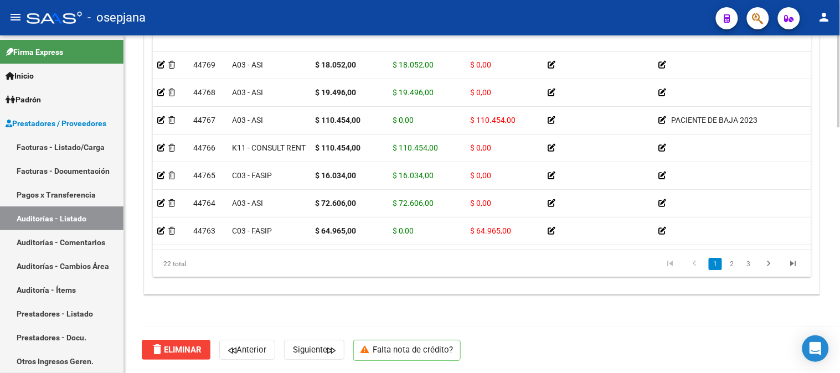
click at [839, 324] on div at bounding box center [838, 327] width 3 height 92
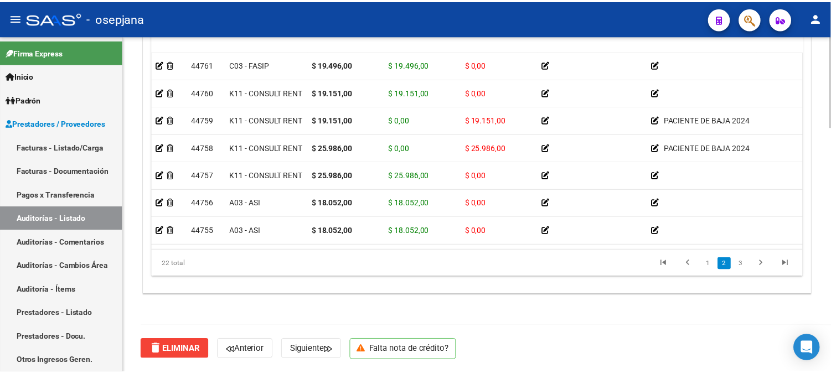
scroll to position [319, 0]
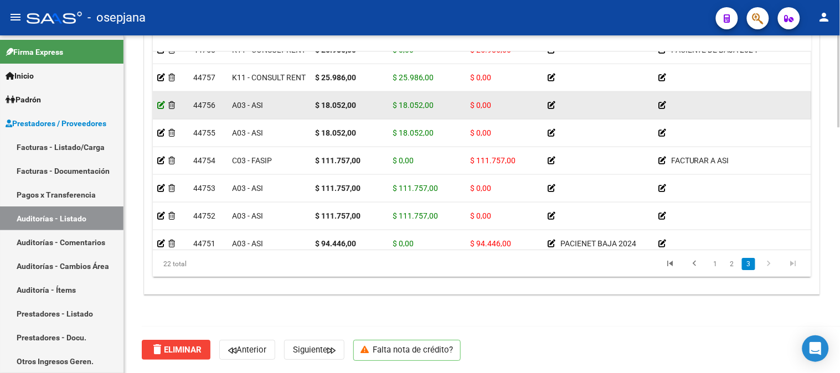
click at [161, 101] on icon at bounding box center [161, 105] width 8 height 8
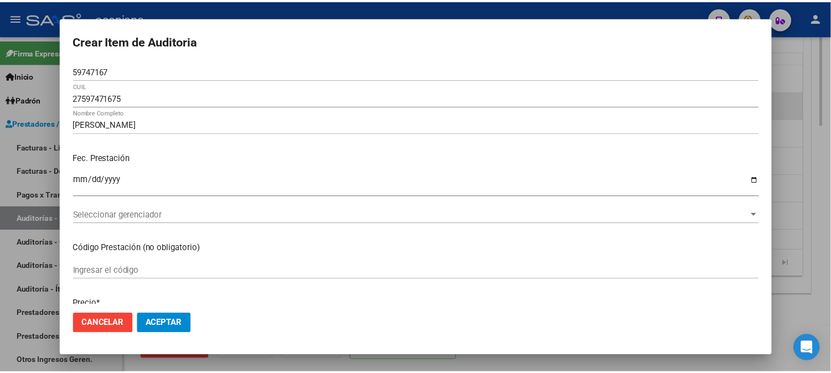
scroll to position [932, 0]
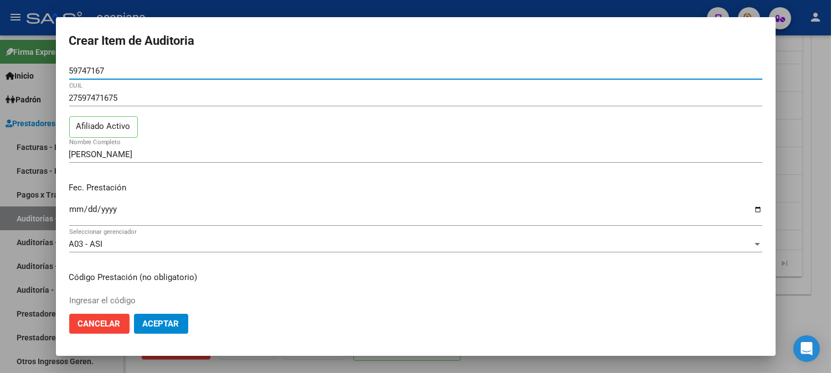
click at [163, 325] on span "Aceptar" at bounding box center [161, 324] width 37 height 10
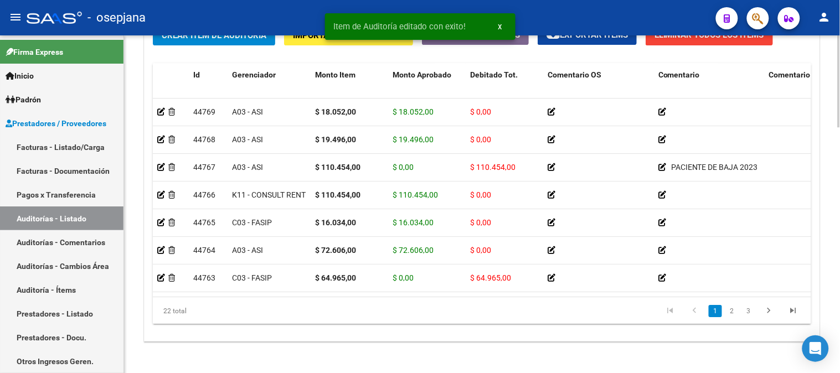
scroll to position [902, 0]
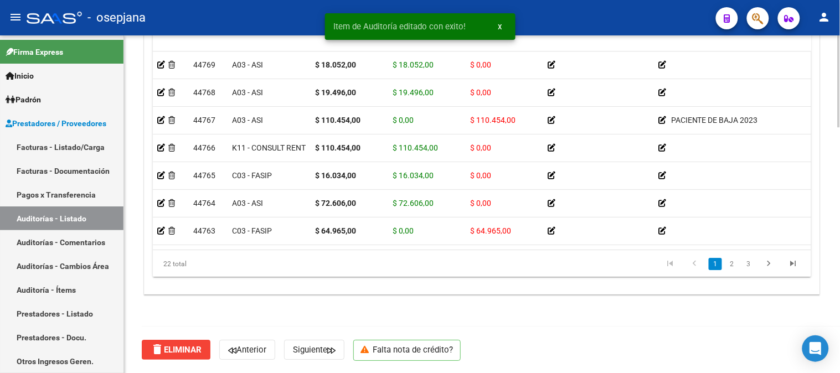
click at [839, 339] on div at bounding box center [838, 327] width 3 height 92
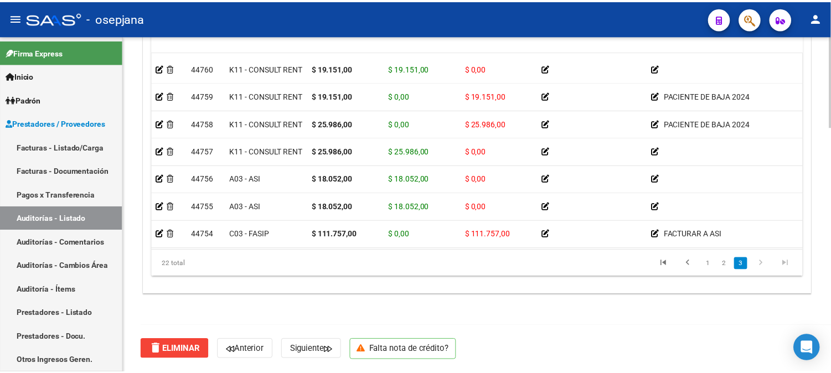
scroll to position [270, 0]
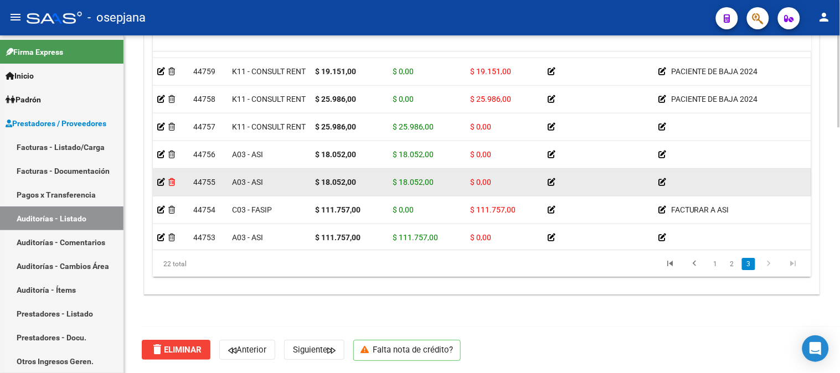
click at [174, 181] on icon at bounding box center [171, 182] width 7 height 8
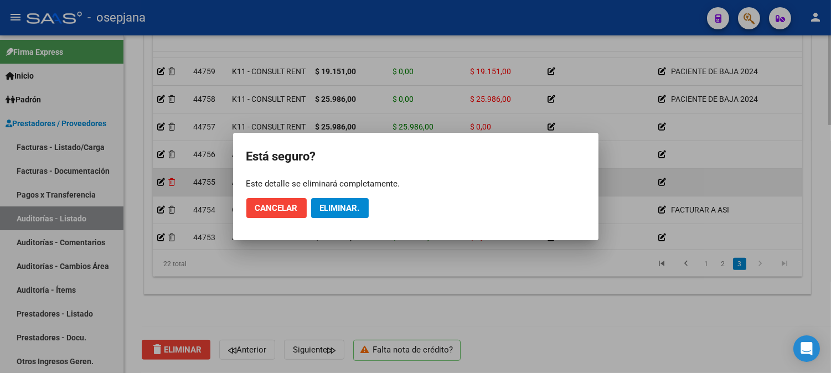
scroll to position [932, 0]
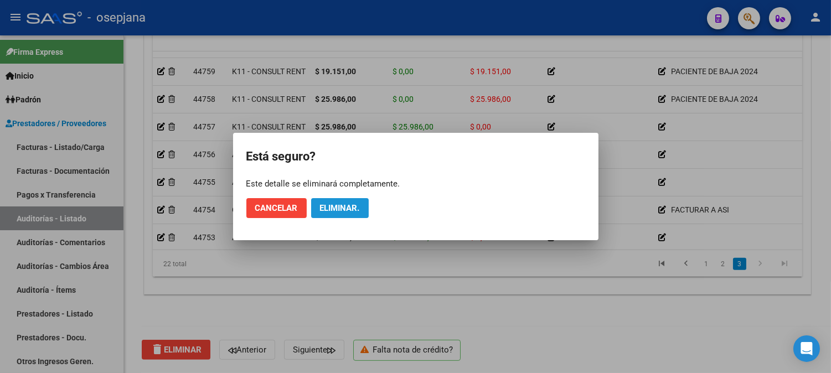
click at [337, 206] on span "Eliminar." at bounding box center [340, 208] width 40 height 10
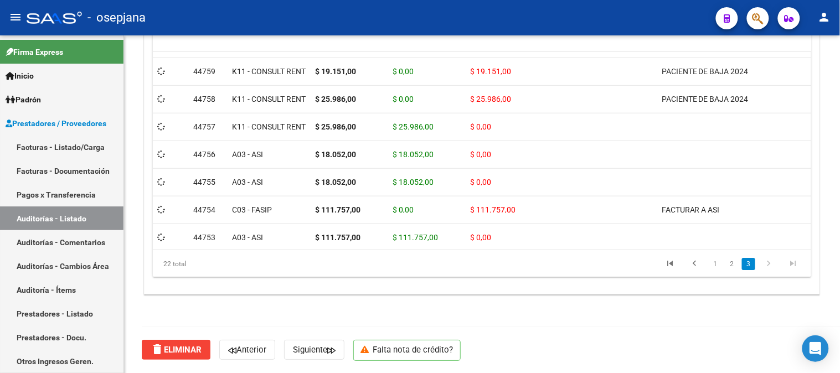
scroll to position [902, 0]
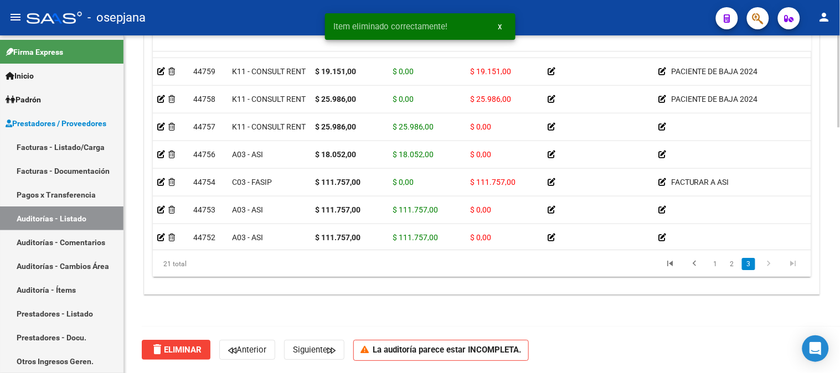
click at [839, 53] on div at bounding box center [838, 204] width 3 height 338
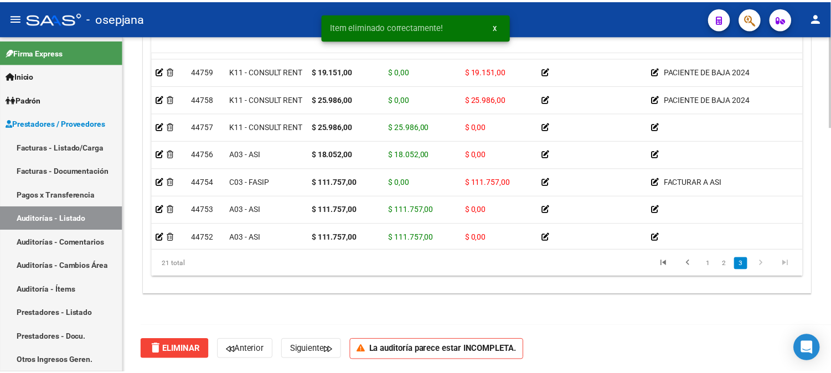
scroll to position [565, 0]
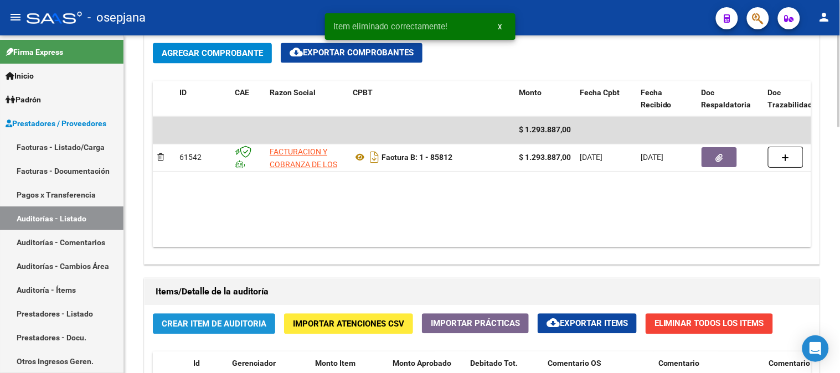
click at [199, 324] on span "Crear Item de Auditoria" at bounding box center [214, 324] width 105 height 10
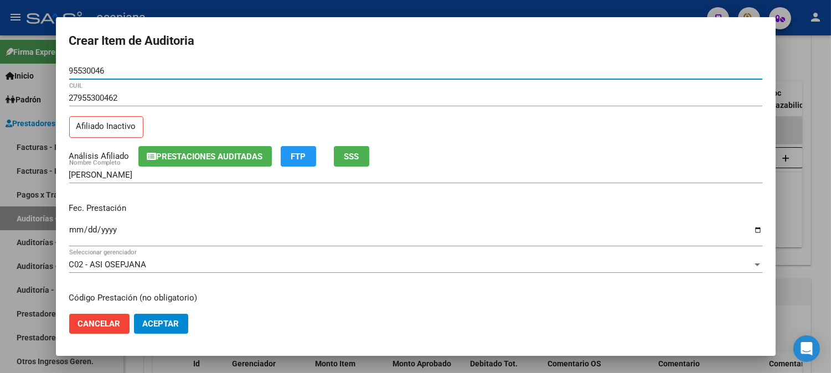
click at [359, 156] on span "SSS" at bounding box center [351, 157] width 15 height 10
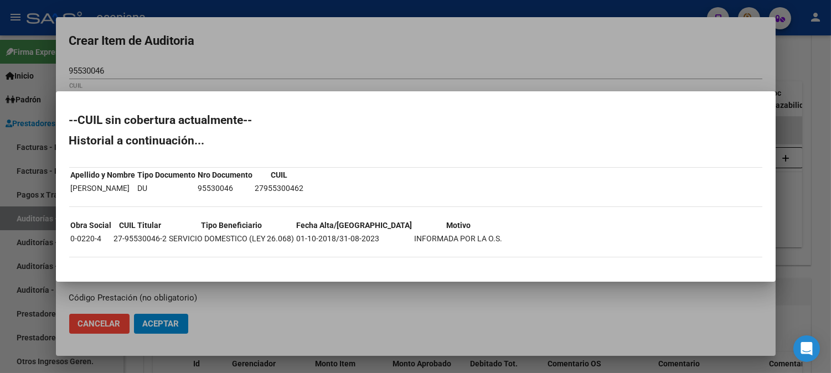
click at [510, 59] on div at bounding box center [415, 186] width 831 height 373
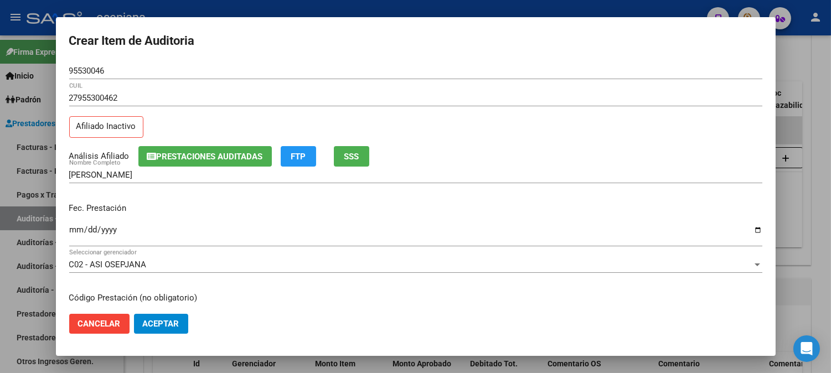
click at [68, 227] on mat-dialog-content "95530046 Nro Documento 27955300462 CUIL Afiliado Inactivo Análisis Afiliado Pre…" at bounding box center [416, 184] width 720 height 242
click at [74, 230] on input "Ingresar la fecha" at bounding box center [415, 234] width 693 height 18
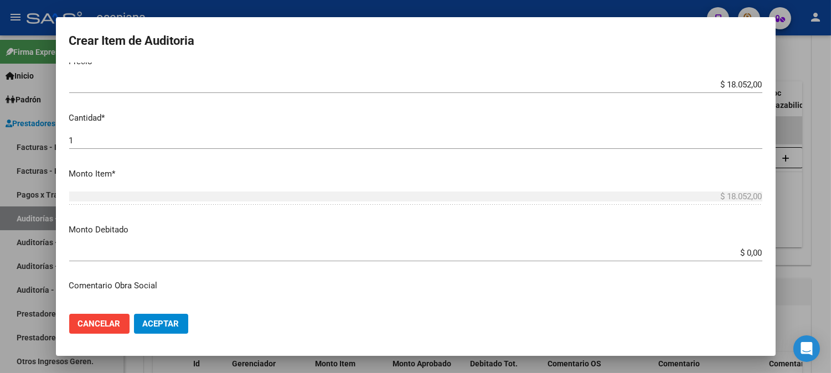
scroll to position [338, 0]
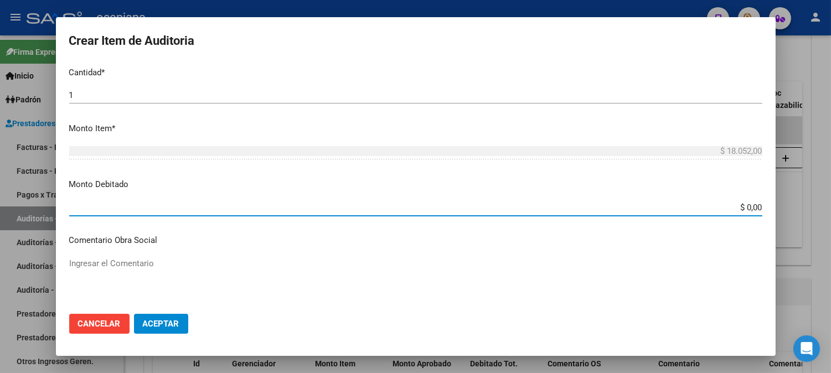
drag, startPoint x: 726, startPoint y: 208, endPoint x: 839, endPoint y: 210, distance: 112.9
click at [831, 210] on html "menu - osepjana person Firma Express Inicio Calendario SSS Instructivos Contact…" at bounding box center [415, 186] width 831 height 373
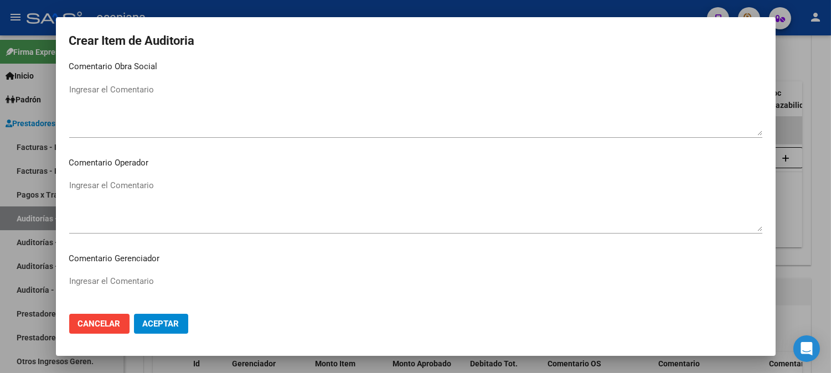
scroll to position [541, 0]
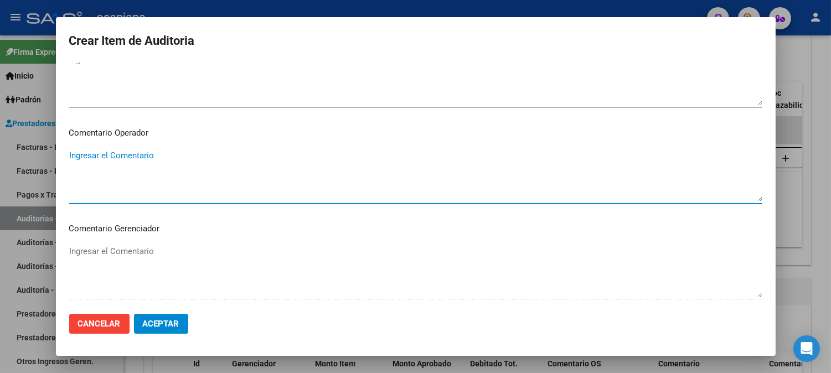
click at [613, 186] on textarea "Ingresar el Comentario" at bounding box center [415, 175] width 693 height 52
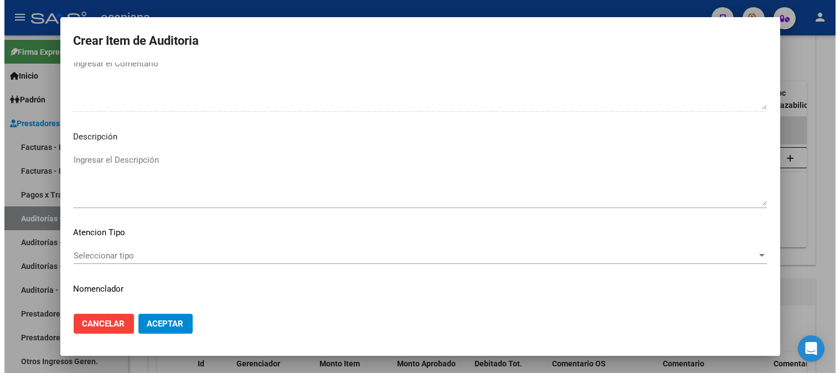
scroll to position [754, 0]
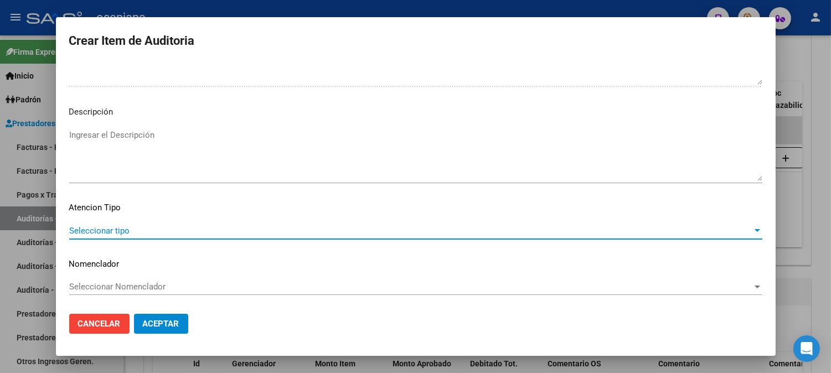
click at [122, 227] on span "Seleccionar tipo" at bounding box center [410, 231] width 683 height 10
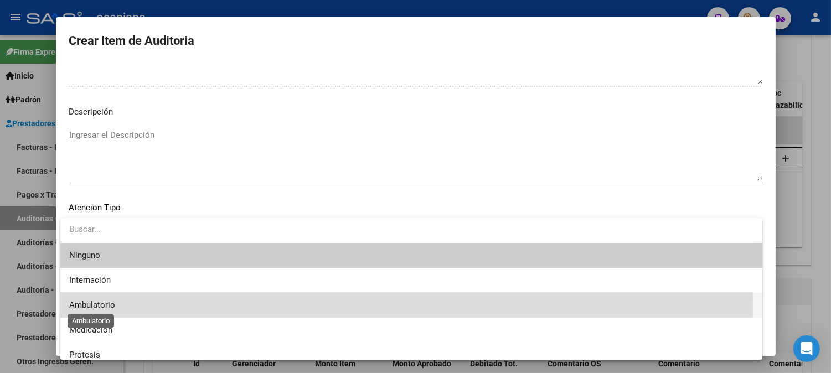
click at [87, 306] on span "Ambulatorio" at bounding box center [92, 305] width 46 height 10
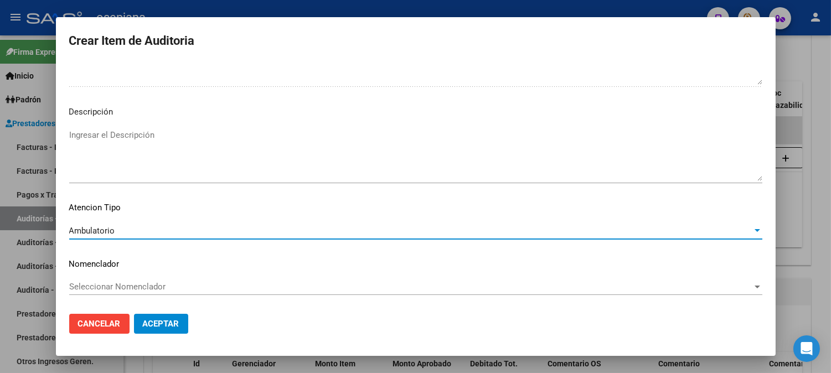
click at [125, 289] on span "Seleccionar Nomenclador" at bounding box center [410, 287] width 683 height 10
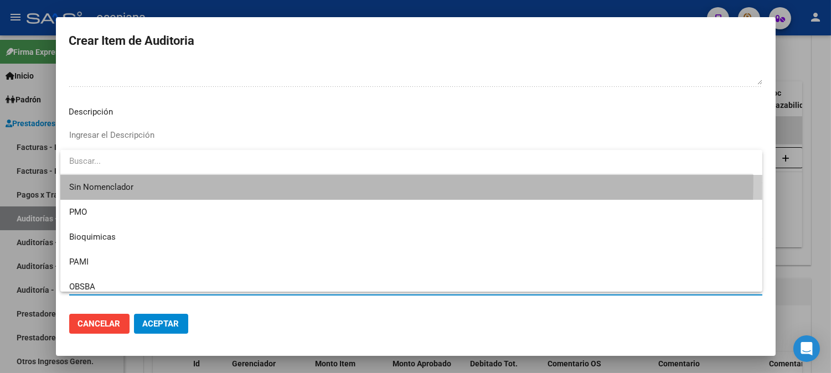
click at [133, 177] on span "Sin Nomenclador" at bounding box center [411, 187] width 684 height 25
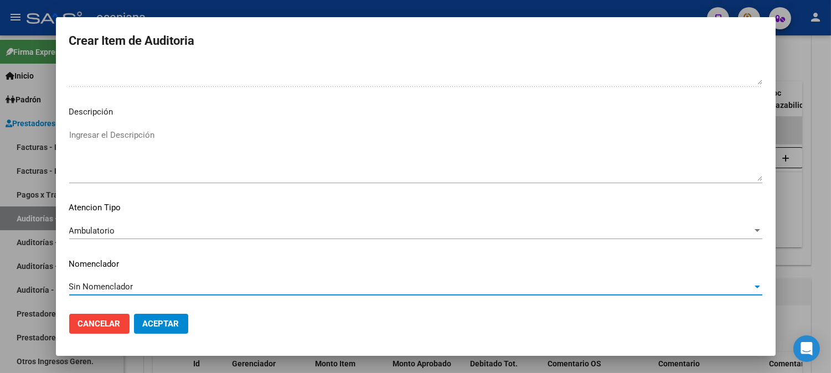
click at [152, 319] on span "Aceptar" at bounding box center [161, 324] width 37 height 10
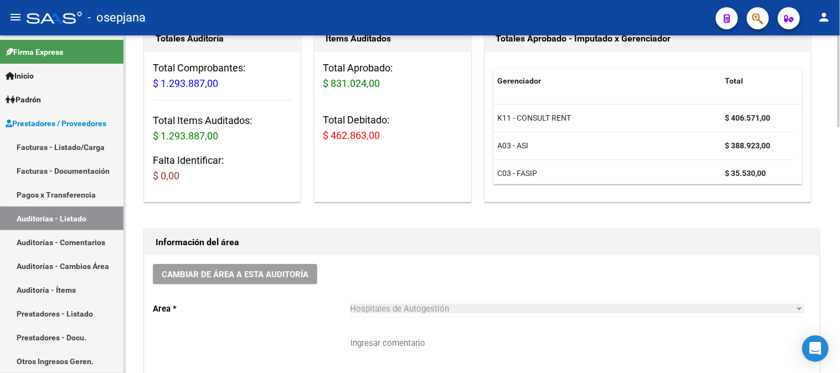
click at [837, 97] on div at bounding box center [838, 116] width 3 height 92
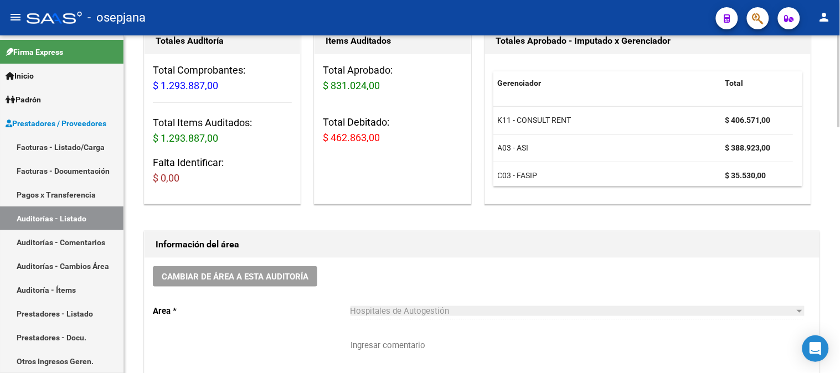
scroll to position [0, 0]
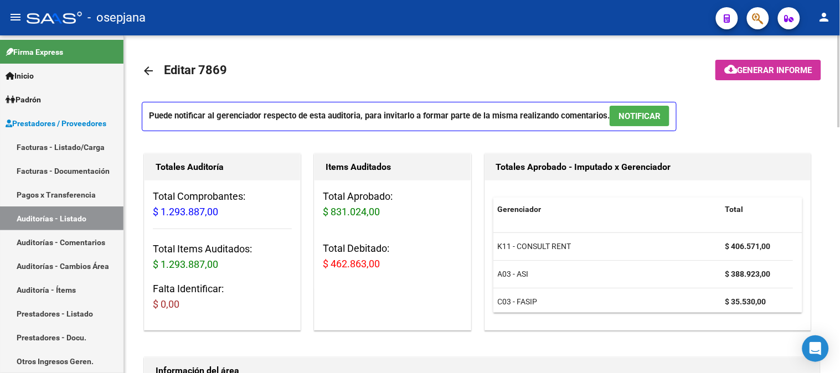
click at [839, 44] on div at bounding box center [838, 204] width 3 height 338
